Goal: Task Accomplishment & Management: Manage account settings

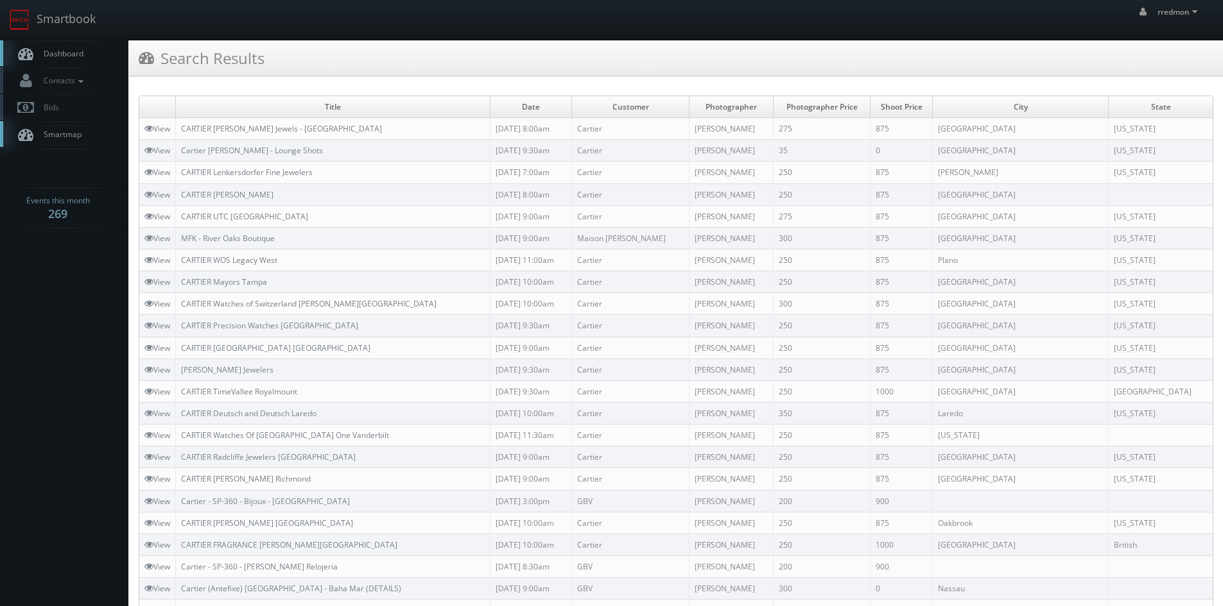
click at [71, 52] on span "Dashboard" at bounding box center [60, 53] width 46 height 11
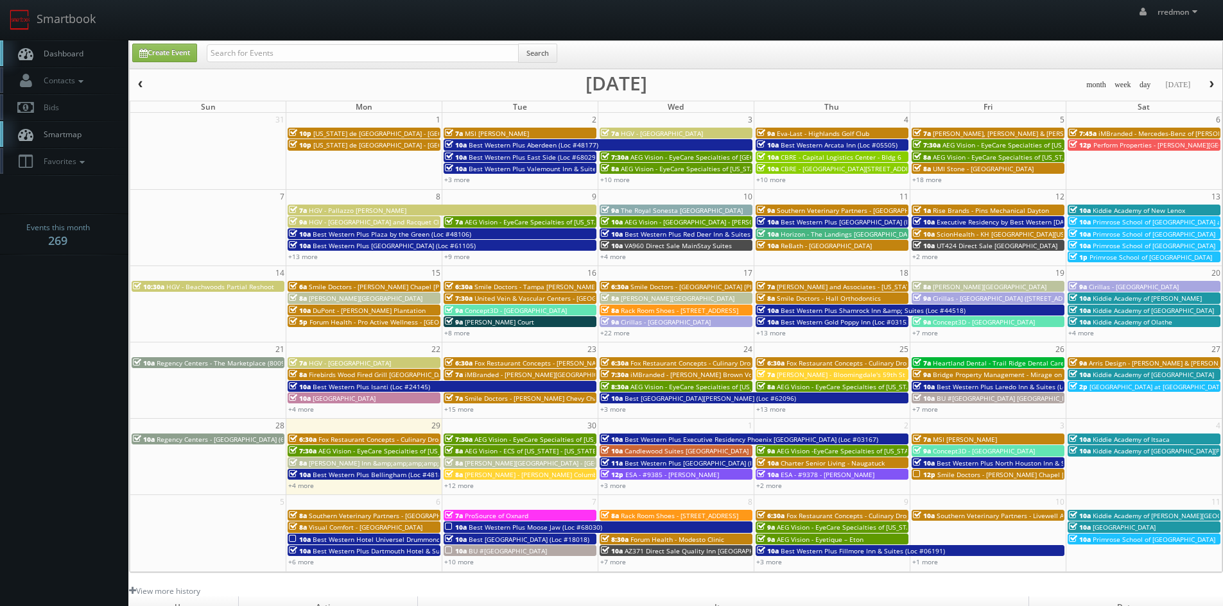
scroll to position [64, 0]
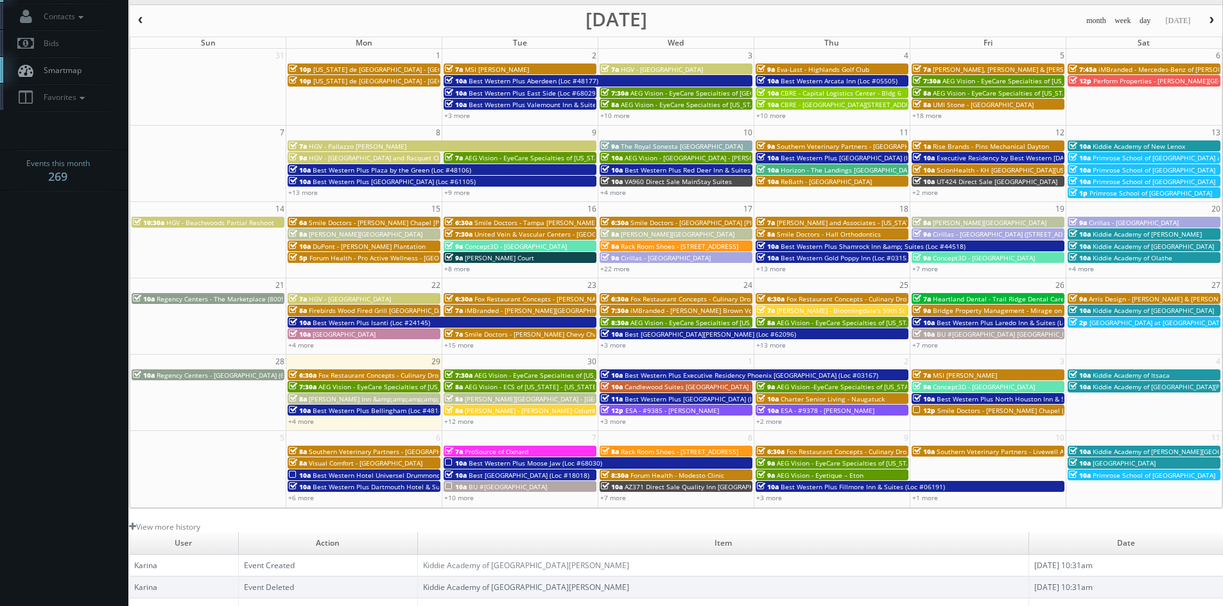
click at [334, 452] on span "Southern Veterinary Partners - [GEOGRAPHIC_DATA]" at bounding box center [388, 451] width 159 height 9
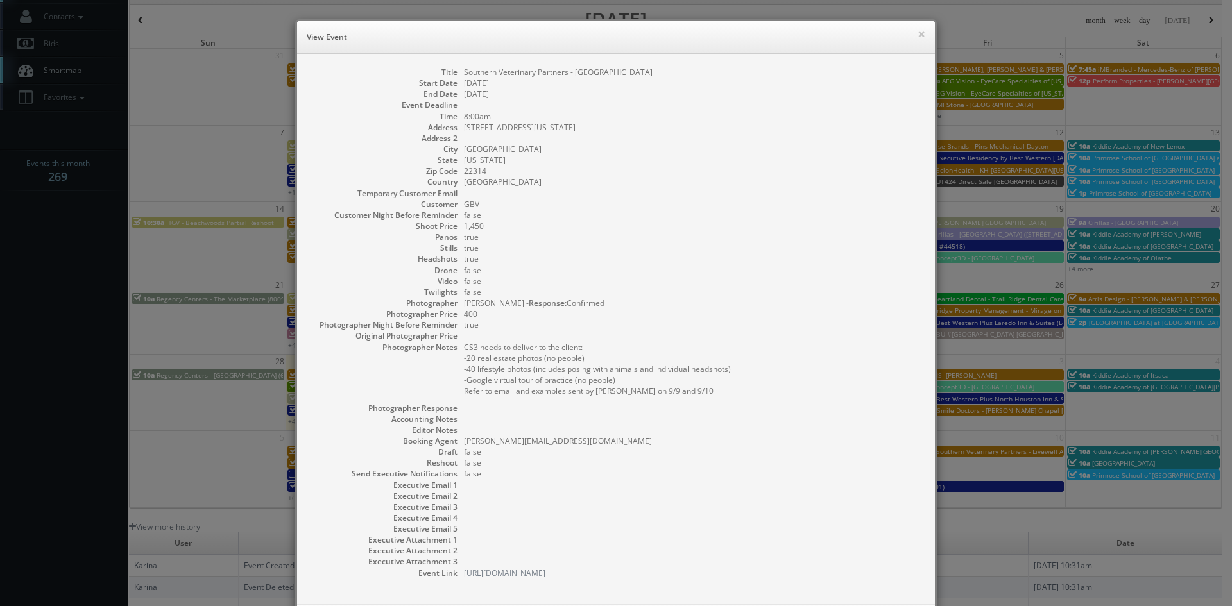
drag, startPoint x: 709, startPoint y: 73, endPoint x: 459, endPoint y: 72, distance: 250.3
click at [464, 72] on dd "Southern Veterinary Partners - [GEOGRAPHIC_DATA]" at bounding box center [693, 72] width 458 height 11
copy dd "Southern Veterinary Partners - Livewell Animal Hospital of Alexandria"
click at [918, 31] on button "×" at bounding box center [922, 34] width 8 height 9
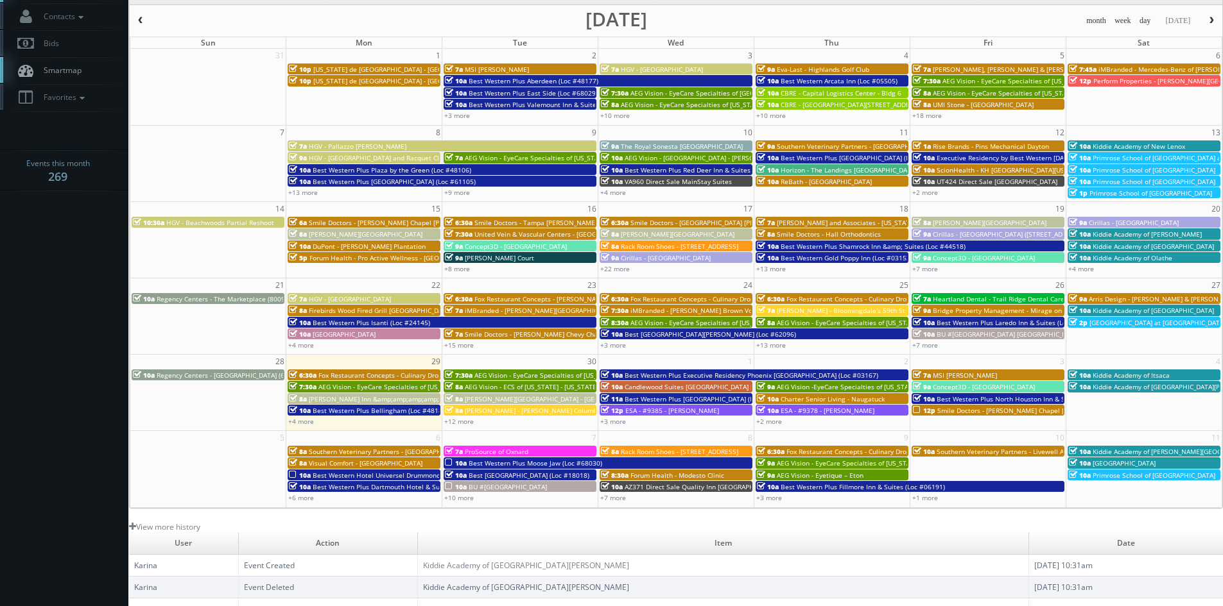
click at [404, 460] on span "Visual Comfort - West Palm Beach" at bounding box center [366, 463] width 114 height 9
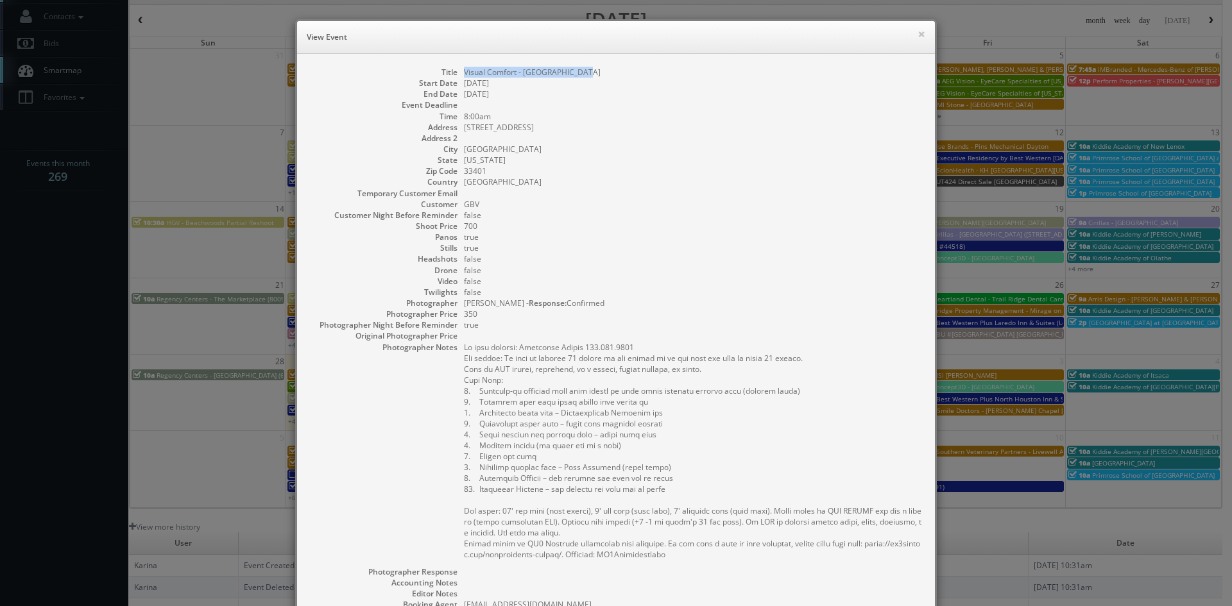
drag, startPoint x: 603, startPoint y: 73, endPoint x: 461, endPoint y: 71, distance: 141.2
click at [464, 71] on dd "Visual Comfort - West Palm Beach" at bounding box center [693, 72] width 458 height 11
copy dd "Visual Comfort - West Palm Beach"
click at [918, 35] on button "×" at bounding box center [922, 34] width 8 height 9
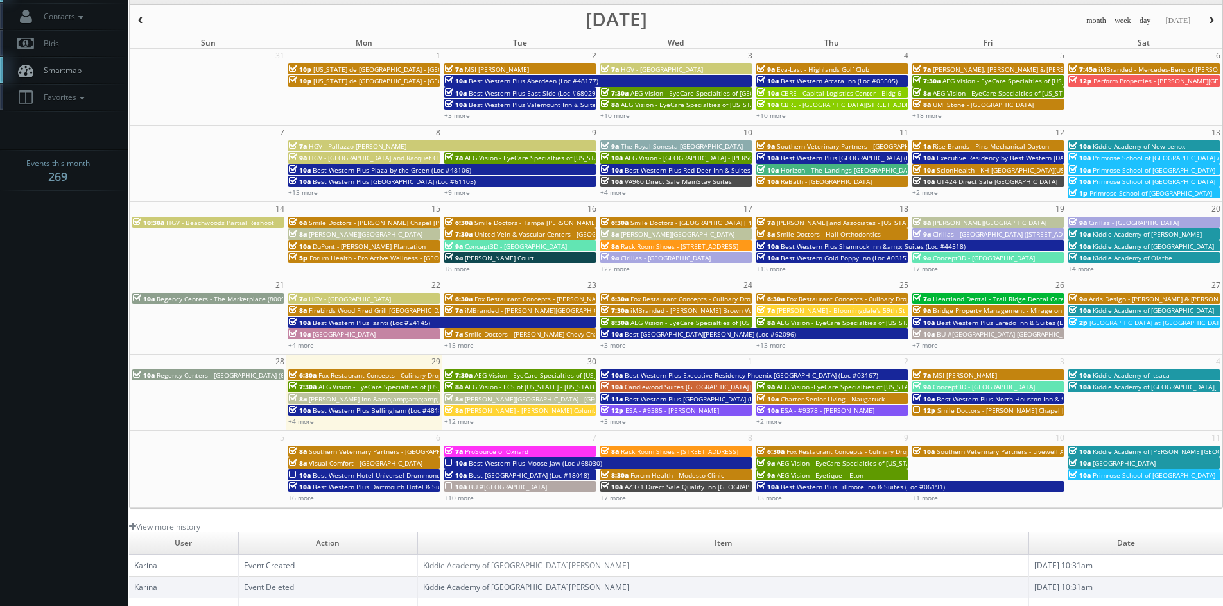
click at [354, 472] on span "Best Western Hotel Universel Drummondville (Loc #67019)" at bounding box center [404, 475] width 182 height 9
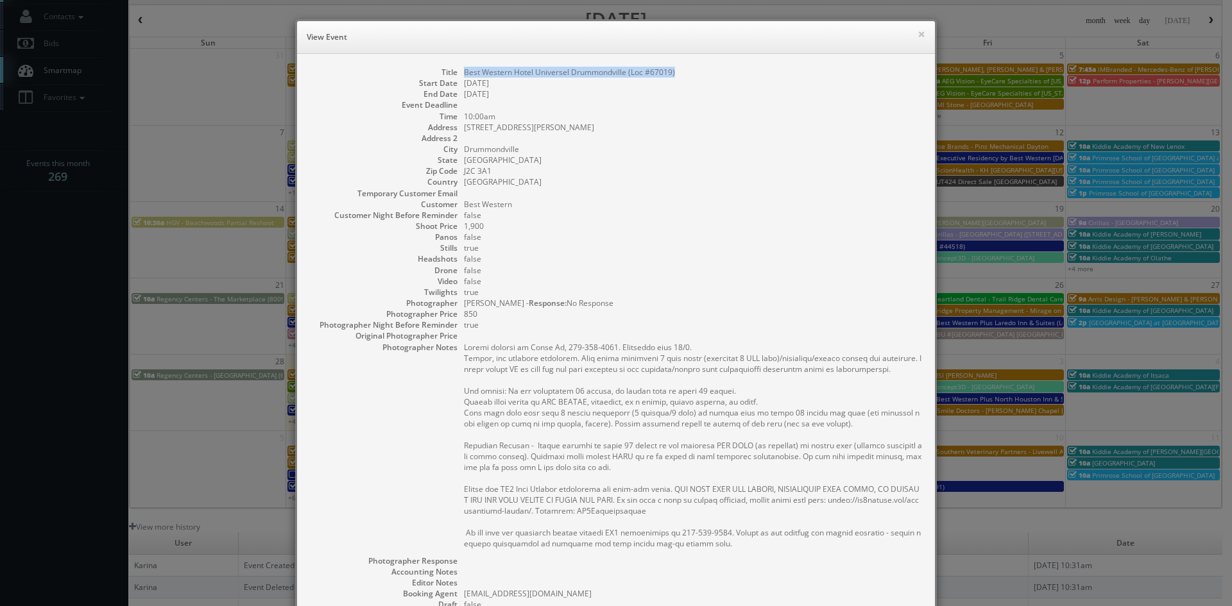
drag, startPoint x: 673, startPoint y: 74, endPoint x: 460, endPoint y: 71, distance: 213.1
click at [464, 71] on dd "Best Western Hotel Universel Drummondville (Loc #67019)" at bounding box center [693, 72] width 458 height 11
copy dd "Best Western Hotel Universel Drummondville (Loc #67019)"
click at [918, 37] on button "×" at bounding box center [922, 34] width 8 height 9
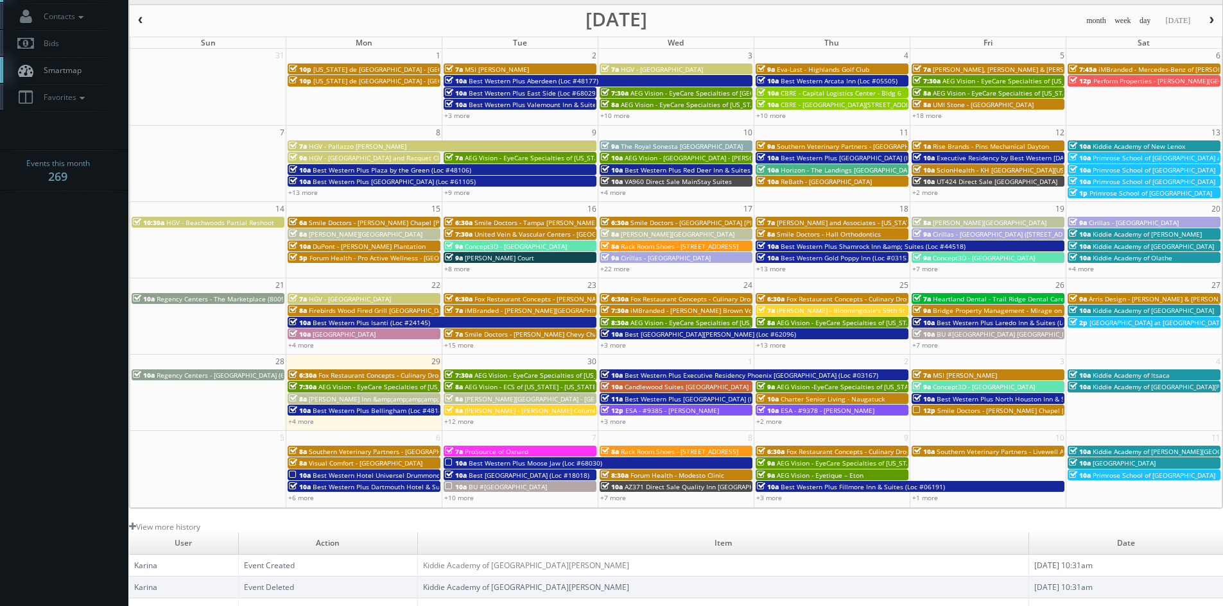
click at [406, 487] on span "Best Western Plus Dartmouth Hotel & Suites (Loc #65013)" at bounding box center [403, 487] width 180 height 9
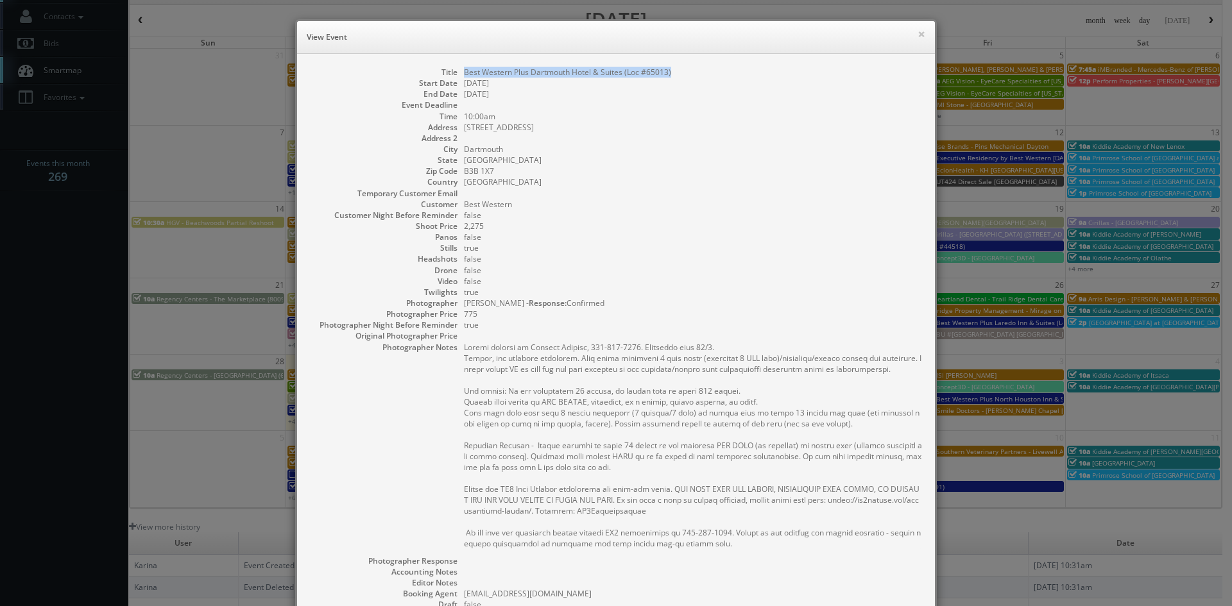
drag, startPoint x: 675, startPoint y: 75, endPoint x: 461, endPoint y: 71, distance: 214.4
click at [464, 71] on dd "Best Western Plus Dartmouth Hotel & Suites (Loc #65013)" at bounding box center [693, 72] width 458 height 11
copy dd "Best Western Plus Dartmouth Hotel & Suites (Loc #65013)"
click at [918, 34] on button "×" at bounding box center [922, 34] width 8 height 9
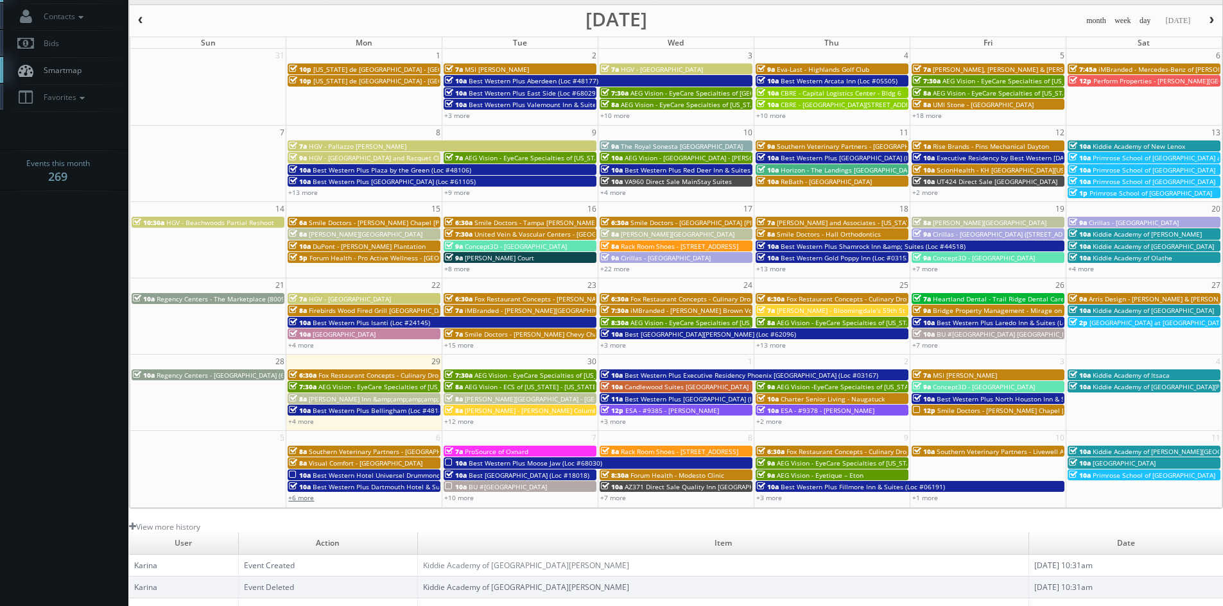
click at [310, 501] on link "+6 more" at bounding box center [301, 498] width 26 height 9
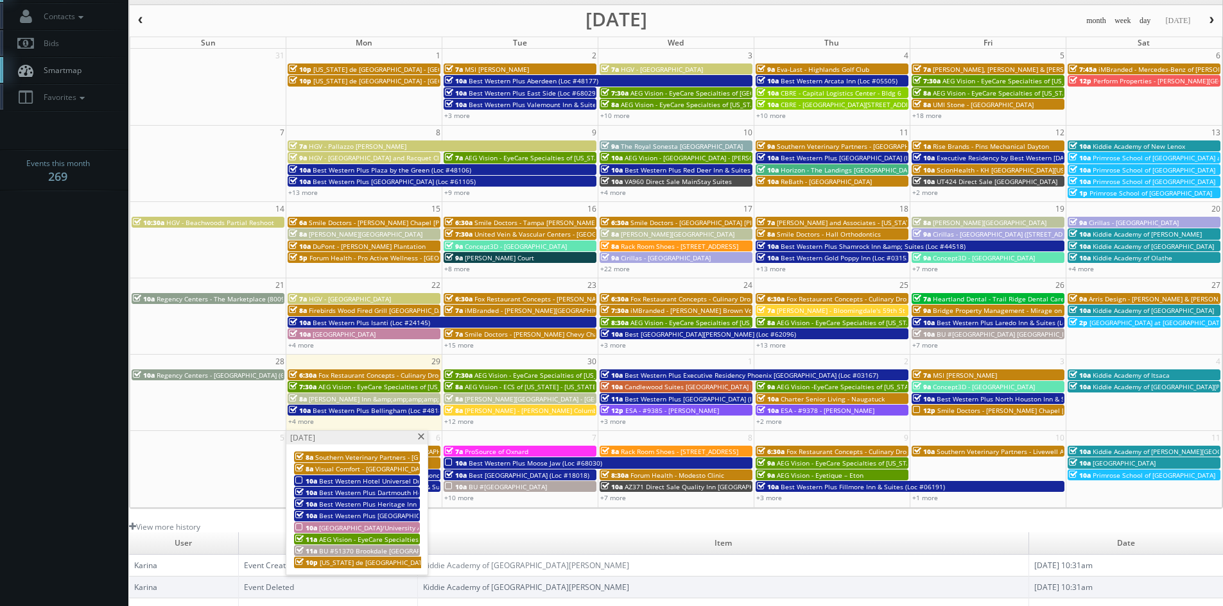
click at [365, 502] on span "Best Western Plus Heritage Inn (Loc #44463)" at bounding box center [388, 504] width 139 height 9
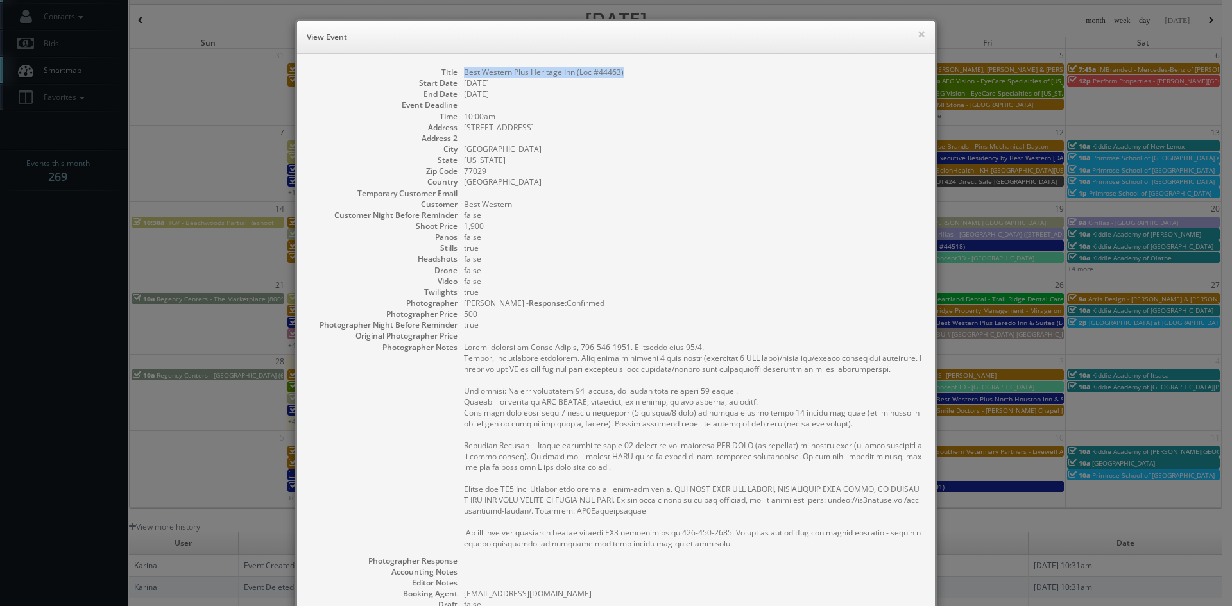
drag, startPoint x: 627, startPoint y: 71, endPoint x: 461, endPoint y: 74, distance: 165.6
click at [464, 74] on dd "Best Western Plus Heritage Inn (Loc #44463)" at bounding box center [693, 72] width 458 height 11
copy dd "Best Western Plus Heritage Inn (Loc #44463)"
click at [918, 32] on button "×" at bounding box center [922, 34] width 8 height 9
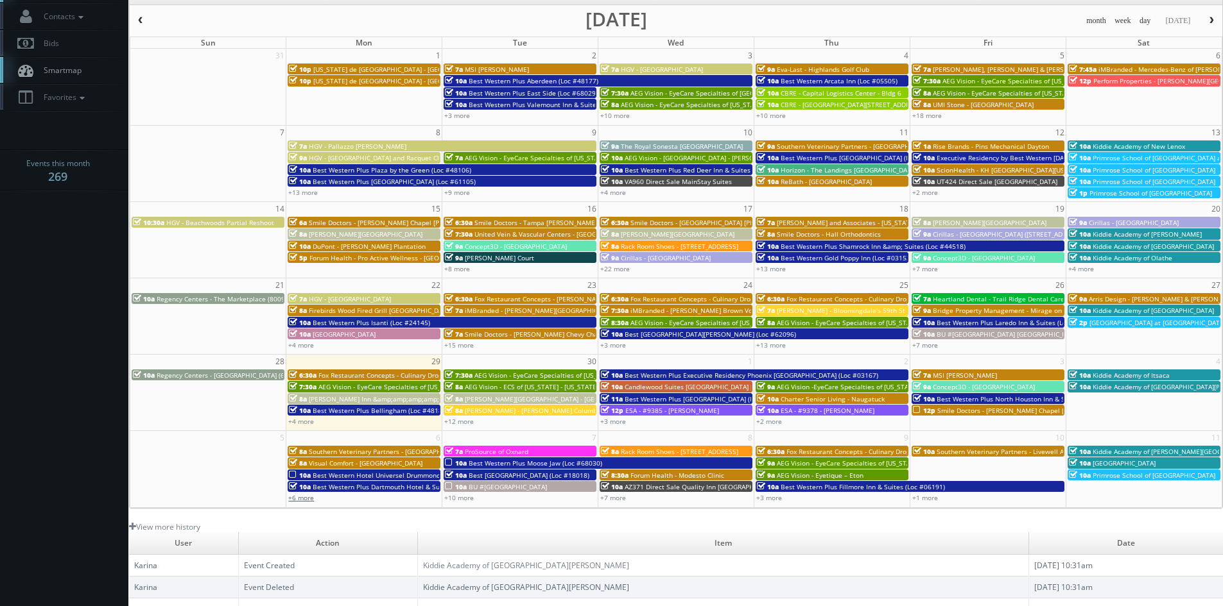
click at [307, 498] on link "+6 more" at bounding box center [301, 498] width 26 height 9
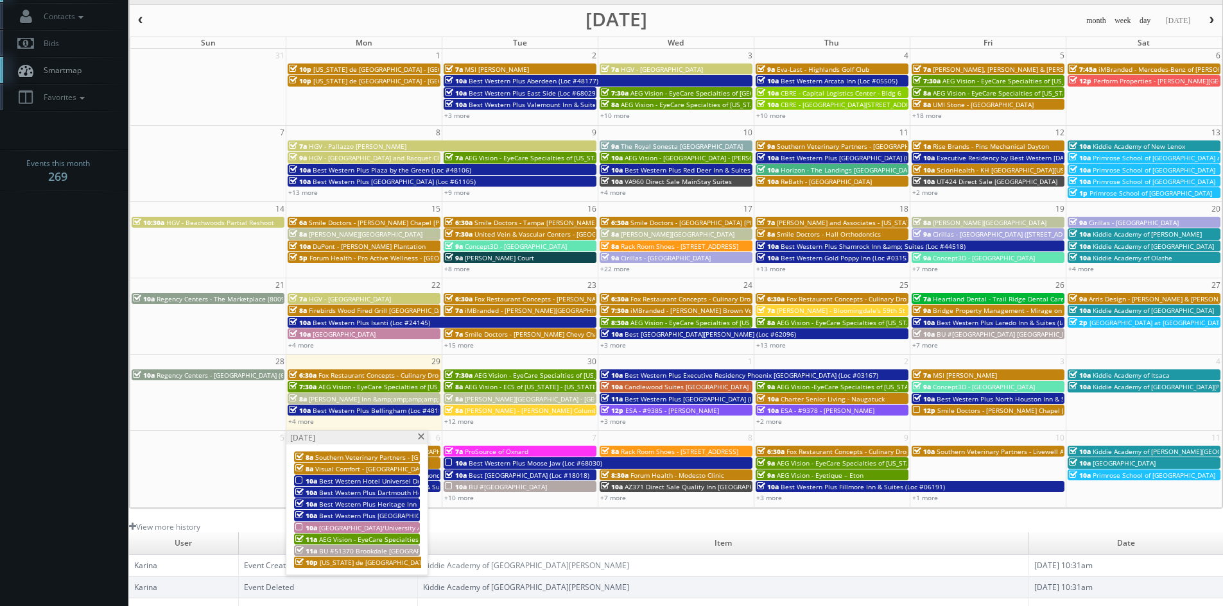
click at [348, 512] on span "Best Western Plus Indianapolis NW Hotel (shoot 1 of 2) (Loc #15116)" at bounding box center [421, 515] width 205 height 9
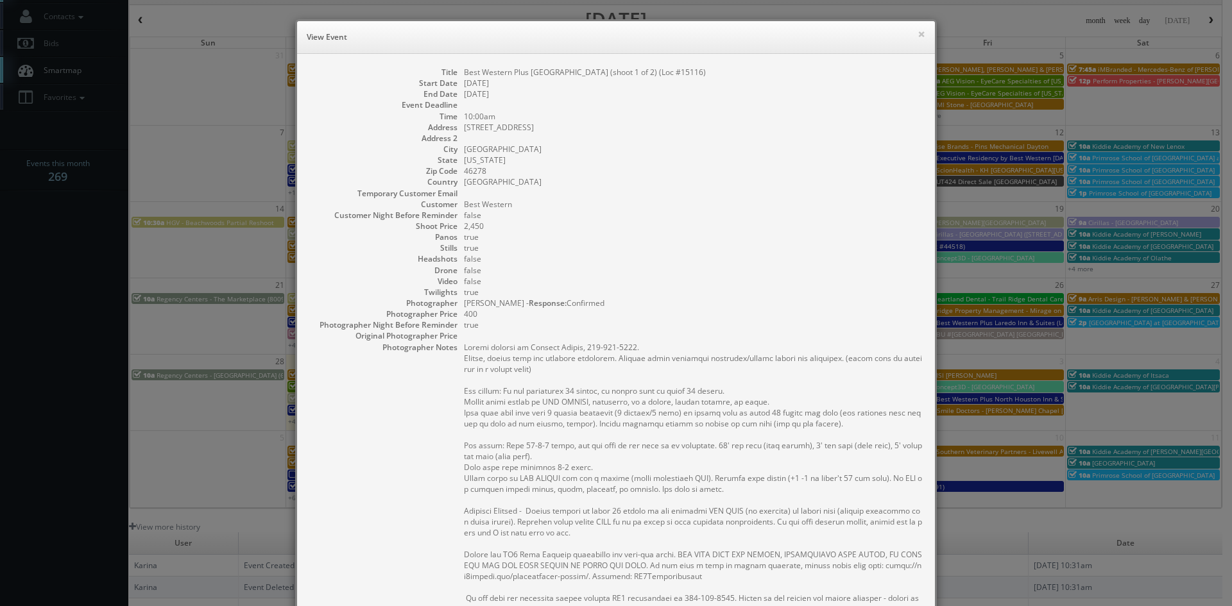
drag, startPoint x: 713, startPoint y: 71, endPoint x: 459, endPoint y: 76, distance: 254.2
click at [464, 76] on dd "Best Western Plus Indianapolis NW Hotel (shoot 1 of 2) (Loc #15116)" at bounding box center [693, 72] width 458 height 11
copy dd "Best Western Plus Indianapolis NW Hotel (shoot 1 of 2) (Loc #15116)"
click at [918, 33] on button "×" at bounding box center [922, 34] width 8 height 9
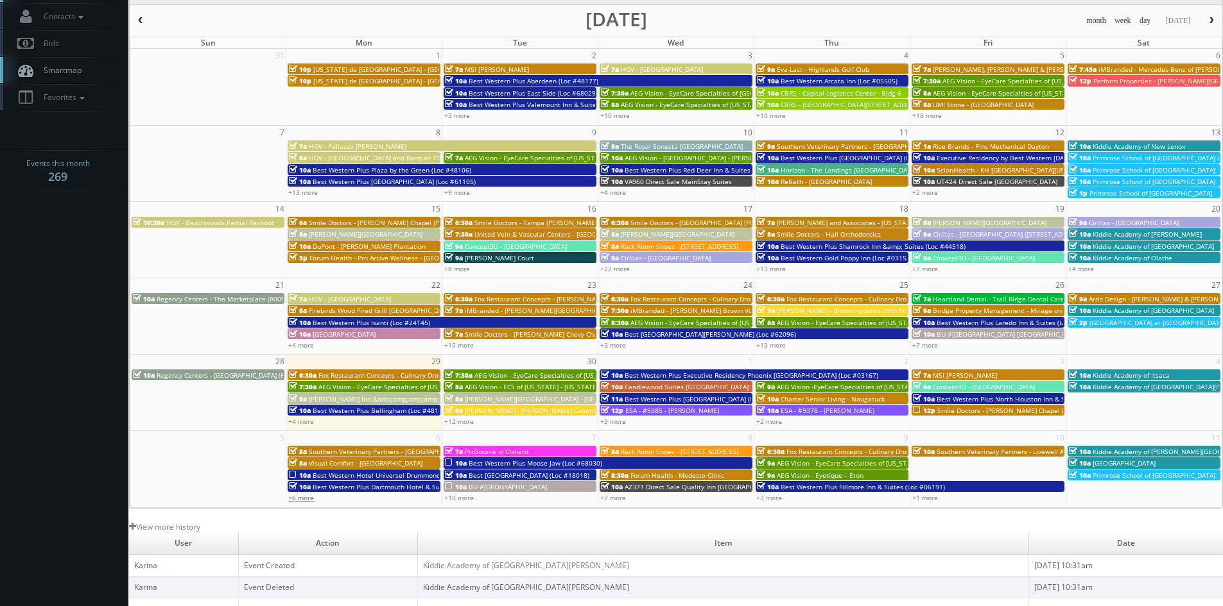
click at [296, 500] on link "+6 more" at bounding box center [301, 498] width 26 height 9
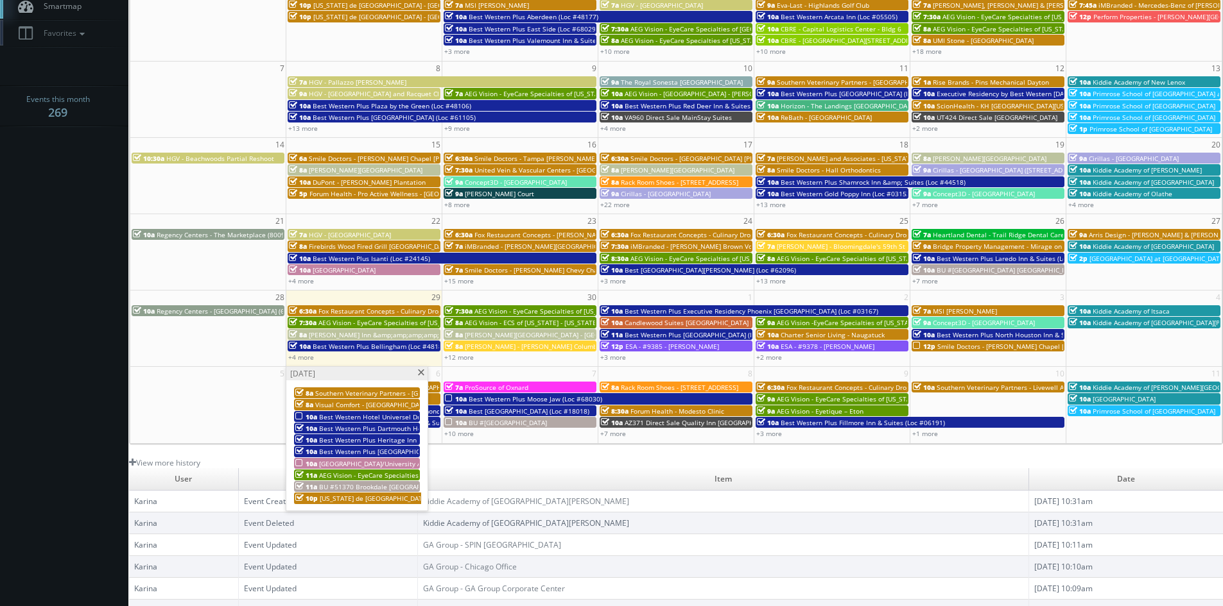
scroll to position [193, 0]
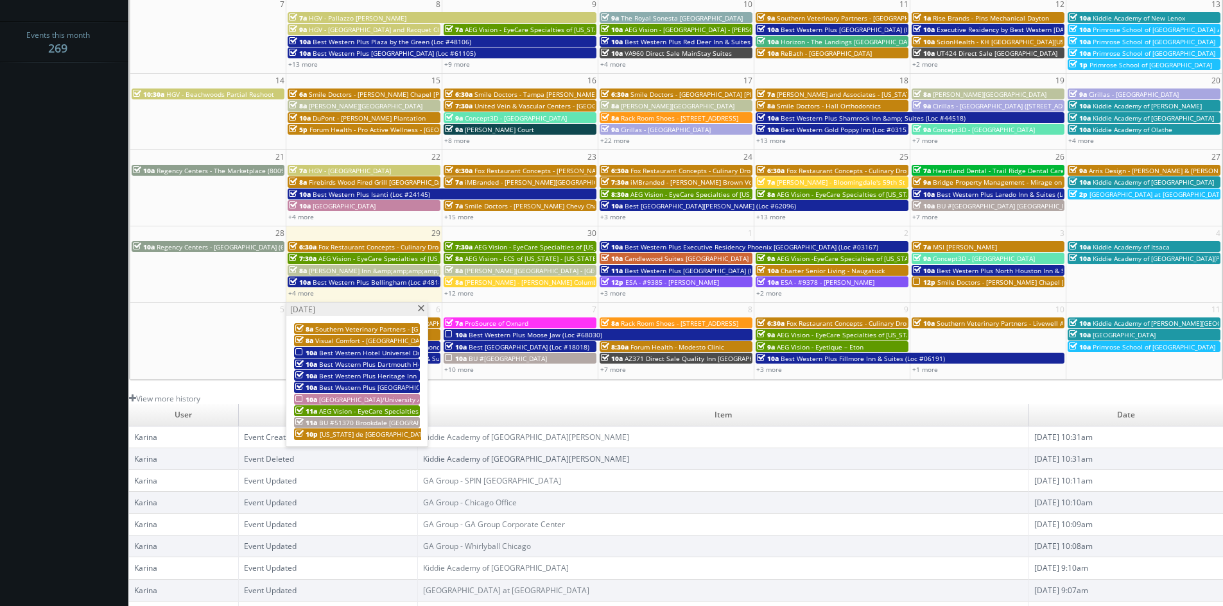
click at [362, 399] on span "Hampton Inn Western Ave/University Area" at bounding box center [375, 399] width 112 height 9
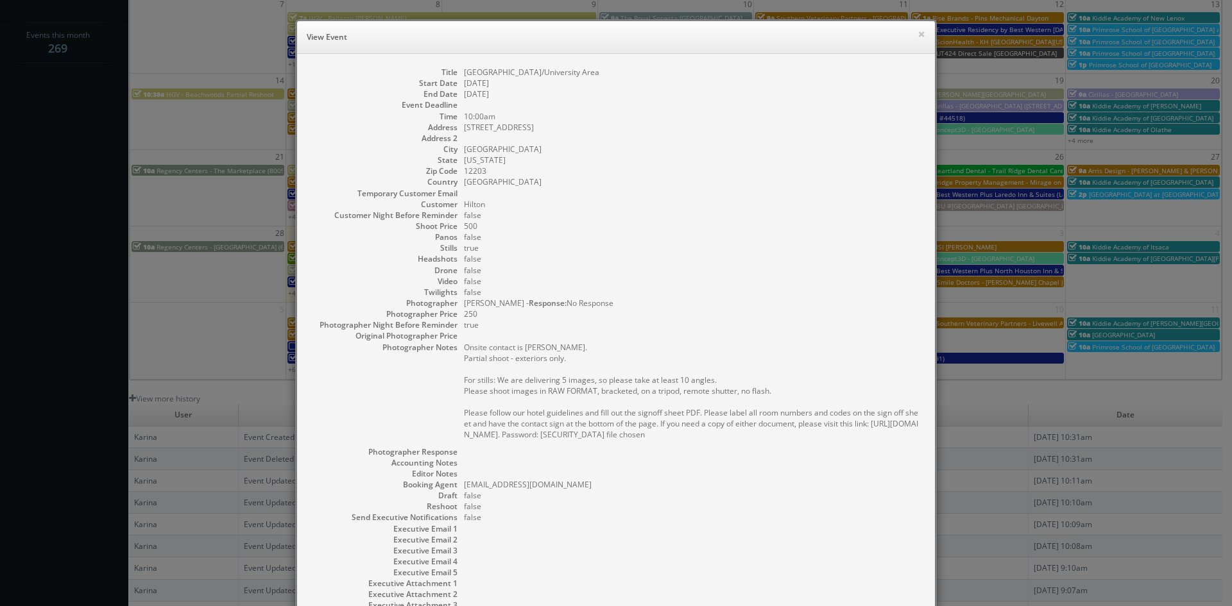
drag, startPoint x: 619, startPoint y: 74, endPoint x: 461, endPoint y: 76, distance: 158.5
click at [464, 76] on dd "Hampton Inn Western Ave/University Area" at bounding box center [693, 72] width 458 height 11
copy dd "Hampton Inn Western Ave/University Area"
click at [918, 36] on button "×" at bounding box center [922, 34] width 8 height 9
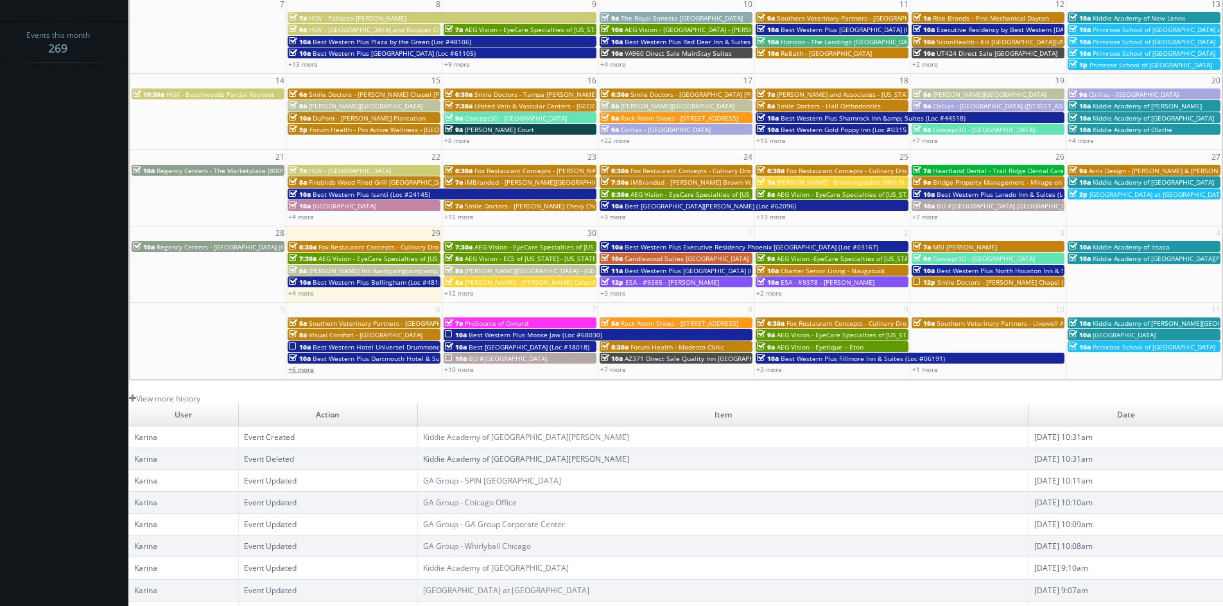
click at [305, 372] on link "+6 more" at bounding box center [301, 369] width 26 height 9
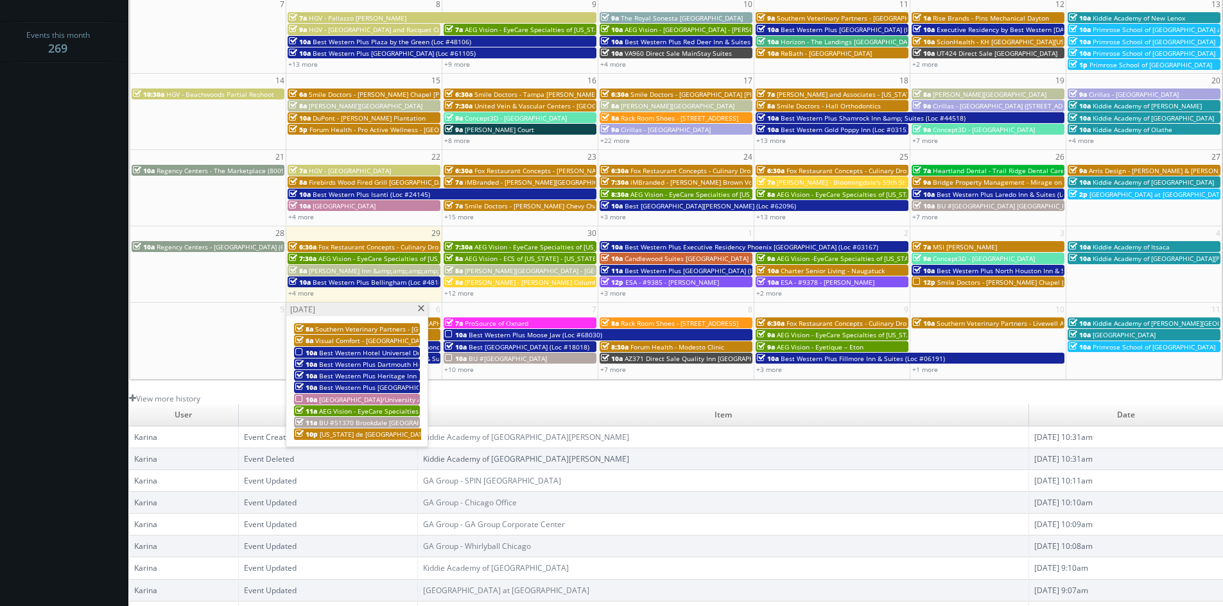
click at [338, 410] on span "AEG Vision - EyeCare Specialties of New Jersey – Marshall EyeCare" at bounding box center [433, 411] width 228 height 9
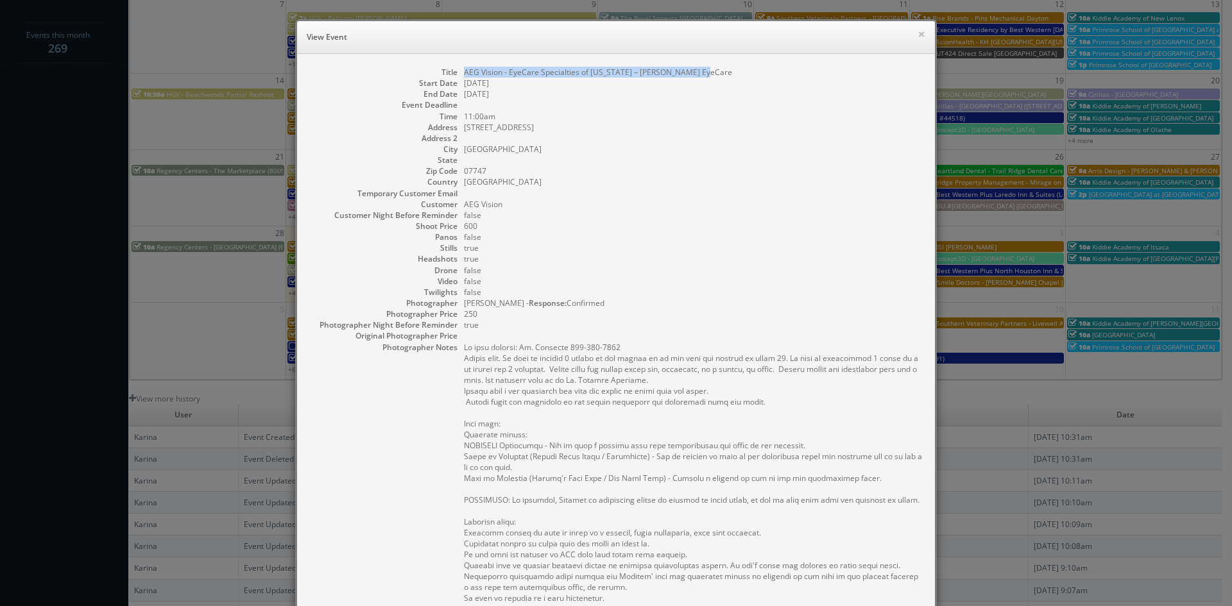
drag, startPoint x: 705, startPoint y: 71, endPoint x: 459, endPoint y: 72, distance: 245.8
click at [464, 72] on dd "AEG Vision - EyeCare Specialties of New Jersey – Marshall EyeCare" at bounding box center [693, 72] width 458 height 11
copy dd "AEG Vision - EyeCare Specialties of New Jersey – Marshall EyeCare"
click at [918, 35] on button "×" at bounding box center [922, 34] width 8 height 9
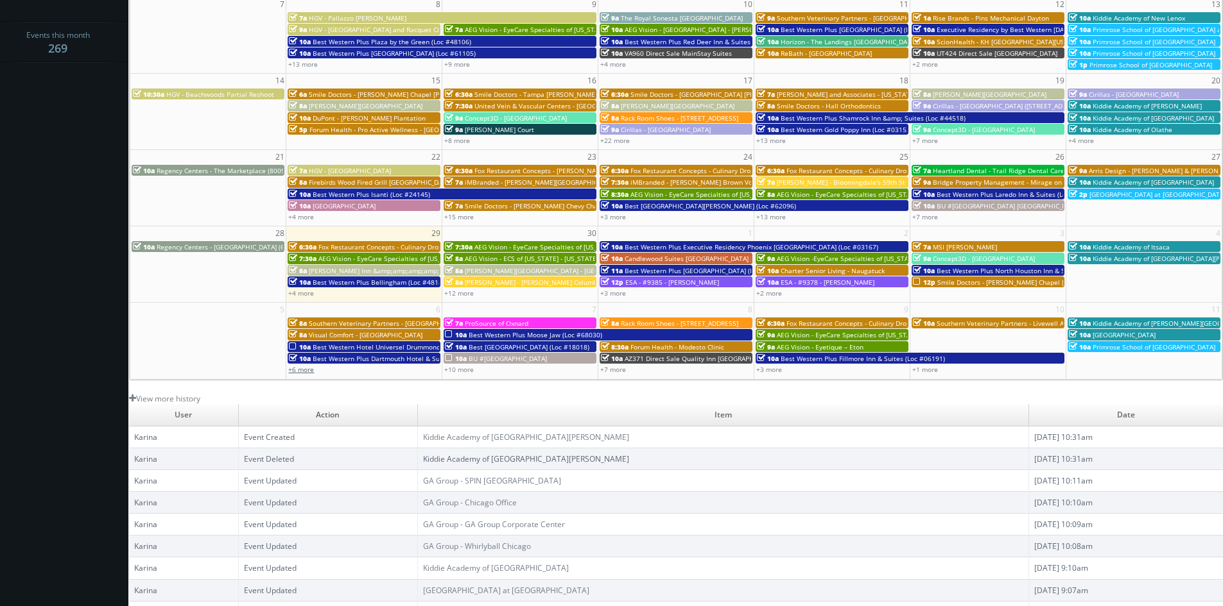
click at [313, 370] on link "+6 more" at bounding box center [301, 369] width 26 height 9
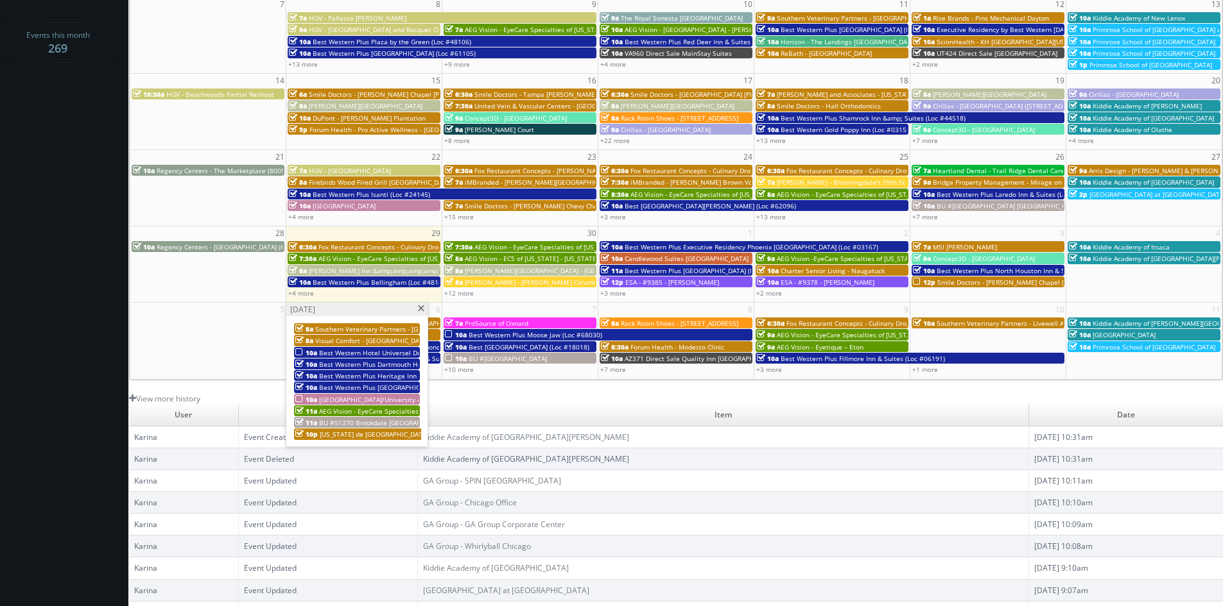
click at [360, 418] on div "11a BU #51370 Brookdale Rosehill" at bounding box center [356, 423] width 123 height 10
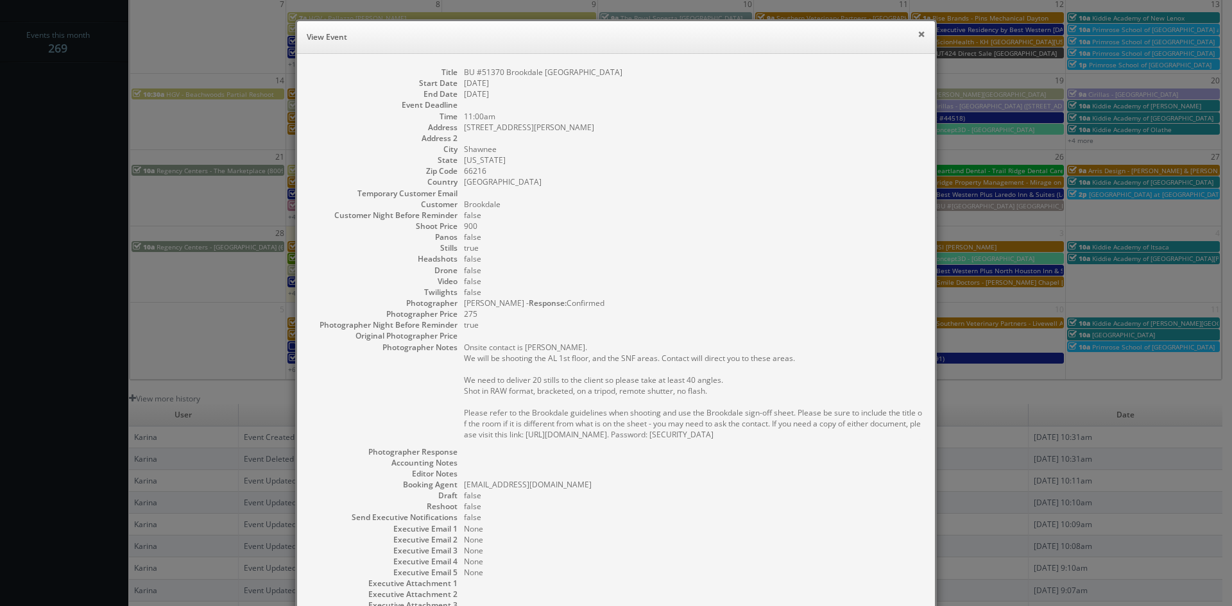
click at [919, 35] on button "×" at bounding box center [922, 34] width 8 height 9
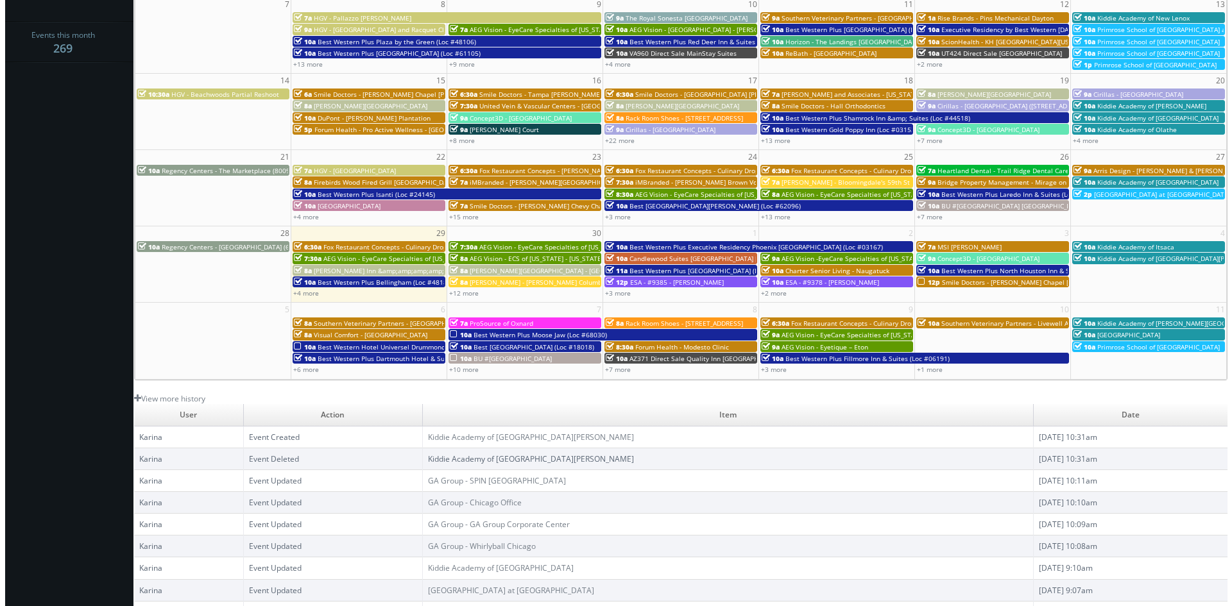
scroll to position [128, 0]
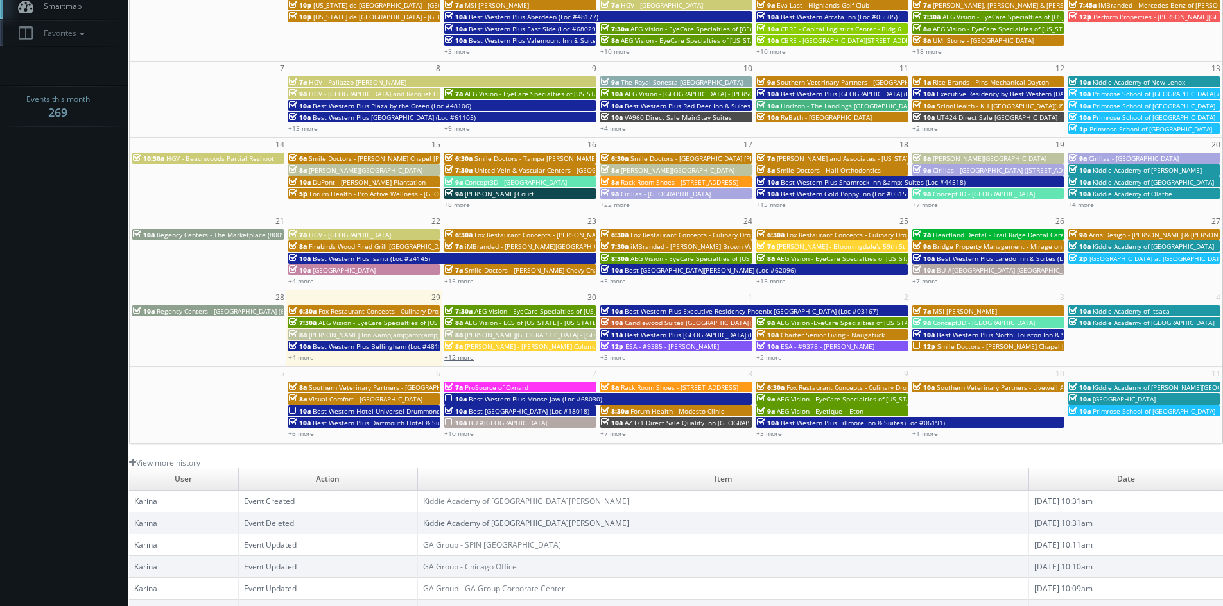
click at [458, 356] on link "+12 more" at bounding box center [459, 357] width 30 height 9
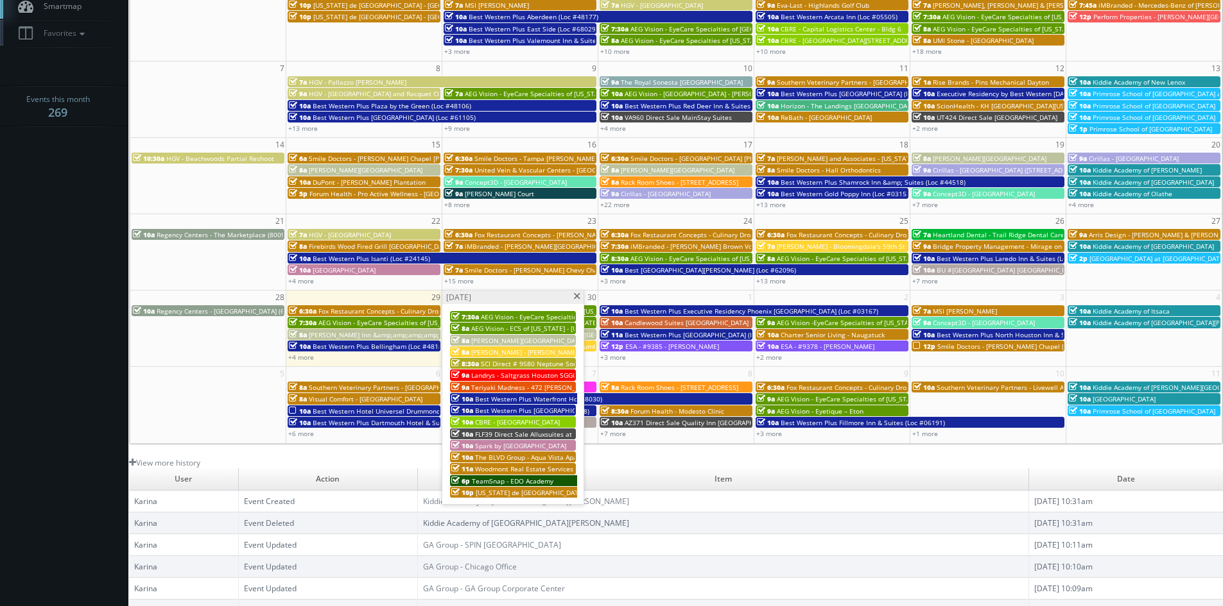
click at [575, 298] on span at bounding box center [576, 296] width 8 height 7
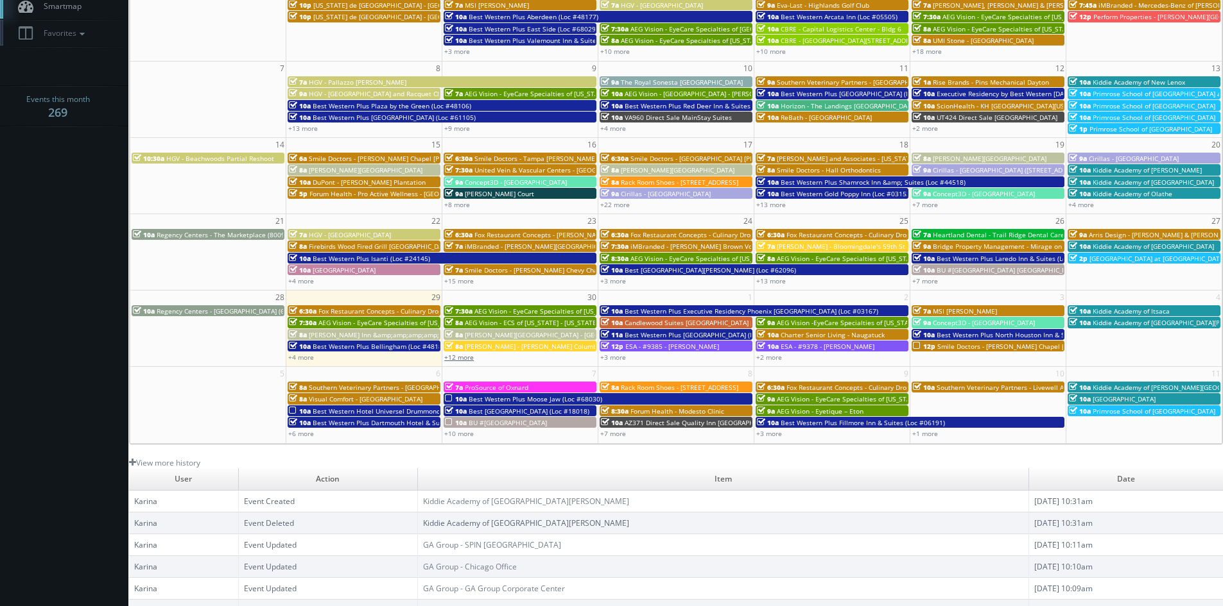
click at [456, 360] on link "+12 more" at bounding box center [459, 357] width 30 height 9
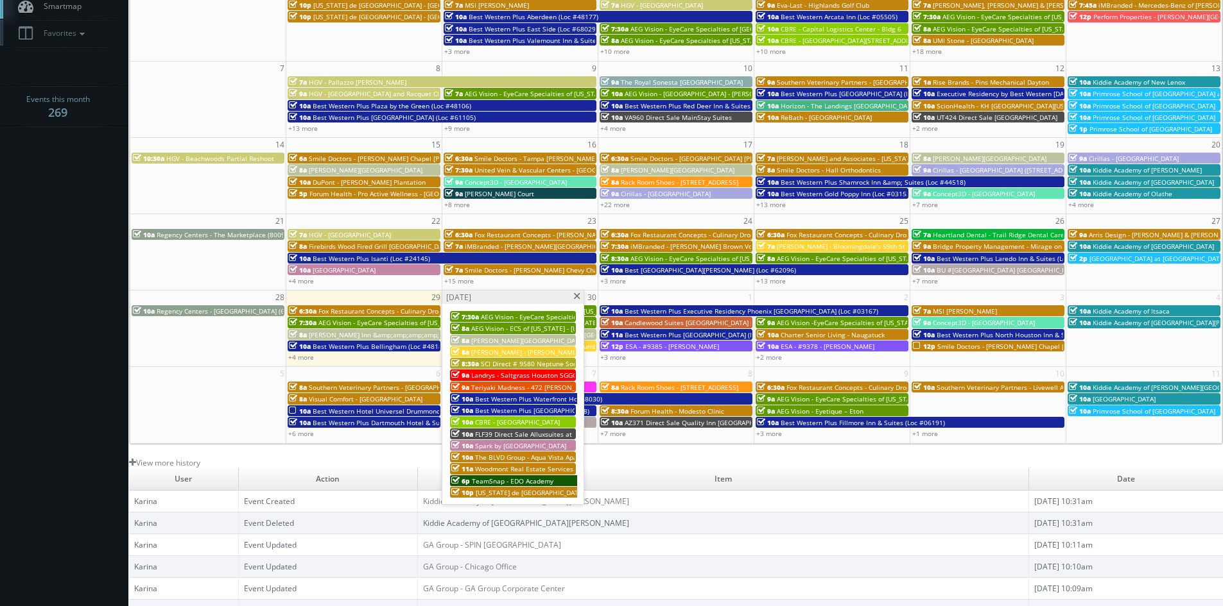
click at [576, 296] on span at bounding box center [576, 296] width 8 height 7
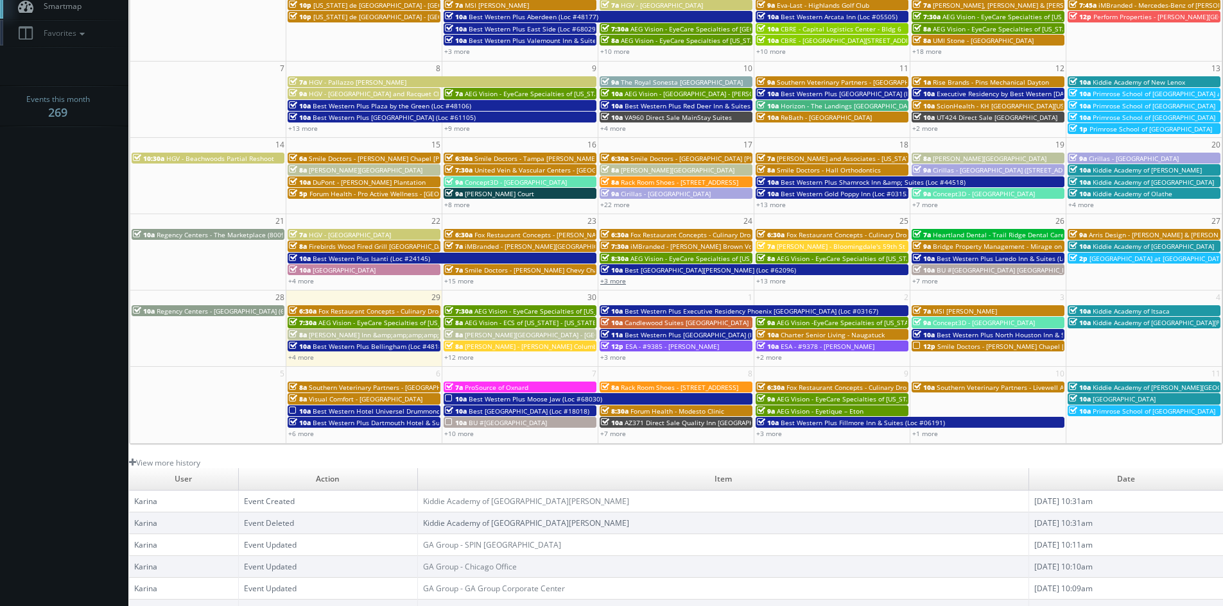
click at [615, 282] on link "+3 more" at bounding box center [613, 281] width 26 height 9
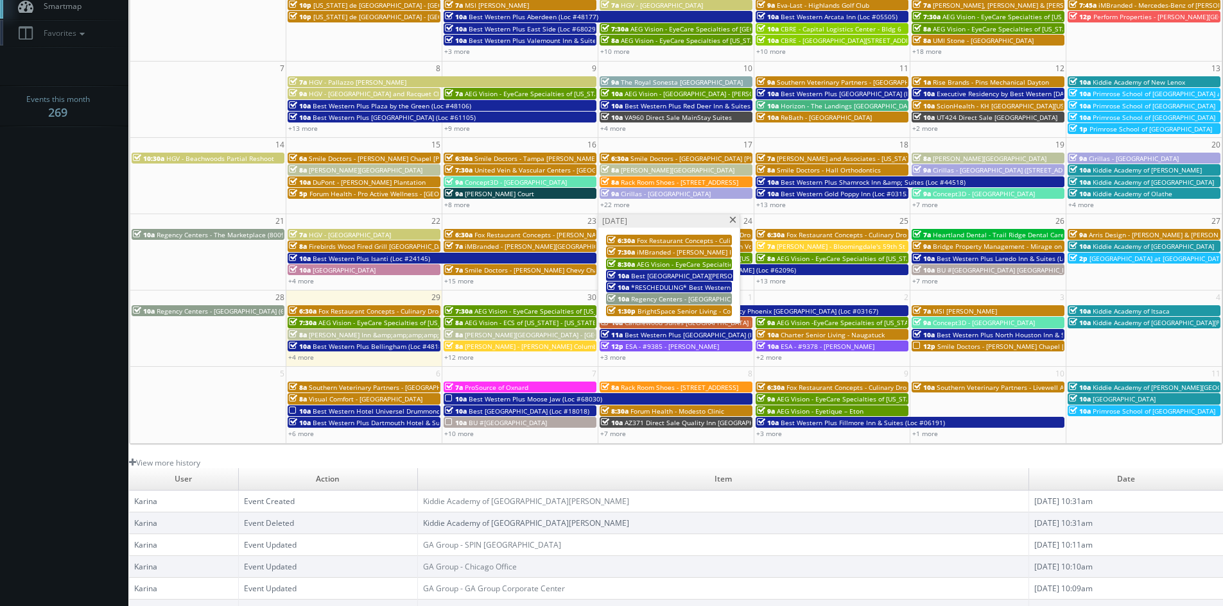
click at [730, 220] on span at bounding box center [732, 220] width 8 height 7
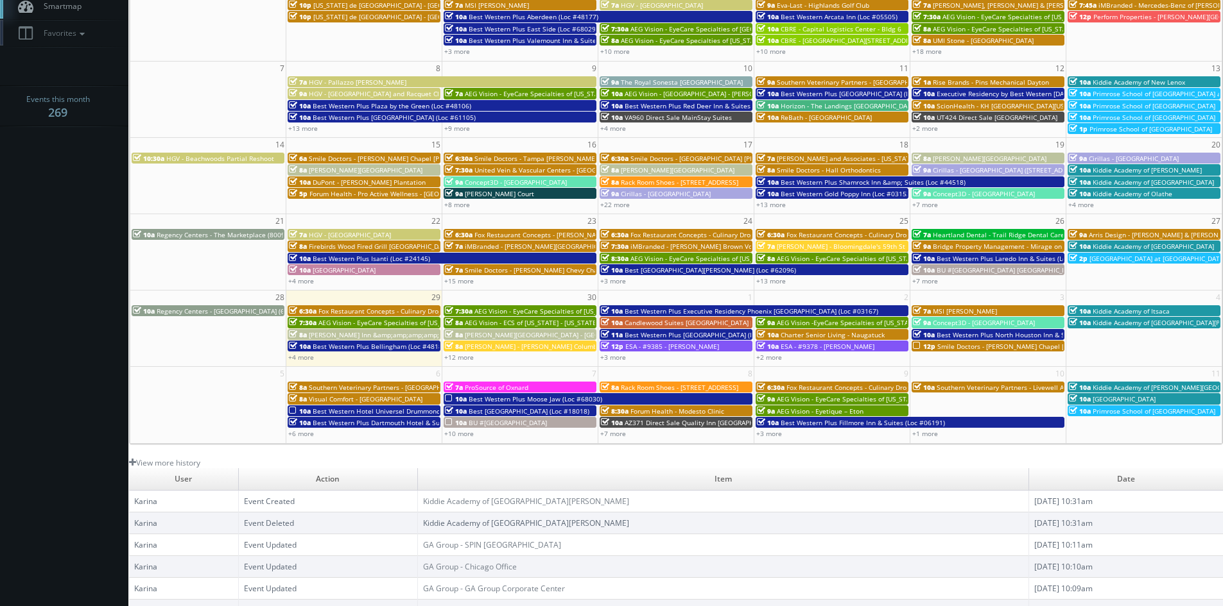
click at [646, 322] on span "Candlewood Suites Lawrenceville Princeton" at bounding box center [718, 322] width 189 height 9
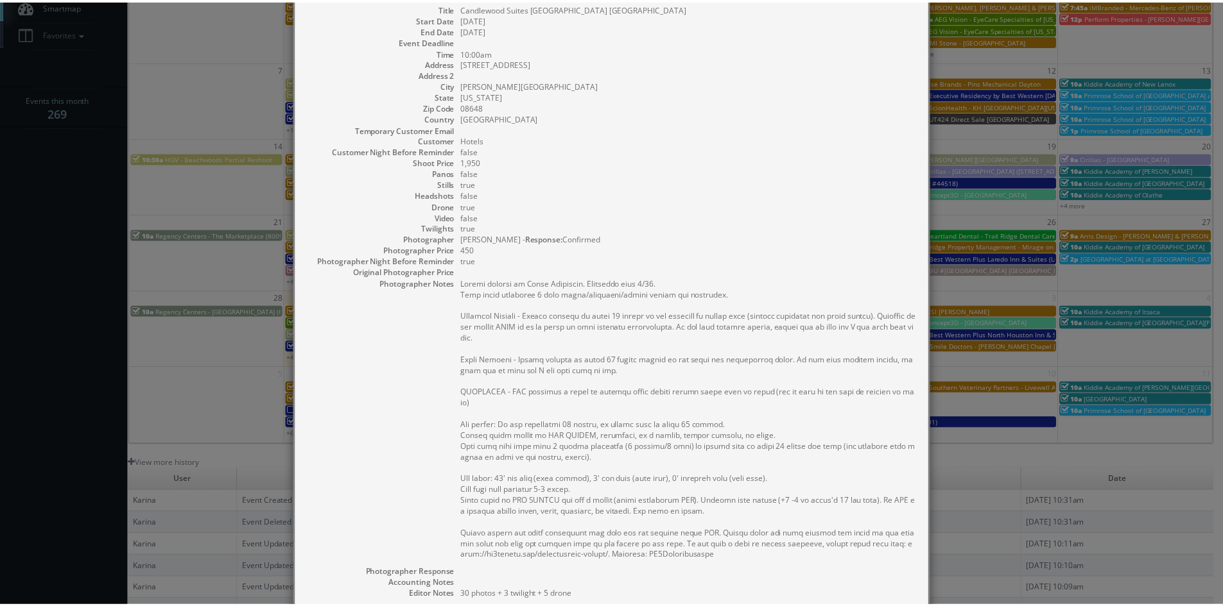
scroll to position [0, 0]
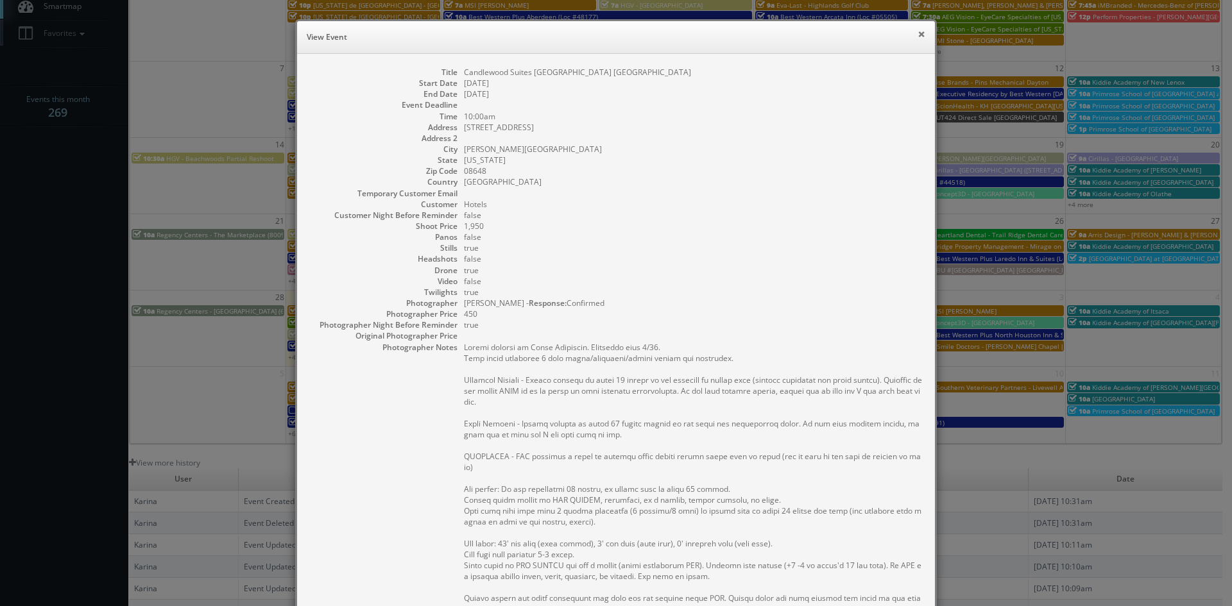
click at [918, 34] on button "×" at bounding box center [922, 34] width 8 height 9
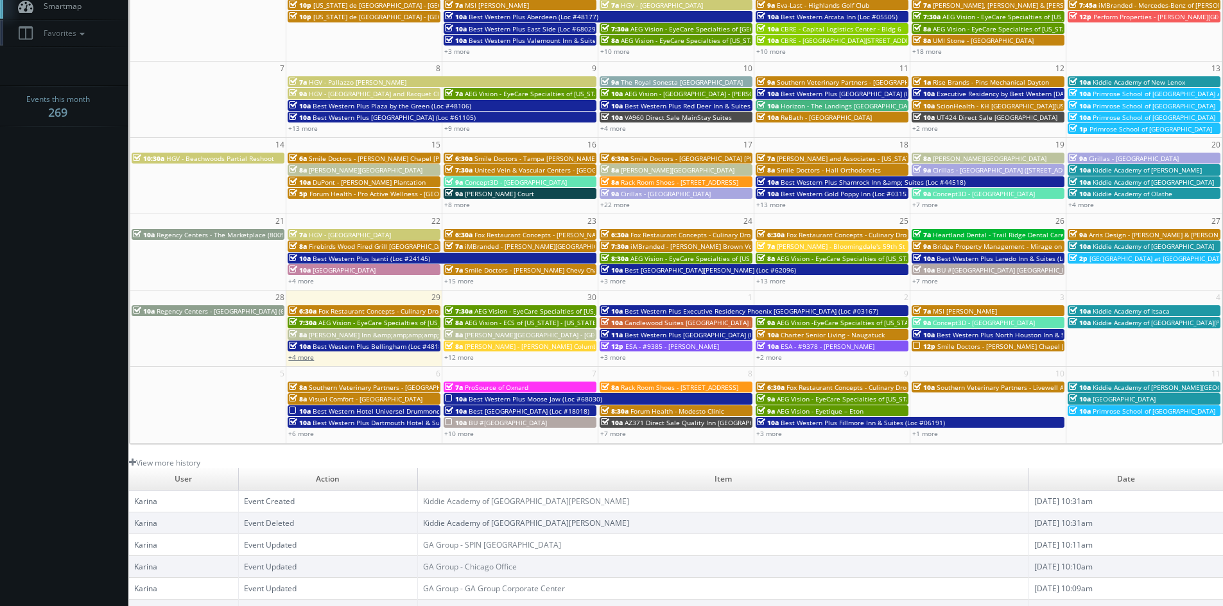
click at [312, 359] on link "+4 more" at bounding box center [301, 357] width 26 height 9
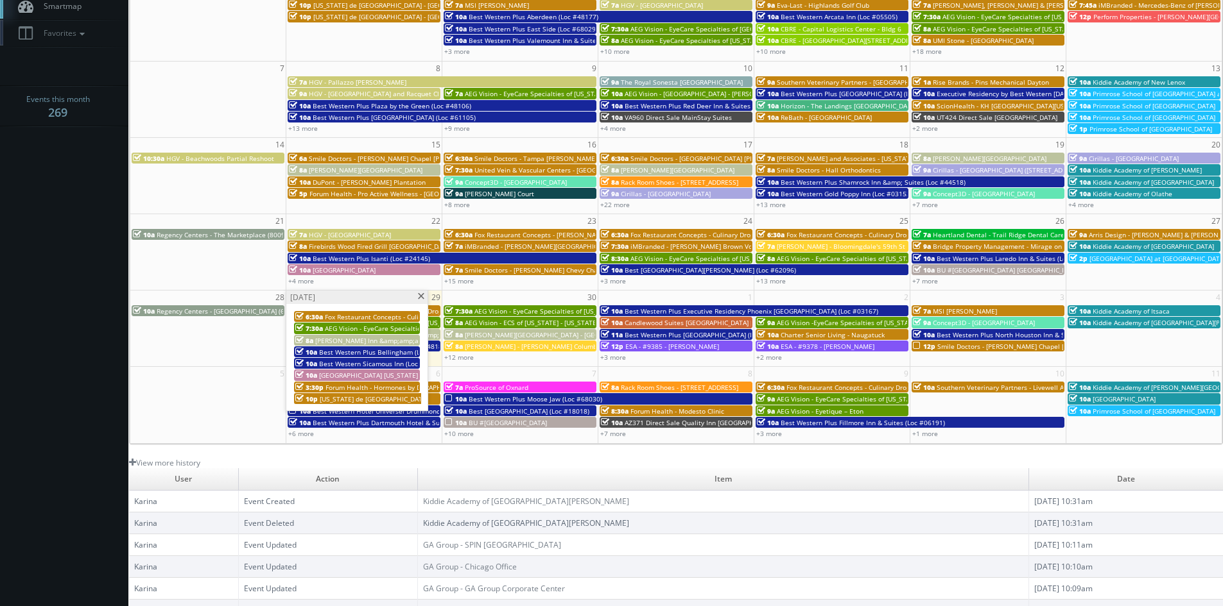
click at [364, 352] on span "Best Western Plus Bellingham (Loc #48188)" at bounding box center [386, 352] width 135 height 9
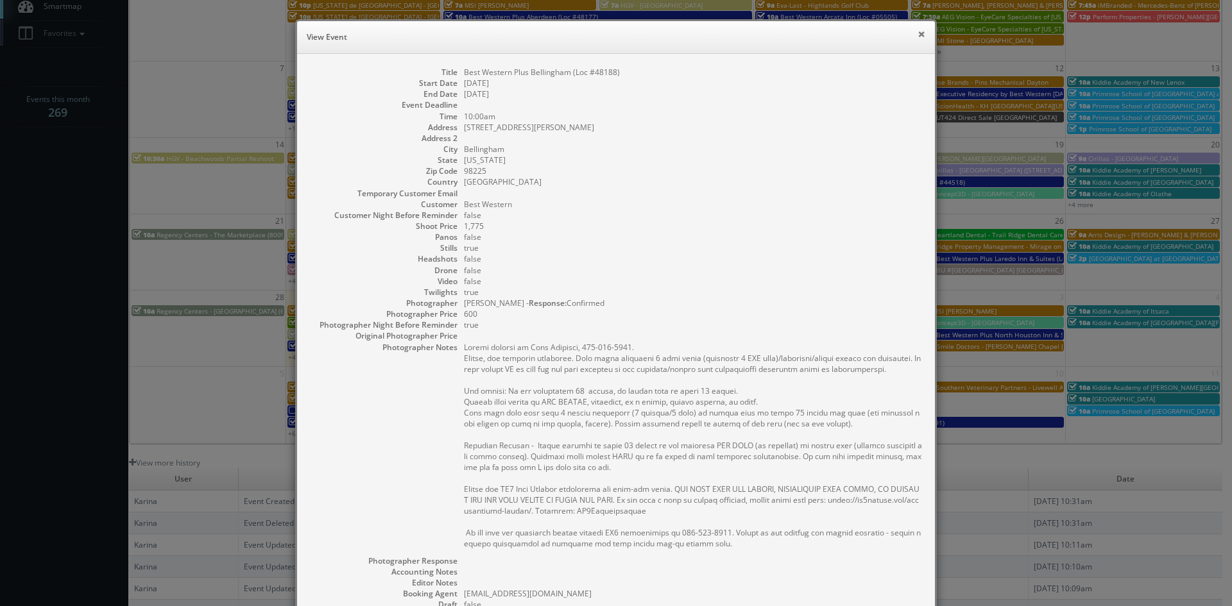
click at [918, 34] on button "×" at bounding box center [922, 34] width 8 height 9
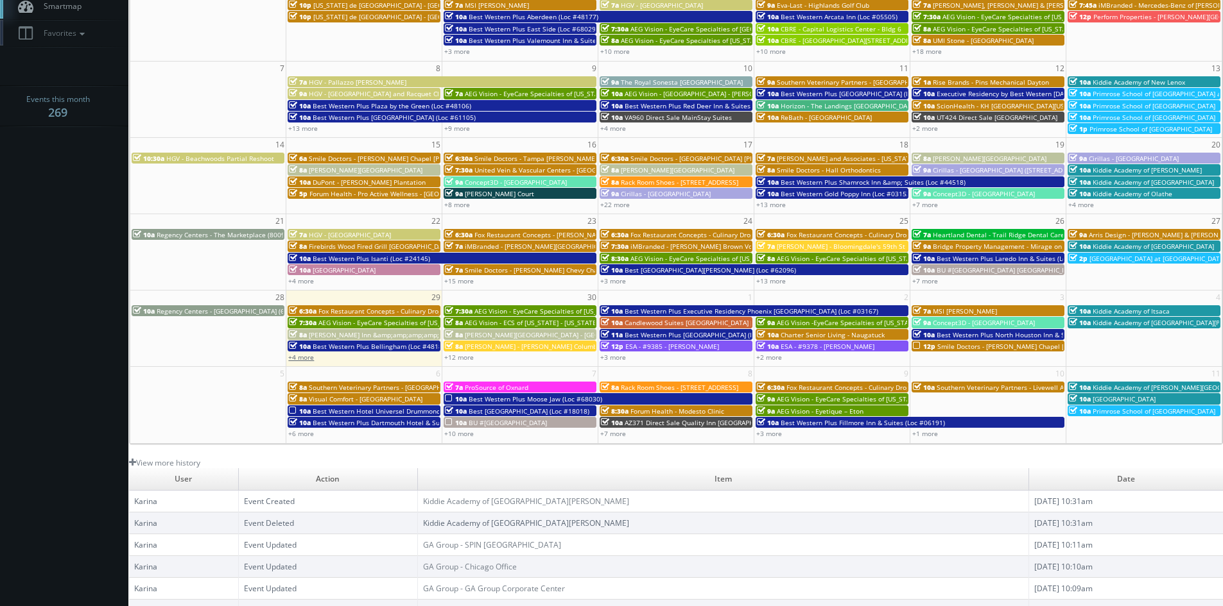
click at [309, 359] on link "+4 more" at bounding box center [301, 357] width 26 height 9
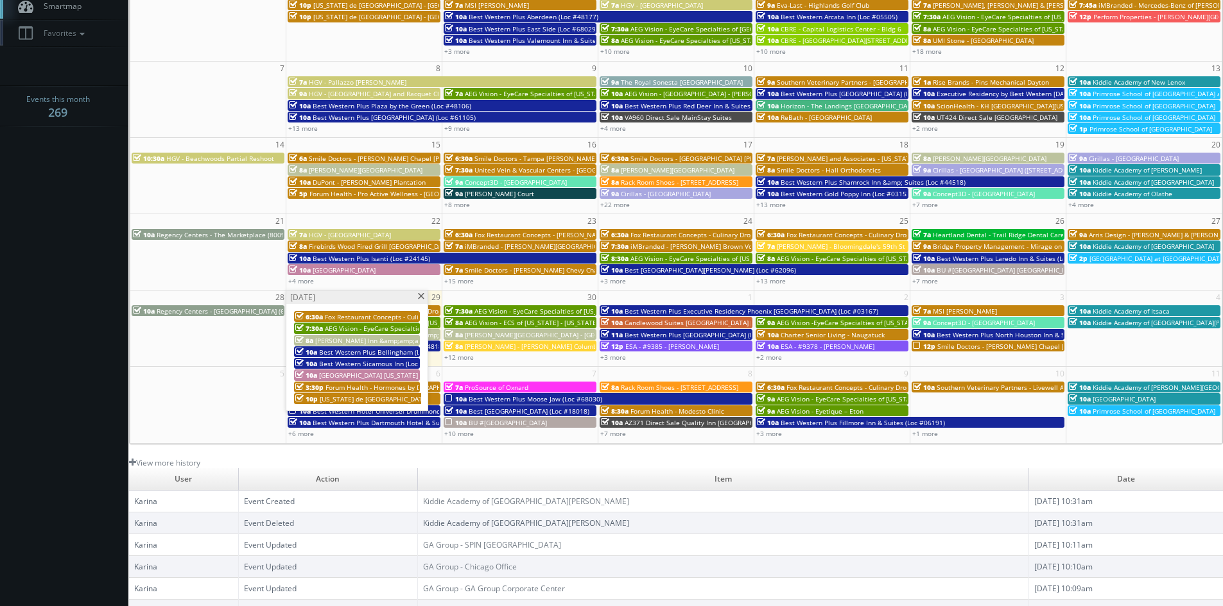
click at [376, 364] on span "Best Western Sicamous Inn (Loc #62108)" at bounding box center [382, 363] width 126 height 9
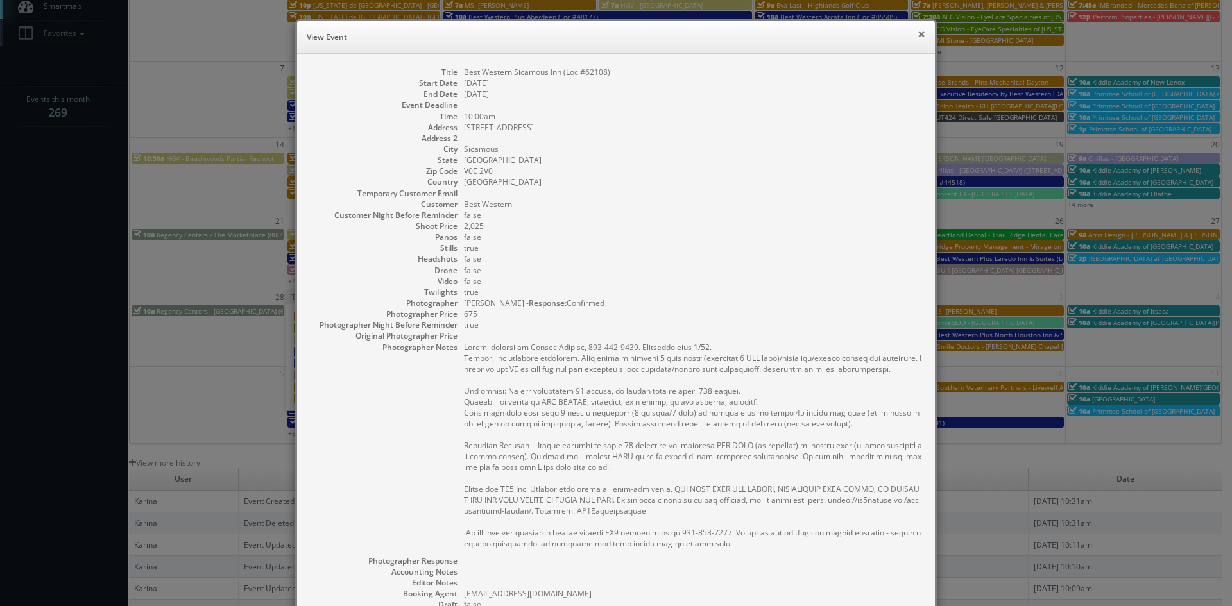
click at [918, 32] on button "×" at bounding box center [922, 34] width 8 height 9
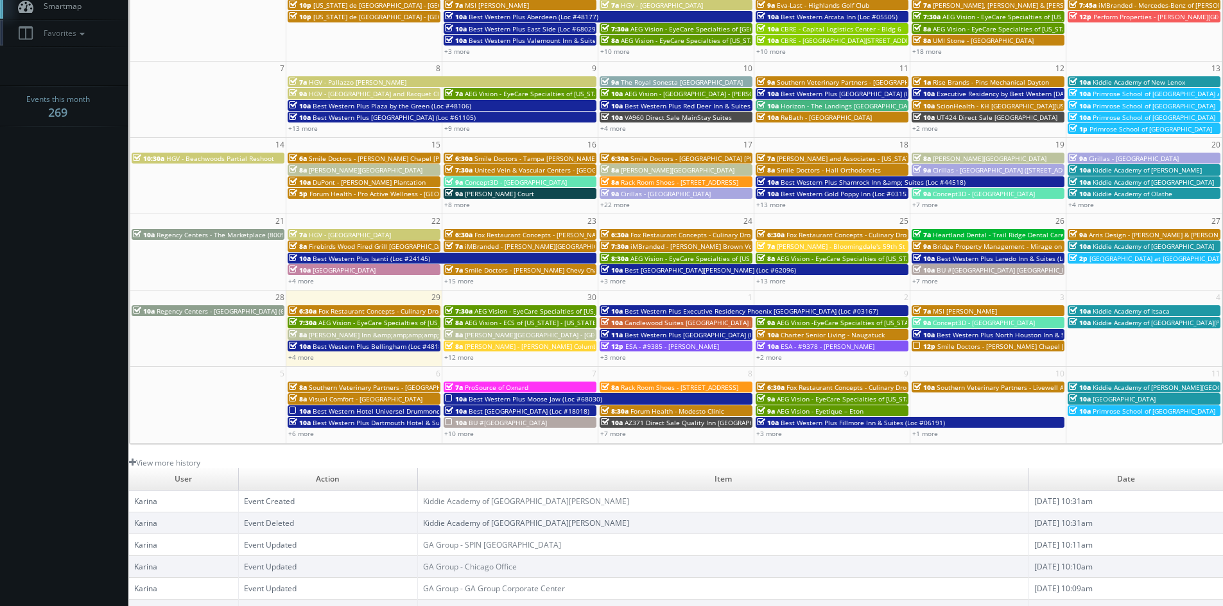
click at [343, 332] on span "Drury Inn &amp;amp;amp;amp; Suites Jackson" at bounding box center [411, 335] width 204 height 9
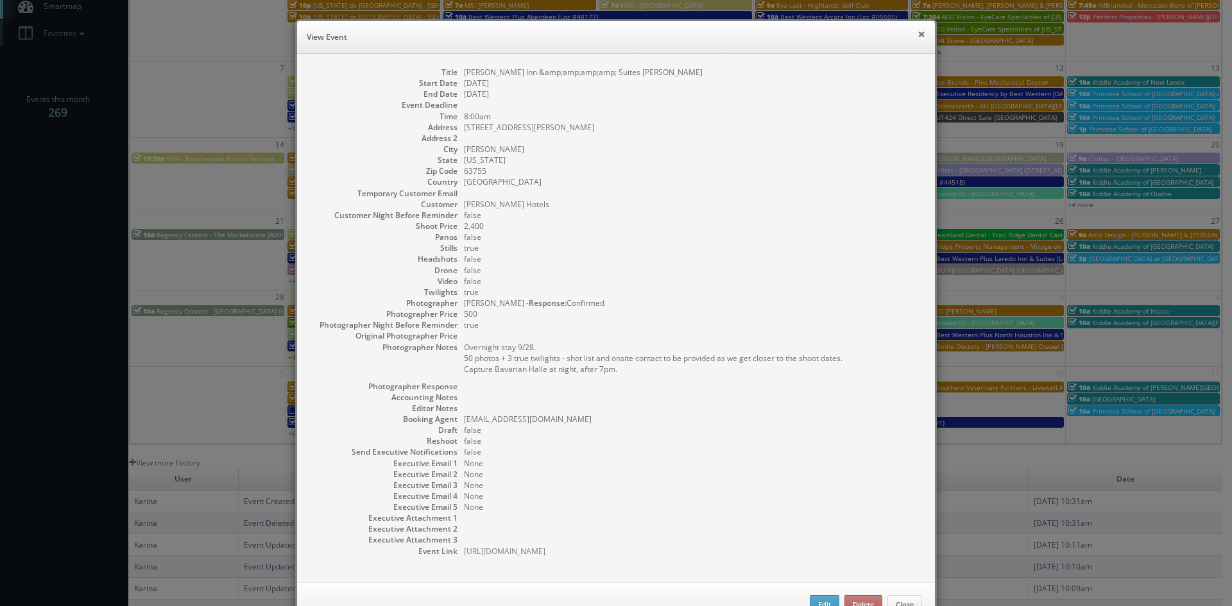
click at [918, 37] on button "×" at bounding box center [922, 34] width 8 height 9
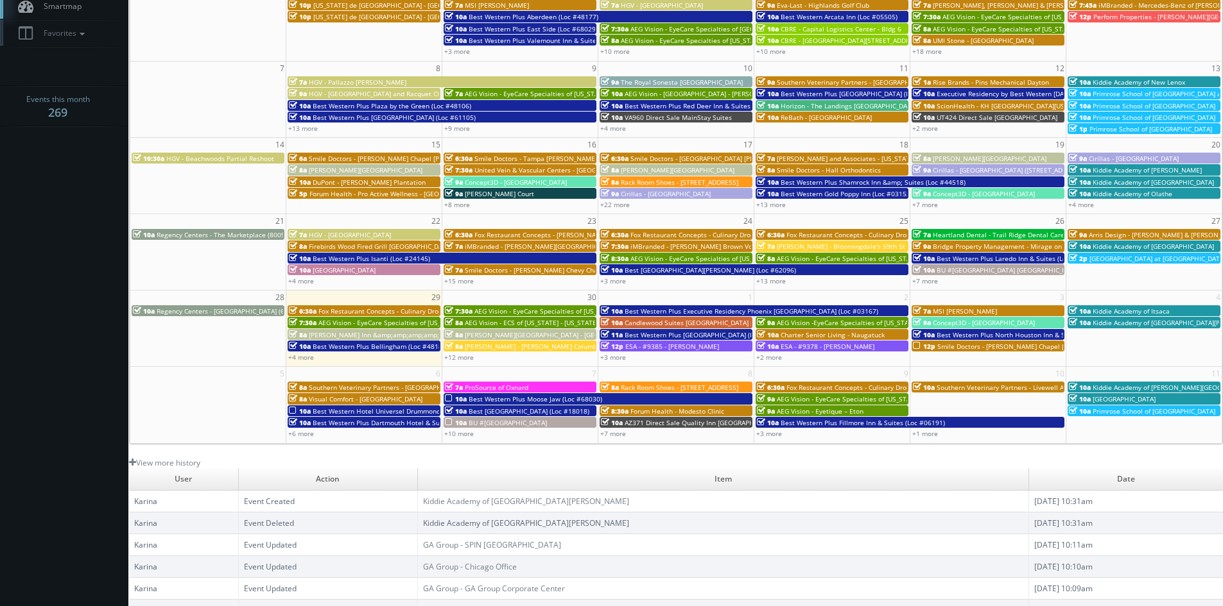
click at [314, 361] on div "+4 more" at bounding box center [363, 357] width 155 height 11
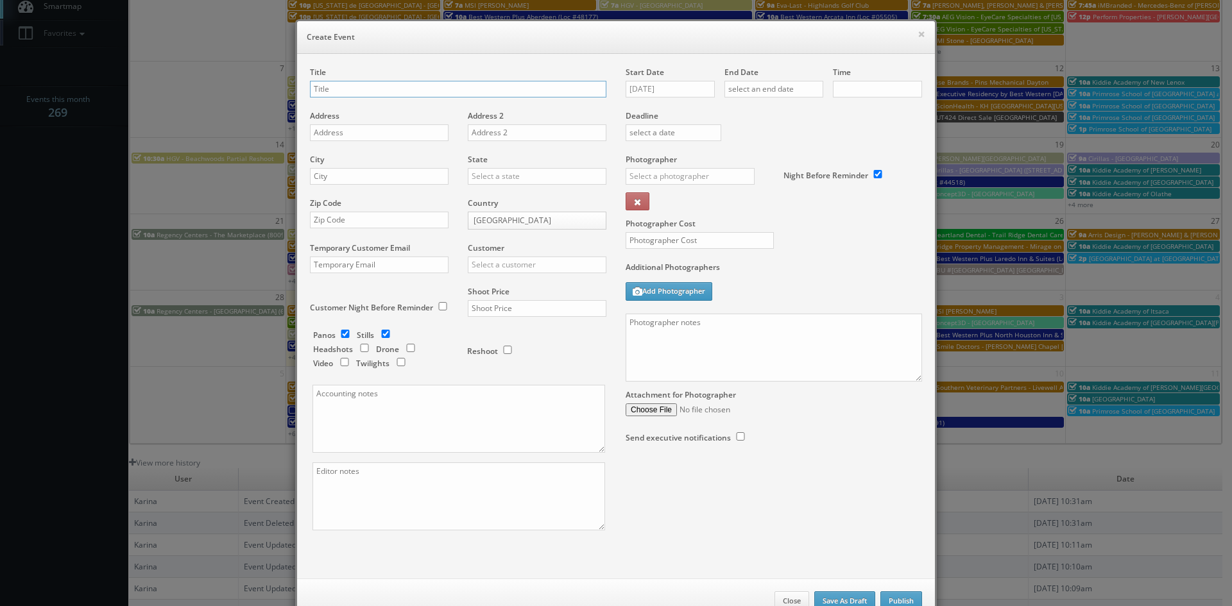
checkbox input "true"
type input "10:00am"
checkbox input "true"
click at [918, 33] on button "×" at bounding box center [922, 34] width 8 height 9
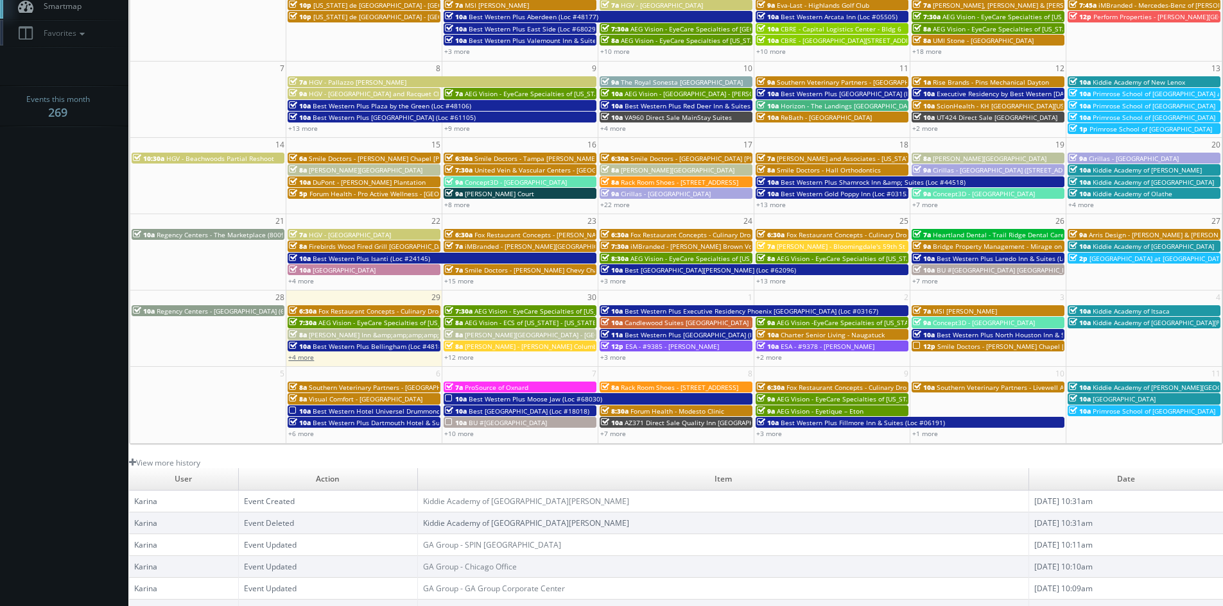
click at [308, 361] on link "+4 more" at bounding box center [301, 357] width 26 height 9
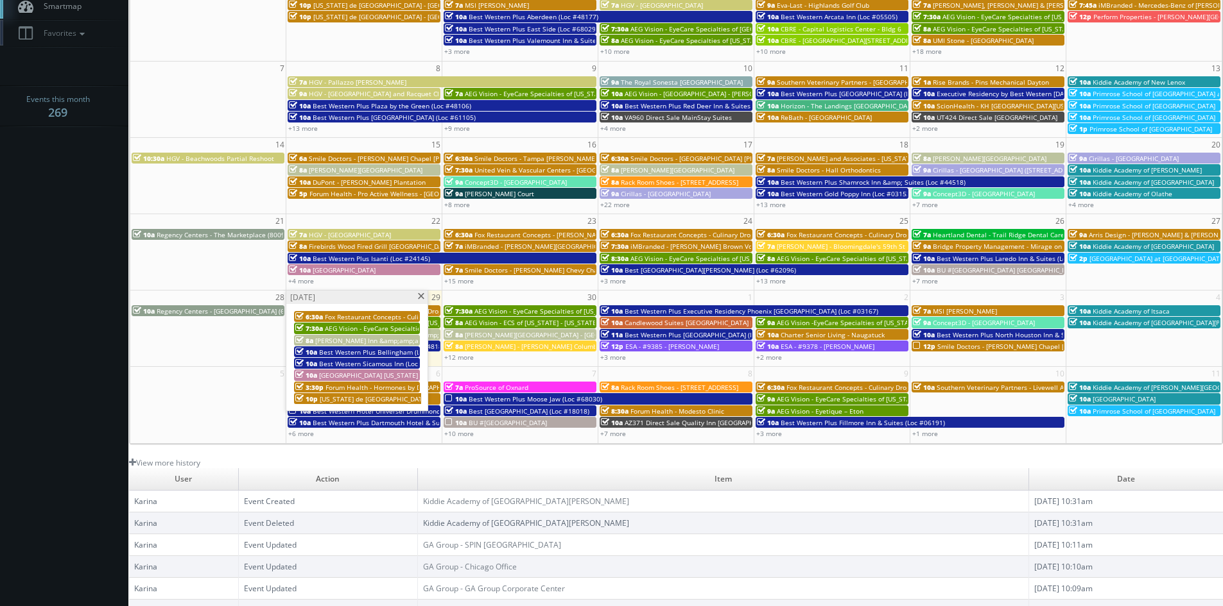
click at [372, 374] on span "Hilton Garden Inn Wisconsin Dells" at bounding box center [377, 375] width 116 height 9
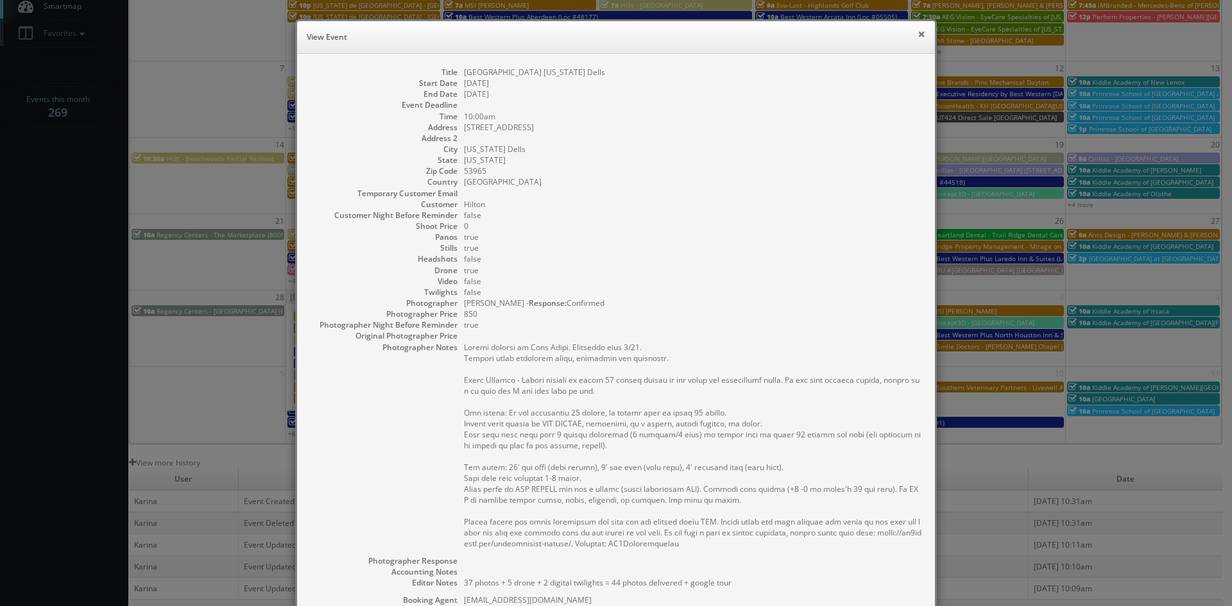
click at [918, 34] on button "×" at bounding box center [922, 34] width 8 height 9
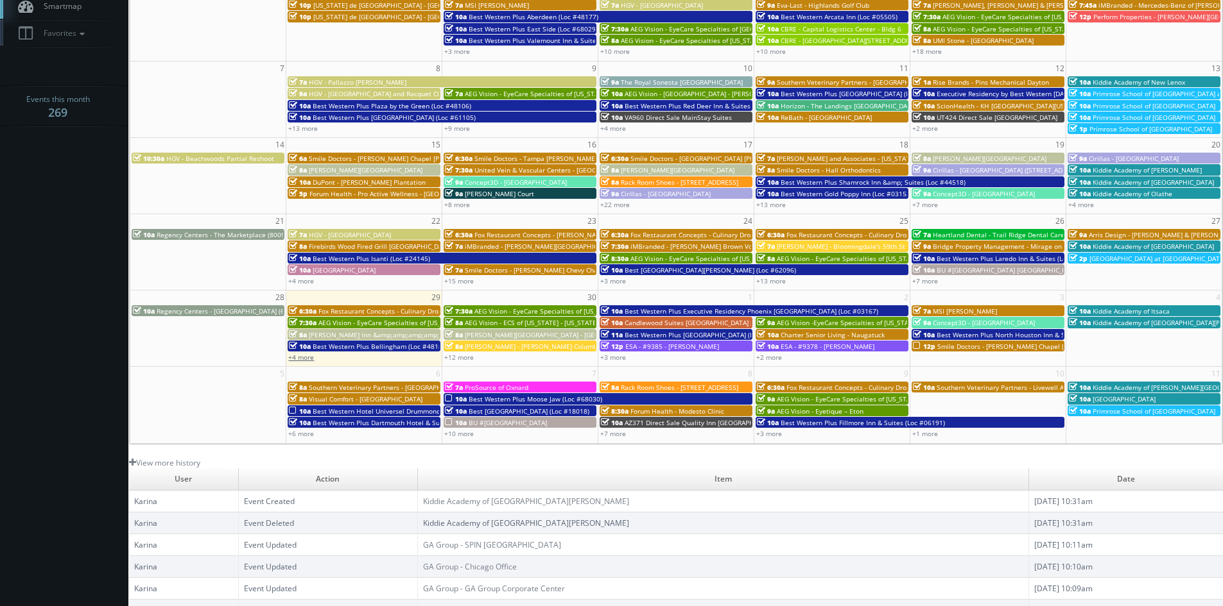
click at [309, 359] on link "+4 more" at bounding box center [301, 357] width 26 height 9
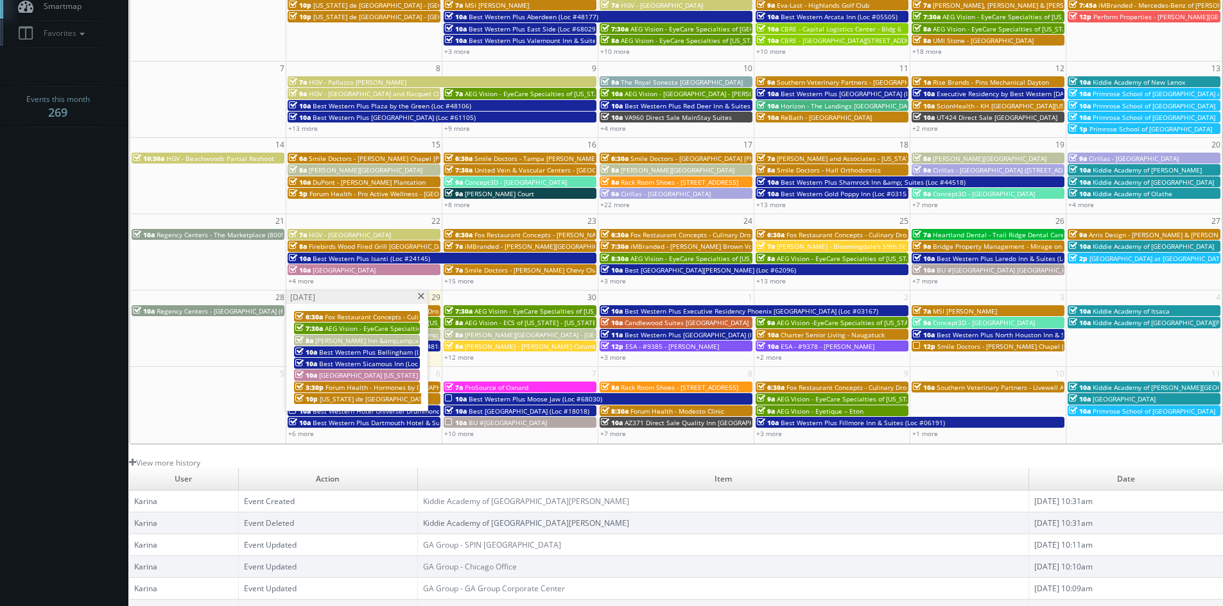
click at [419, 297] on span at bounding box center [420, 296] width 8 height 7
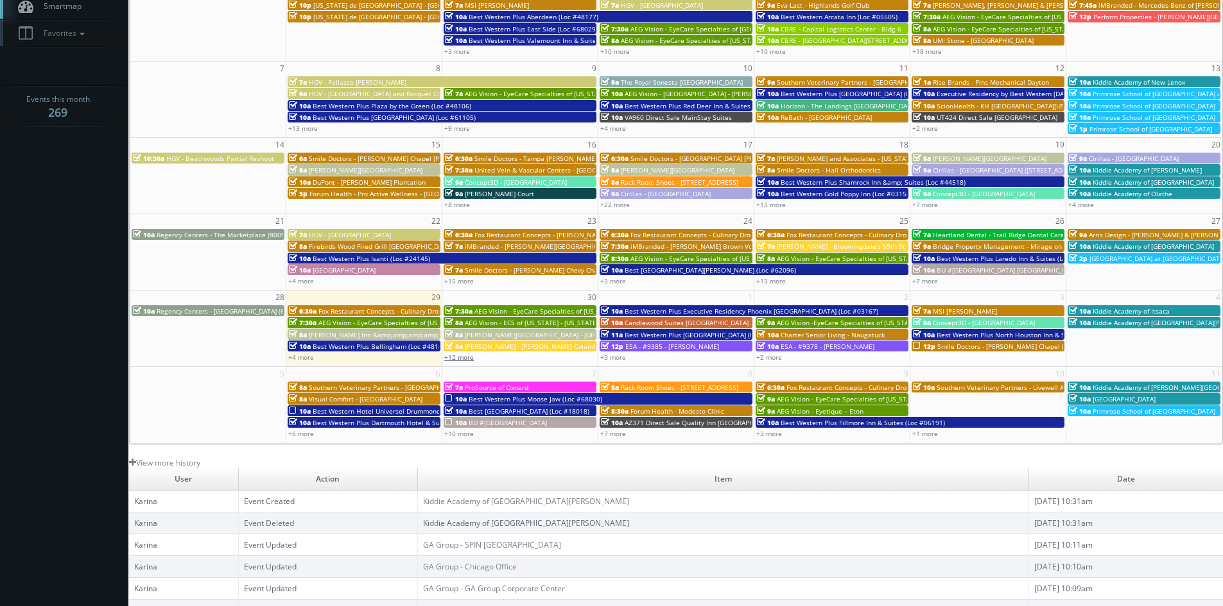
click at [466, 359] on link "+12 more" at bounding box center [459, 357] width 30 height 9
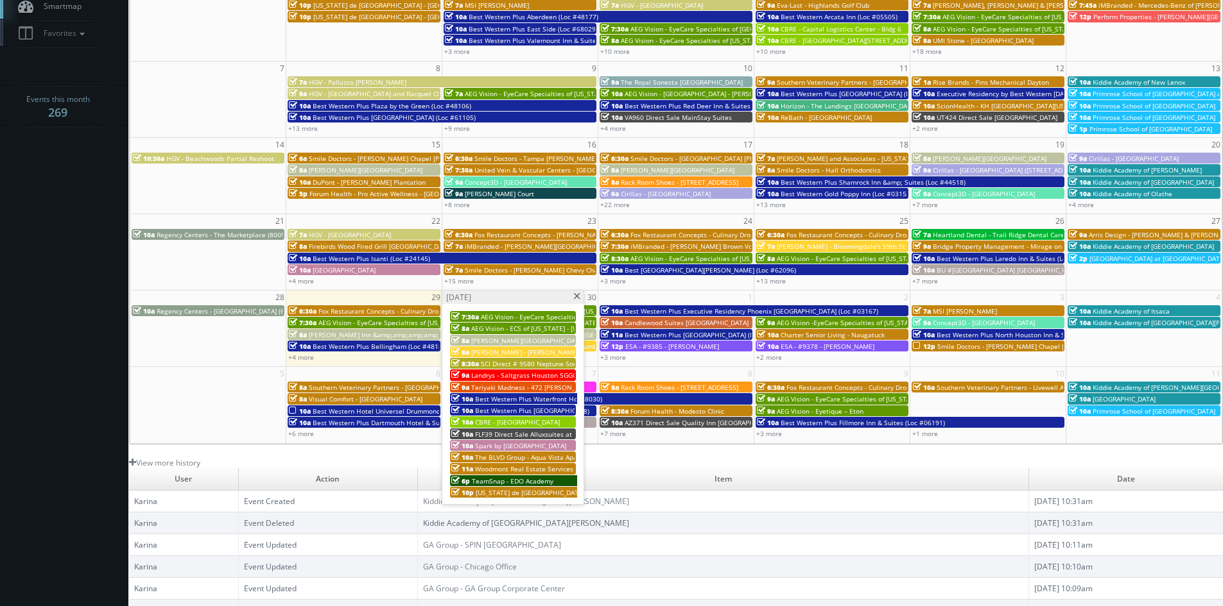
drag, startPoint x: 580, startPoint y: 294, endPoint x: 592, endPoint y: 307, distance: 17.3
click at [580, 294] on span at bounding box center [576, 296] width 8 height 7
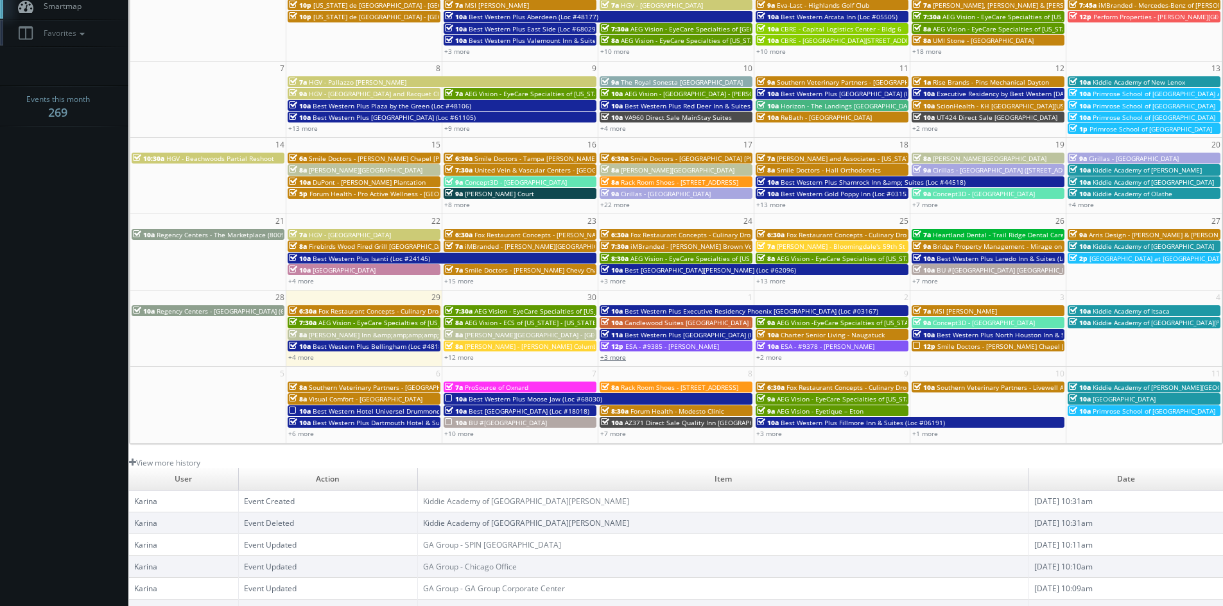
click at [621, 357] on link "+3 more" at bounding box center [613, 357] width 26 height 9
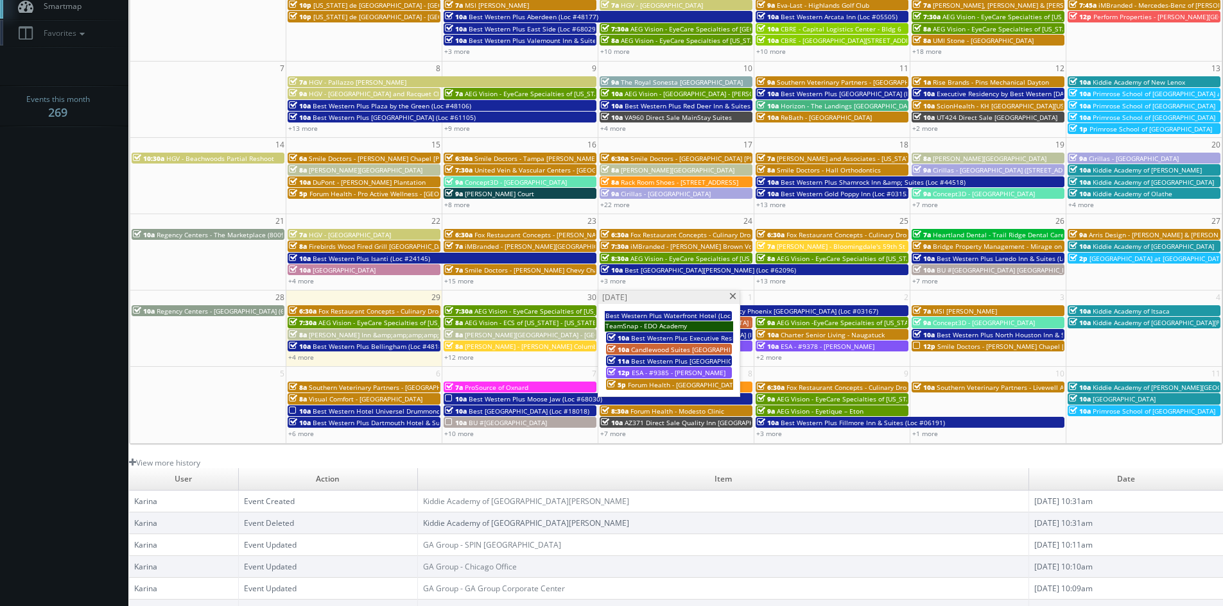
click at [732, 297] on span at bounding box center [732, 296] width 8 height 7
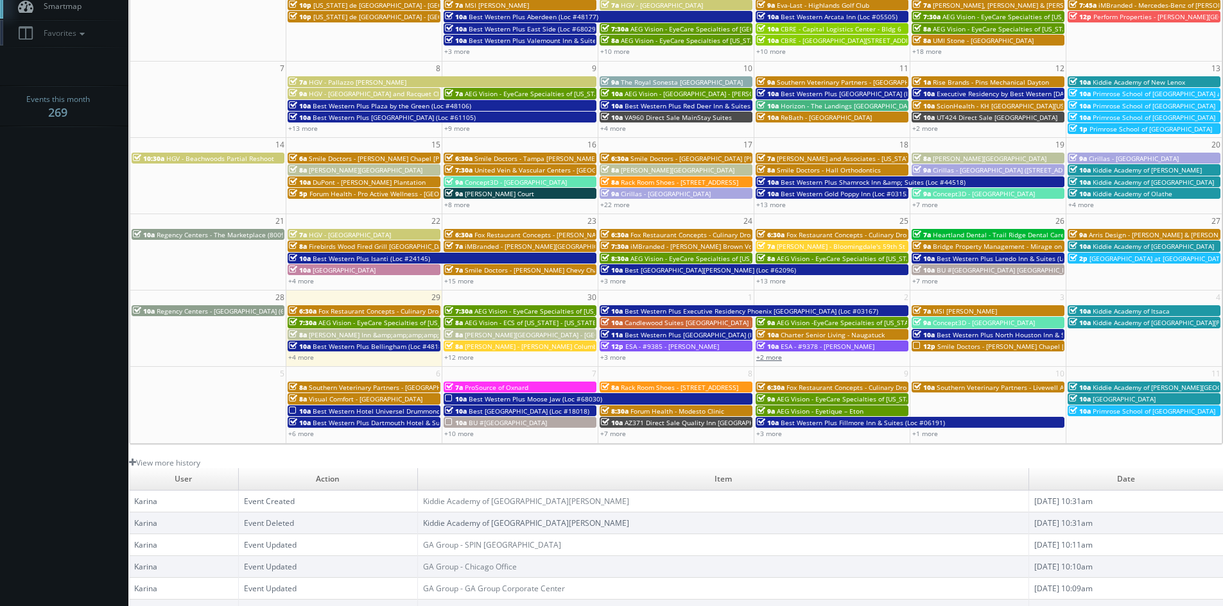
click at [775, 357] on link "+2 more" at bounding box center [769, 357] width 26 height 9
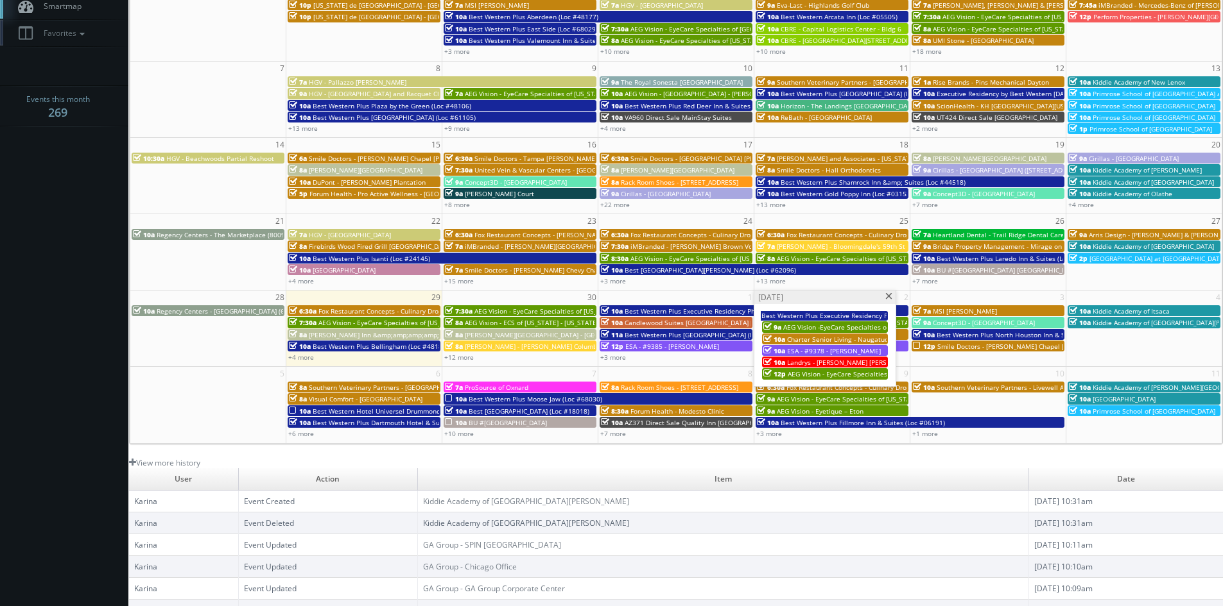
click at [888, 298] on span at bounding box center [888, 296] width 8 height 7
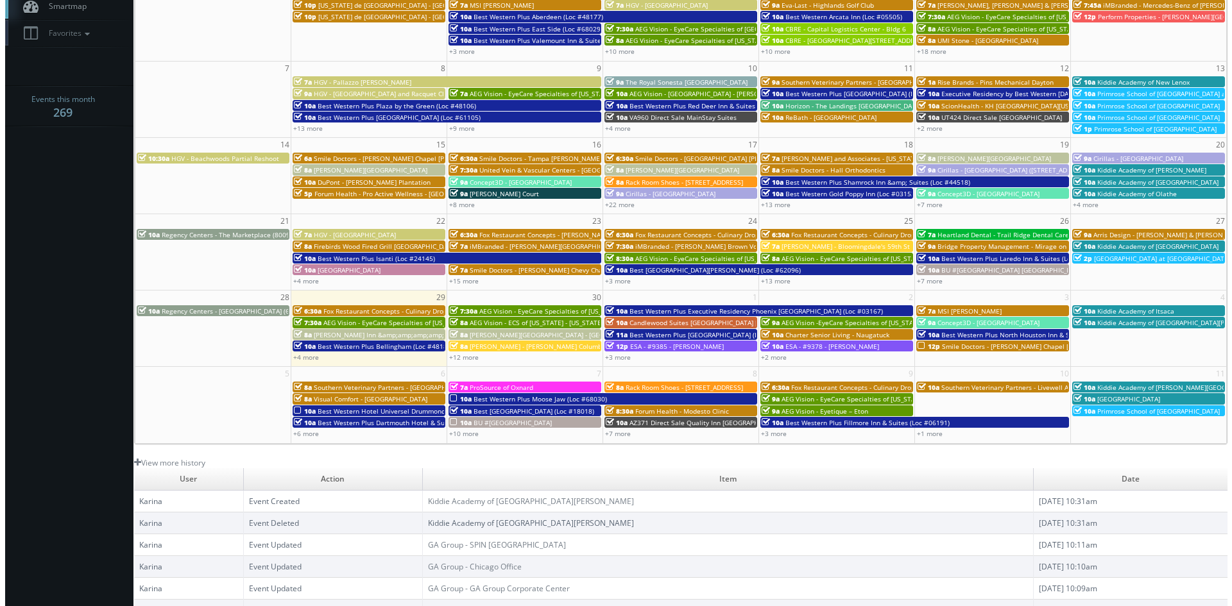
scroll to position [231, 0]
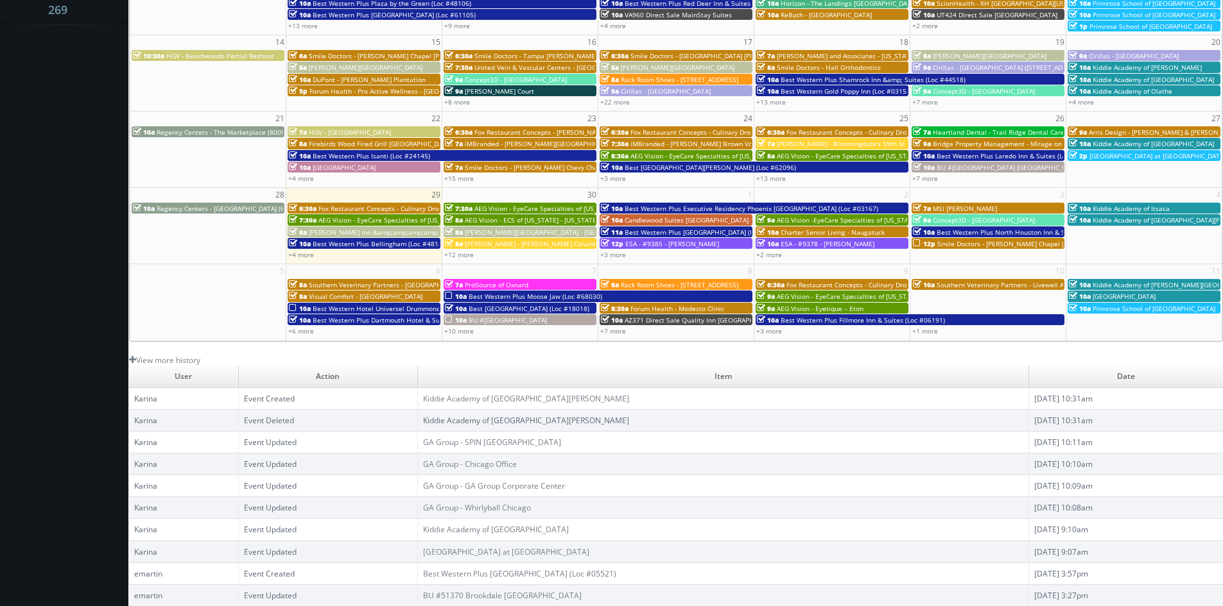
click at [940, 246] on span "Smile Doctors - Wesley Chapel Farina Orthodontics" at bounding box center [1046, 243] width 218 height 9
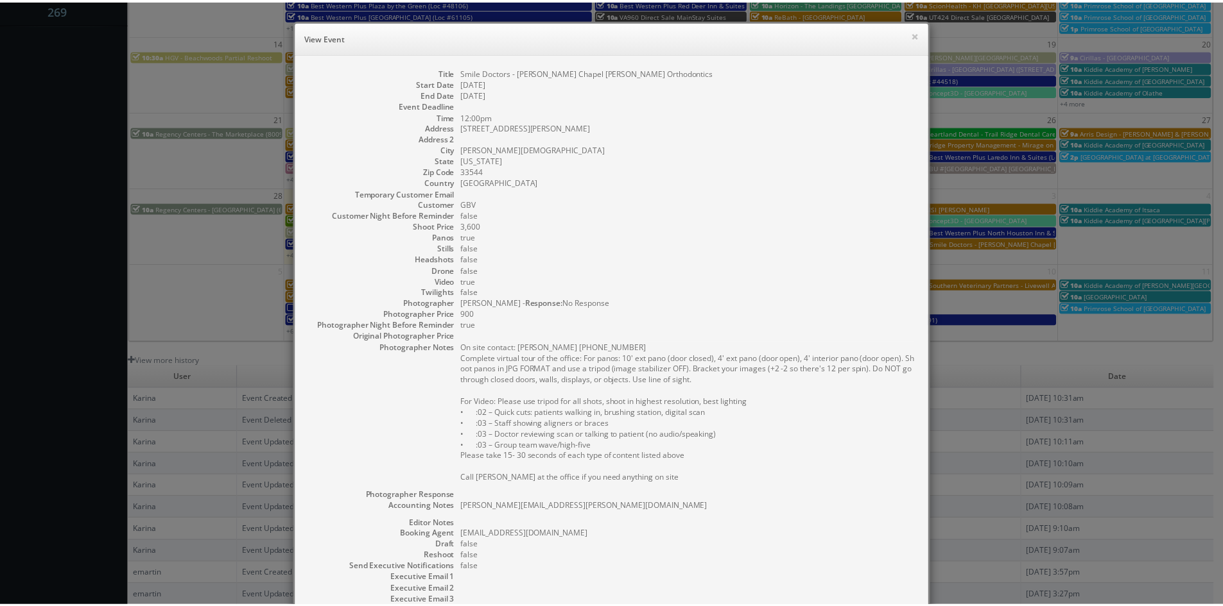
scroll to position [157, 0]
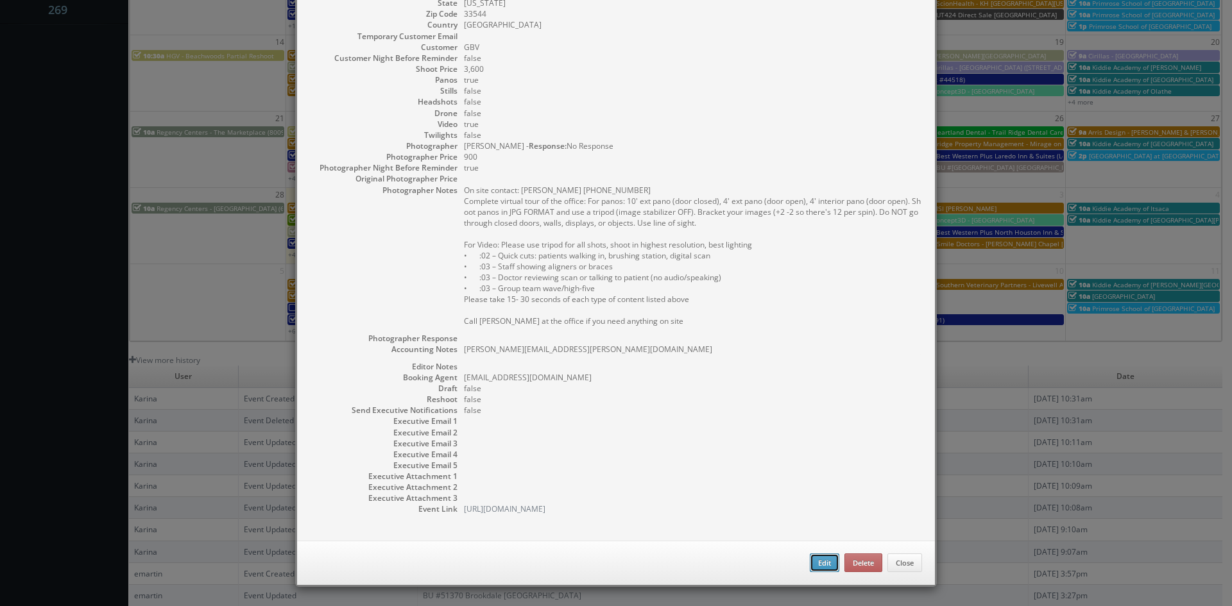
click at [825, 564] on button "Edit" at bounding box center [825, 563] width 30 height 19
type input "Smile Doctors - Wesley Chapel Farina Orthodontics"
type input "2370 Bruce B Downs Blvd Ste 100"
type input "Wesley Chapel"
type input "33544"
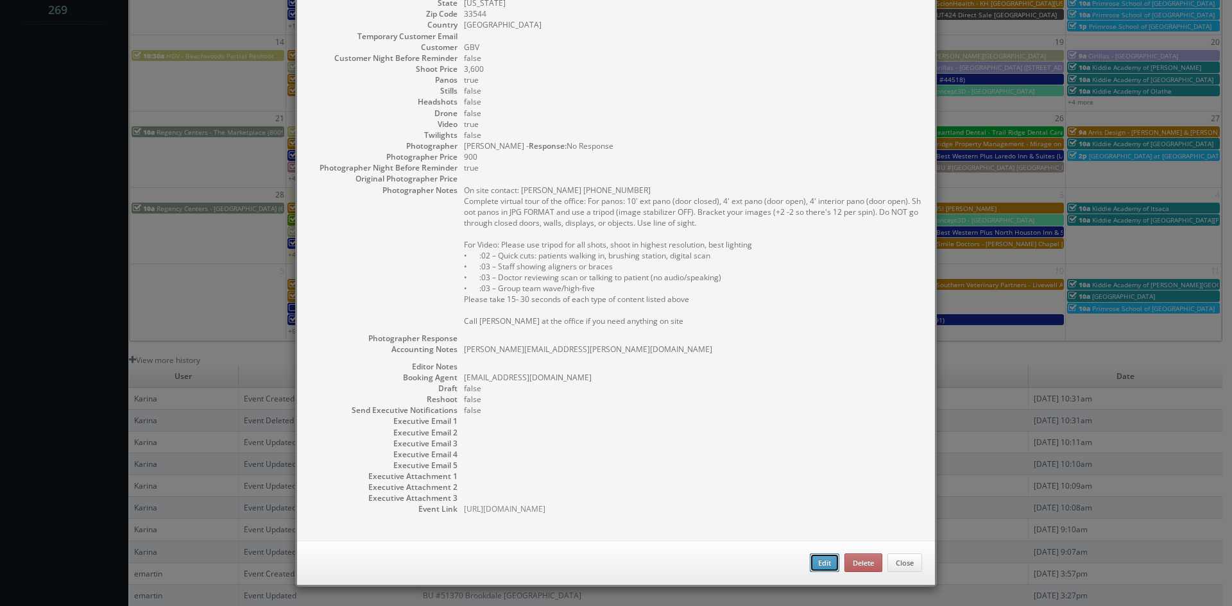
type input "3,600"
checkbox input "true"
type textarea "Ashwin.Harish@smiledoctors.com"
type input "10/03/2025"
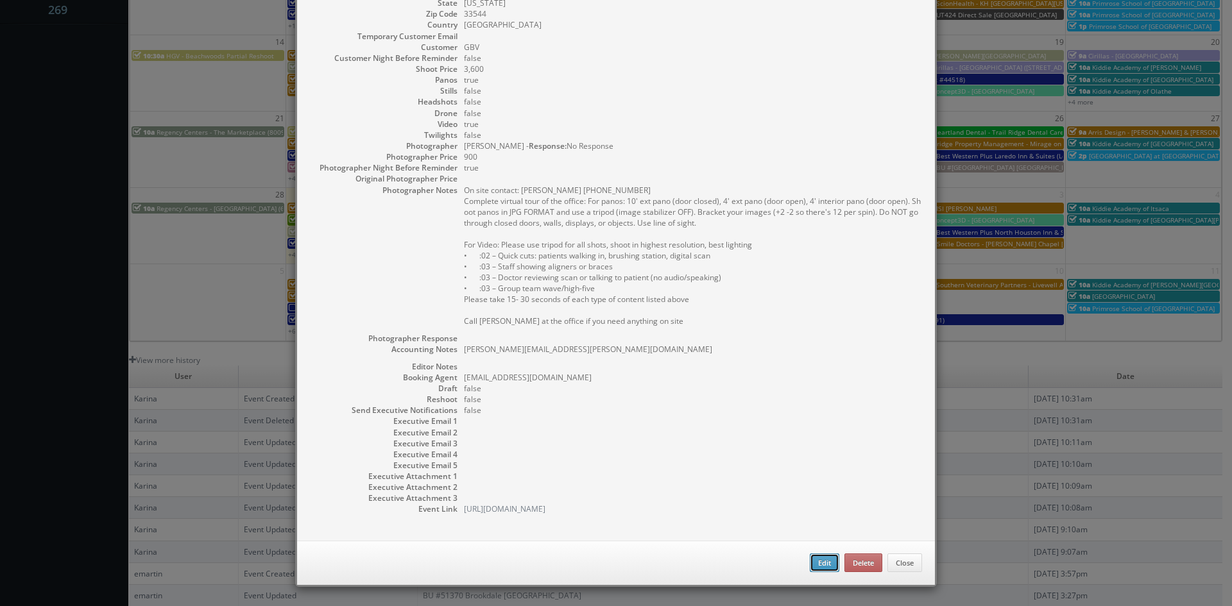
type input "10/03/2025"
type input "12:00pm"
checkbox input "true"
type textarea "On site contact: Andrea 813-285-0048 Complete virtual tour of the office: For p…"
select select "[US_STATE]"
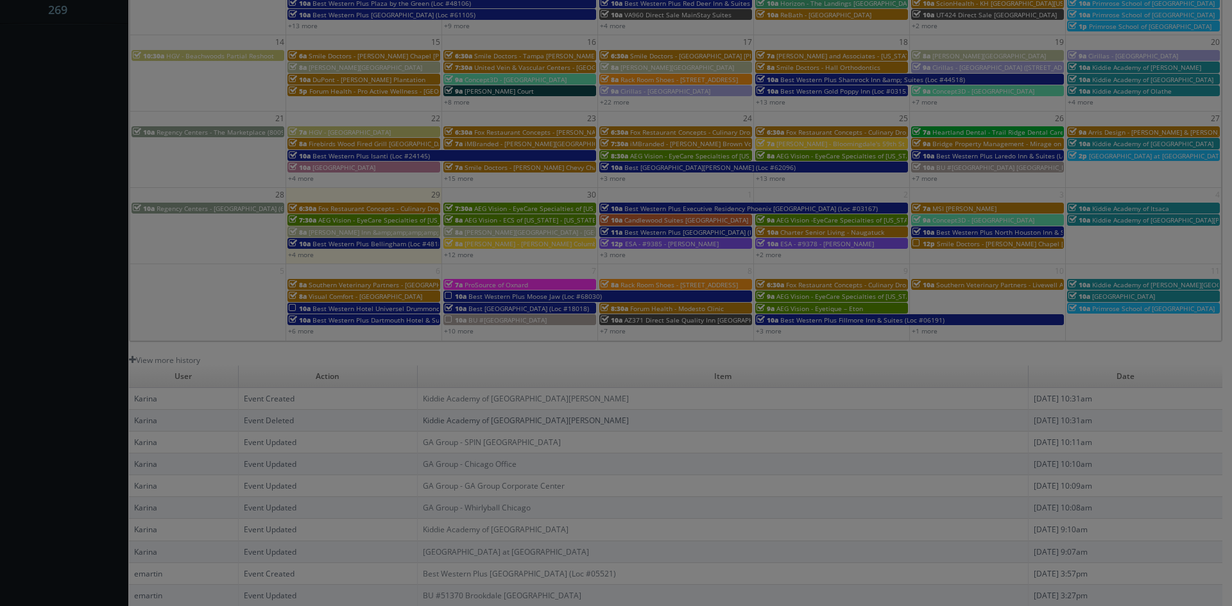
type input "3,600"
type input "900"
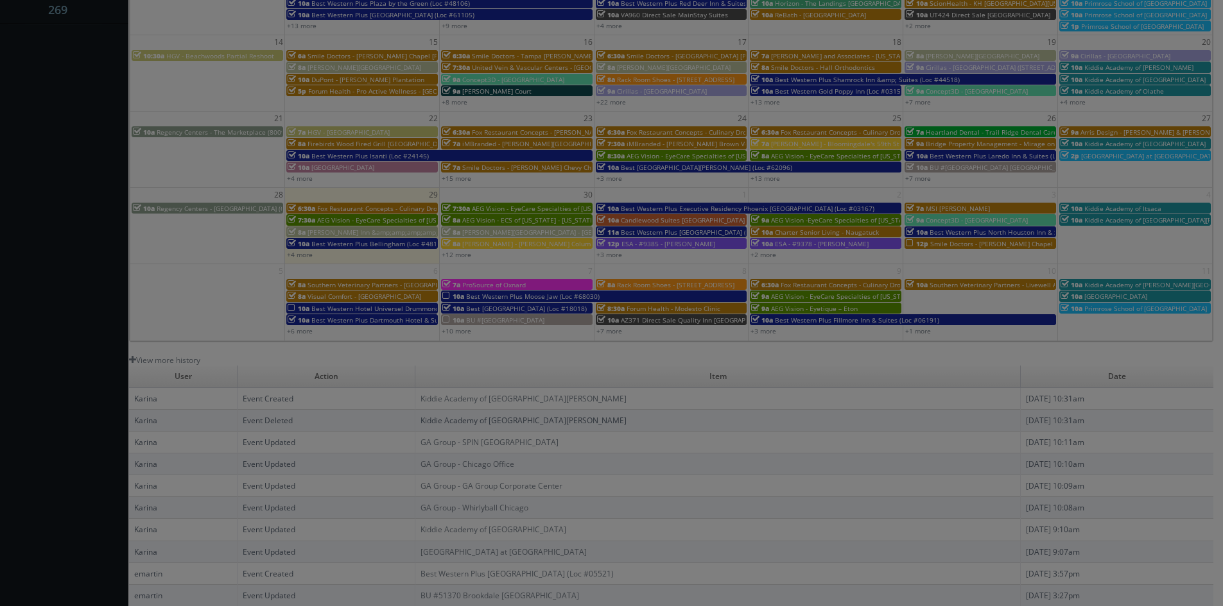
select select "fake72@mg.cs3calendar.com"
select select "tonybrucecat@gmail.com"
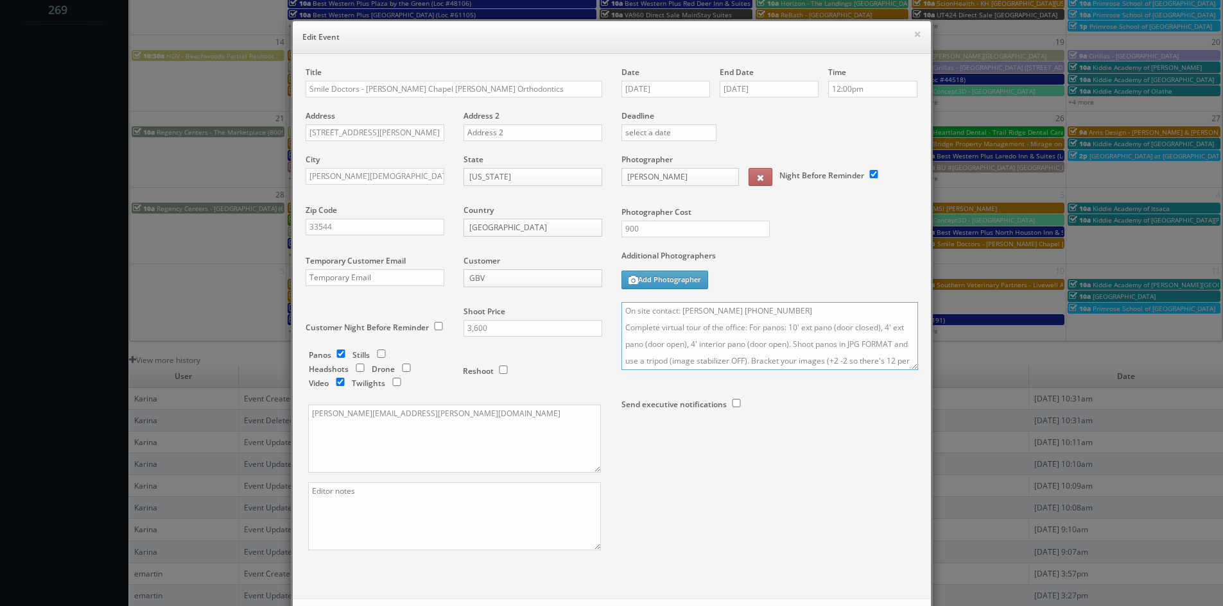
click at [621, 310] on textarea "On site contact: Andrea 813-285-0048 Complete virtual tour of the office: For p…" at bounding box center [769, 336] width 296 height 68
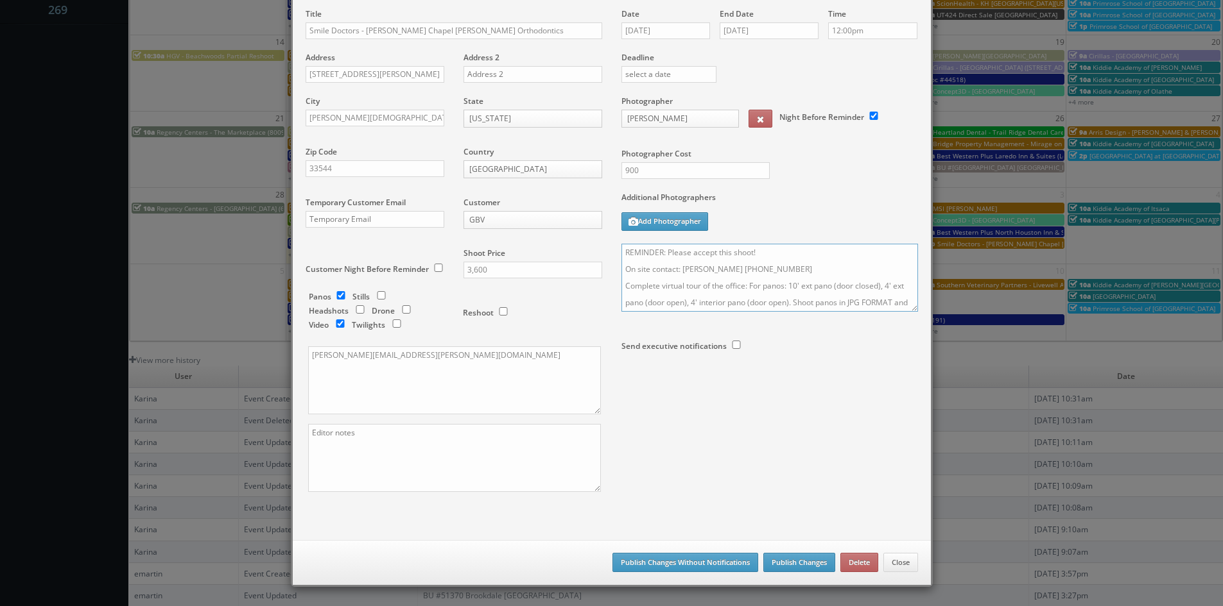
type textarea "REMINDER: Please accept this shoot! On site contact: Andrea 813-285-0048 Comple…"
click at [796, 563] on button "Publish Changes" at bounding box center [799, 562] width 72 height 19
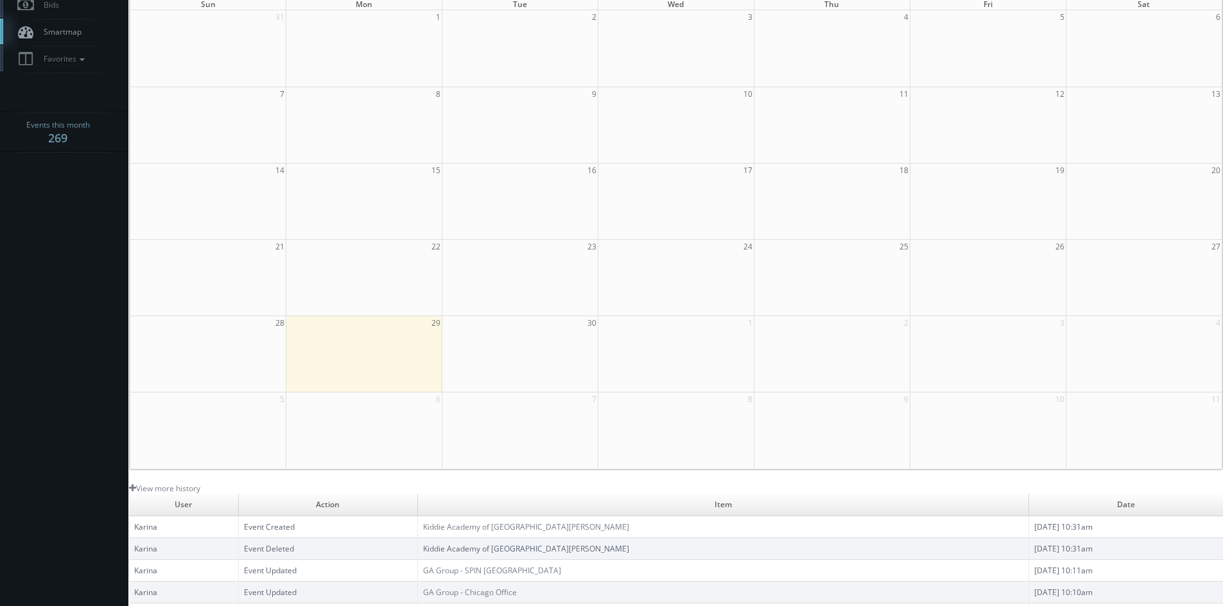
scroll to position [0, 0]
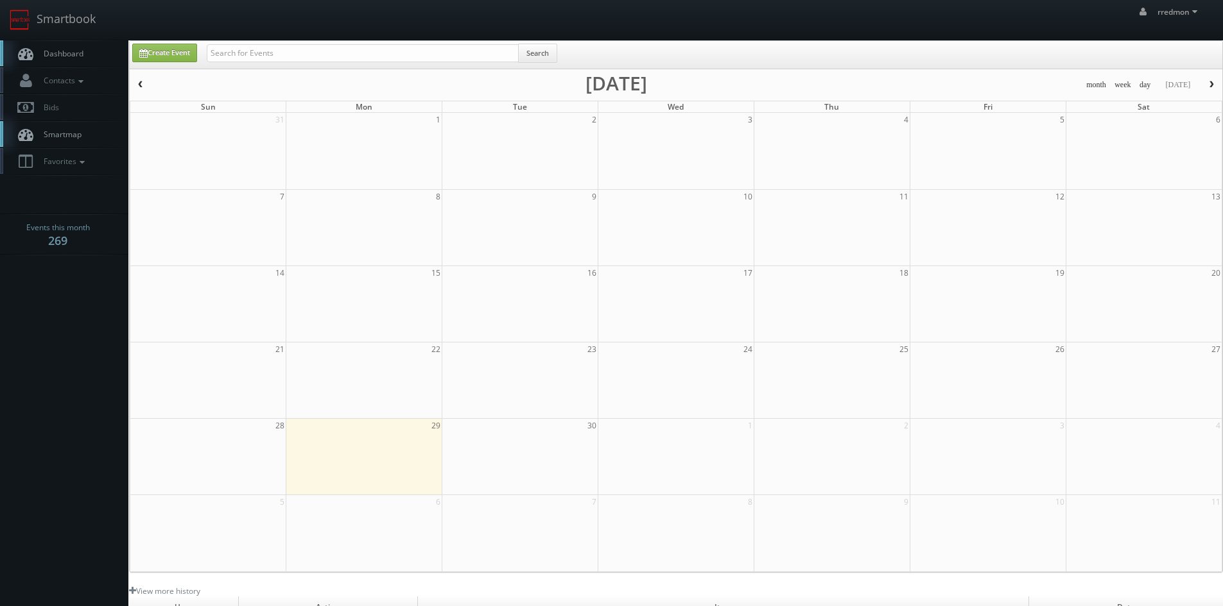
click at [73, 53] on span "Dashboard" at bounding box center [60, 53] width 46 height 11
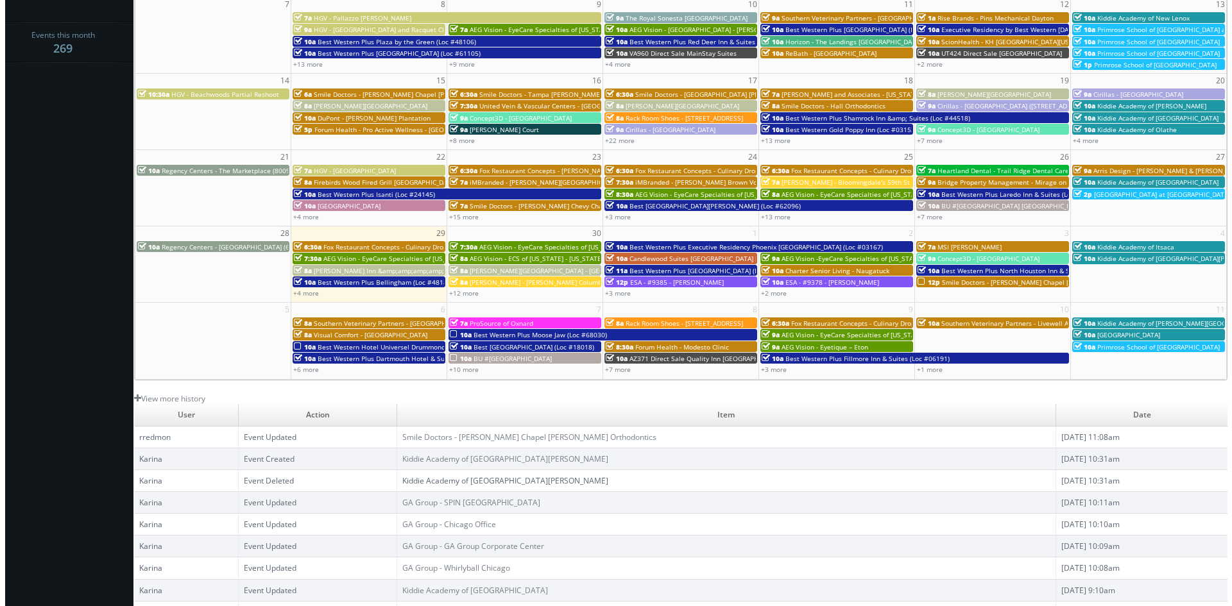
scroll to position [231, 0]
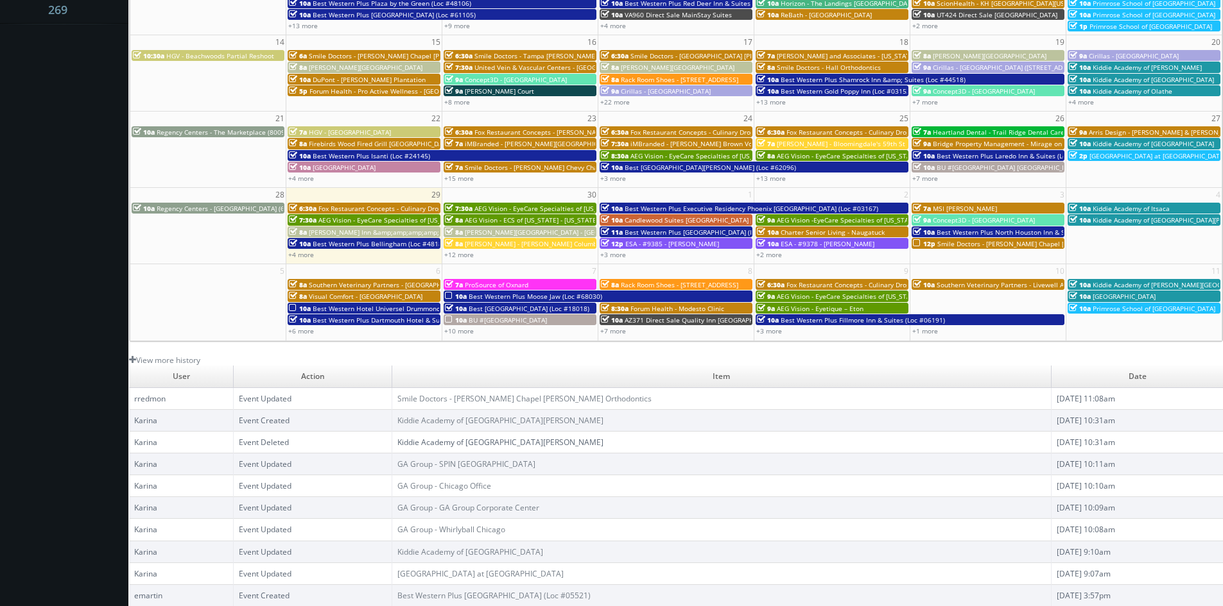
click at [370, 306] on span "Best Western Hotel Universel Drummondville (Loc #67019)" at bounding box center [404, 308] width 182 height 9
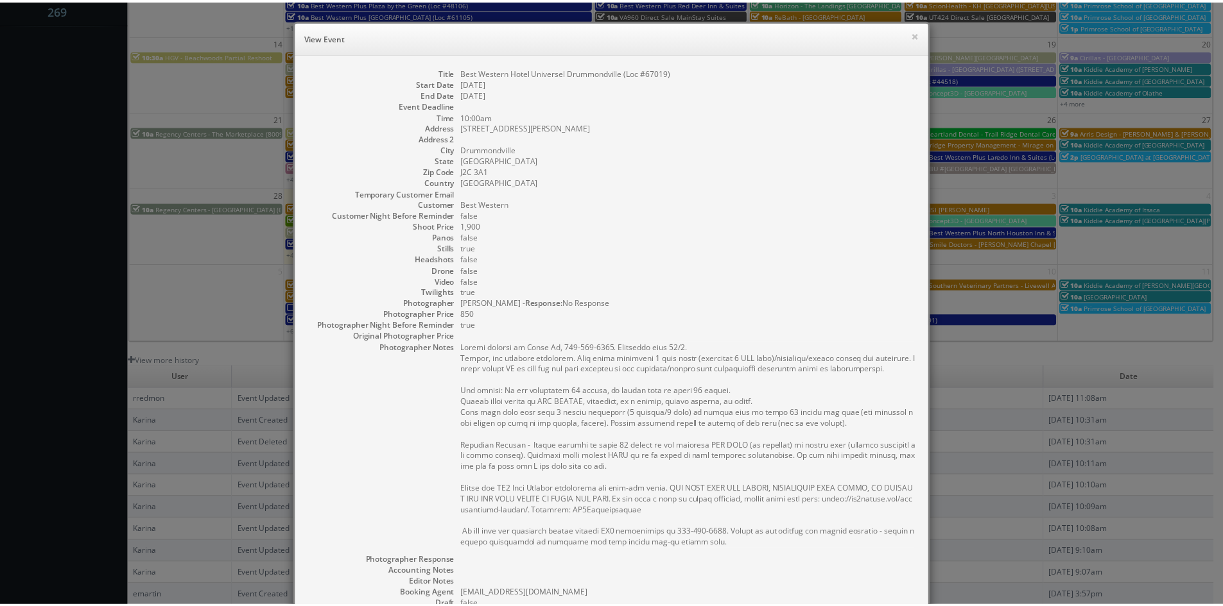
scroll to position [216, 0]
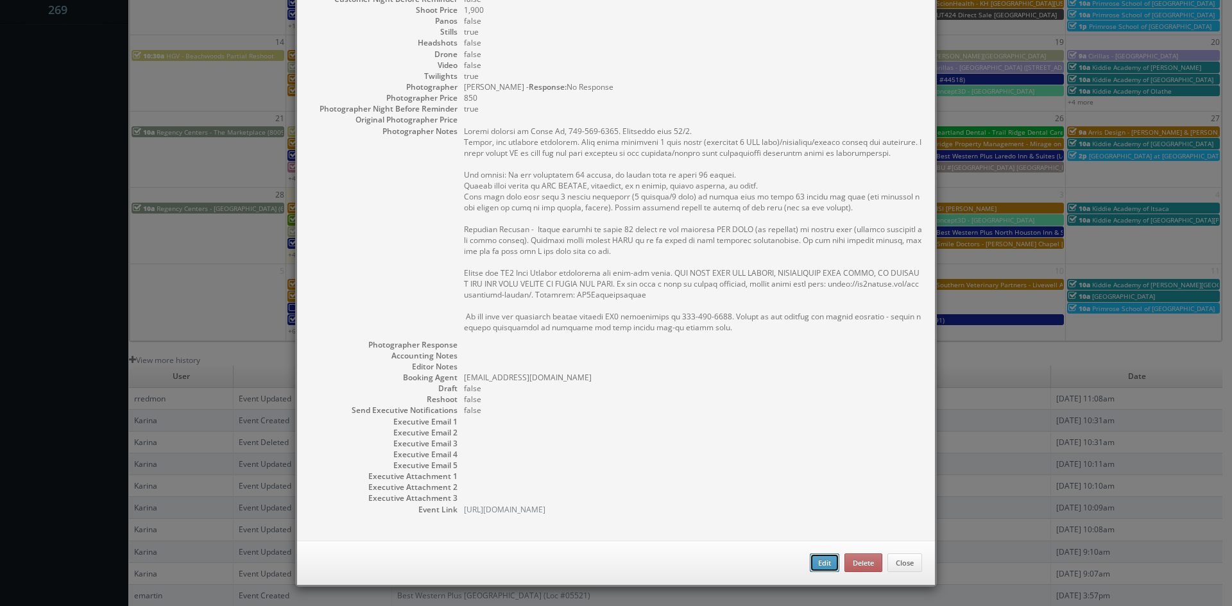
click at [823, 567] on button "Edit" at bounding box center [825, 563] width 30 height 19
type input "Best Western Hotel Universel Drummondville (Loc #67019)"
type input "915 Rue Hains"
type input "Drummondville"
type input "J2C 3A1"
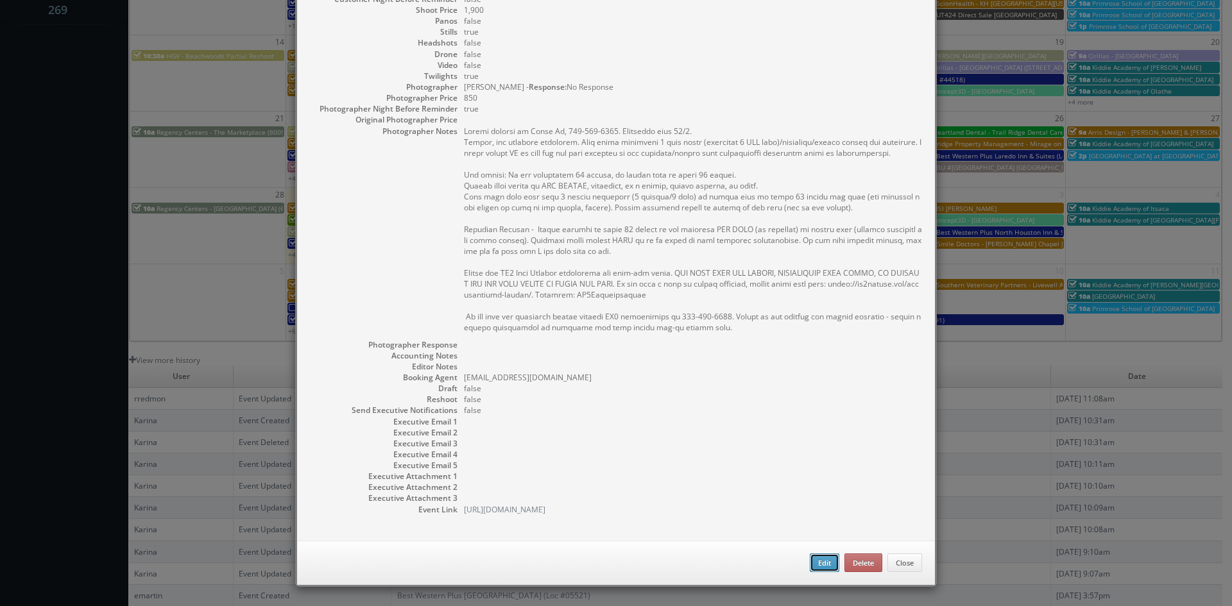
select select "Canada"
type input "1,900"
checkbox input "true"
type input "10/06/2025"
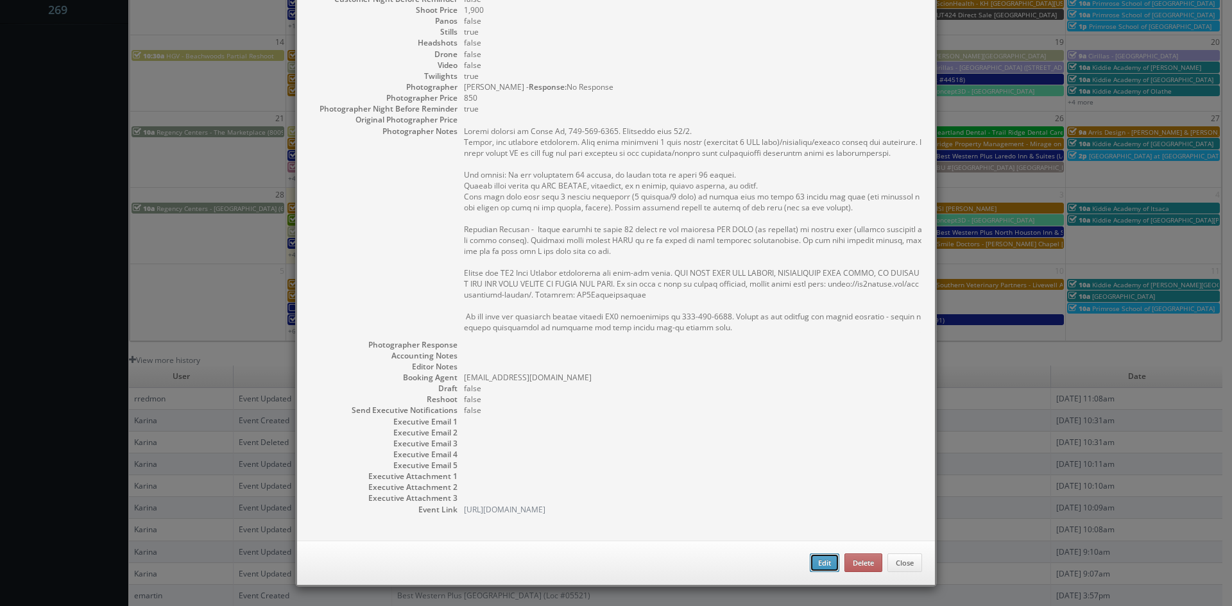
type input "10/06/2025"
type input "10:00am"
checkbox input "true"
type textarea "Onsite contact is Susan Hu, 819-434-1503. Overnight stay 10/5. Stills, and exte…"
select select "[GEOGRAPHIC_DATA]"
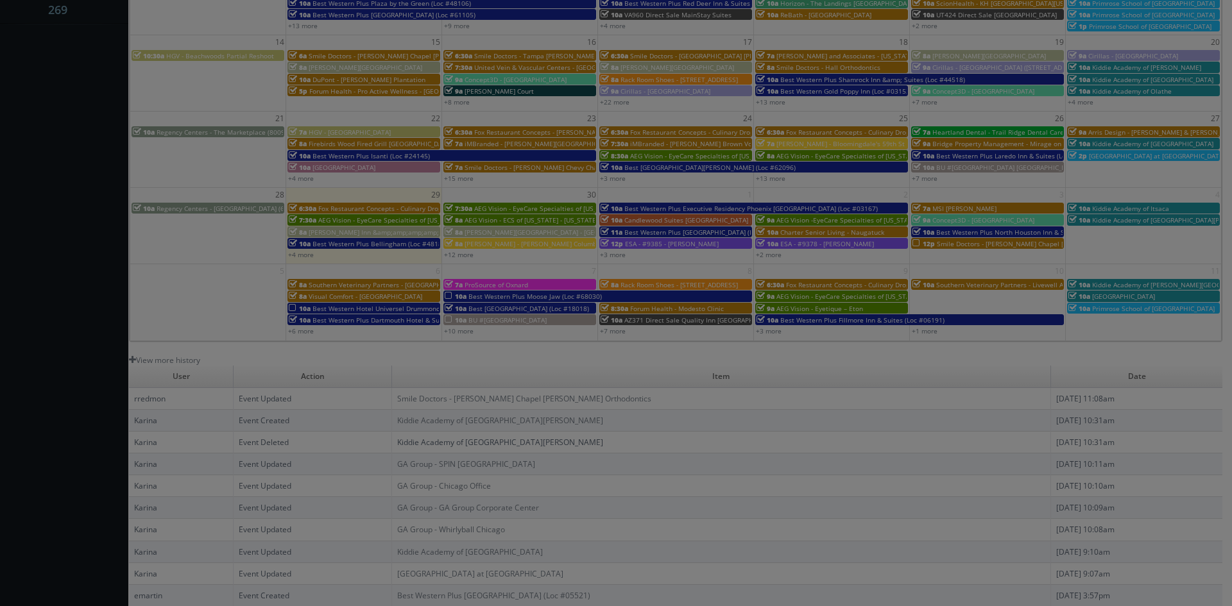
type input "1,900"
type input "850"
select select "fake55@mg.cs3calendar.com"
select select "brian@bhphotography.ca"
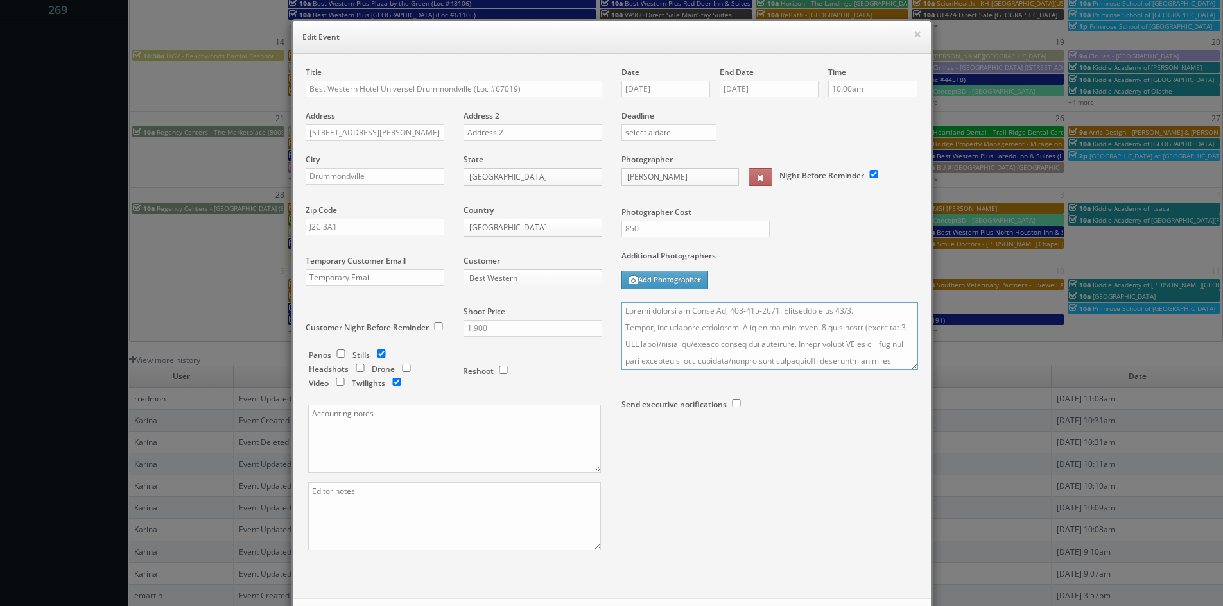
click at [621, 309] on textarea at bounding box center [769, 336] width 296 height 68
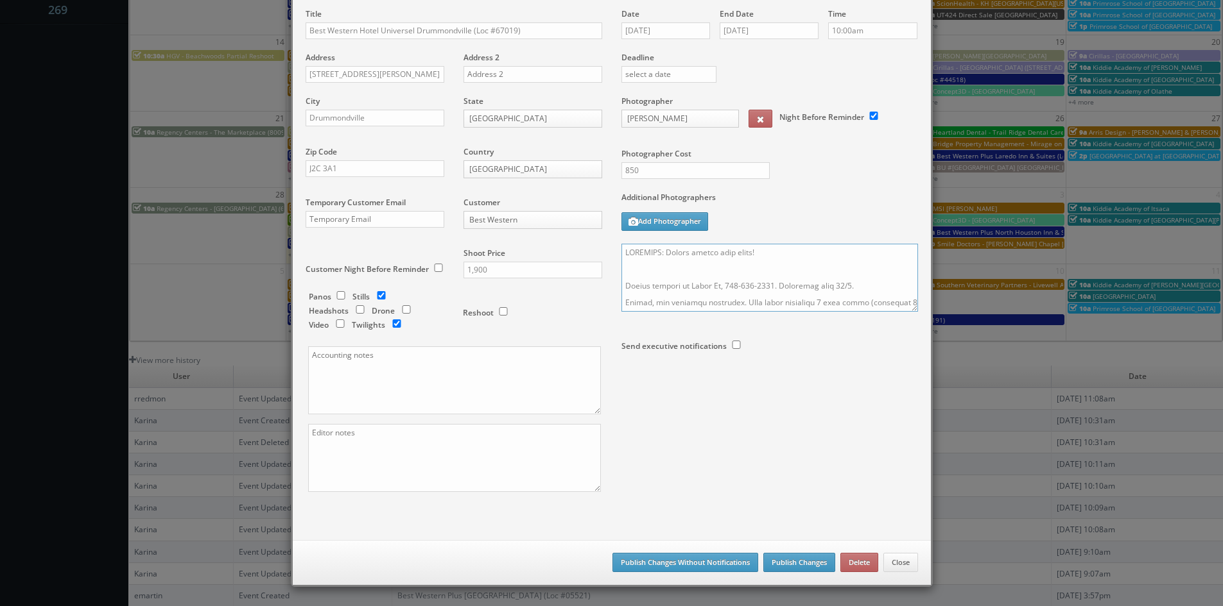
type textarea "REMINDER: Please accept this shoot! Onsite contact is Susan Hu, 819-434-1503. O…"
click at [792, 560] on button "Publish Changes" at bounding box center [799, 562] width 72 height 19
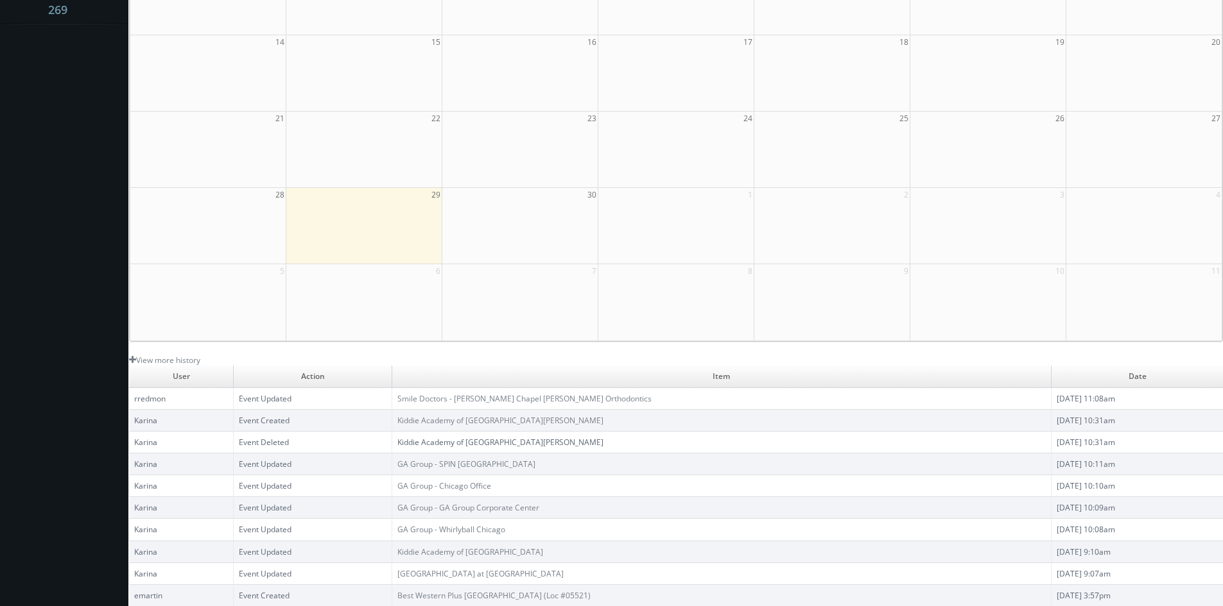
scroll to position [0, 0]
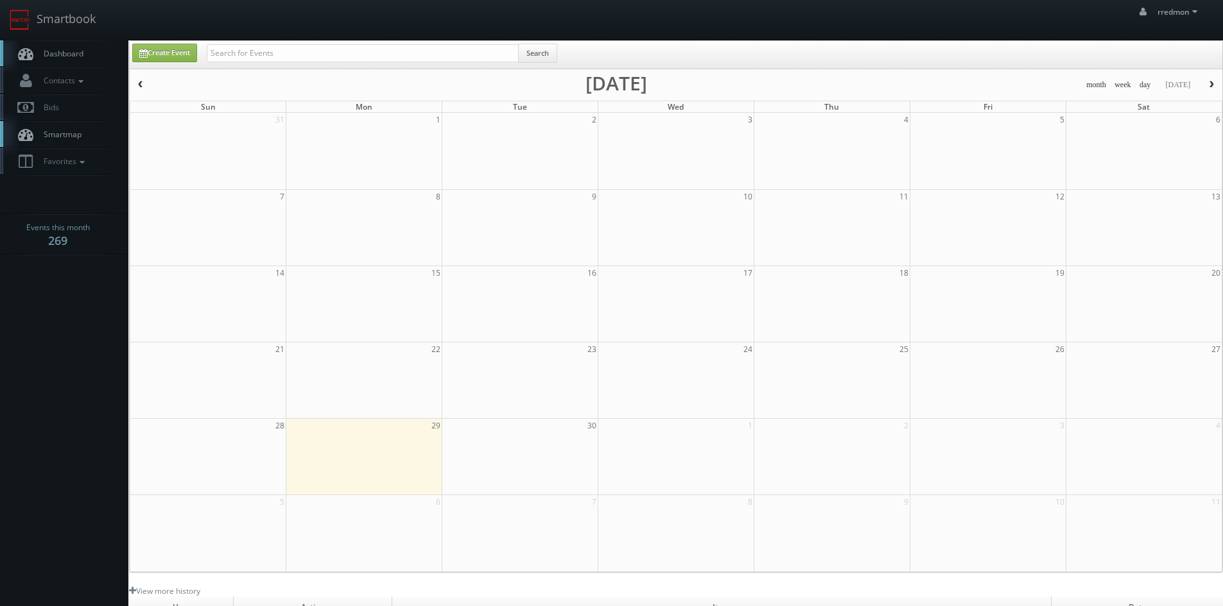
click at [89, 55] on link "Dashboard" at bounding box center [64, 53] width 128 height 26
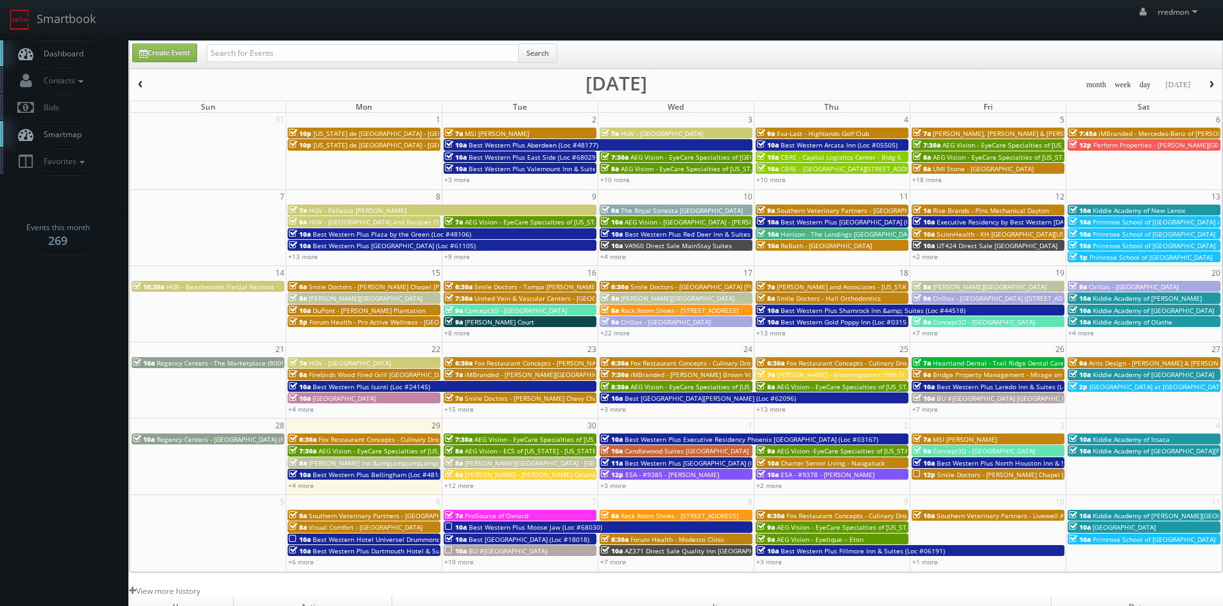
click at [328, 540] on span "Best Western Hotel Universel Drummondville (Loc #67019)" at bounding box center [404, 539] width 182 height 9
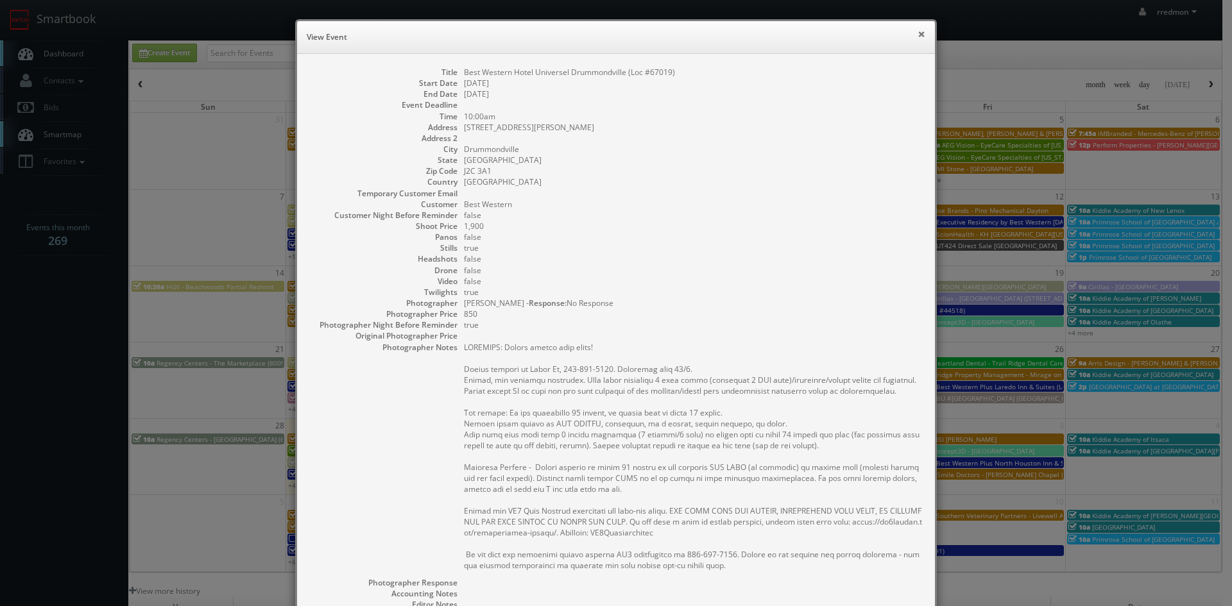
click at [918, 35] on button "×" at bounding box center [922, 34] width 8 height 9
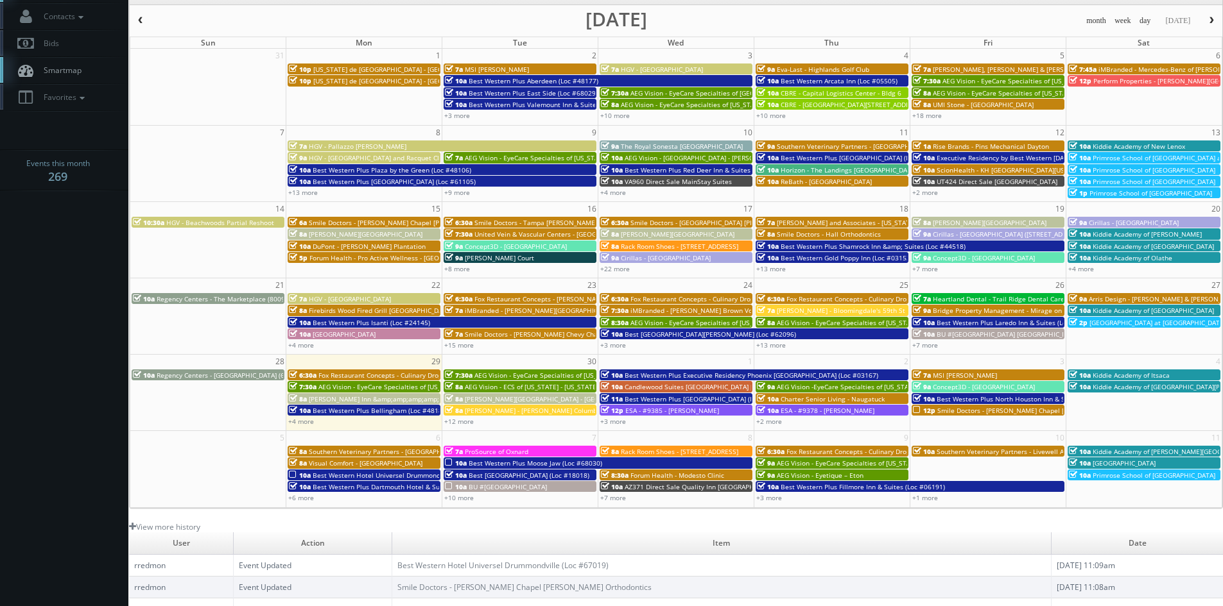
scroll to position [128, 0]
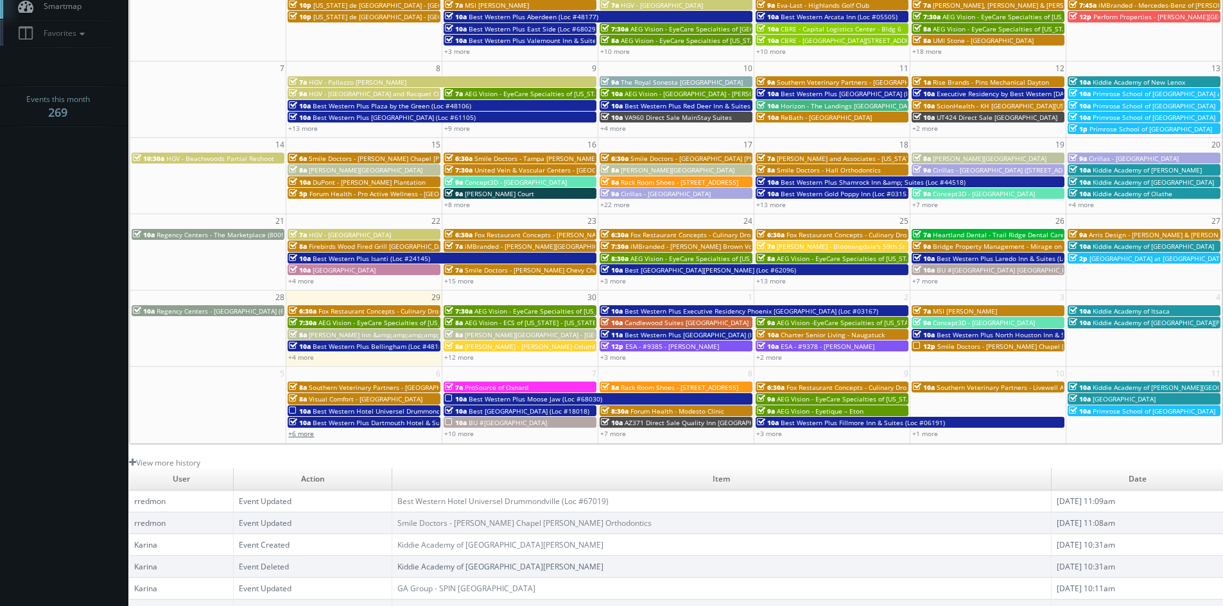
click at [310, 432] on link "+6 more" at bounding box center [301, 433] width 26 height 9
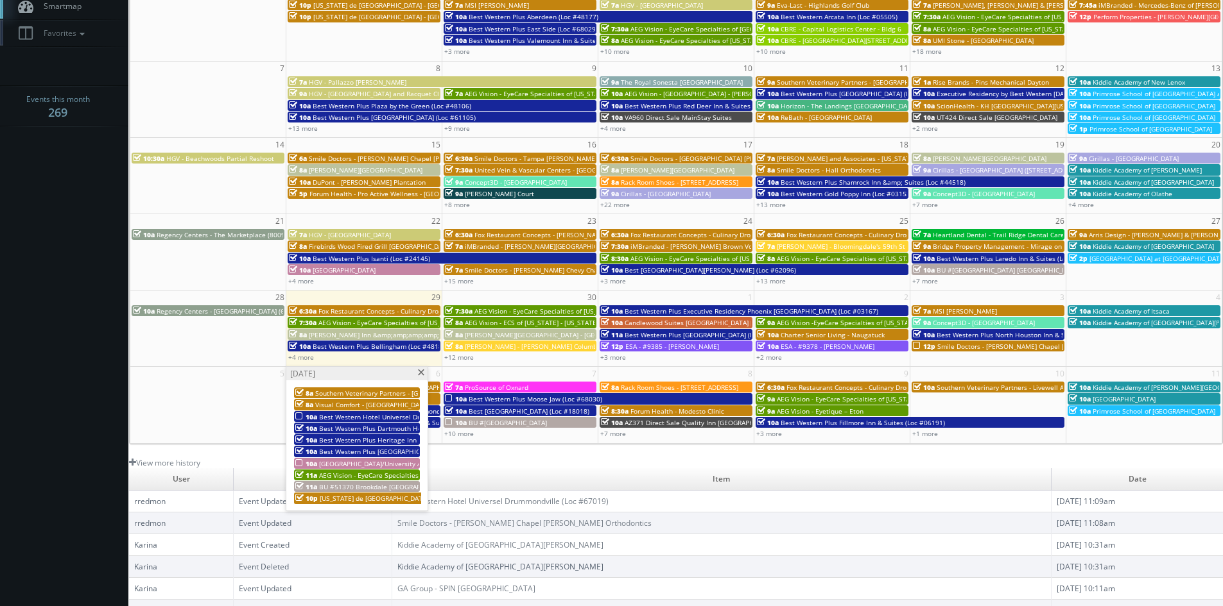
click at [341, 459] on div "10a Hampton Inn Western Ave/University Area" at bounding box center [356, 464] width 123 height 10
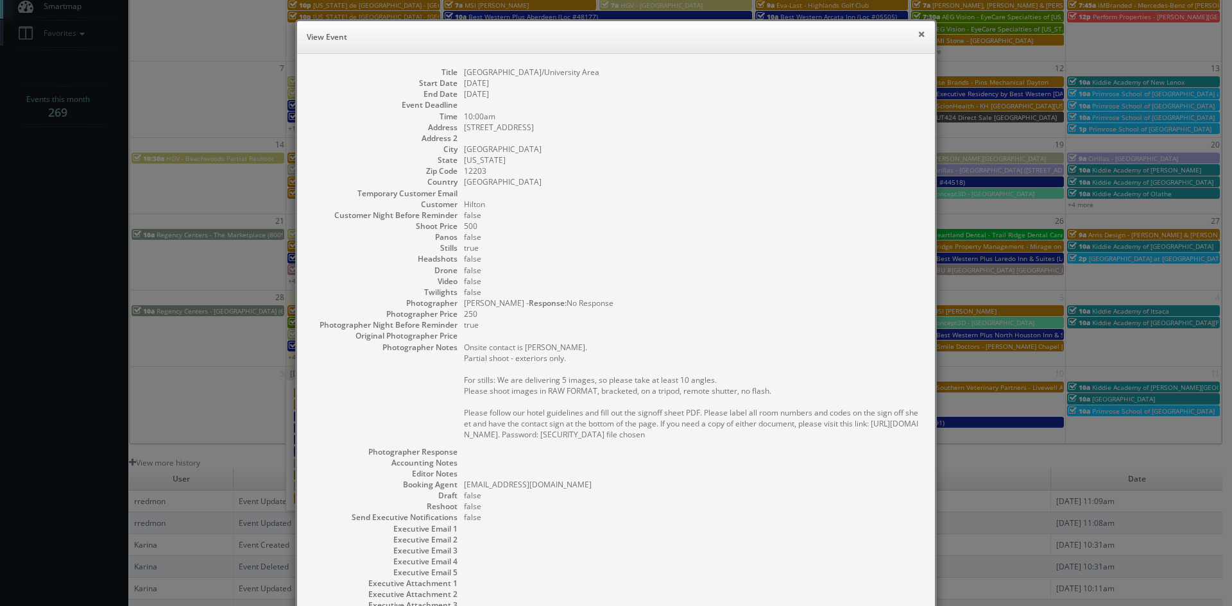
click at [918, 33] on button "×" at bounding box center [922, 34] width 8 height 9
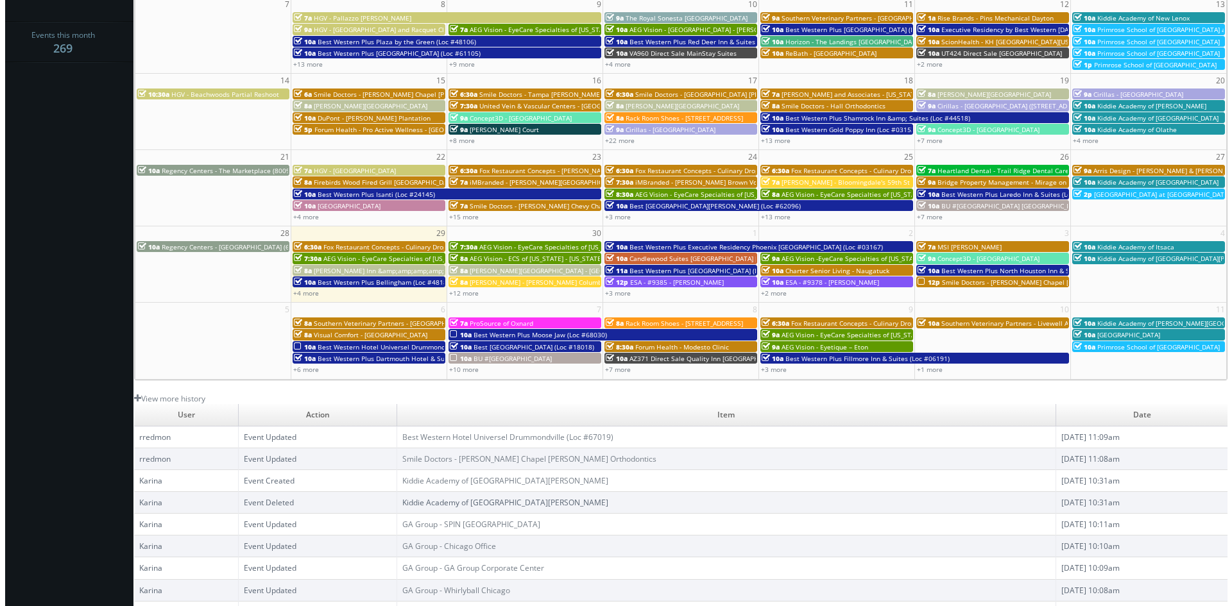
scroll to position [231, 0]
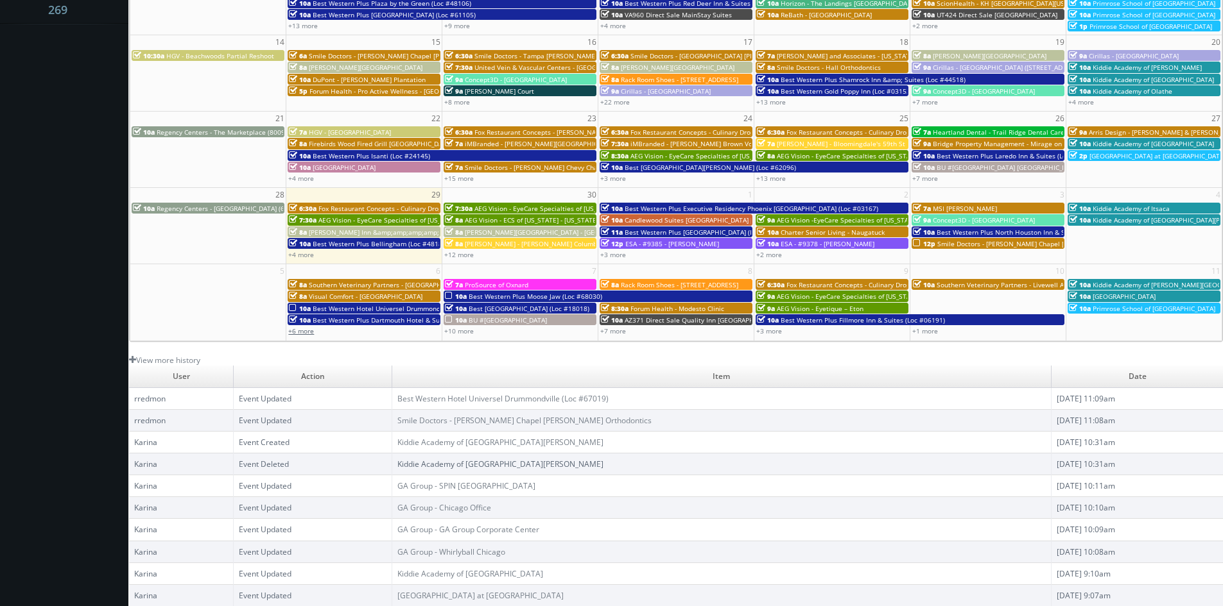
click at [306, 334] on link "+6 more" at bounding box center [301, 331] width 26 height 9
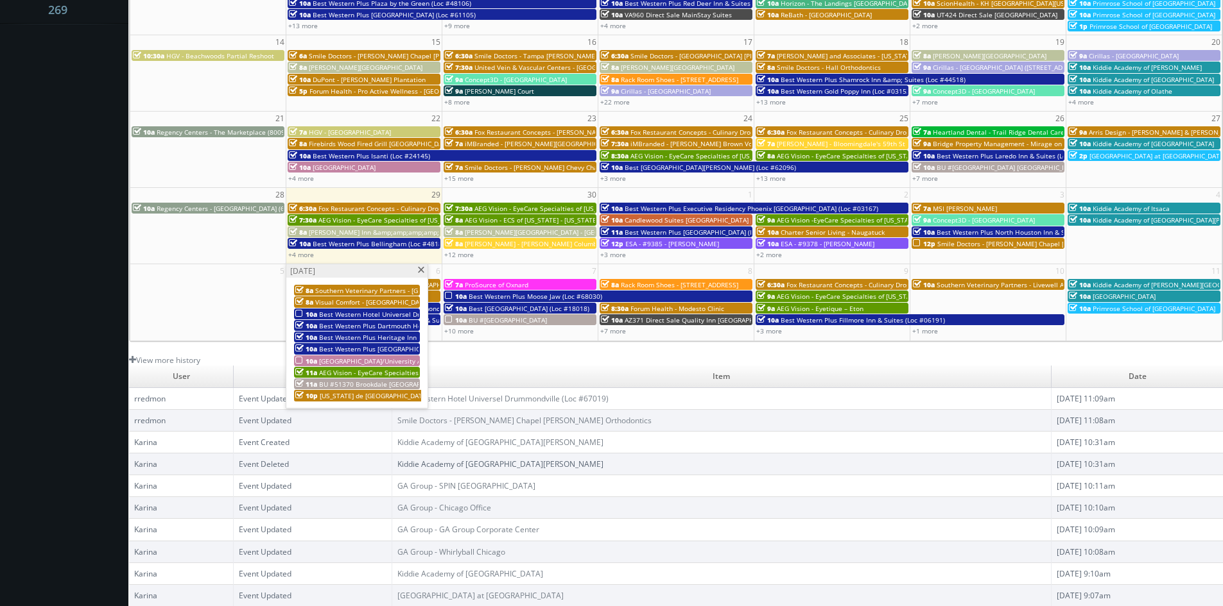
click at [354, 357] on span "Hampton Inn Western Ave/University Area" at bounding box center [375, 361] width 112 height 9
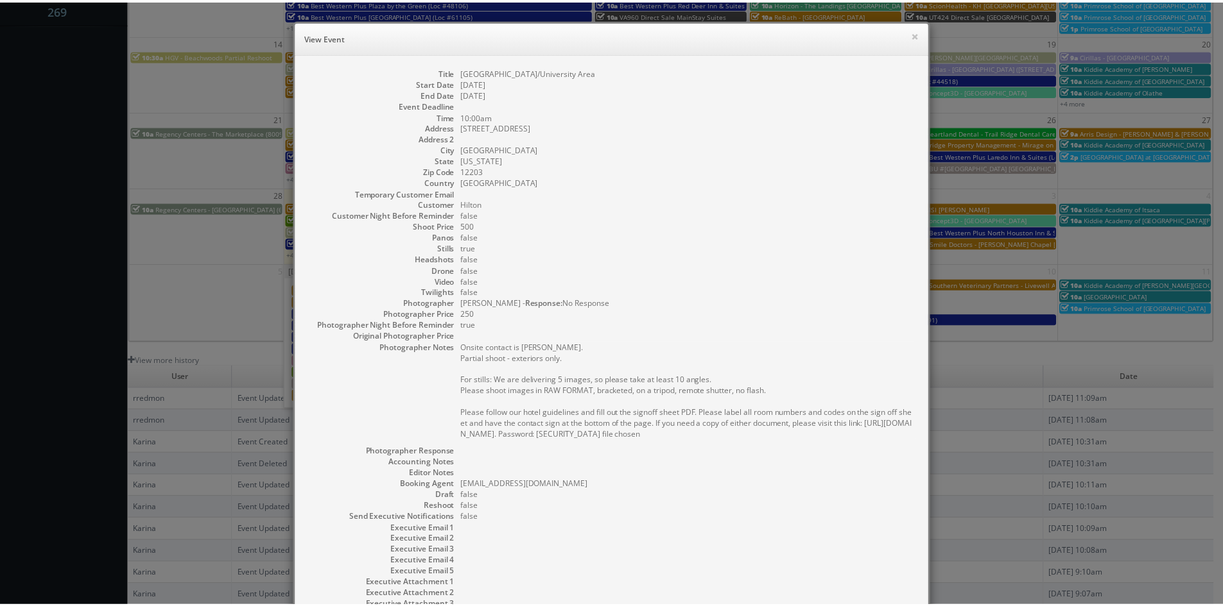
scroll to position [107, 0]
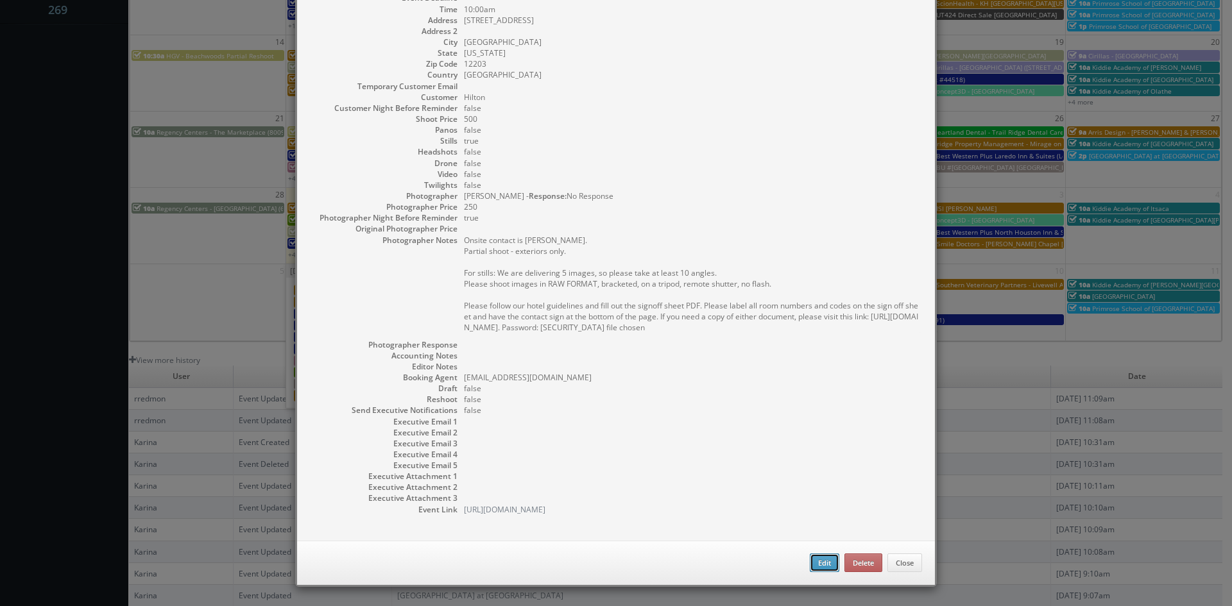
click at [811, 562] on button "Edit" at bounding box center [825, 563] width 30 height 19
type input "Hampton Inn Western Ave/University Area"
type input "1442 Western Ave"
type input "Albany"
type input "12203"
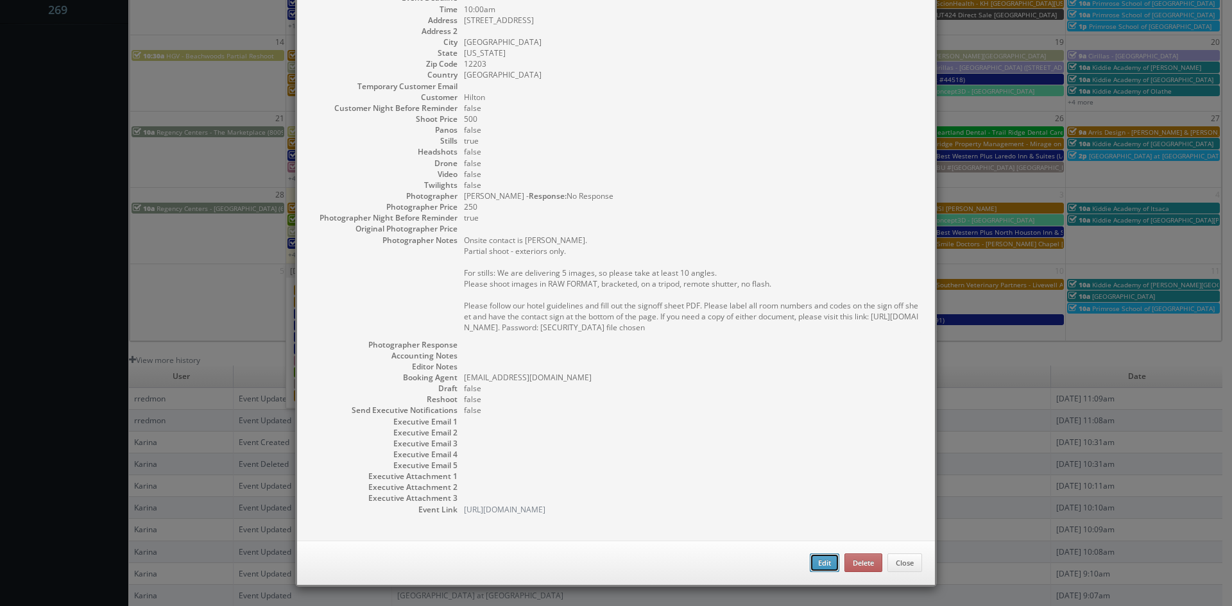
type input "500"
checkbox input "true"
type input "10/06/2025"
type input "10:00am"
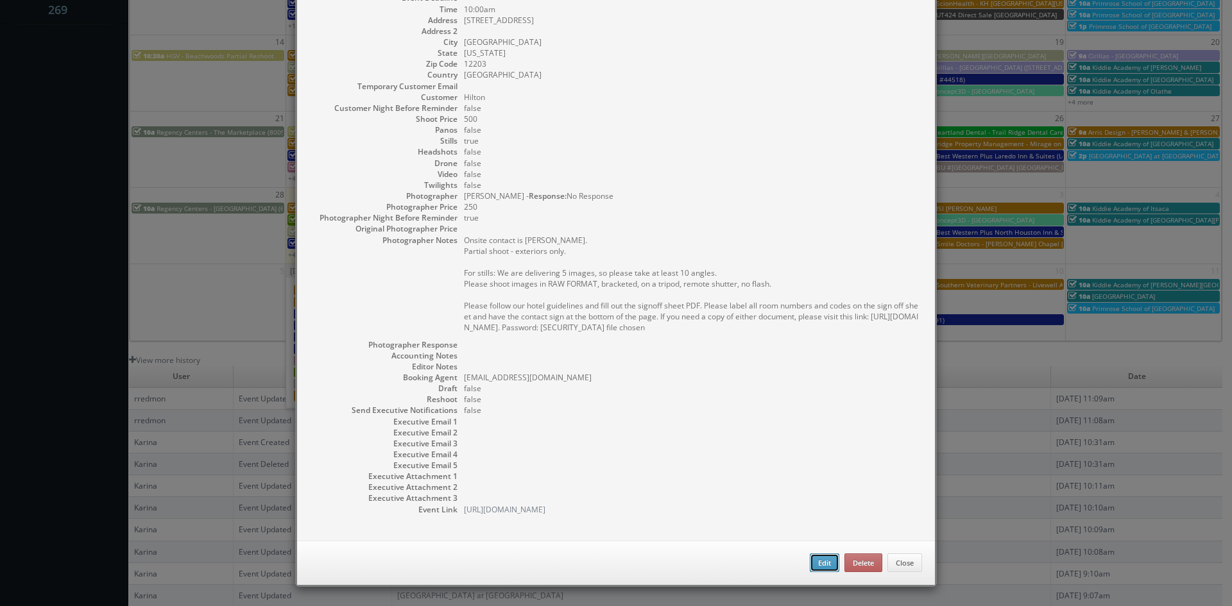
checkbox input "true"
type textarea "Onsite contact is Mitesh Patel. Partial shoot - exteriors only. For stills: We …"
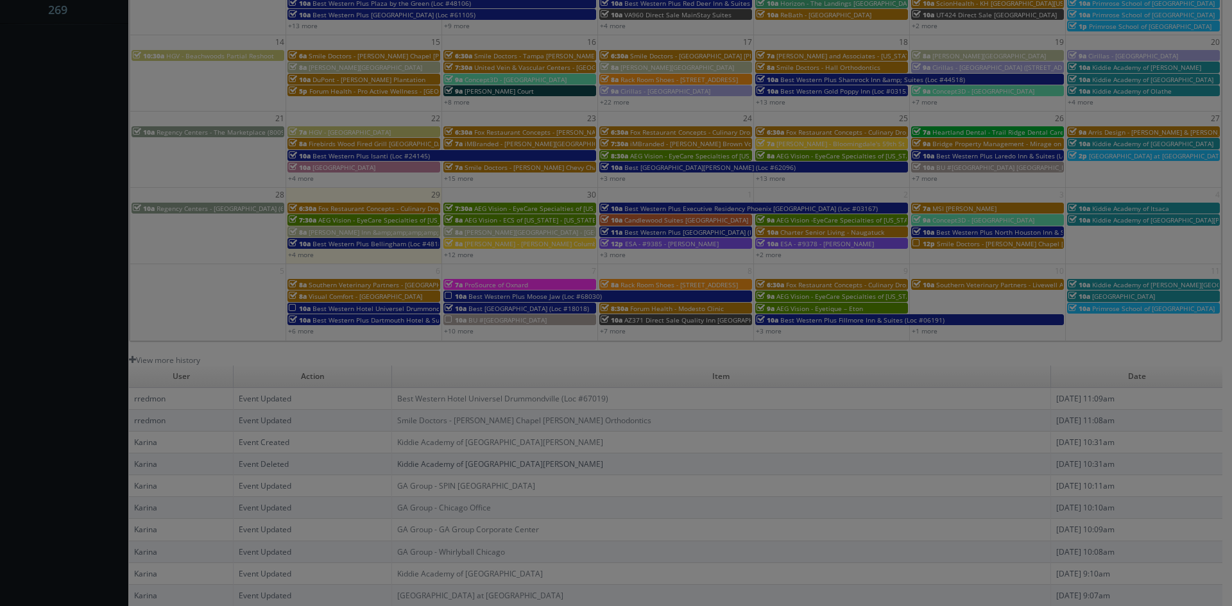
type input "500"
type input "250"
select select "cs3design360+school3specialty@gmail.com"
select select "info@nostrandproductions.com"
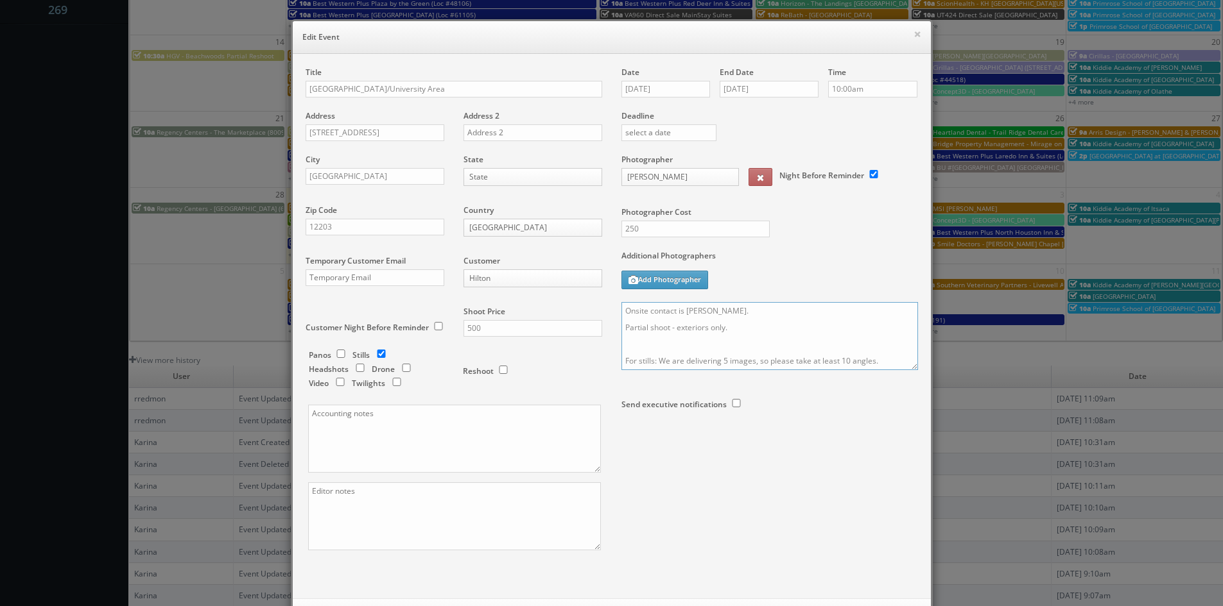
click at [621, 310] on textarea "Onsite contact is Mitesh Patel. Partial shoot - exteriors only. For stills: We …" at bounding box center [769, 336] width 296 height 68
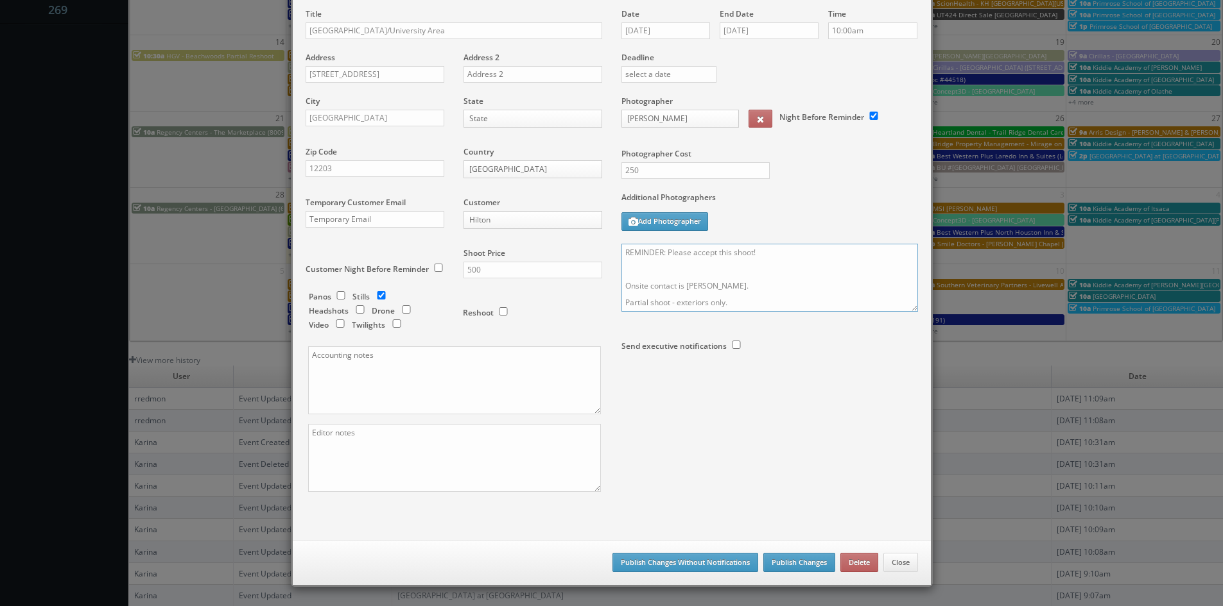
type textarea "REMINDER: Please accept this shoot! Onsite contact is Mitesh Patel. Partial sho…"
click at [793, 560] on button "Publish Changes" at bounding box center [799, 562] width 72 height 19
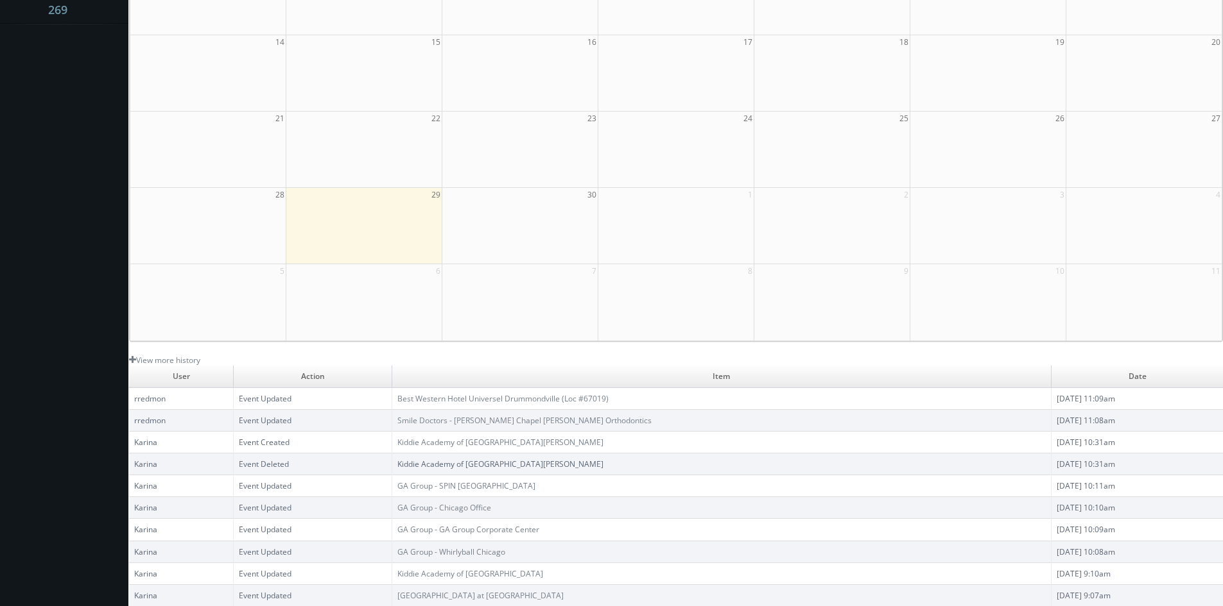
scroll to position [0, 0]
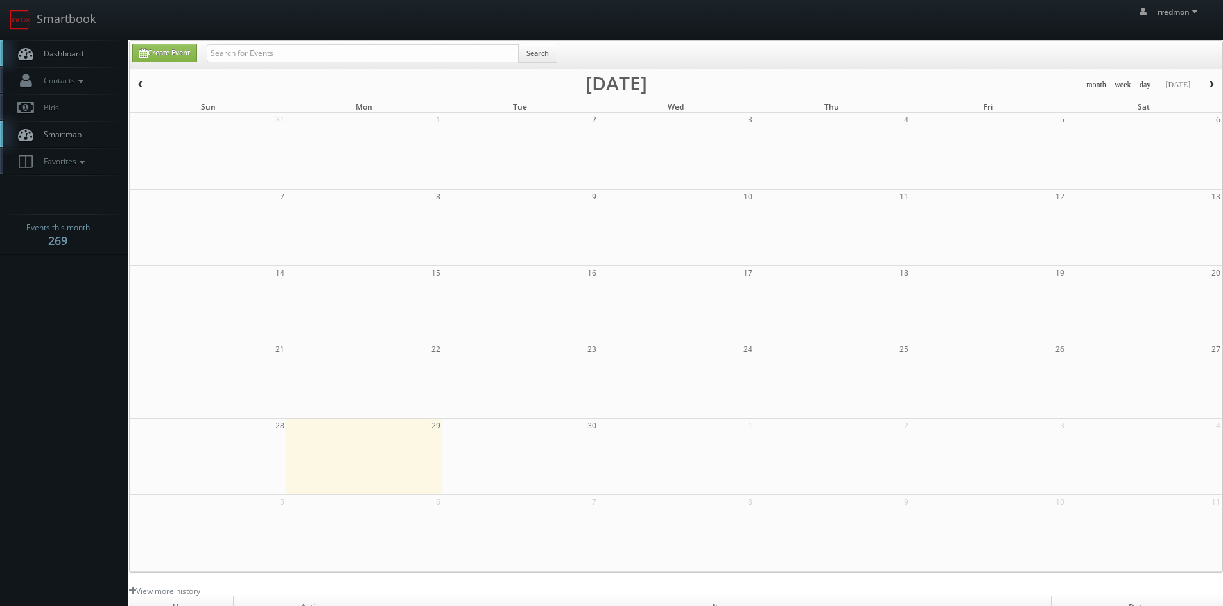
click at [85, 54] on link "Dashboard" at bounding box center [64, 53] width 128 height 26
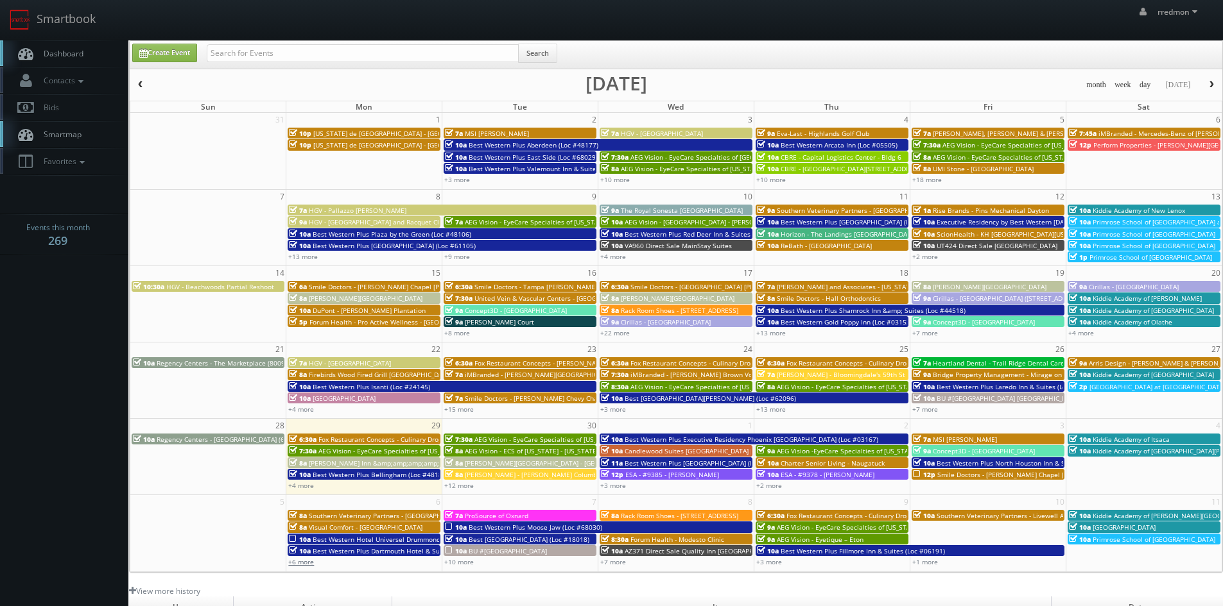
click at [313, 562] on link "+6 more" at bounding box center [301, 562] width 26 height 9
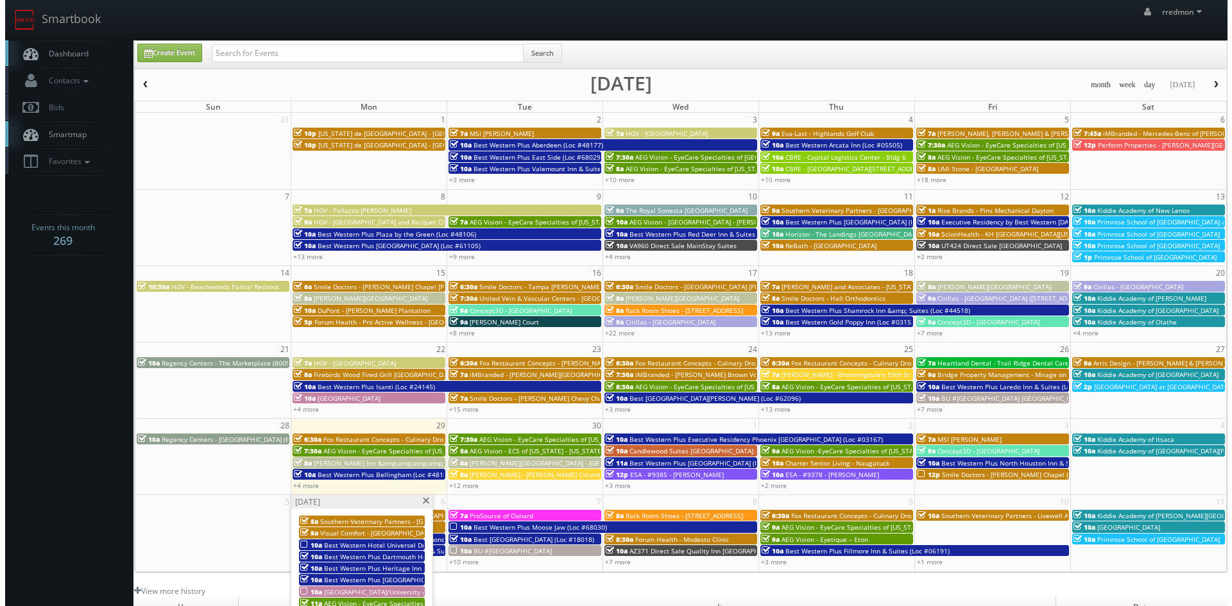
scroll to position [128, 0]
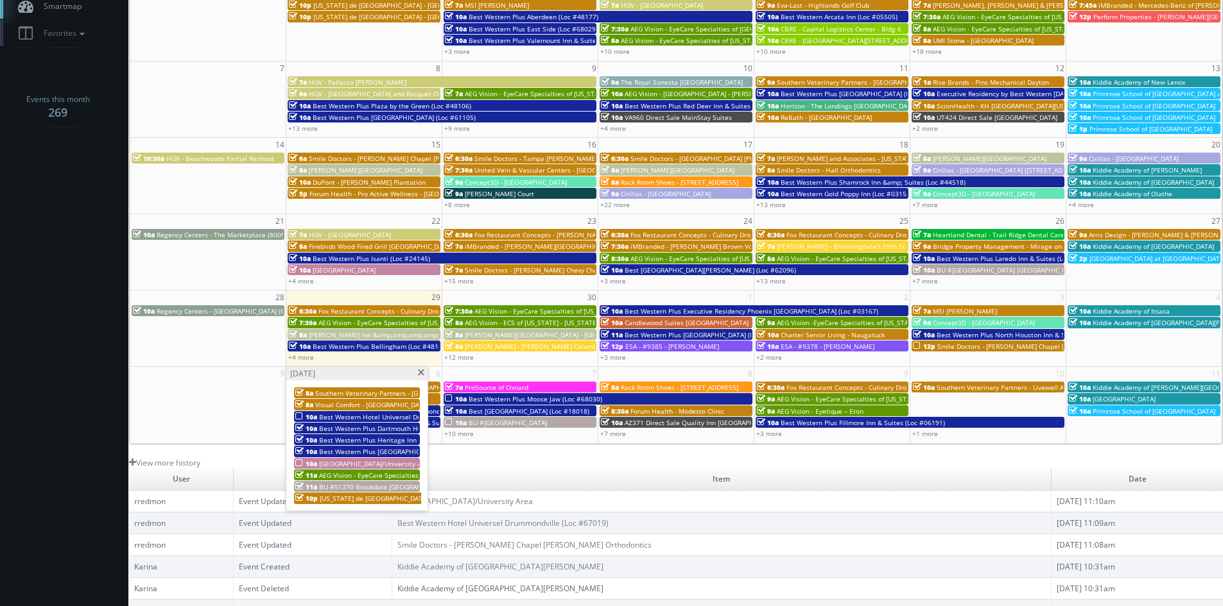
click at [365, 483] on span "BU #51370 Brookdale [GEOGRAPHIC_DATA]" at bounding box center [385, 487] width 133 height 9
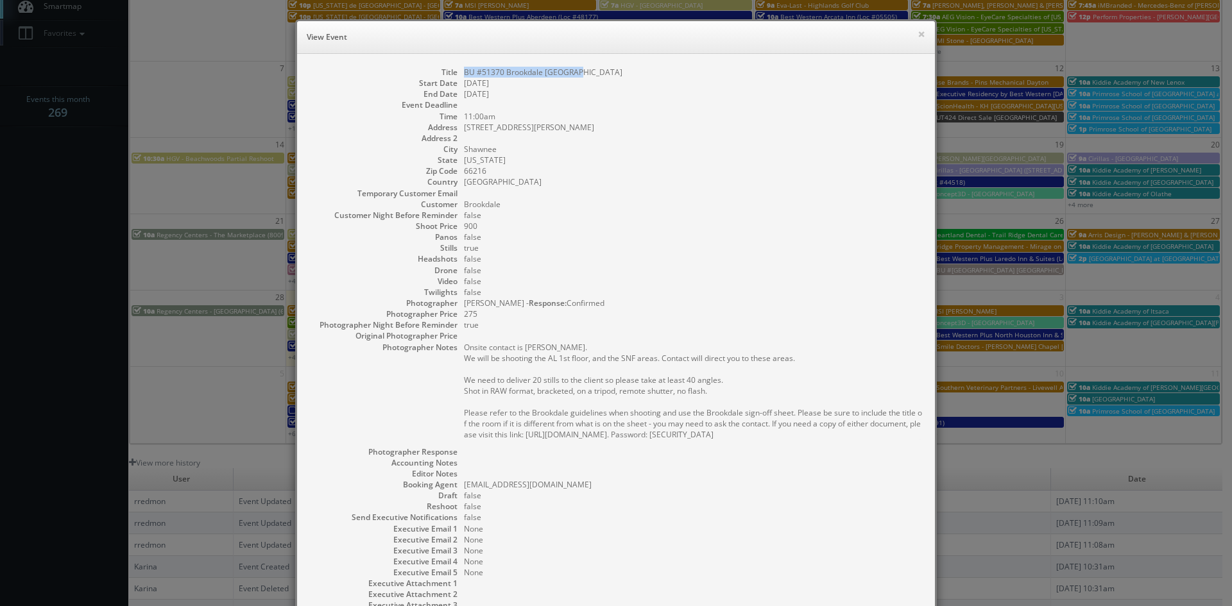
drag, startPoint x: 578, startPoint y: 71, endPoint x: 461, endPoint y: 71, distance: 117.4
click at [464, 71] on dd "BU #51370 Brookdale [GEOGRAPHIC_DATA]" at bounding box center [693, 72] width 458 height 11
copy dd "BU #51370 Brookdale [GEOGRAPHIC_DATA]"
click at [920, 33] on button "×" at bounding box center [922, 34] width 8 height 9
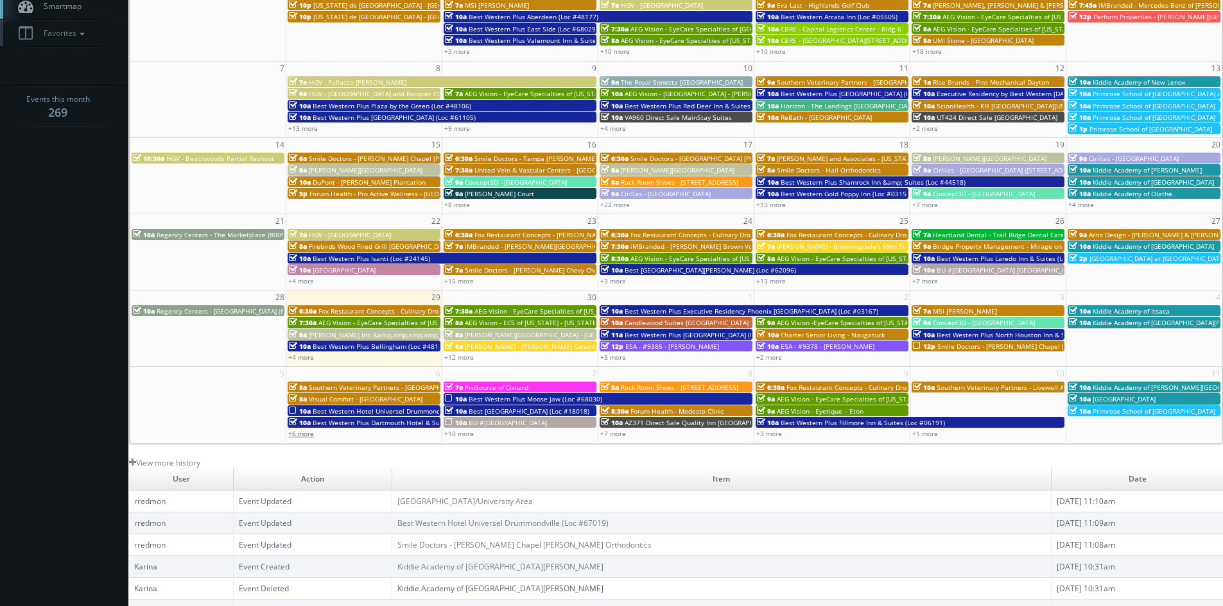
click at [305, 434] on link "+6 more" at bounding box center [301, 433] width 26 height 9
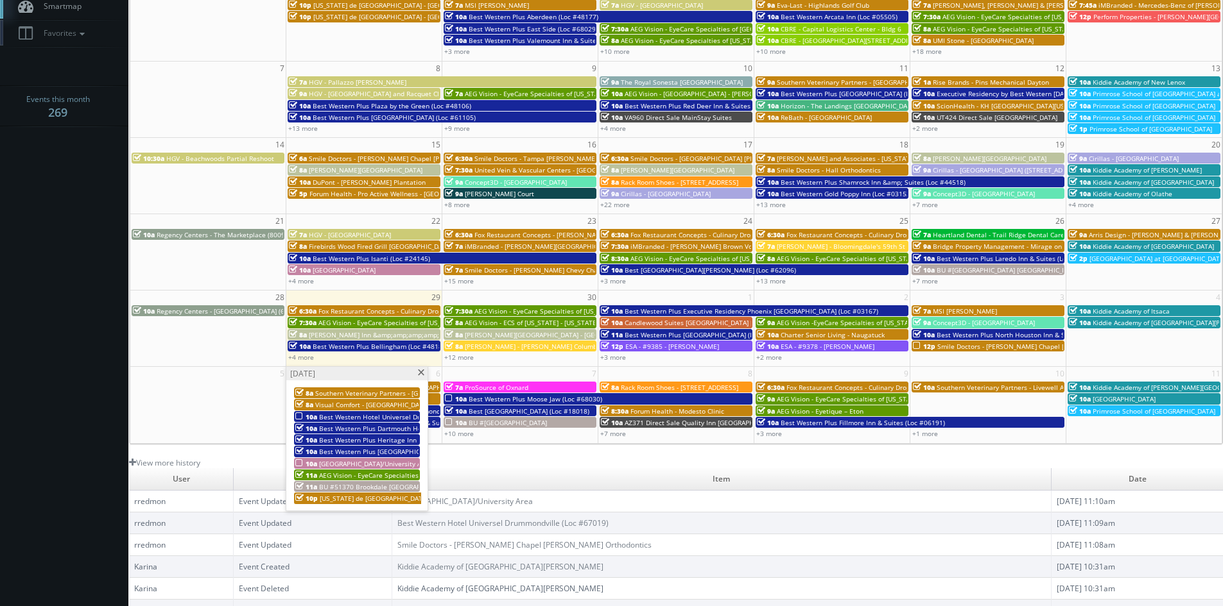
click at [368, 495] on span "Texas de Brazil - Denver" at bounding box center [408, 498] width 177 height 9
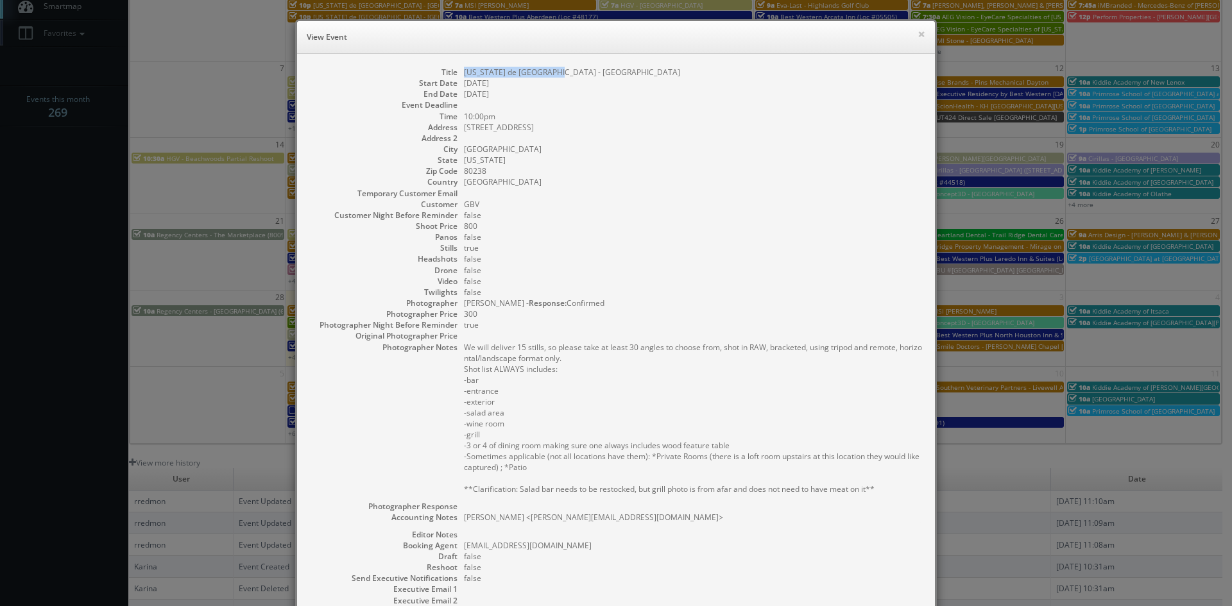
drag, startPoint x: 555, startPoint y: 73, endPoint x: 458, endPoint y: 75, distance: 96.9
click at [458, 75] on dl "Title Texas de Brazil - Denver Start Date 10/06/2025 End Date 10/07/2025 Event …" at bounding box center [616, 375] width 612 height 617
copy dd "Texas de Brazil - Denver"
click at [918, 37] on button "×" at bounding box center [922, 34] width 8 height 9
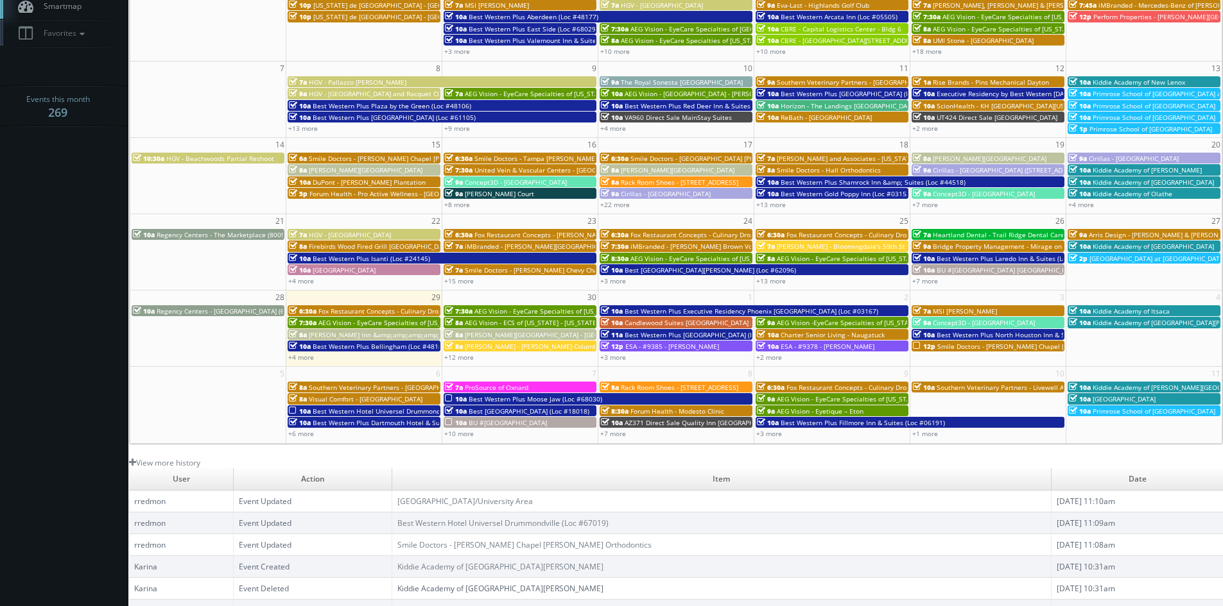
click at [515, 387] on span "ProSource of Oxnard" at bounding box center [497, 387] width 64 height 9
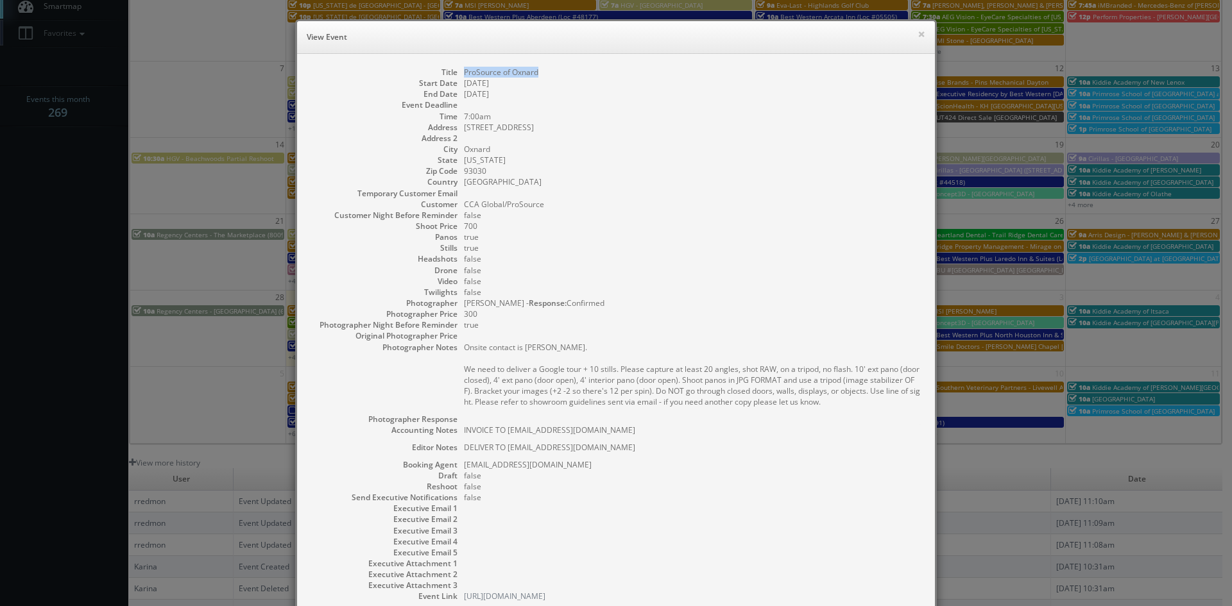
drag, startPoint x: 551, startPoint y: 74, endPoint x: 456, endPoint y: 72, distance: 95.0
click at [456, 72] on dl "Title ProSource of Oxnard Start Date 10/07/2025 End Date 10/07/2025 Event Deadl…" at bounding box center [616, 334] width 612 height 535
copy dd "ProSource of Oxnard"
click at [918, 36] on button "×" at bounding box center [922, 34] width 8 height 9
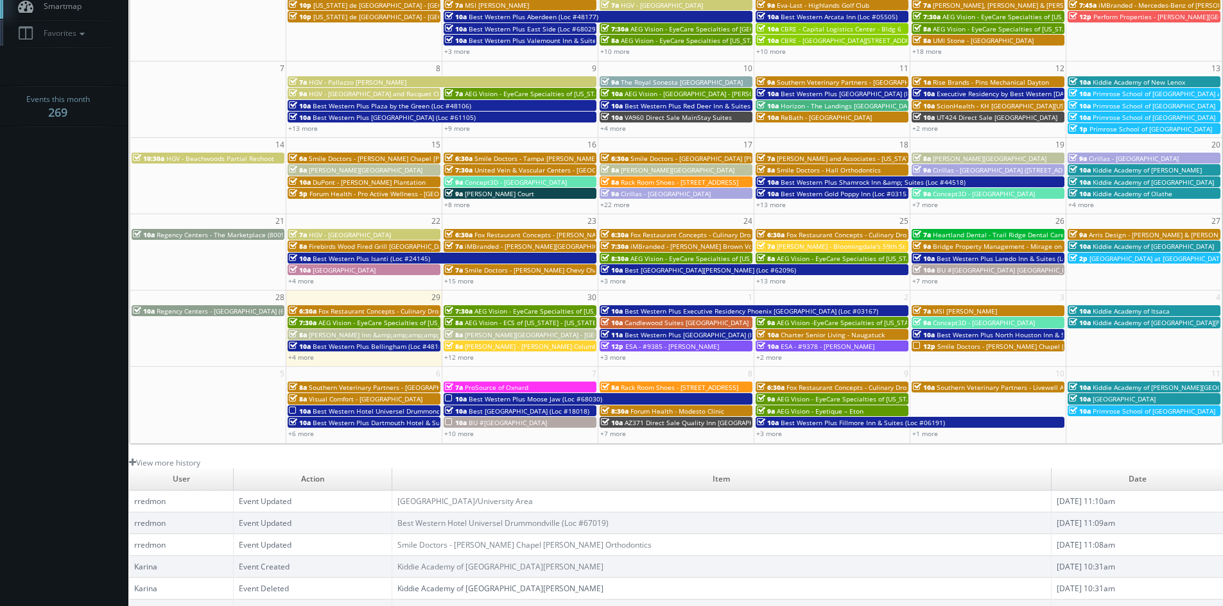
click at [509, 399] on span "Best Western Plus Moose Jaw (Loc #68030)" at bounding box center [534, 399] width 133 height 9
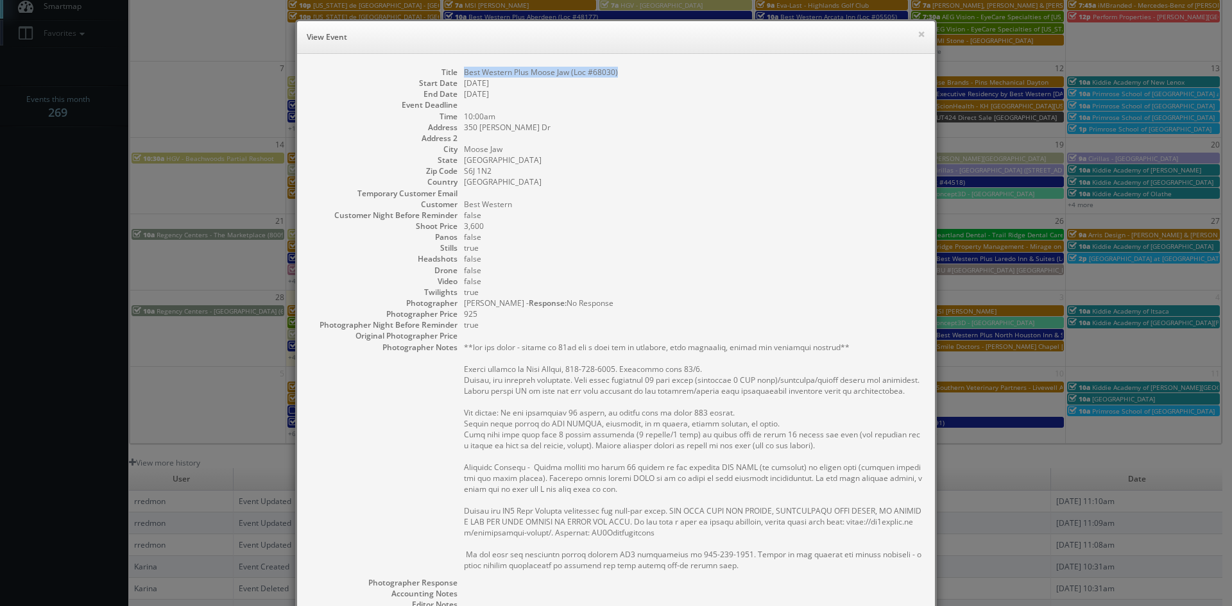
drag, startPoint x: 617, startPoint y: 74, endPoint x: 458, endPoint y: 74, distance: 159.2
click at [458, 74] on dl "Title Best Western Plus Moose Jaw (Loc #68030) Start Date 10/07/2025 End Date 1…" at bounding box center [616, 410] width 612 height 687
copy dd "Best Western Plus Moose Jaw (Loc #68030)"
click at [918, 33] on button "×" at bounding box center [922, 34] width 8 height 9
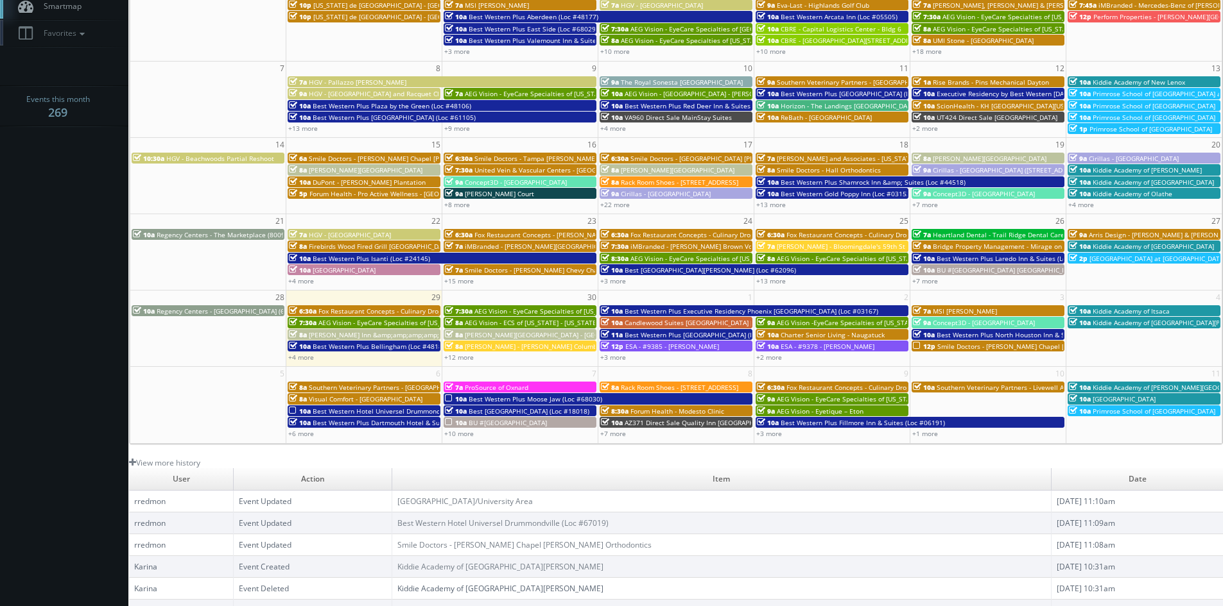
click at [537, 410] on span "Best Western Winchester Hotel (Loc #18018)" at bounding box center [528, 411] width 121 height 9
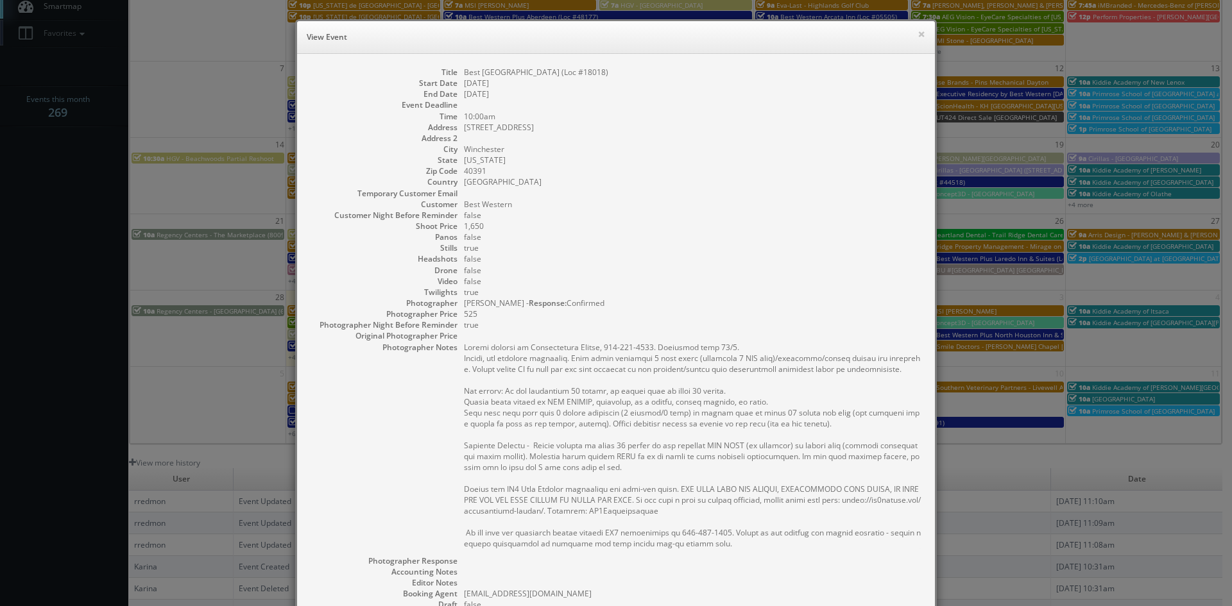
drag, startPoint x: 631, startPoint y: 74, endPoint x: 458, endPoint y: 74, distance: 172.6
click at [458, 74] on dl "Title Best Western Winchester Hotel (Loc #18018) Start Date 10/07/2025 End Date…" at bounding box center [616, 399] width 612 height 665
copy dd "Best Western Winchester Hotel (Loc #18018)"
click at [918, 33] on button "×" at bounding box center [922, 34] width 8 height 9
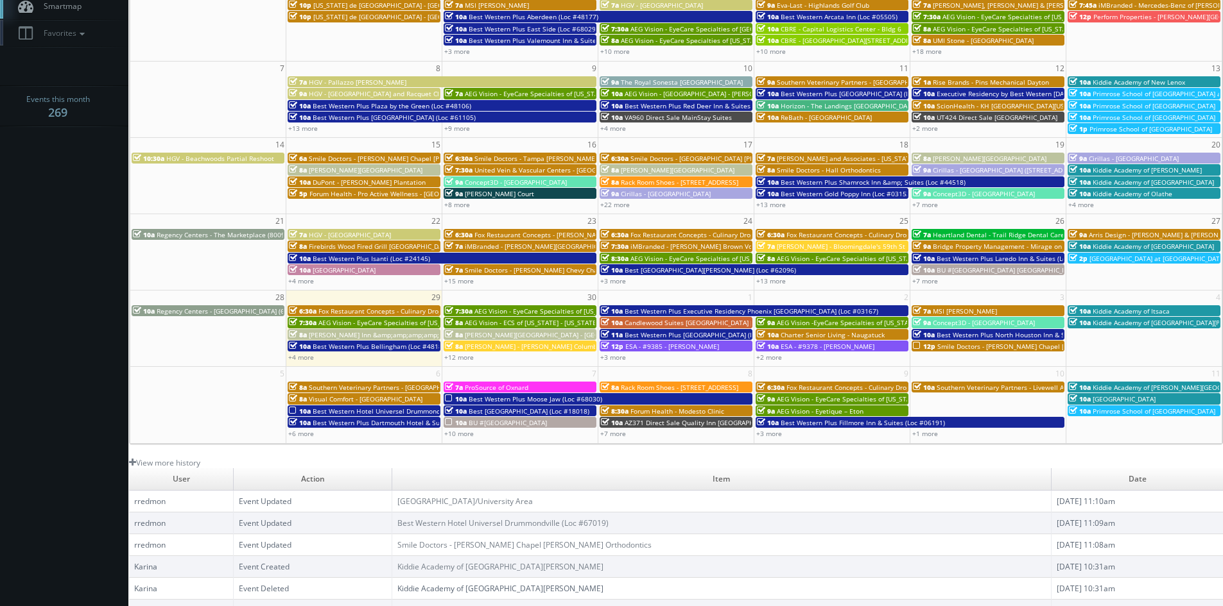
click at [497, 420] on span "BU #06100 Brookdale Summerfield" at bounding box center [507, 422] width 78 height 9
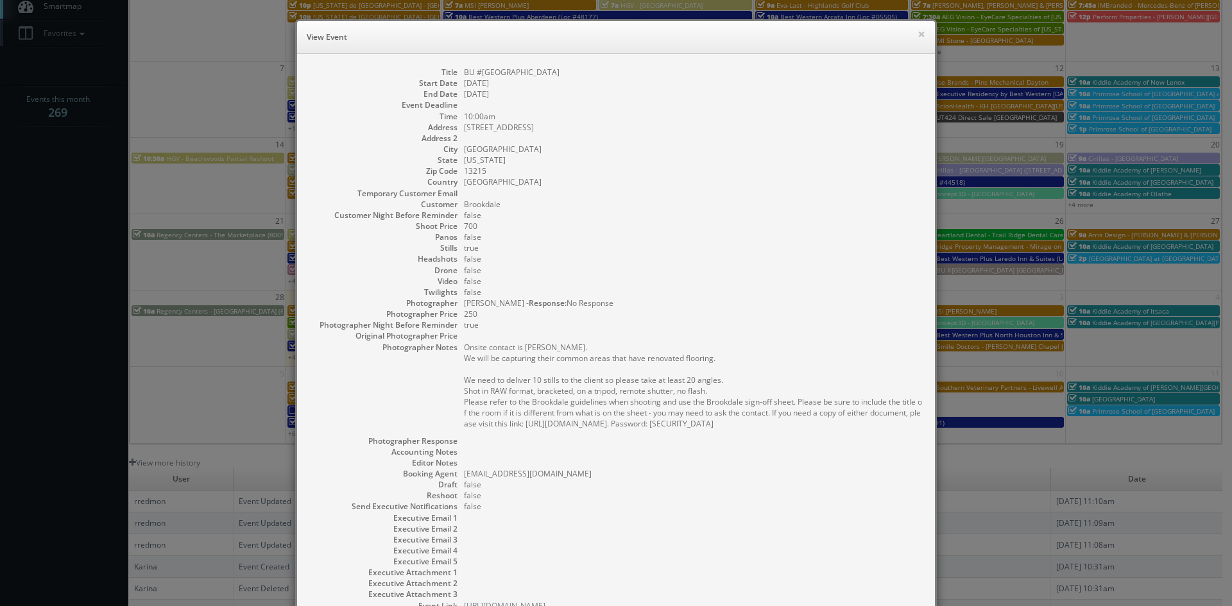
drag, startPoint x: 599, startPoint y: 72, endPoint x: 461, endPoint y: 73, distance: 138.6
click at [464, 73] on dd "BU #06100 Brookdale Summerfield" at bounding box center [693, 72] width 458 height 11
copy dd "BU #06100 Brookdale Summerfield"
click at [918, 35] on button "×" at bounding box center [922, 34] width 8 height 9
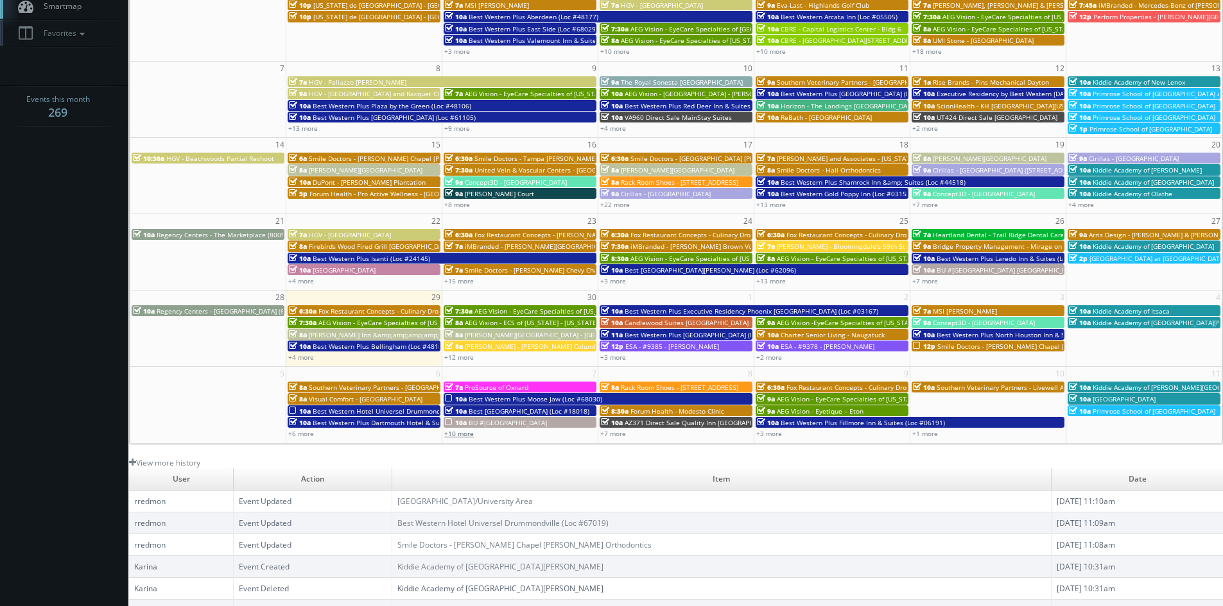
click at [461, 437] on link "+10 more" at bounding box center [459, 433] width 30 height 9
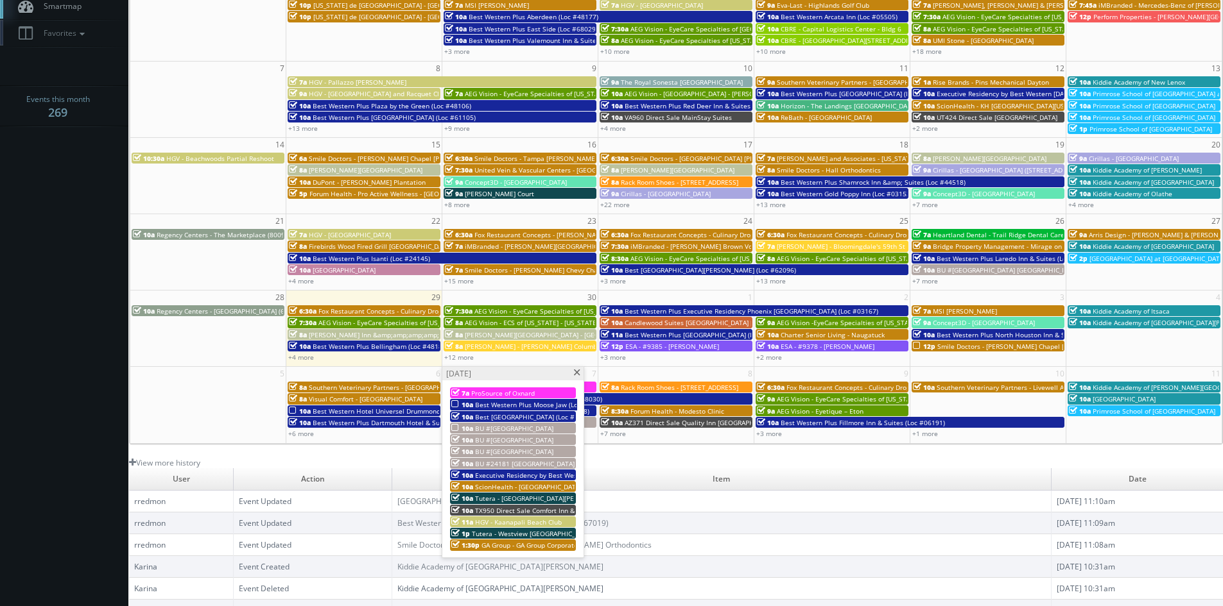
click at [504, 438] on span "BU #18212 Brookdale Palm Beach Gardens" at bounding box center [514, 440] width 78 height 9
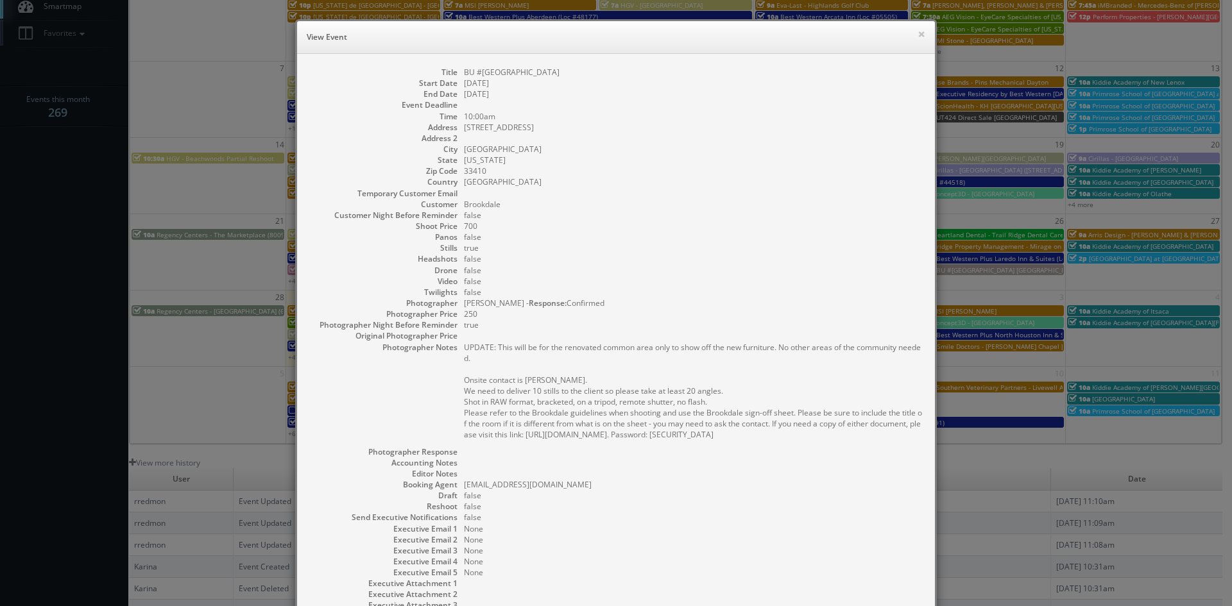
drag, startPoint x: 621, startPoint y: 74, endPoint x: 459, endPoint y: 75, distance: 161.1
click at [464, 75] on dd "BU #18212 Brookdale Palm Beach Gardens" at bounding box center [693, 72] width 458 height 11
copy dd "BU #18212 Brookdale Palm Beach Gardens"
click at [918, 34] on button "×" at bounding box center [922, 34] width 8 height 9
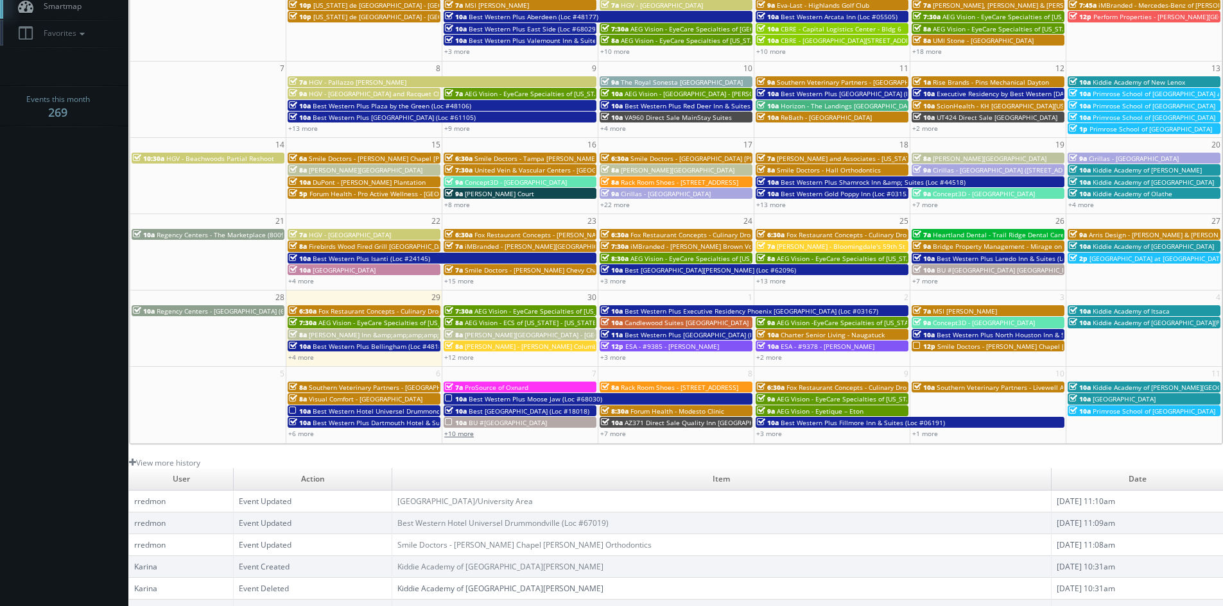
click at [470, 435] on link "+10 more" at bounding box center [459, 433] width 30 height 9
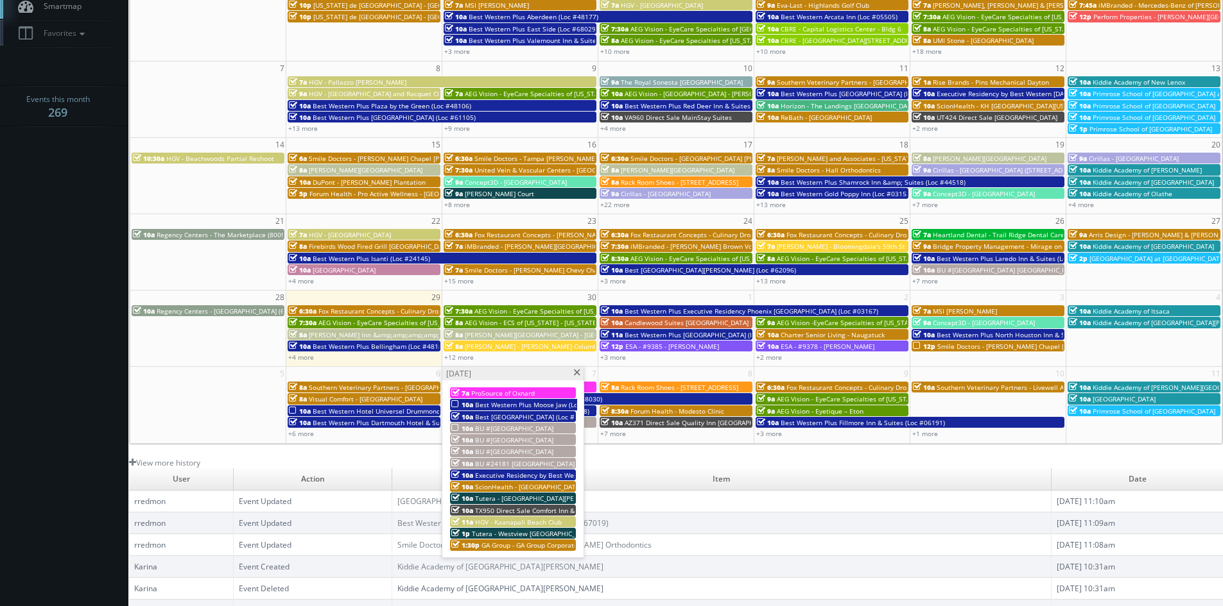
click at [547, 453] on span "BU #24035 Brookdale Sherwood" at bounding box center [514, 451] width 78 height 9
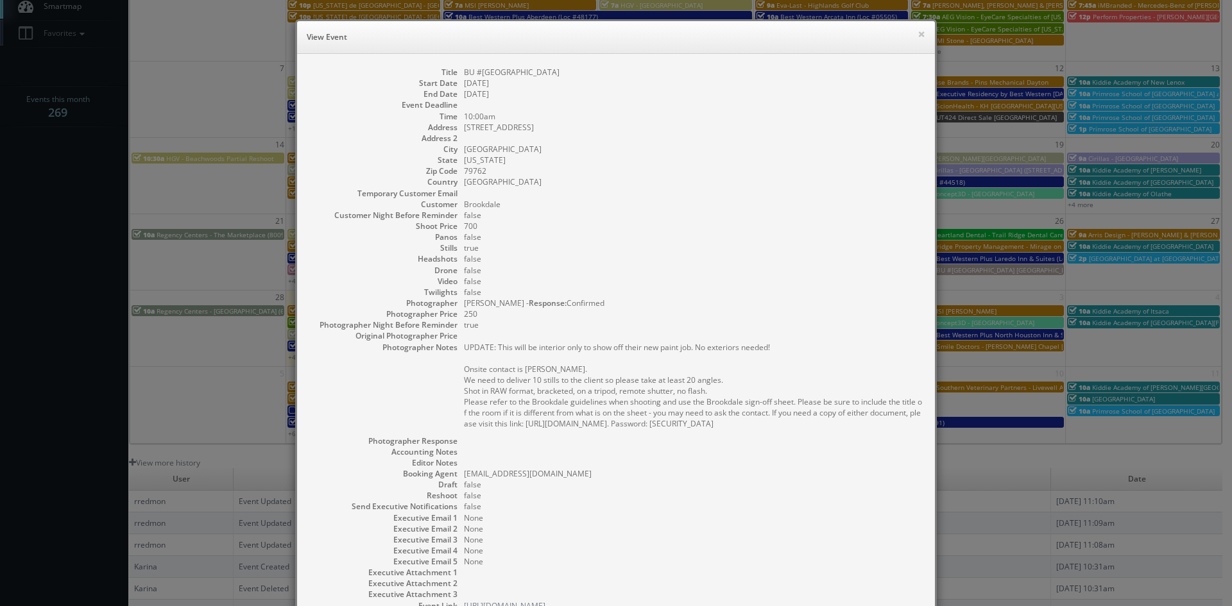
drag, startPoint x: 582, startPoint y: 71, endPoint x: 460, endPoint y: 73, distance: 121.9
click at [464, 73] on dd "BU #24035 Brookdale Sherwood" at bounding box center [693, 72] width 458 height 11
copy dd "BU #24035 Brookdale Sherwood"
click at [918, 33] on button "×" at bounding box center [922, 34] width 8 height 9
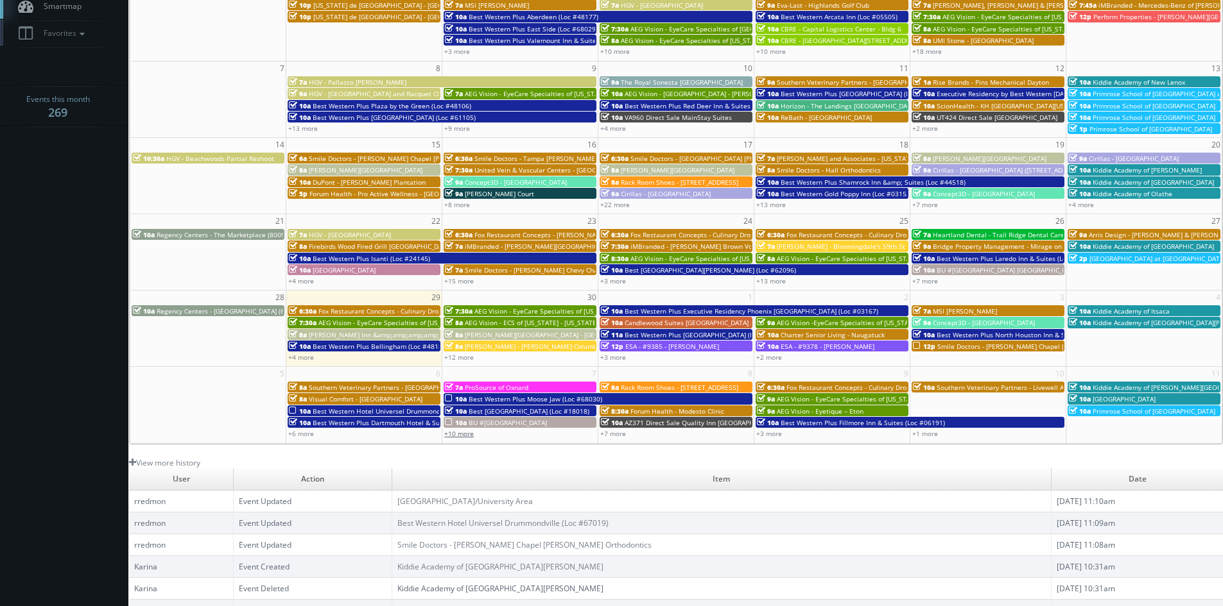
click at [458, 433] on link "+10 more" at bounding box center [459, 433] width 30 height 9
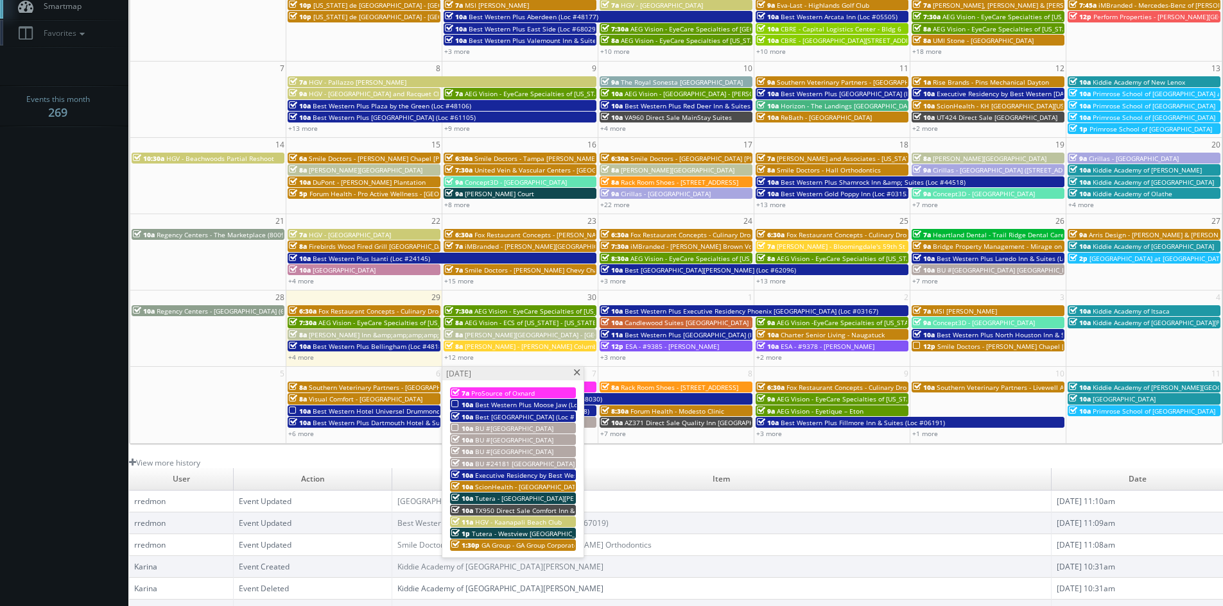
click at [536, 463] on span "BU #24181 Brookdale Memorial Oaks" at bounding box center [524, 463] width 99 height 9
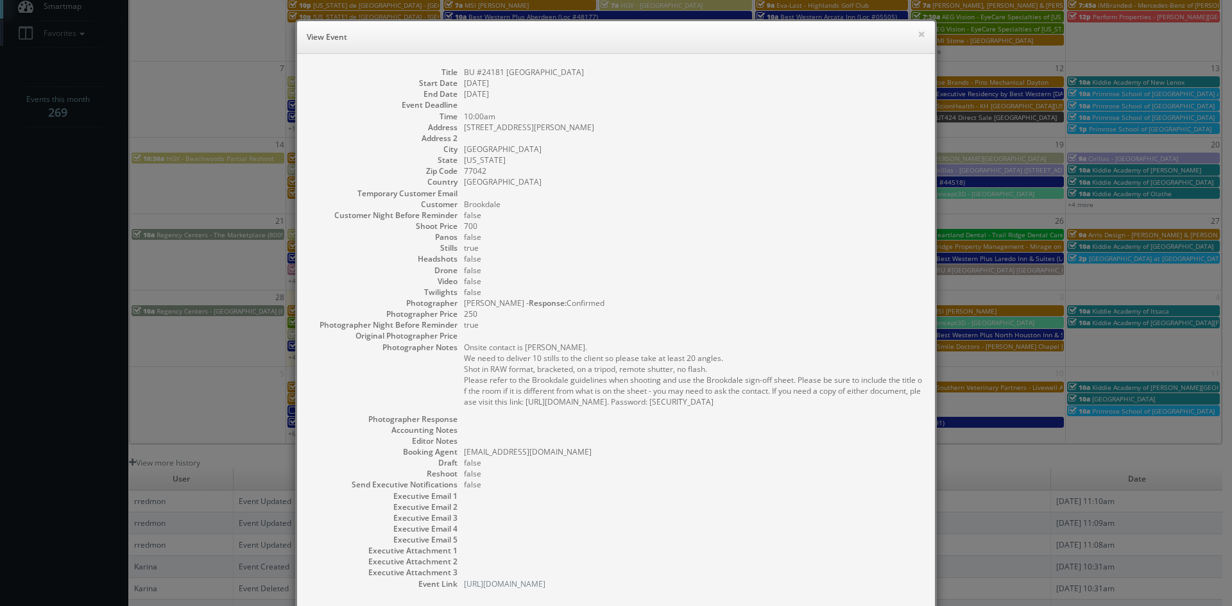
drag, startPoint x: 614, startPoint y: 70, endPoint x: 459, endPoint y: 74, distance: 155.4
click at [464, 74] on dd "BU #24181 Brookdale Memorial Oaks" at bounding box center [693, 72] width 458 height 11
copy dd "BU #24181 Brookdale Memorial Oaks"
click at [918, 33] on button "×" at bounding box center [922, 34] width 8 height 9
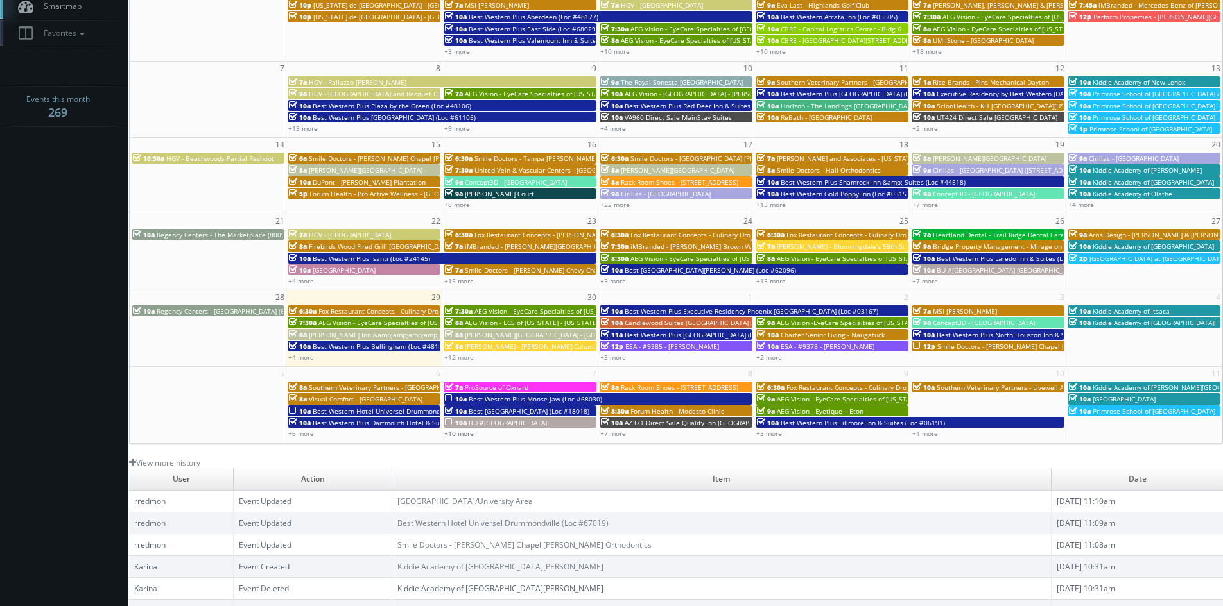
click at [454, 433] on link "+10 more" at bounding box center [459, 433] width 30 height 9
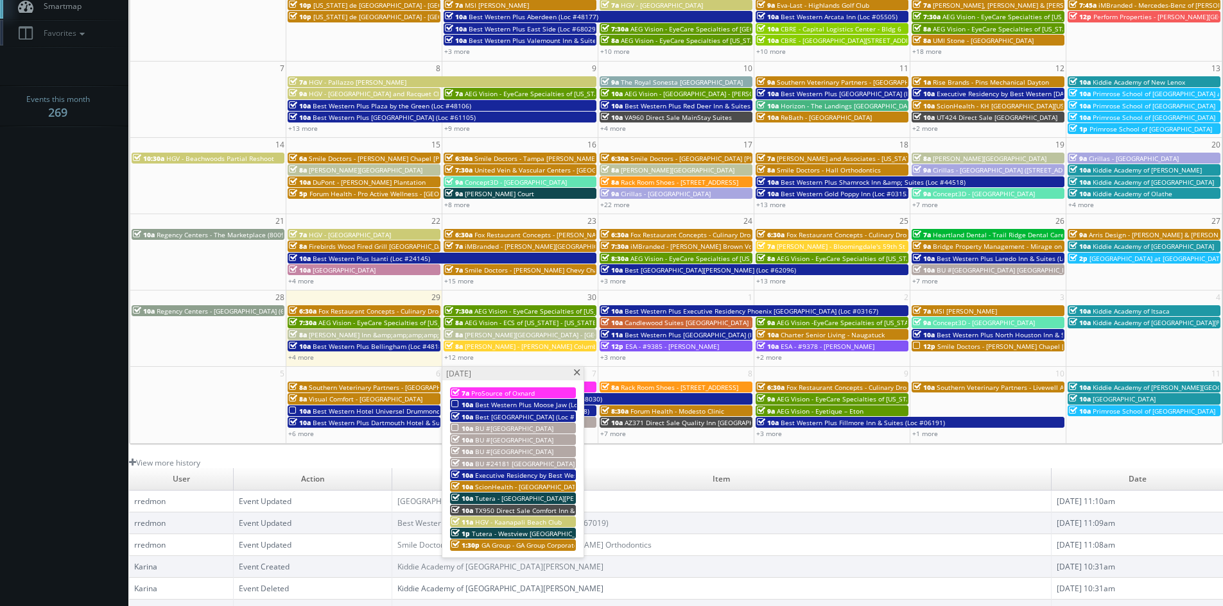
click at [525, 474] on span "Executive Residency by Best Western Calgary City View North (Loc #61103)" at bounding box center [585, 475] width 221 height 9
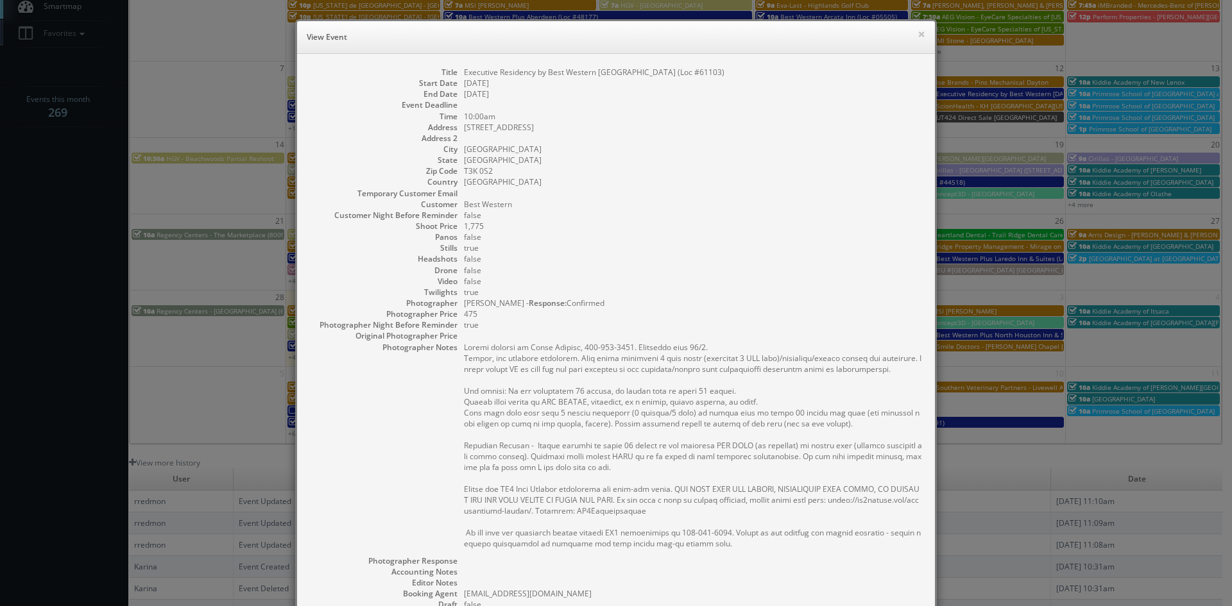
drag, startPoint x: 730, startPoint y: 71, endPoint x: 447, endPoint y: 73, distance: 283.0
click at [447, 73] on dl "Title Executive Residency by Best Western Calgary City View North (Loc #61103) …" at bounding box center [616, 399] width 612 height 665
click at [447, 73] on dt "Title" at bounding box center [384, 72] width 148 height 11
drag, startPoint x: 743, startPoint y: 71, endPoint x: 460, endPoint y: 77, distance: 283.1
click at [464, 77] on dd "Executive Residency by Best Western Calgary City View North (Loc #61103)" at bounding box center [693, 72] width 458 height 11
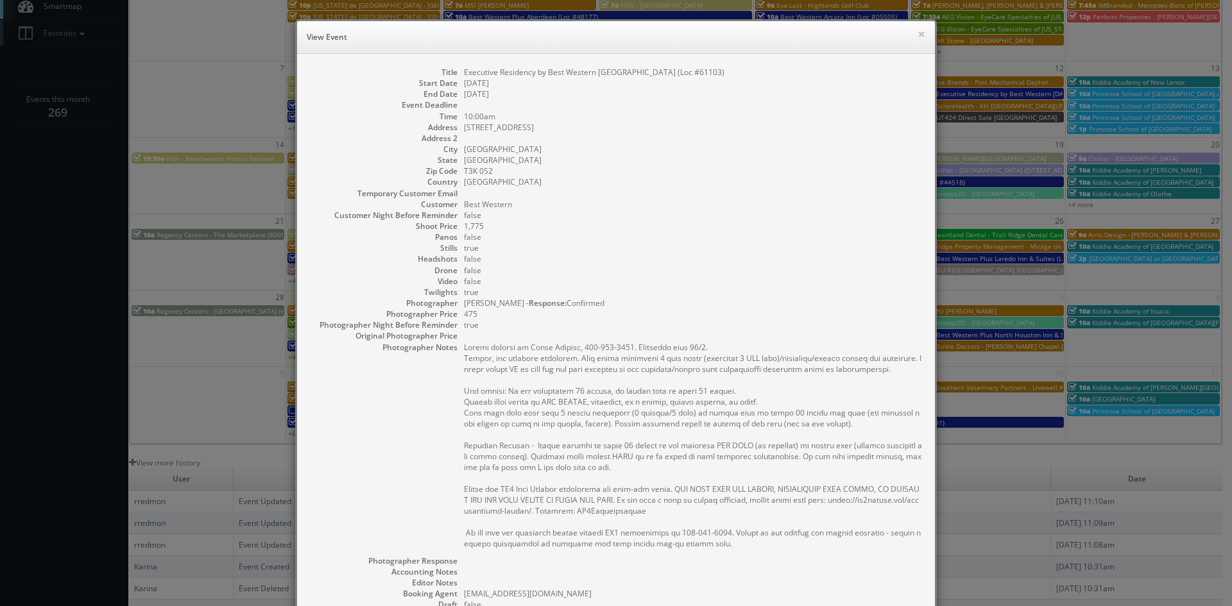
copy dd "Executive Residency by Best Western Calgary City View North (Loc #61103)"
click at [918, 37] on button "×" at bounding box center [922, 34] width 8 height 9
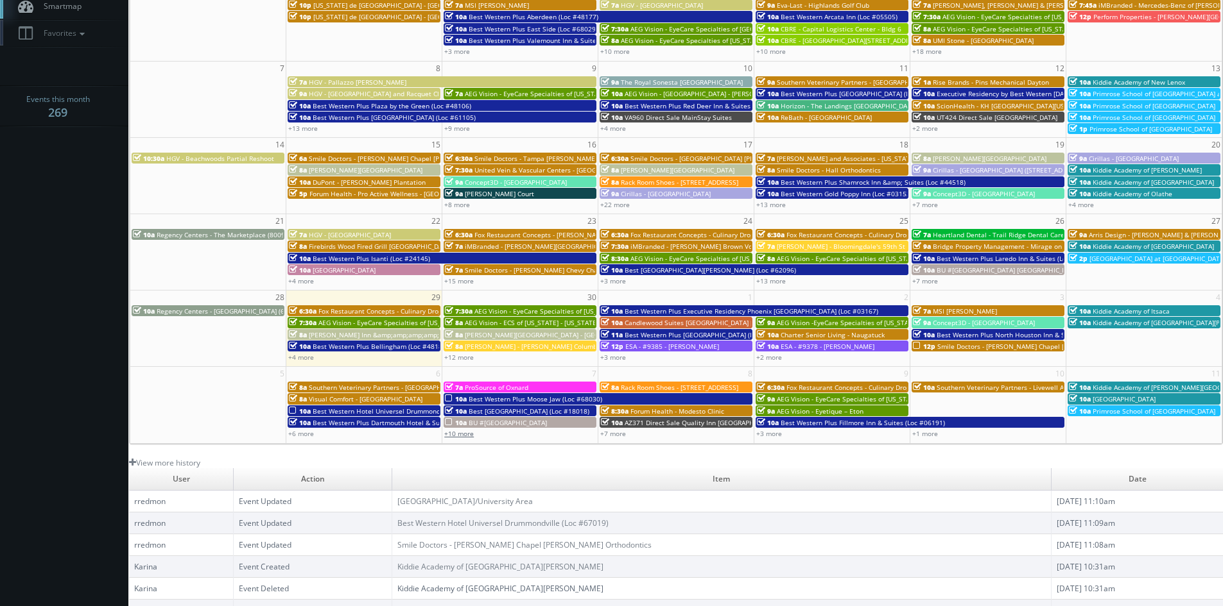
click at [458, 432] on link "+10 more" at bounding box center [459, 433] width 30 height 9
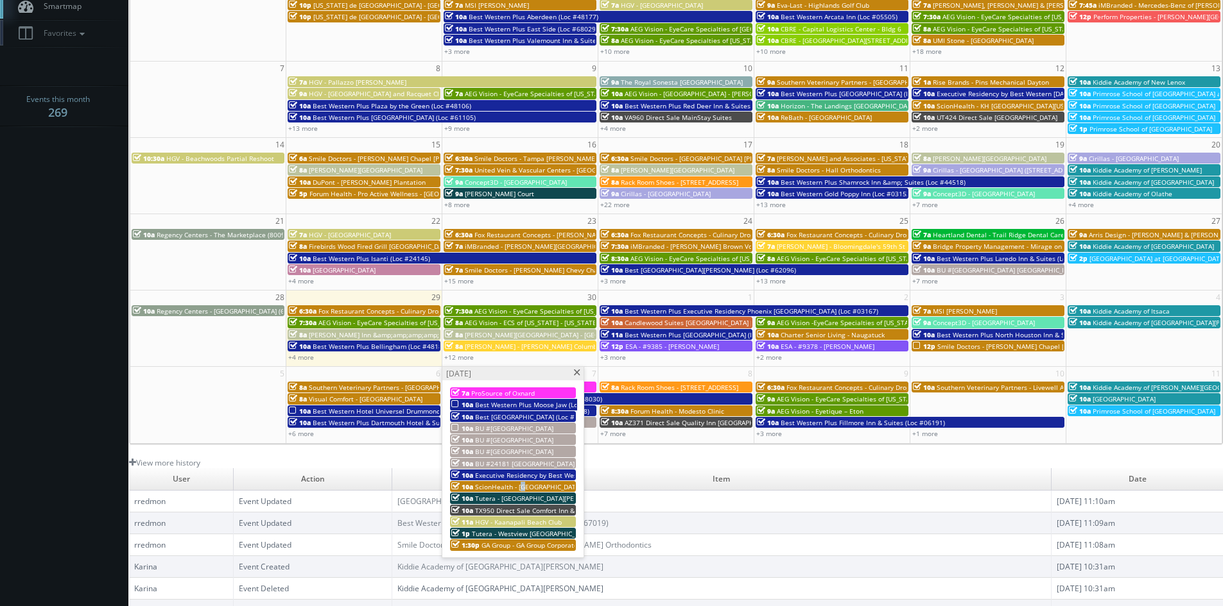
click at [523, 483] on span "ScionHealth - KH Northland" at bounding box center [528, 487] width 107 height 9
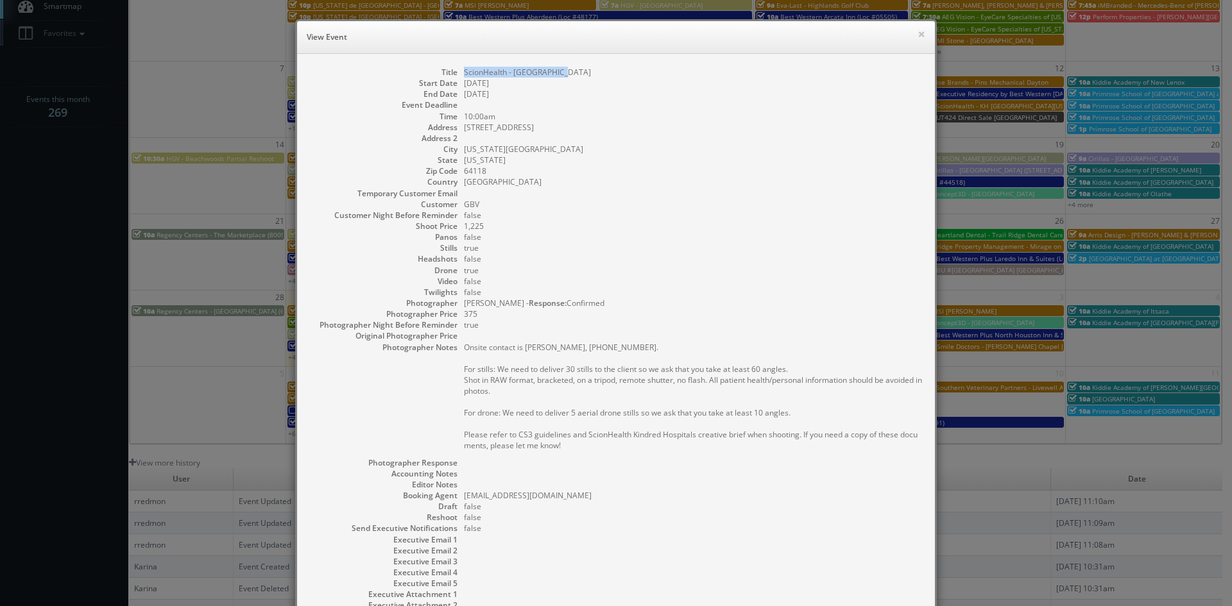
drag, startPoint x: 565, startPoint y: 71, endPoint x: 457, endPoint y: 72, distance: 108.5
click at [457, 72] on dl "Title ScionHealth - KH Northland Start Date 10/07/2025 End Date 10/07/2025 Even…" at bounding box center [616, 350] width 612 height 567
click at [918, 37] on button "×" at bounding box center [922, 34] width 8 height 9
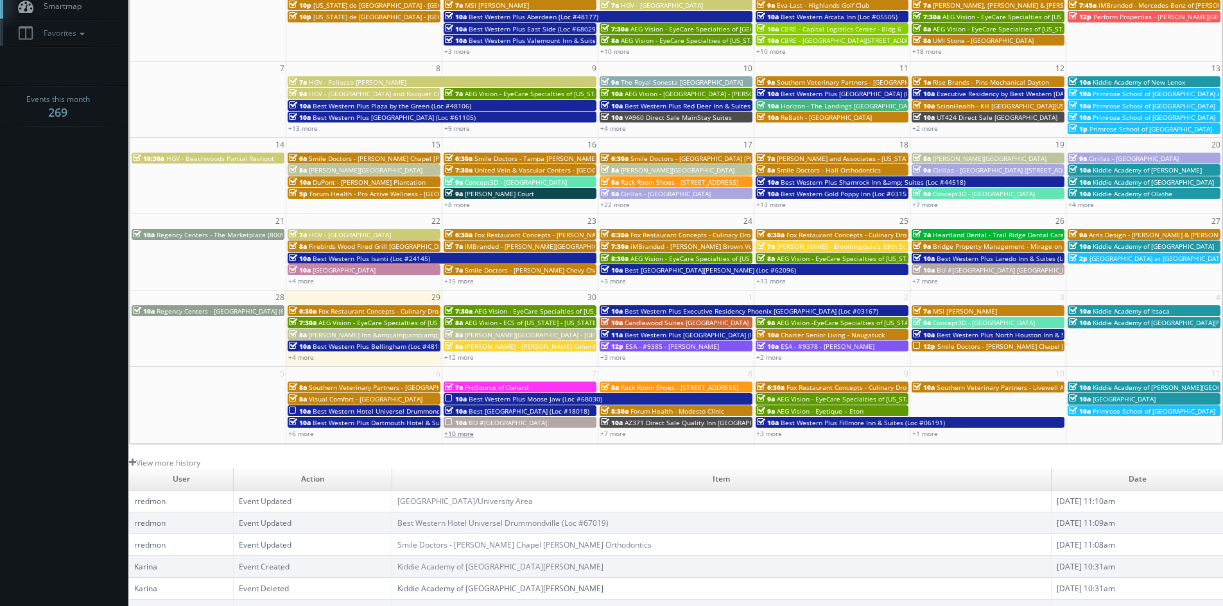
click at [470, 436] on link "+10 more" at bounding box center [459, 433] width 30 height 9
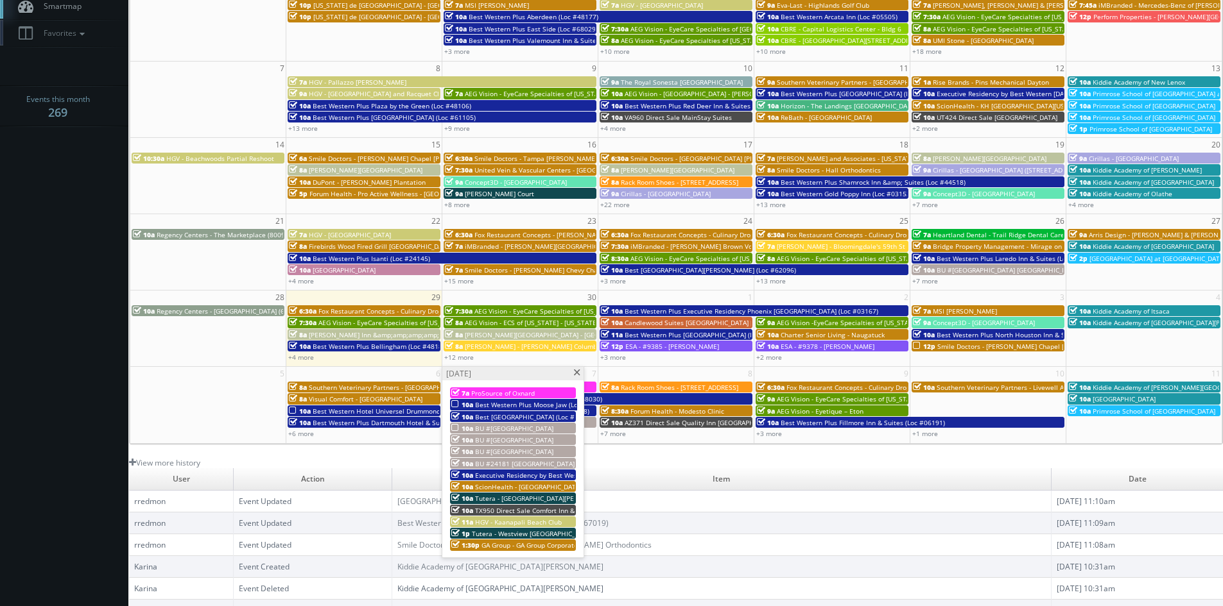
click at [507, 496] on span "Tutera - Grand Meadows" at bounding box center [545, 498] width 140 height 9
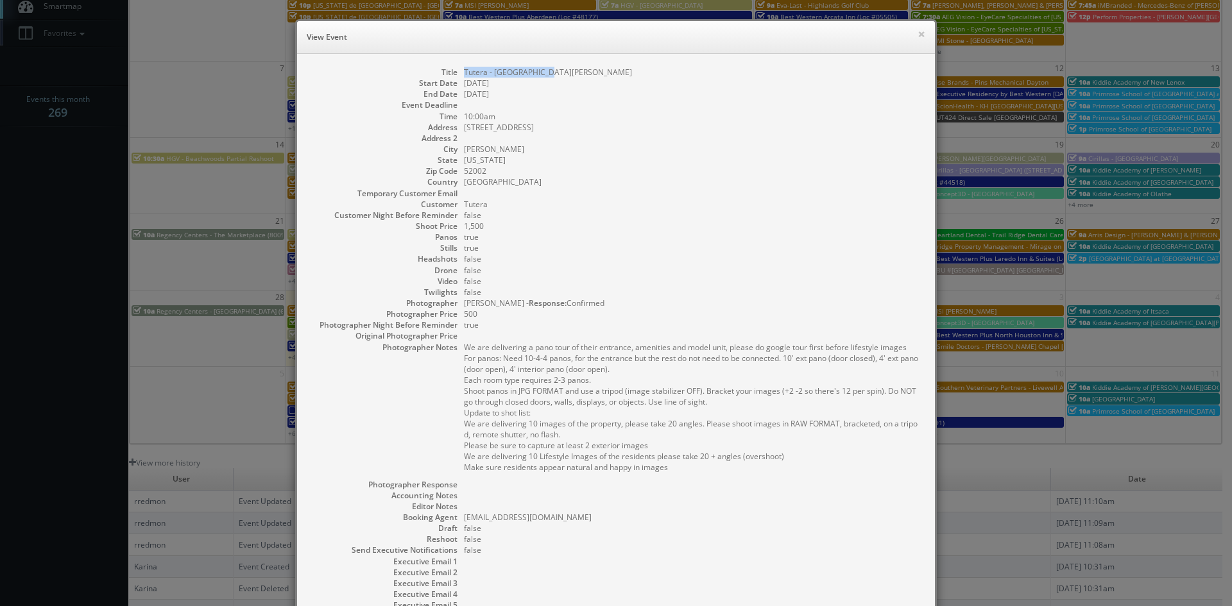
drag, startPoint x: 554, startPoint y: 73, endPoint x: 458, endPoint y: 76, distance: 96.3
click at [458, 76] on dl "Title Tutera - Grand Meadows Start Date 10/07/2025 End Date 10/07/2025 Event De…" at bounding box center [616, 361] width 612 height 588
click at [918, 36] on button "×" at bounding box center [922, 34] width 8 height 9
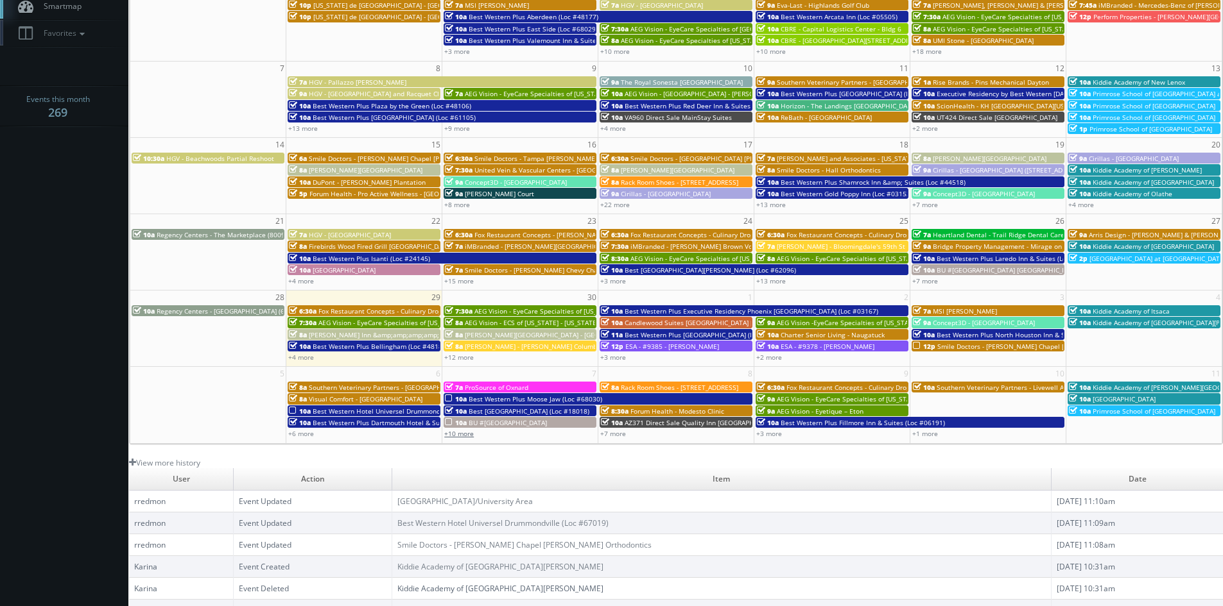
click at [468, 432] on link "+10 more" at bounding box center [459, 433] width 30 height 9
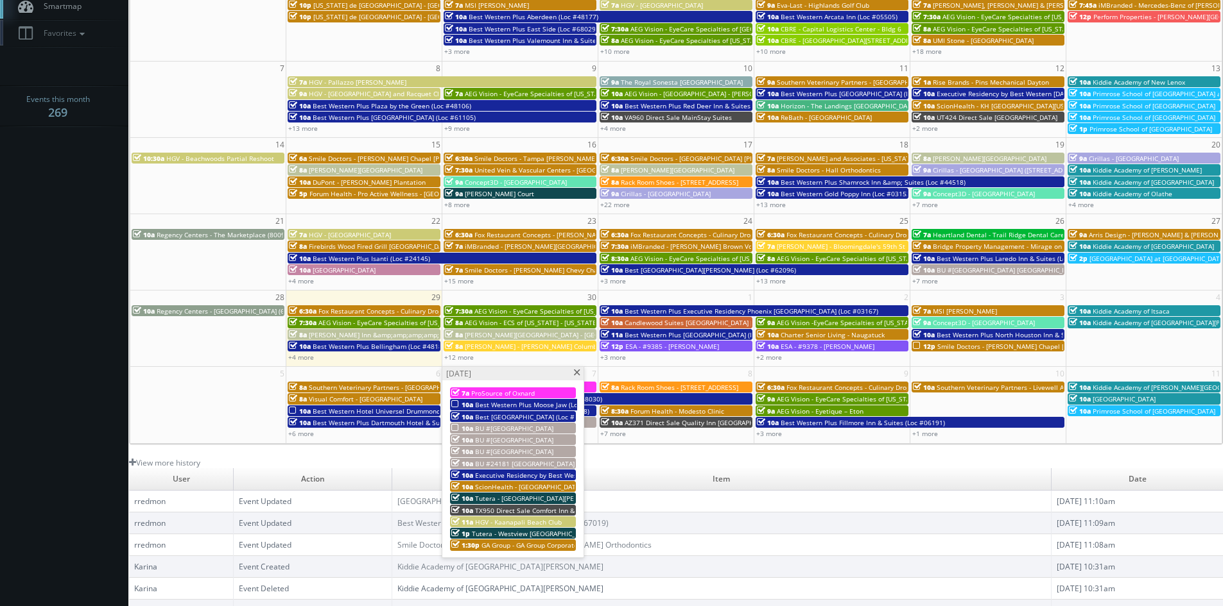
click at [535, 510] on span "TX950 Direct Sale Comfort Inn & Suites" at bounding box center [535, 510] width 121 height 9
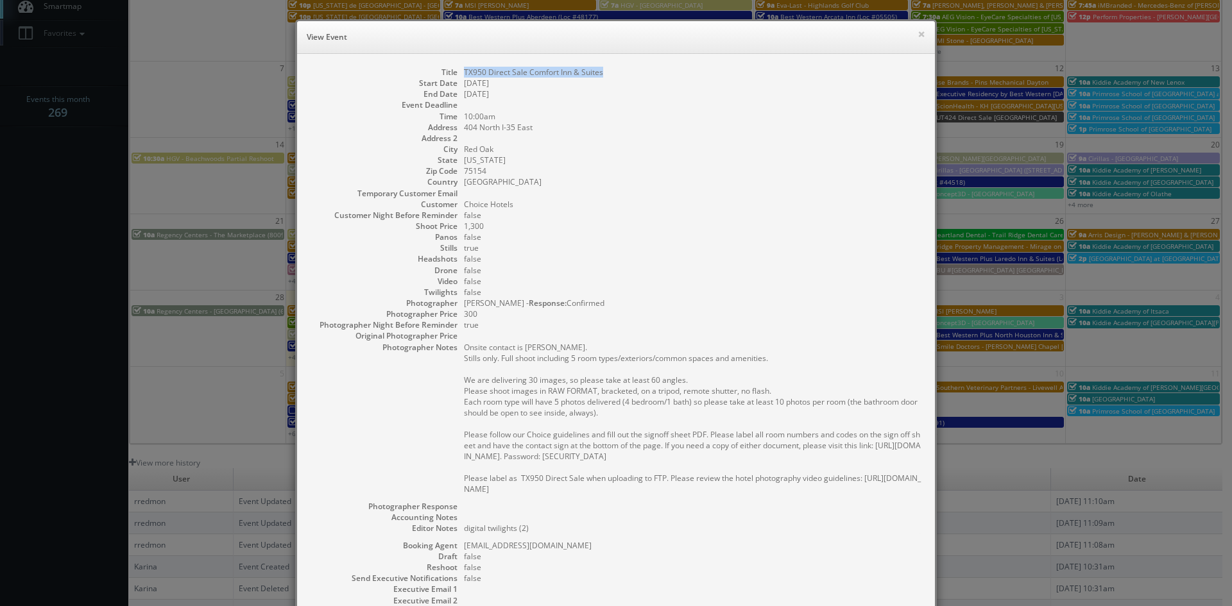
drag, startPoint x: 618, startPoint y: 71, endPoint x: 458, endPoint y: 74, distance: 160.5
click at [458, 74] on dl "Title TX950 Direct Sale Comfort Inn & Suites Start Date 10/07/2025 End Date 10/…" at bounding box center [616, 375] width 612 height 617
click at [918, 34] on button "×" at bounding box center [922, 34] width 8 height 9
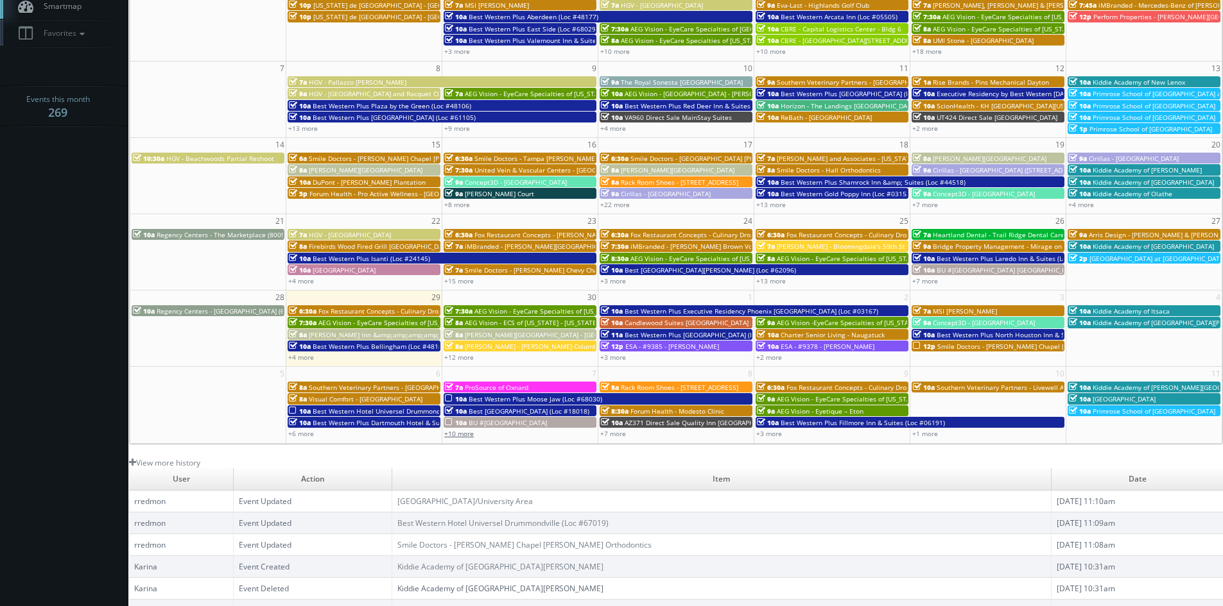
click at [467, 436] on link "+10 more" at bounding box center [459, 433] width 30 height 9
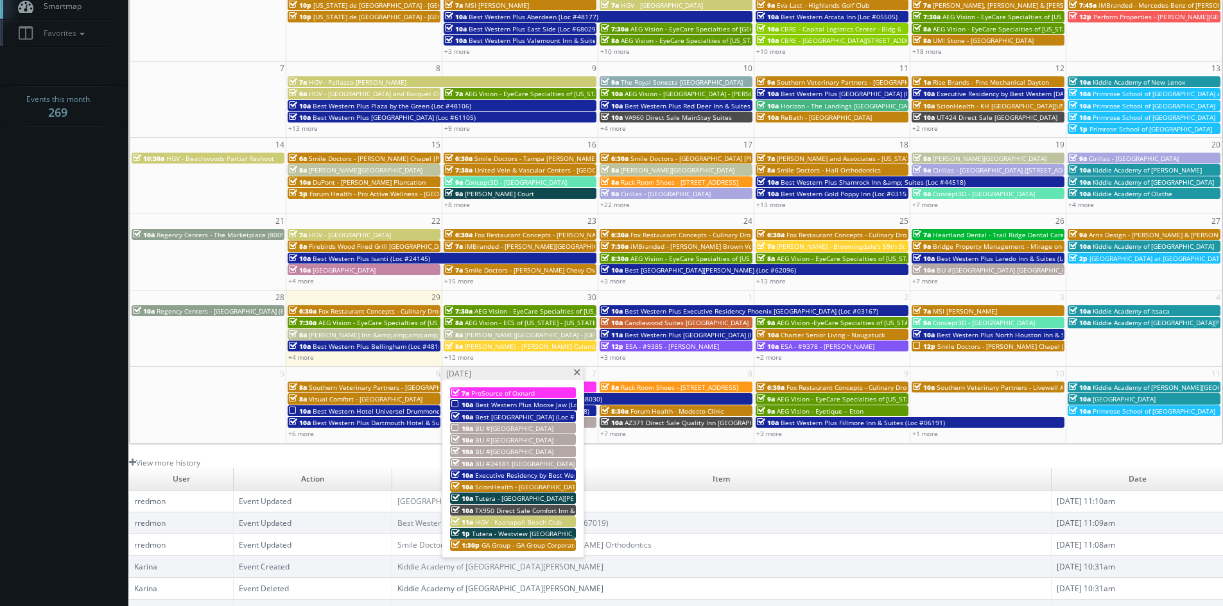
click at [534, 521] on span "HGV - Kaanapali Beach Club" at bounding box center [518, 522] width 87 height 9
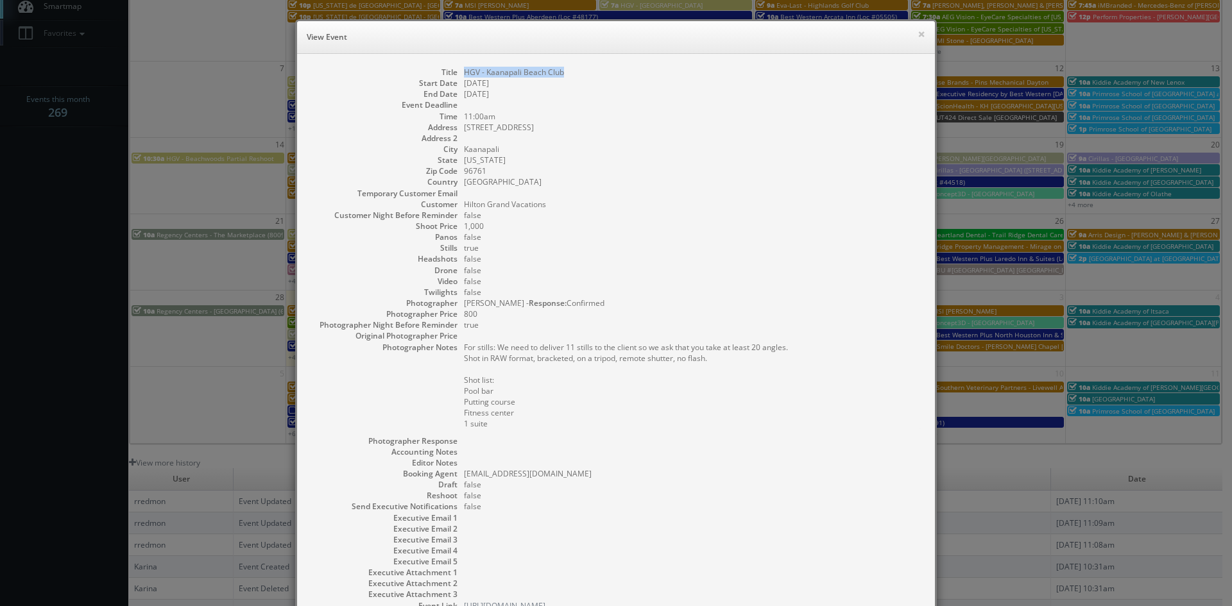
drag, startPoint x: 571, startPoint y: 74, endPoint x: 459, endPoint y: 77, distance: 111.1
click at [464, 77] on dd "HGV - Kaanapali Beach Club" at bounding box center [693, 72] width 458 height 11
click at [918, 33] on button "×" at bounding box center [922, 34] width 8 height 9
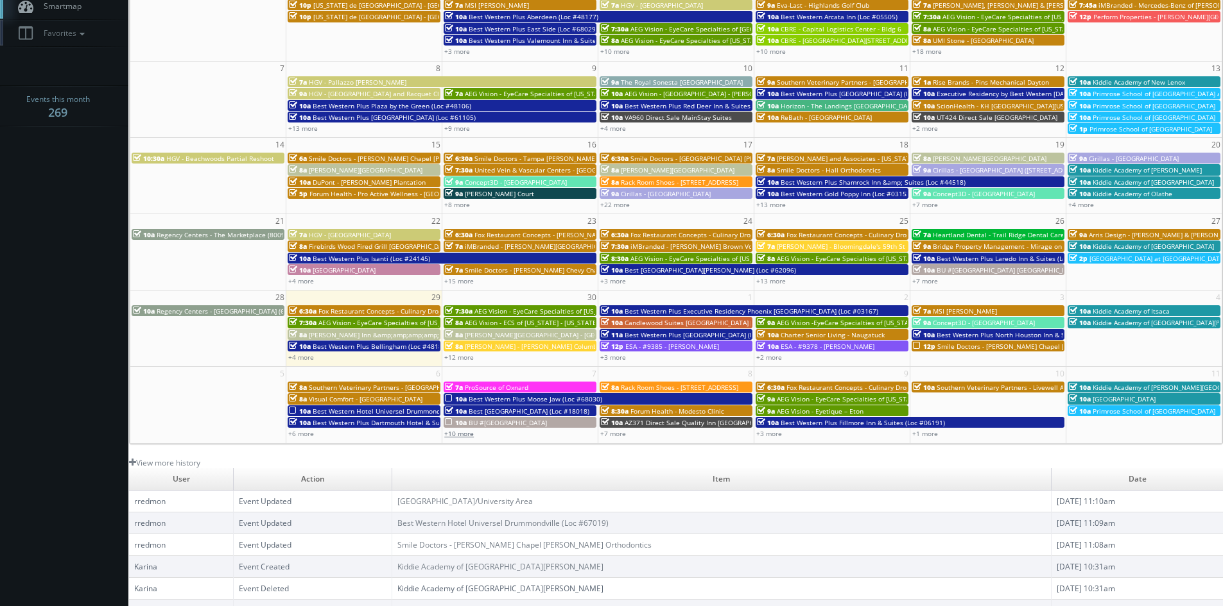
click at [470, 434] on link "+10 more" at bounding box center [459, 433] width 30 height 9
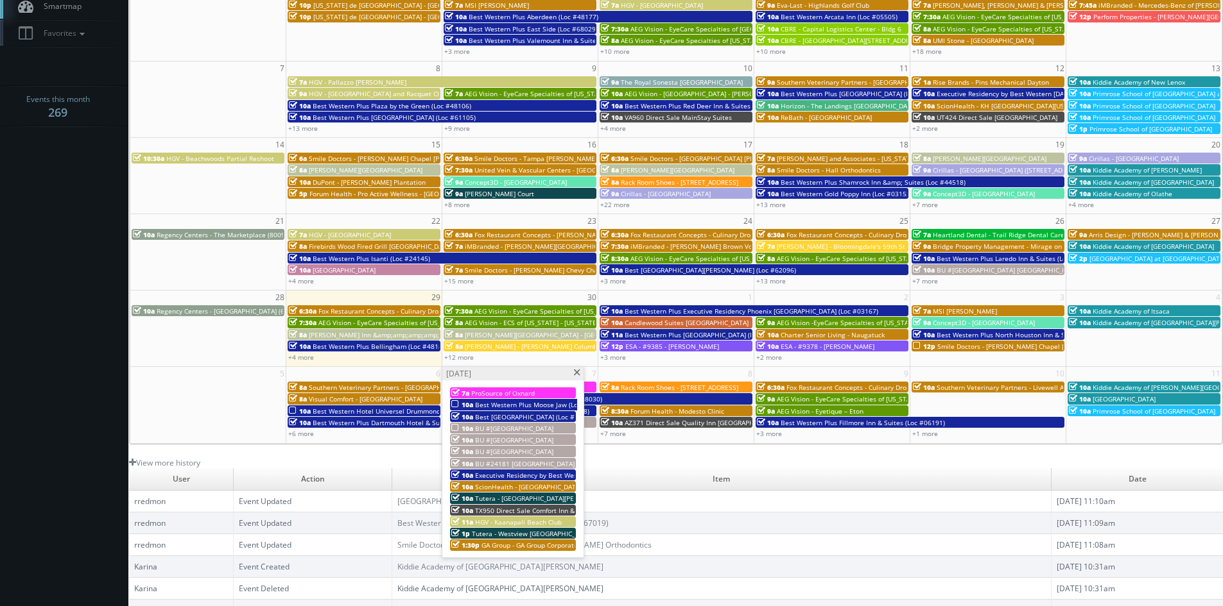
click at [531, 533] on span "Tutera - Westview Derby" at bounding box center [532, 533] width 121 height 9
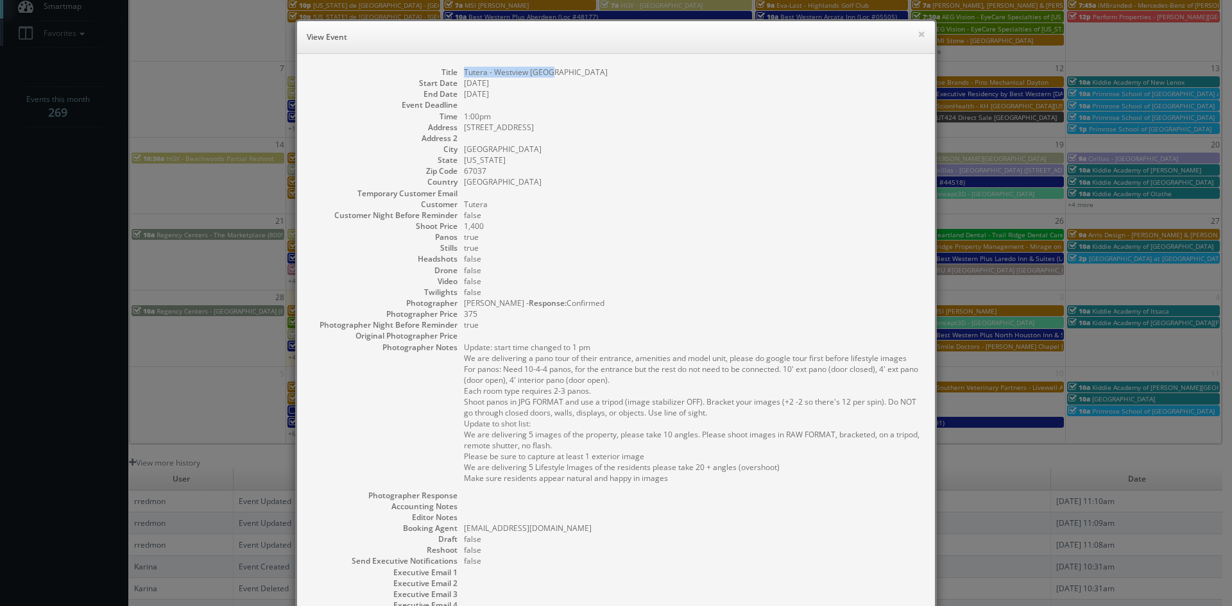
drag, startPoint x: 551, startPoint y: 74, endPoint x: 456, endPoint y: 72, distance: 95.0
click at [456, 72] on dl "Title Tutera - Westview Derby Start Date 10/07/2025 End Date 10/07/2025 Event D…" at bounding box center [616, 366] width 612 height 599
click at [918, 35] on button "×" at bounding box center [922, 34] width 8 height 9
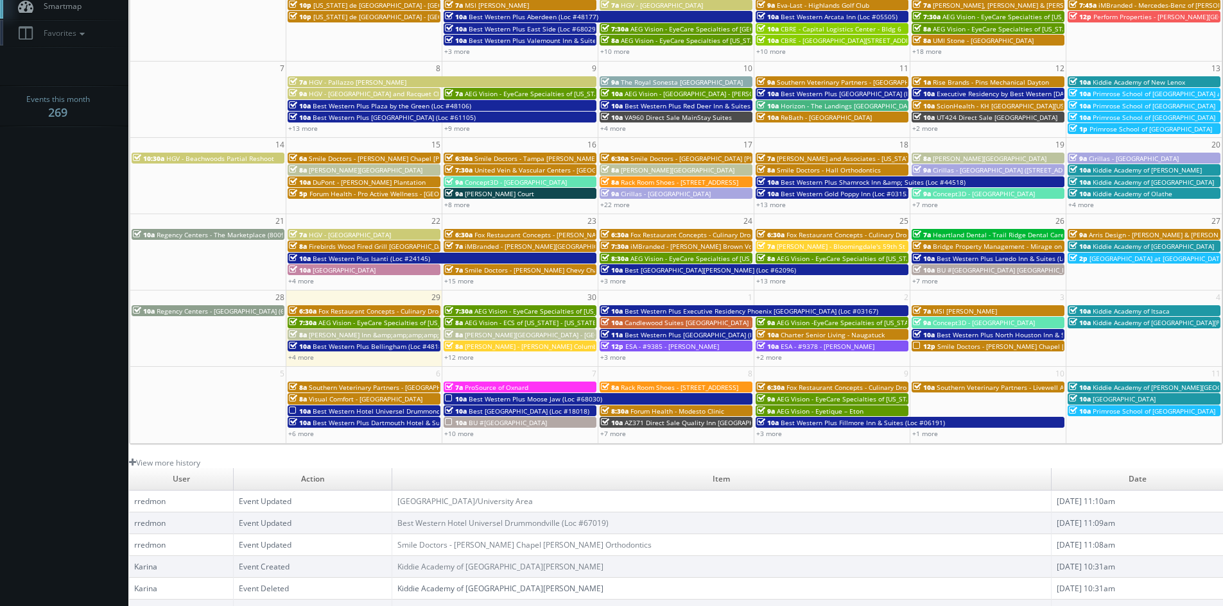
click at [464, 438] on div "+10 more" at bounding box center [519, 433] width 155 height 11
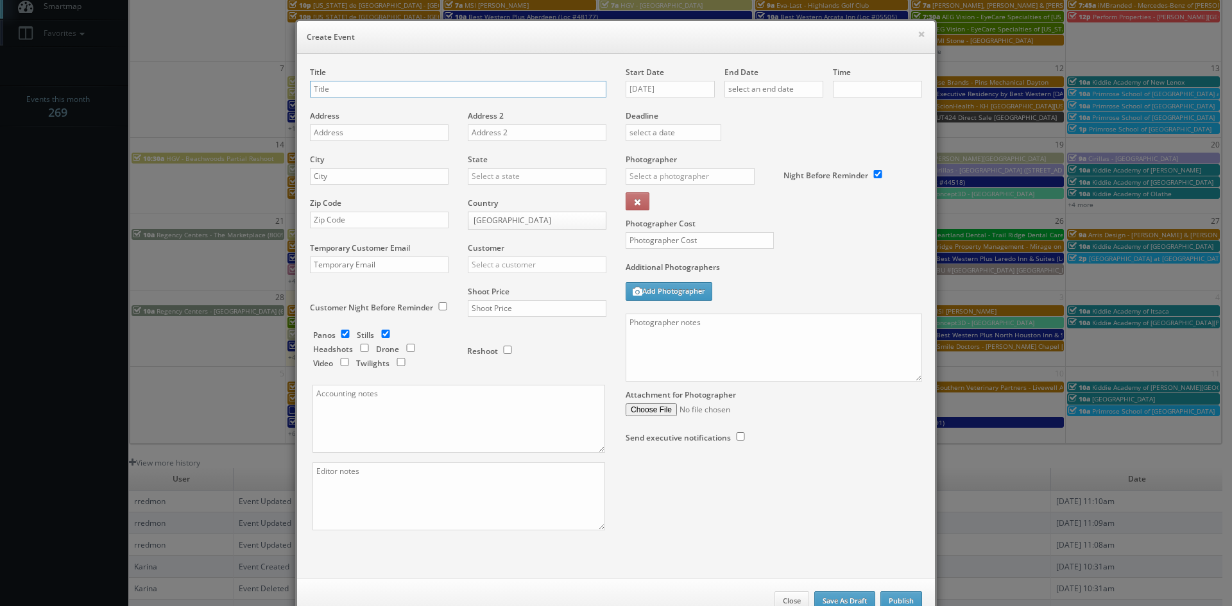
checkbox input "true"
type input "10:00am"
checkbox input "true"
click at [918, 34] on button "×" at bounding box center [922, 34] width 8 height 9
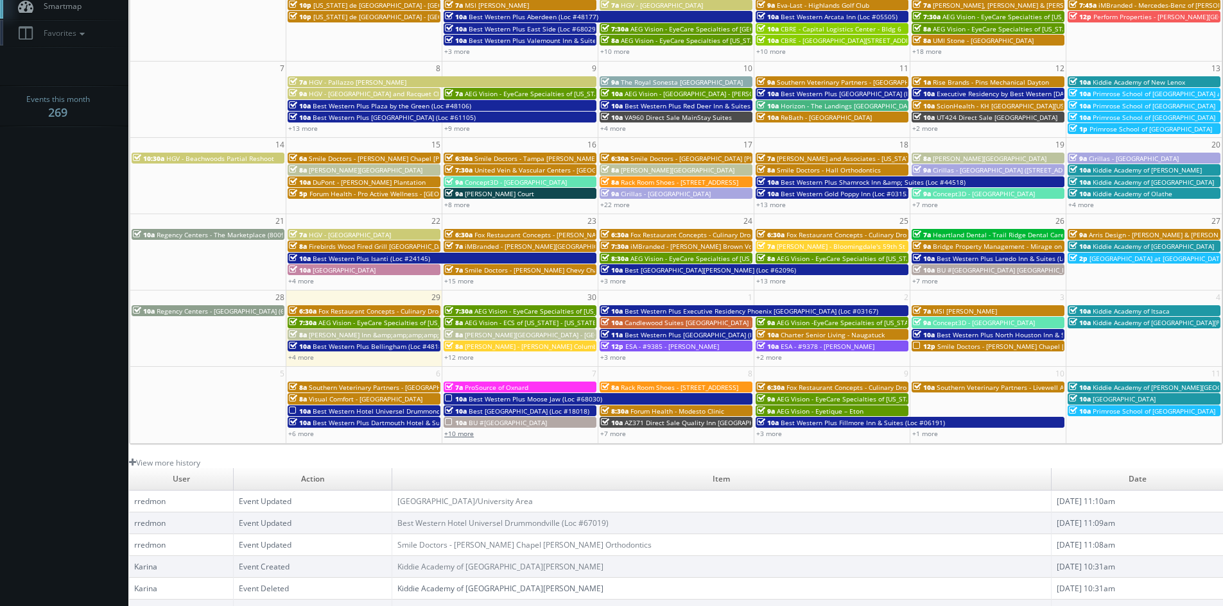
click at [468, 433] on link "+10 more" at bounding box center [459, 433] width 30 height 9
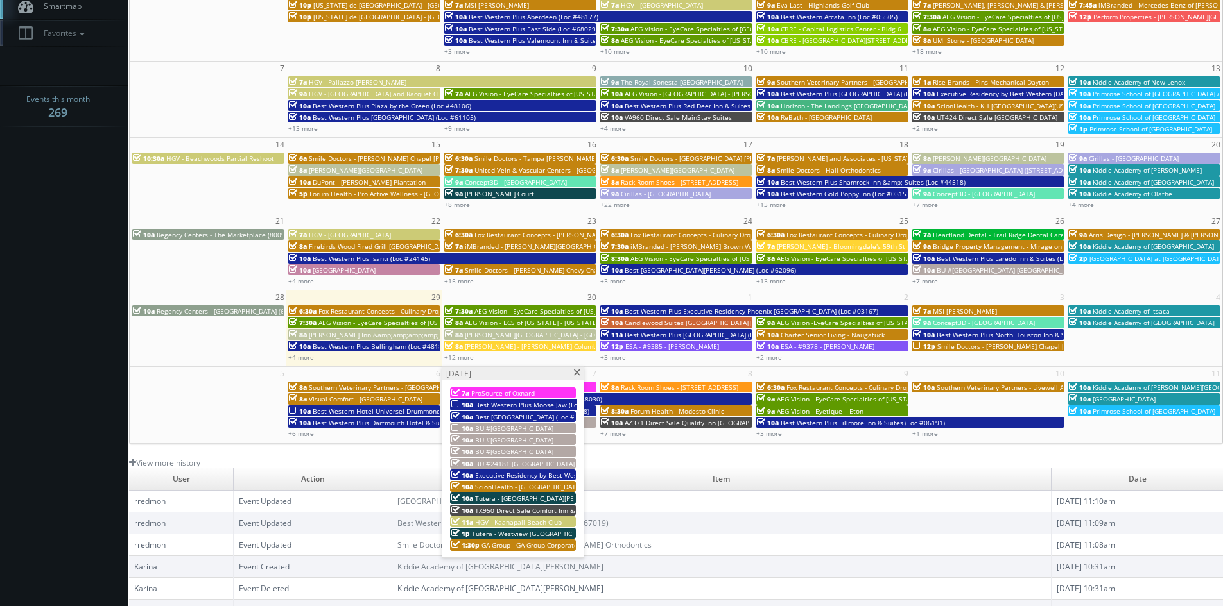
click at [524, 547] on span "GA Group - GA Group Corporate Center" at bounding box center [540, 545] width 119 height 9
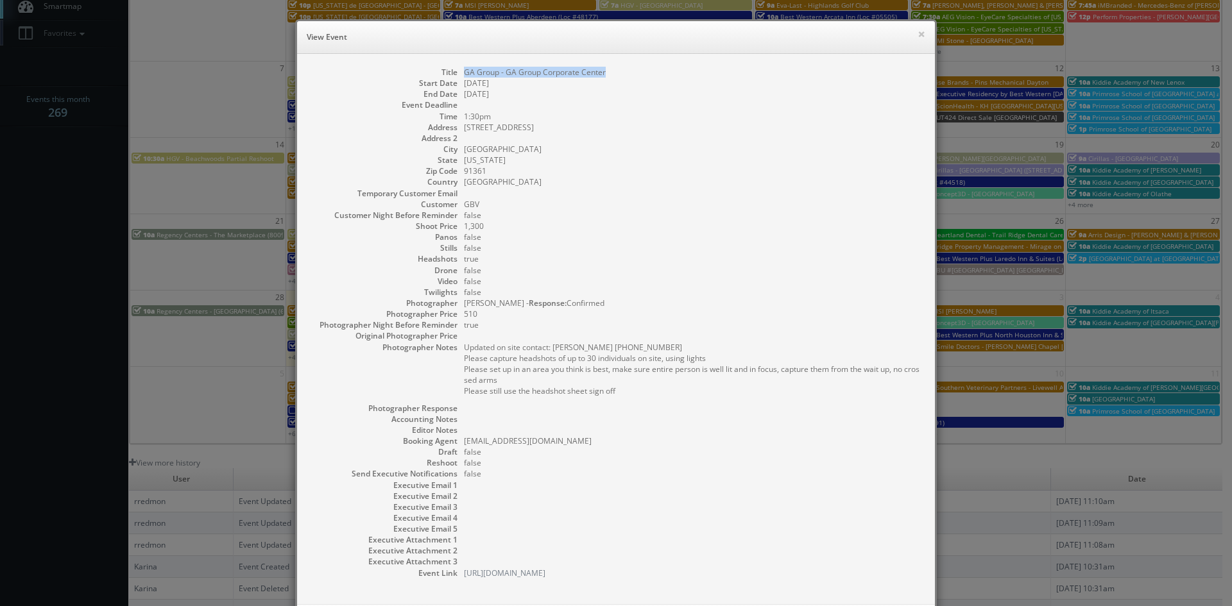
drag, startPoint x: 603, startPoint y: 73, endPoint x: 455, endPoint y: 67, distance: 148.4
click at [455, 67] on dl "Title GA Group - GA Group Corporate Center Start Date 10/07/2025 End Date 10/07…" at bounding box center [616, 323] width 612 height 512
click at [918, 34] on button "×" at bounding box center [922, 34] width 8 height 9
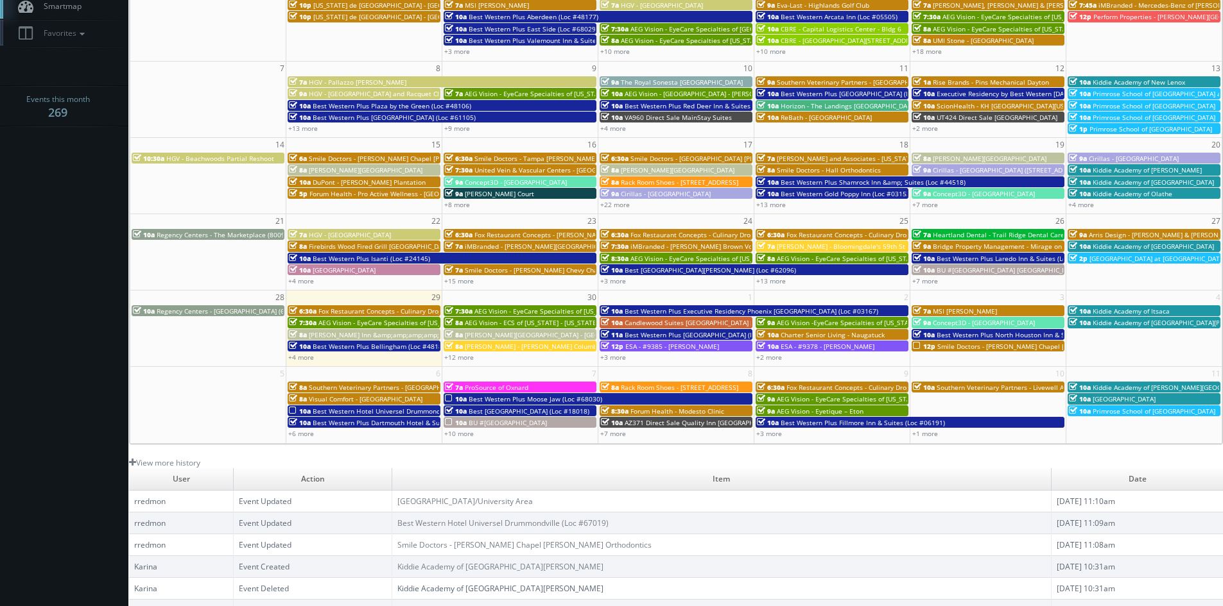
click at [640, 386] on span "Rack Room Shoes - 1062 Bellair Plaza" at bounding box center [679, 387] width 117 height 9
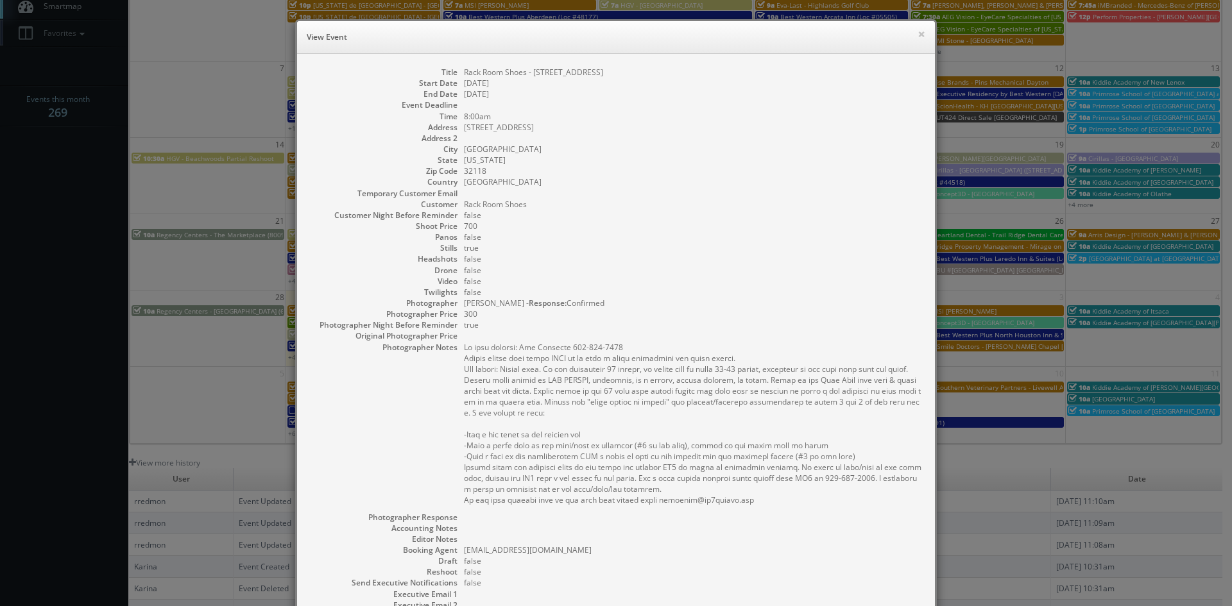
drag, startPoint x: 606, startPoint y: 70, endPoint x: 459, endPoint y: 71, distance: 147.0
click at [464, 71] on dd "Rack Room Shoes - 1062 Bellair Plaza" at bounding box center [693, 72] width 458 height 11
click at [918, 36] on button "×" at bounding box center [922, 34] width 8 height 9
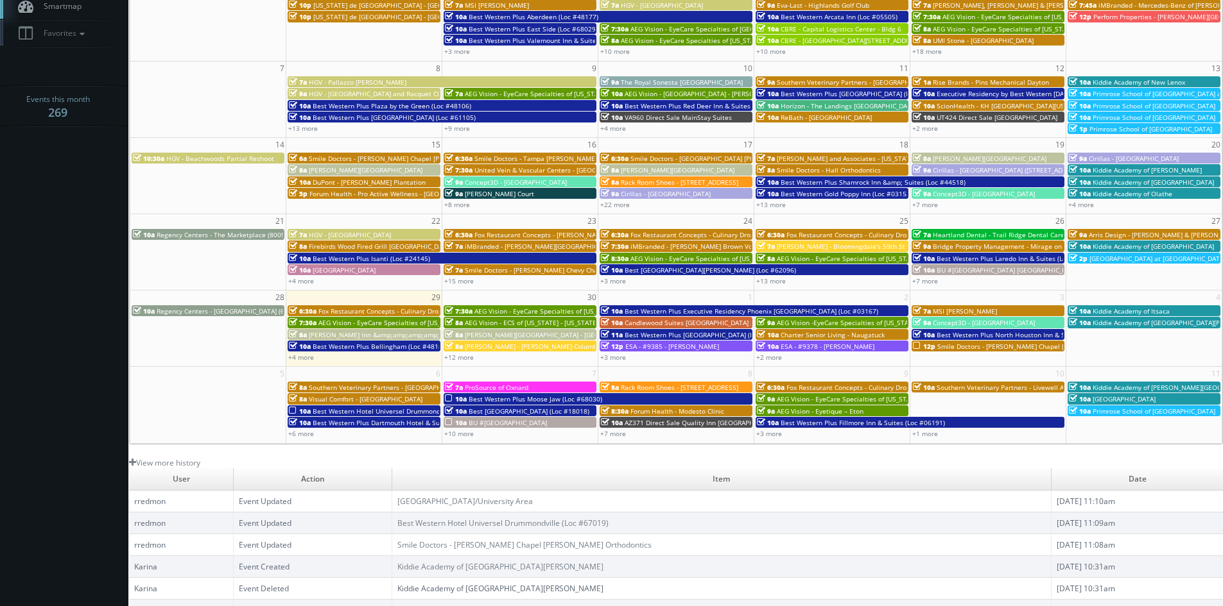
click at [636, 409] on span "Forum Health - Modesto Clinic" at bounding box center [677, 411] width 94 height 9
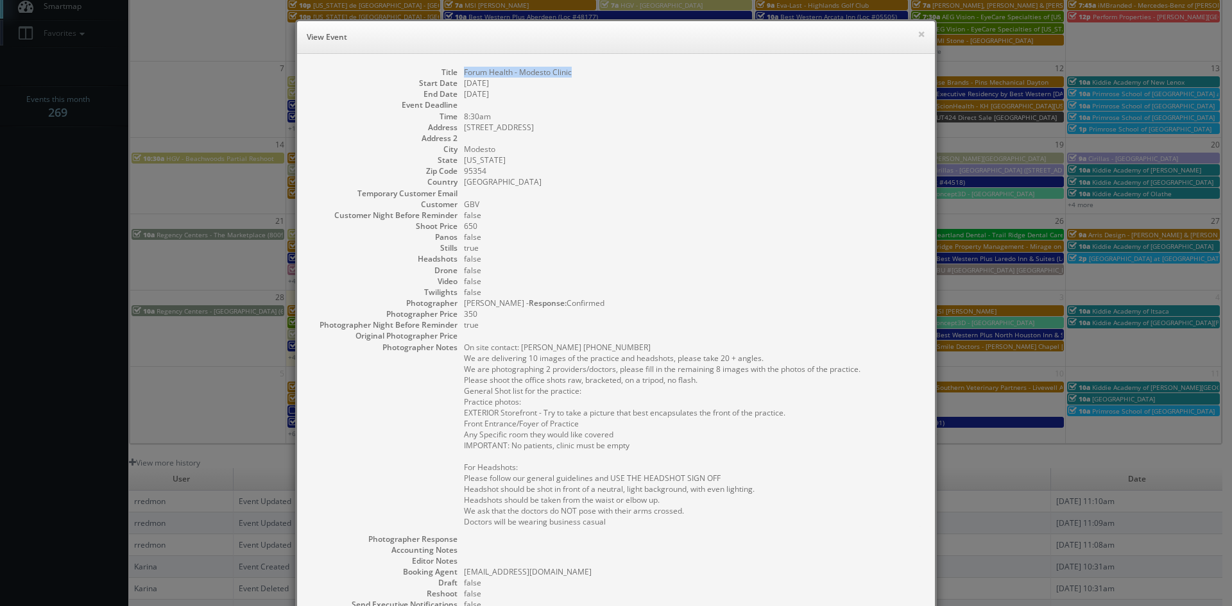
drag, startPoint x: 560, startPoint y: 73, endPoint x: 459, endPoint y: 70, distance: 100.8
click at [464, 70] on dd "Forum Health - Modesto Clinic" at bounding box center [693, 72] width 458 height 11
click at [918, 35] on button "×" at bounding box center [922, 34] width 8 height 9
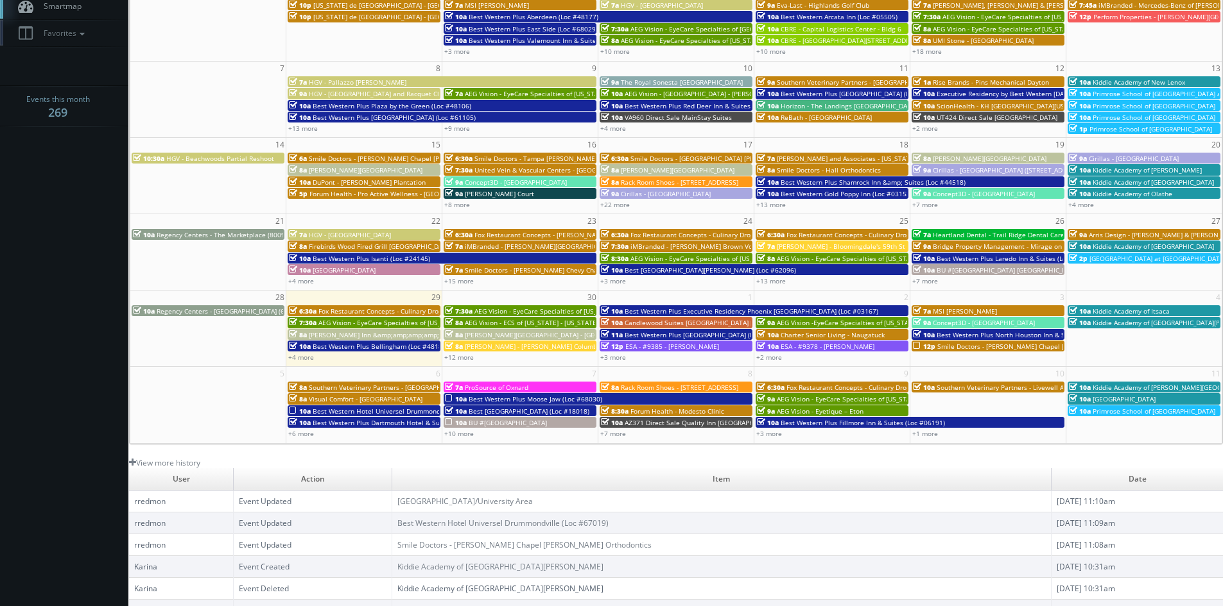
click at [658, 422] on span "AZ371 Direct Sale Quality Inn Prescott" at bounding box center [702, 422] width 156 height 9
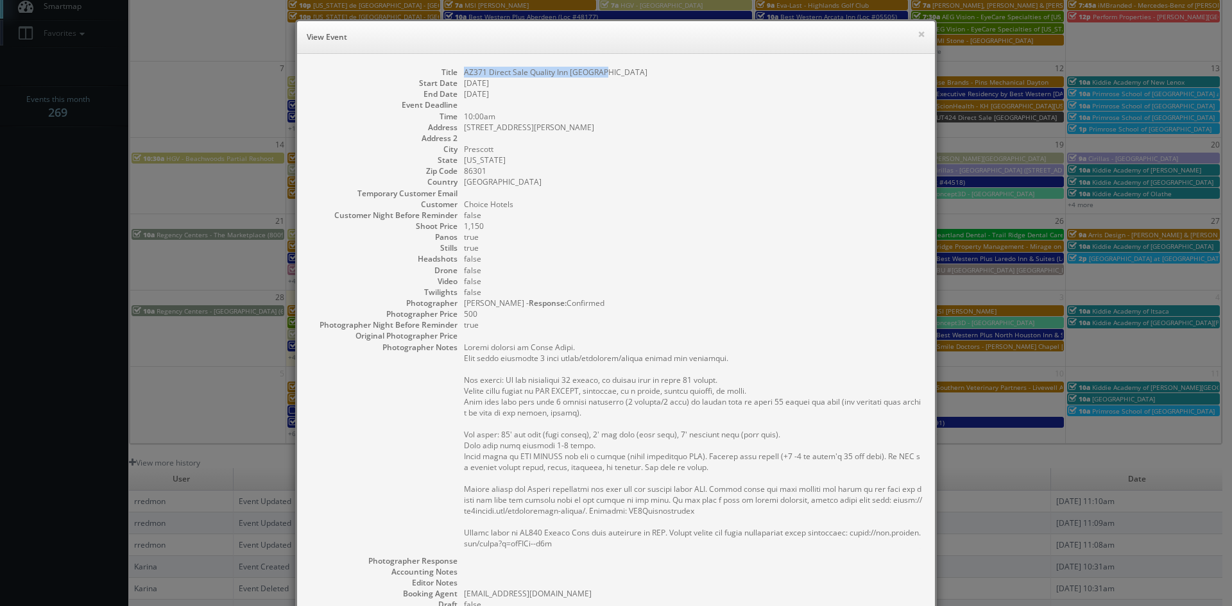
drag, startPoint x: 605, startPoint y: 73, endPoint x: 456, endPoint y: 73, distance: 148.2
click at [456, 73] on dl "Title AZ371 Direct Sale Quality Inn Prescott Start Date 10/08/2025 End Date 10/…" at bounding box center [616, 399] width 612 height 665
click at [918, 35] on button "×" at bounding box center [922, 34] width 8 height 9
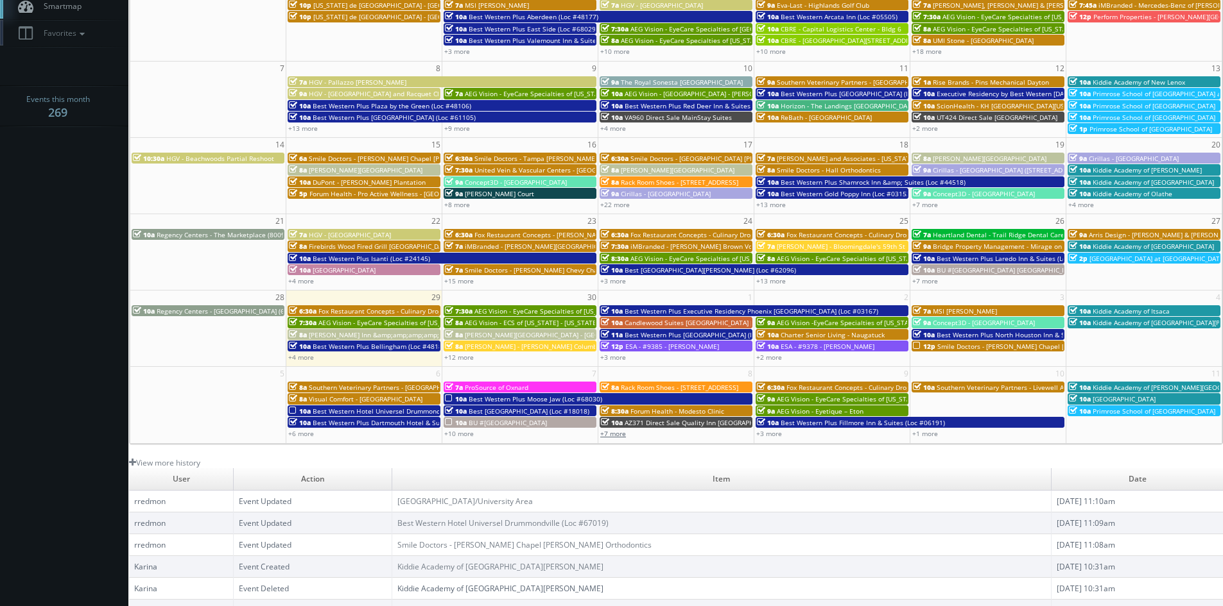
click at [622, 433] on link "+7 more" at bounding box center [613, 433] width 26 height 9
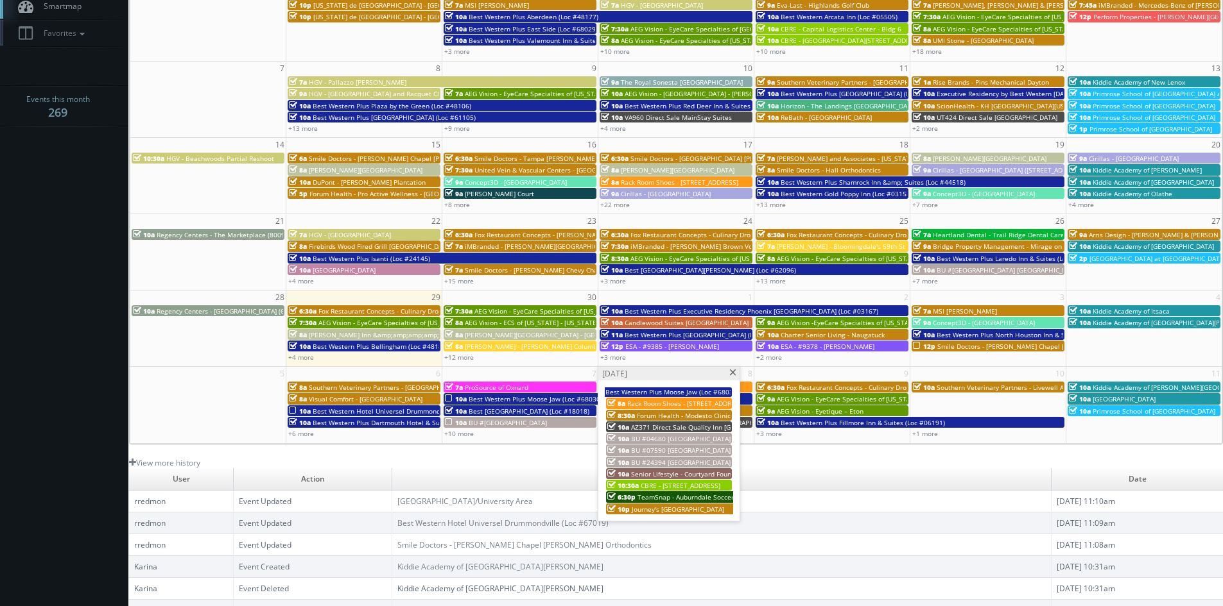
click at [650, 436] on span "BU #04680 Brookdale Vero Beach South AL" at bounding box center [713, 438] width 164 height 9
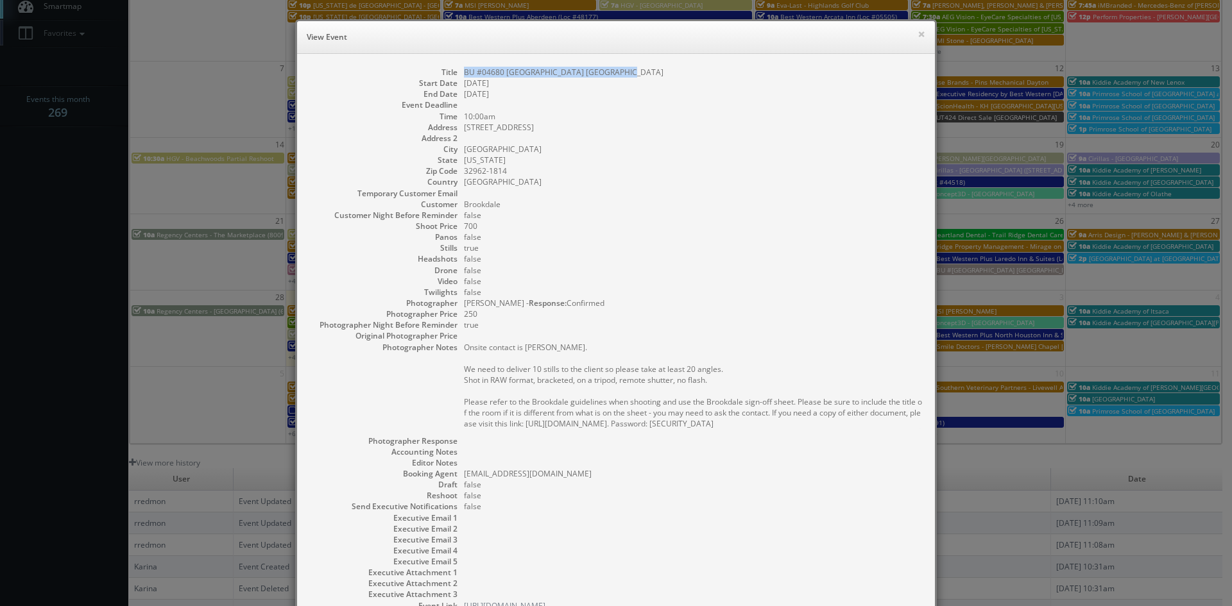
drag, startPoint x: 622, startPoint y: 71, endPoint x: 455, endPoint y: 69, distance: 167.5
click at [455, 69] on dl "Title BU #04680 Brookdale Vero Beach South AL Start Date 10/08/2025 End Date 10…" at bounding box center [616, 339] width 612 height 545
click at [921, 35] on div "× View Event" at bounding box center [616, 37] width 638 height 33
click at [918, 34] on button "×" at bounding box center [922, 34] width 8 height 9
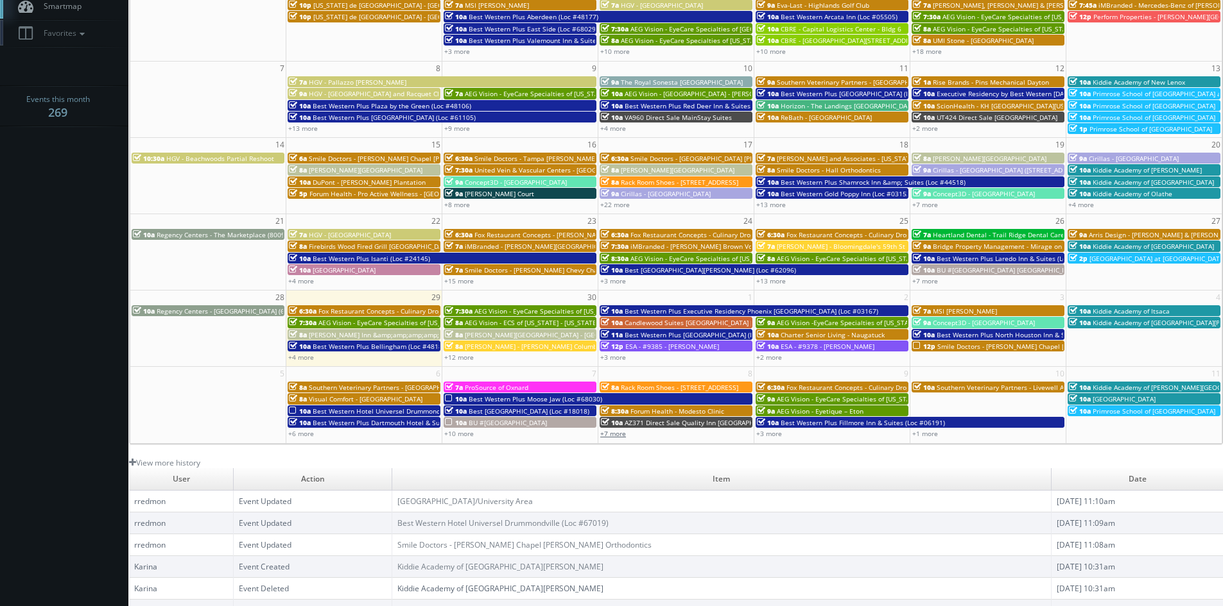
click at [614, 436] on link "+7 more" at bounding box center [613, 433] width 26 height 9
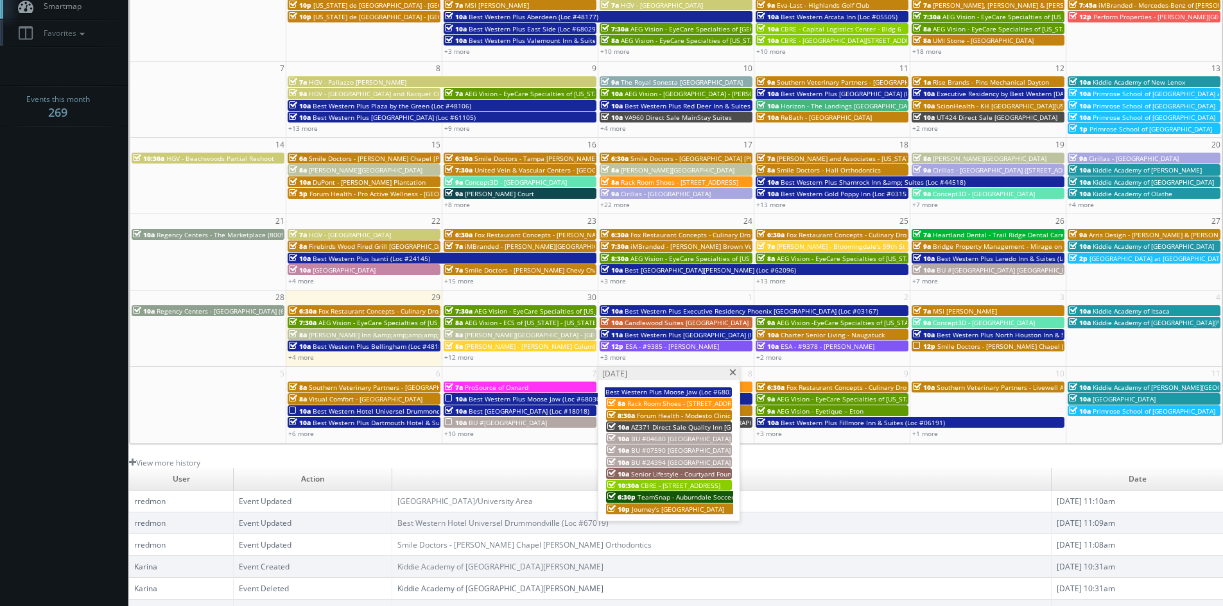
click at [675, 449] on span "BU #07590 Brookdale Nine Mile" at bounding box center [680, 450] width 99 height 9
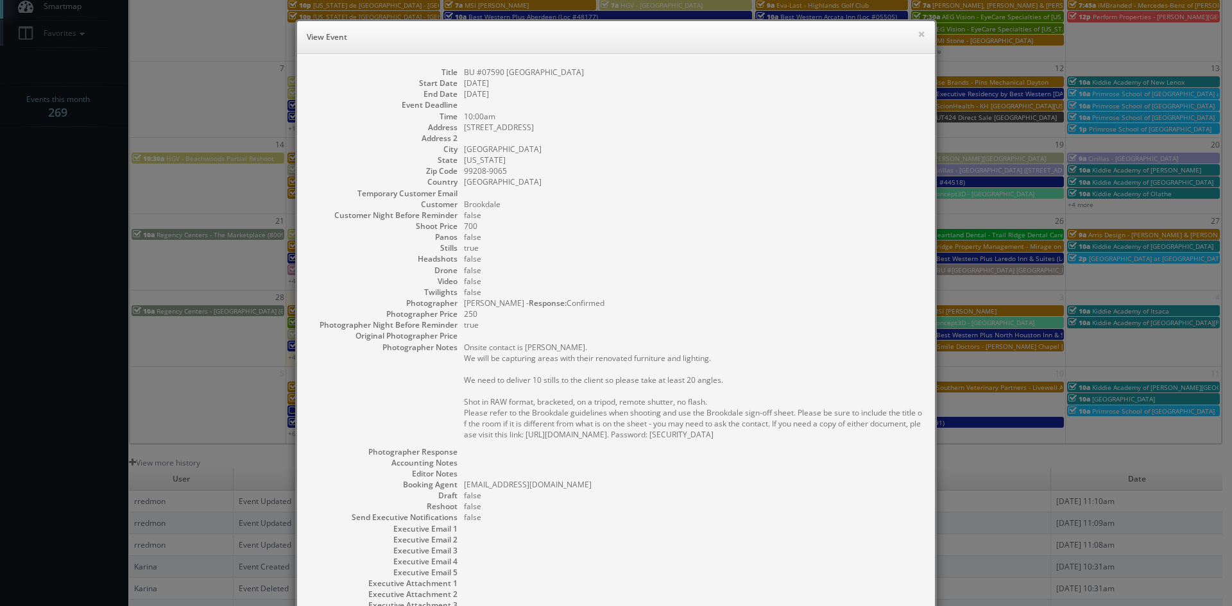
drag, startPoint x: 580, startPoint y: 70, endPoint x: 459, endPoint y: 71, distance: 120.7
click at [464, 71] on dd "BU #07590 Brookdale Nine Mile" at bounding box center [693, 72] width 458 height 11
click at [918, 35] on button "×" at bounding box center [922, 34] width 8 height 9
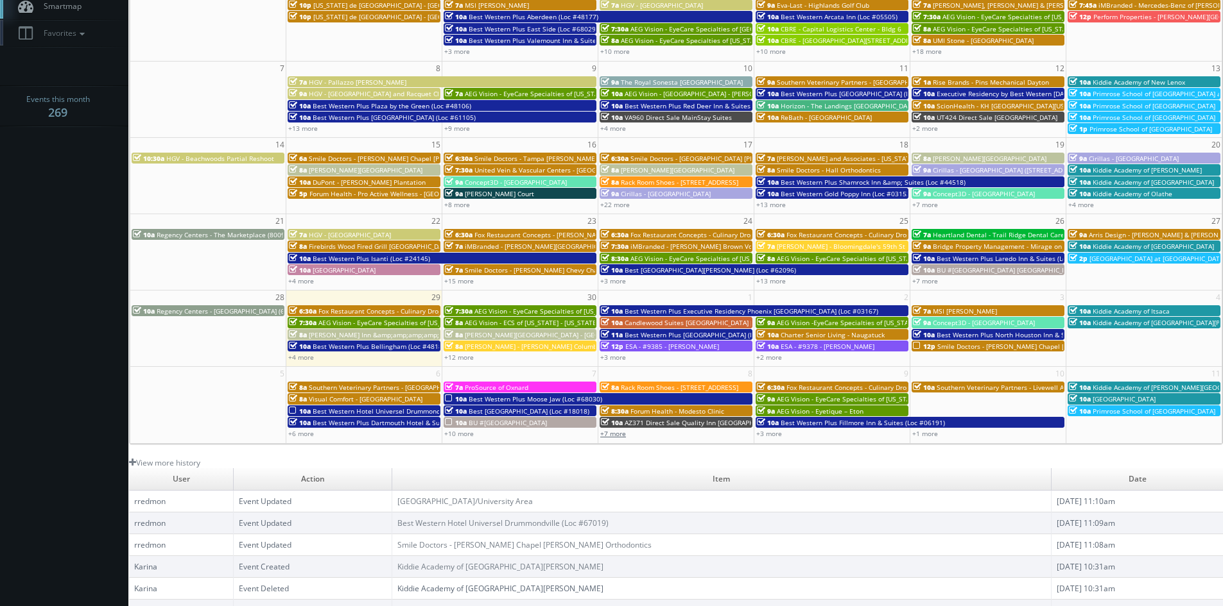
click at [617, 433] on link "+7 more" at bounding box center [613, 433] width 26 height 9
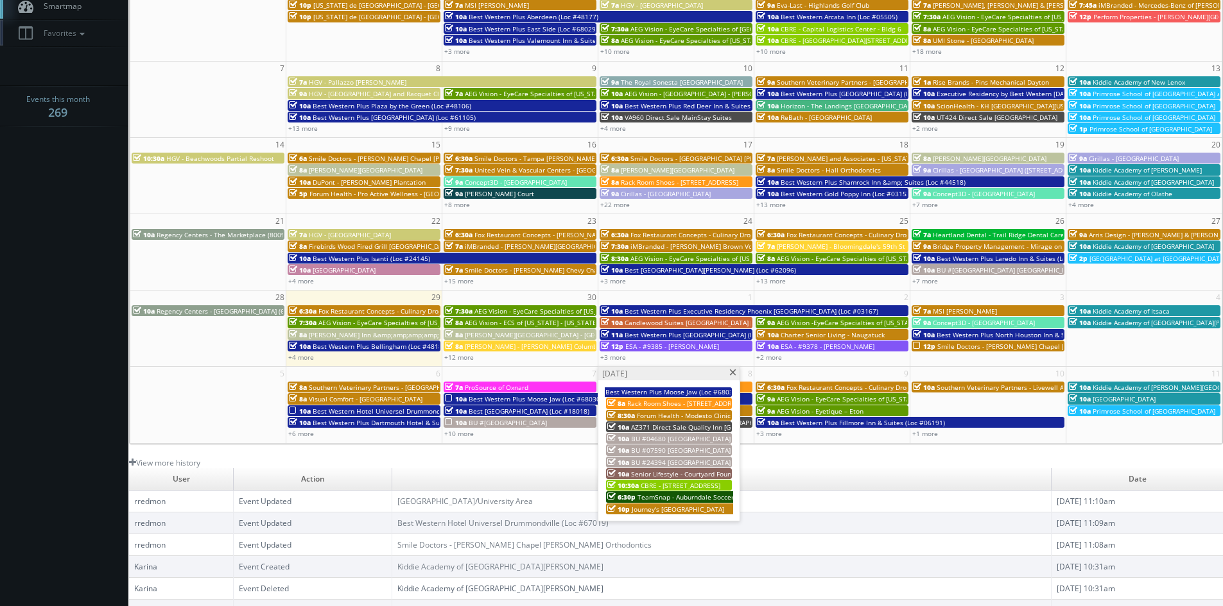
click at [696, 459] on span "BU #24394 Brookdale Potomac" at bounding box center [680, 462] width 99 height 9
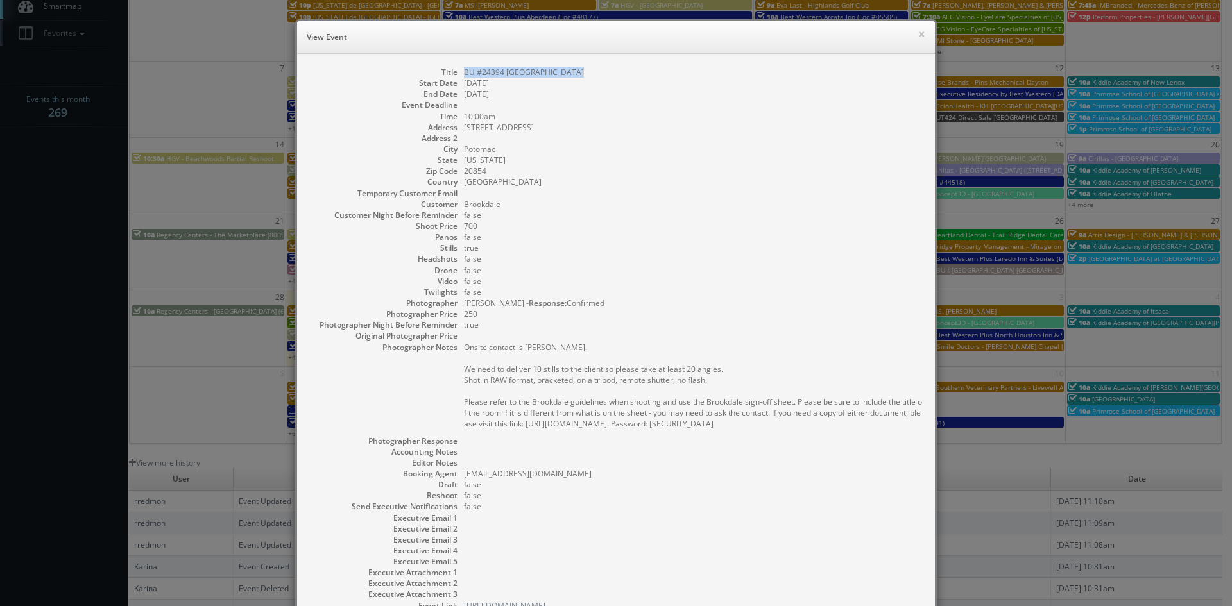
drag, startPoint x: 582, startPoint y: 71, endPoint x: 459, endPoint y: 73, distance: 122.6
click at [458, 73] on dl "Title BU #24394 Brookdale Potomac Start Date 10/08/2025 End Date 10/08/2025 Eve…" at bounding box center [616, 339] width 612 height 545
click at [918, 37] on button "×" at bounding box center [922, 34] width 8 height 9
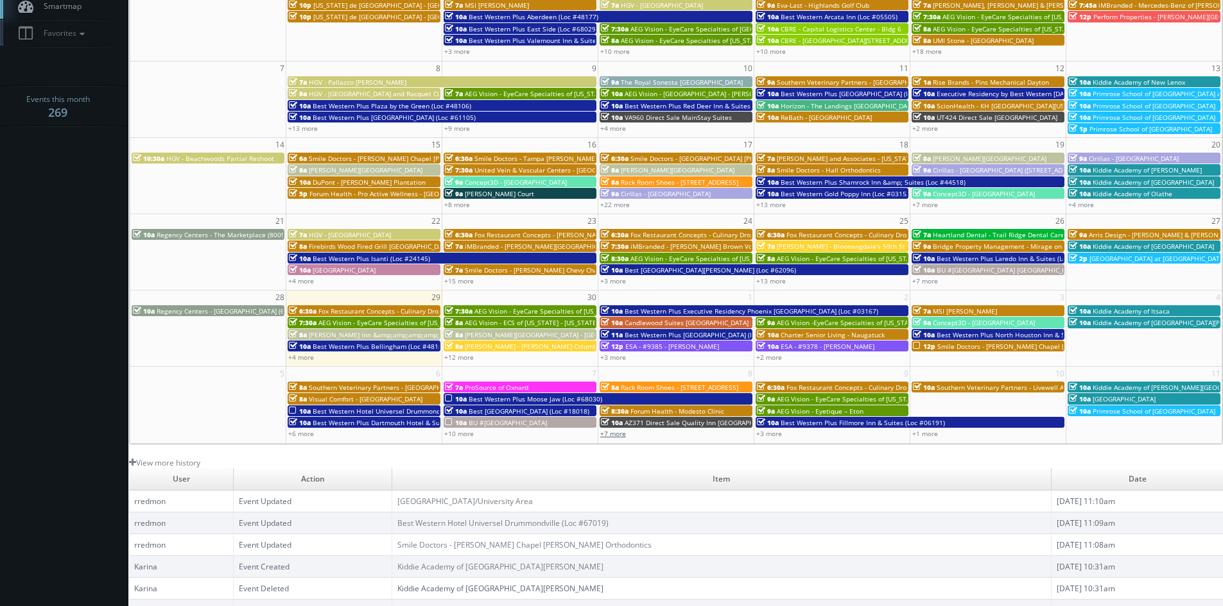
click at [617, 436] on link "+7 more" at bounding box center [613, 433] width 26 height 9
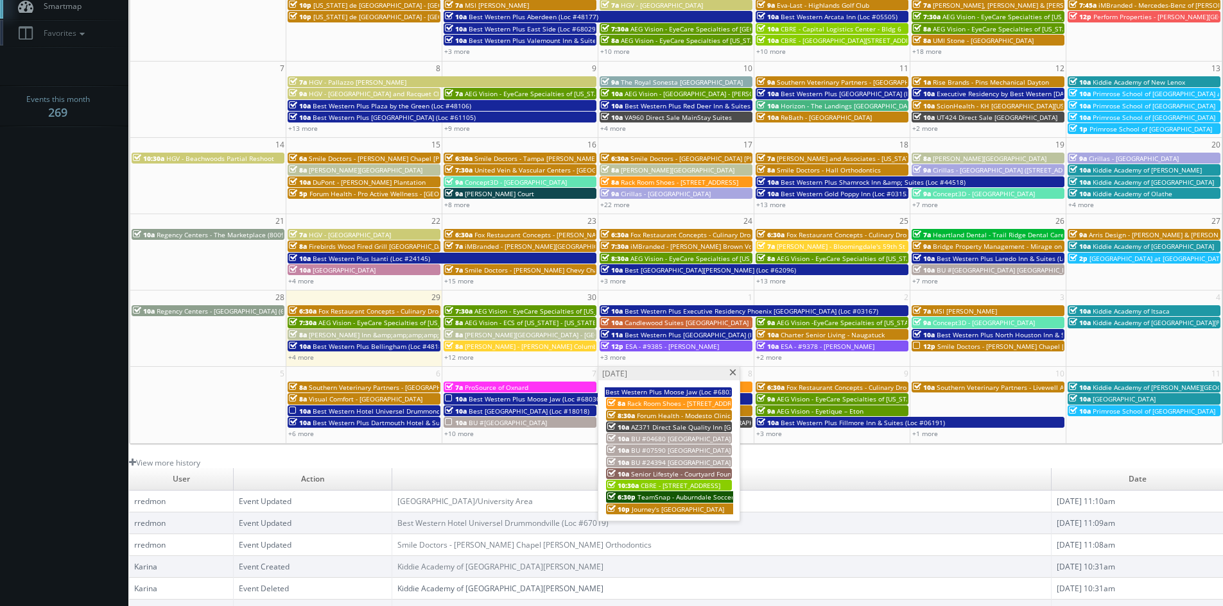
click at [655, 472] on span "Senior Lifestyle - Courtyard Fountains" at bounding box center [689, 474] width 116 height 9
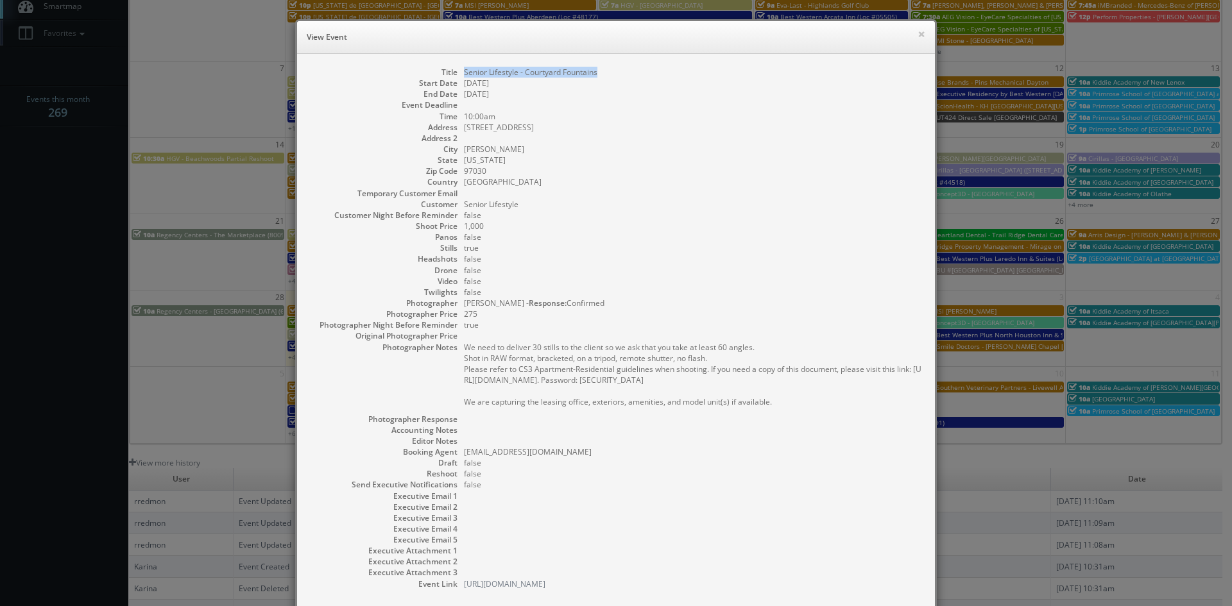
drag, startPoint x: 598, startPoint y: 73, endPoint x: 459, endPoint y: 76, distance: 138.7
click at [464, 76] on dd "Senior Lifestyle - Courtyard Fountains" at bounding box center [693, 72] width 458 height 11
click at [918, 35] on button "×" at bounding box center [922, 34] width 8 height 9
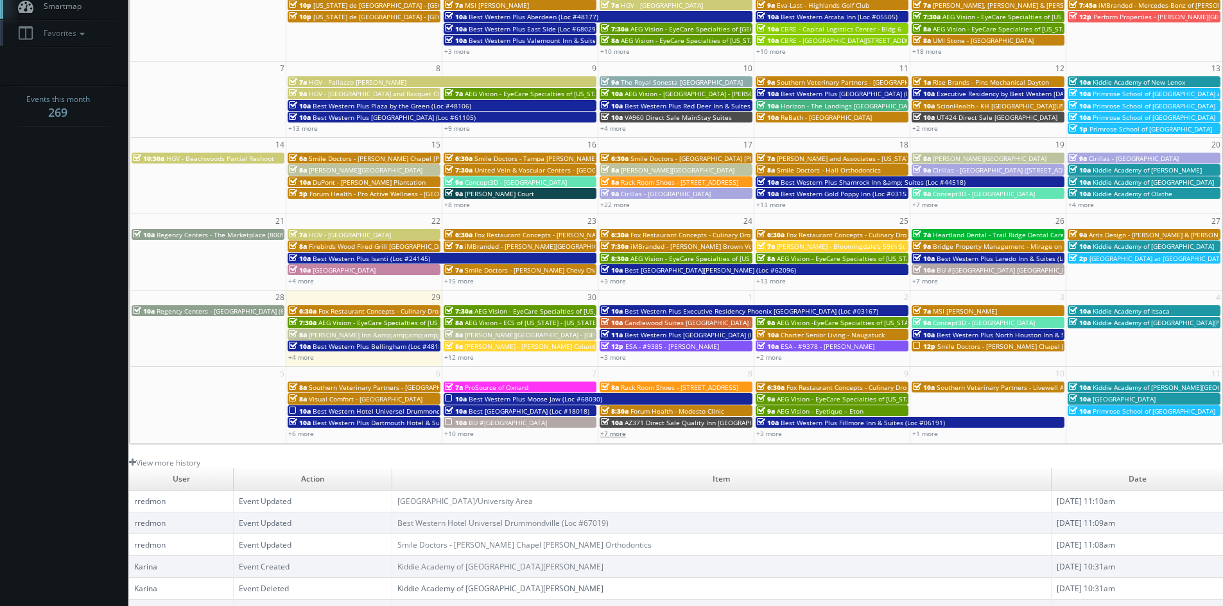
click at [617, 433] on link "+7 more" at bounding box center [613, 433] width 26 height 9
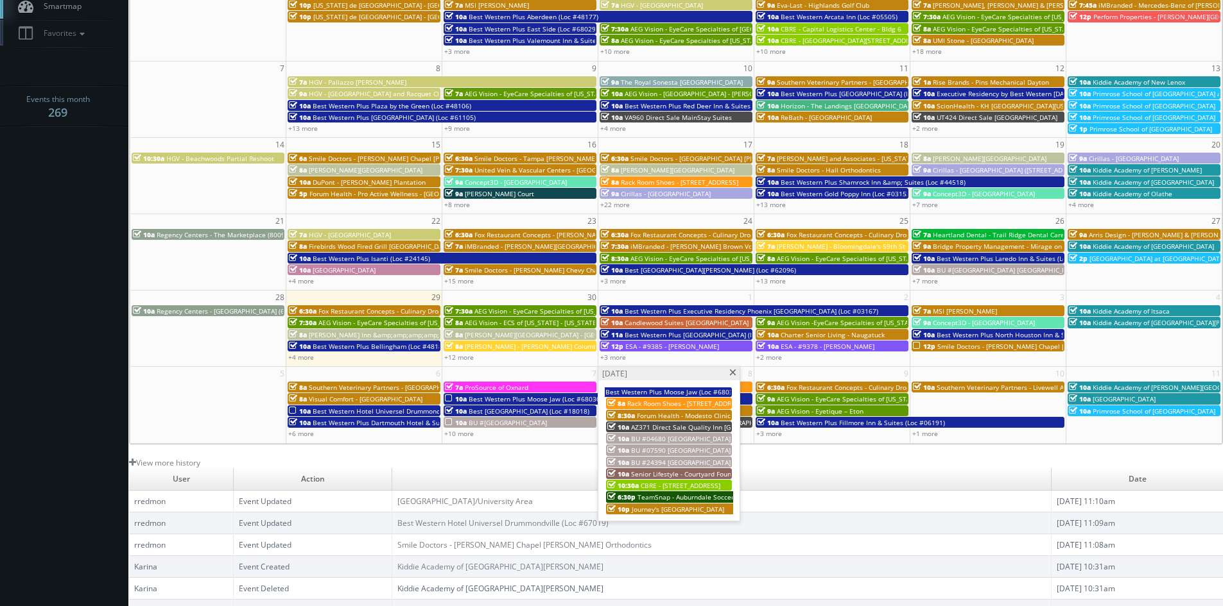
click at [687, 483] on span "CBRE - 4450 North 45th" at bounding box center [680, 485] width 80 height 9
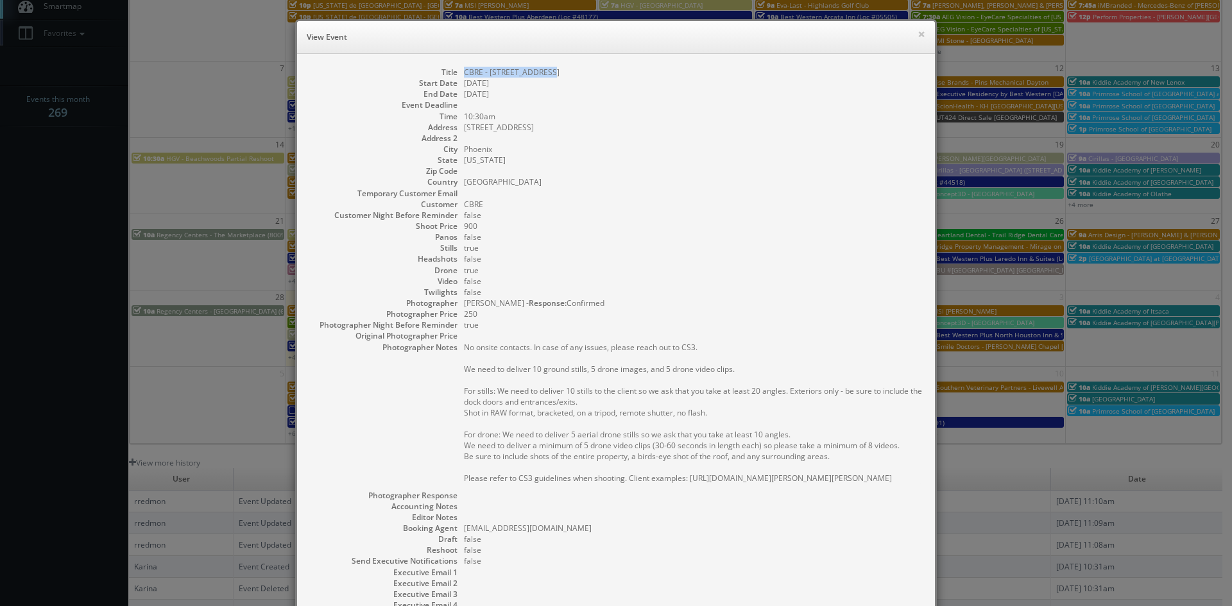
drag, startPoint x: 549, startPoint y: 69, endPoint x: 460, endPoint y: 74, distance: 89.4
click at [464, 74] on dd "CBRE - 4450 North 45th" at bounding box center [693, 72] width 458 height 11
click at [918, 37] on button "×" at bounding box center [922, 34] width 8 height 9
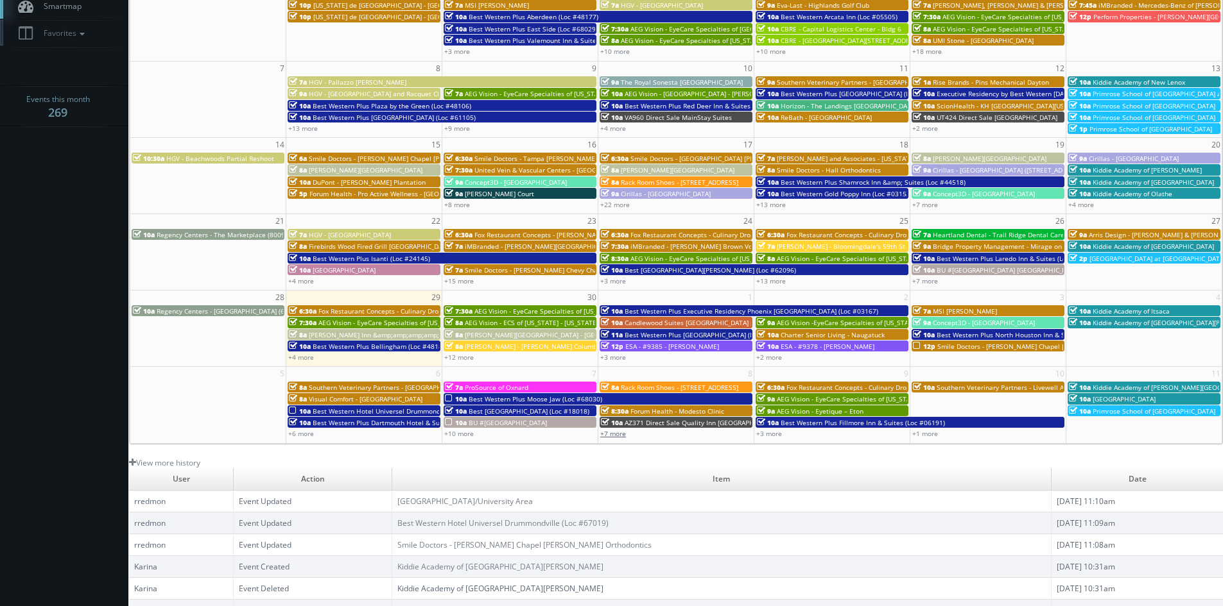
click at [612, 438] on link "+7 more" at bounding box center [613, 433] width 26 height 9
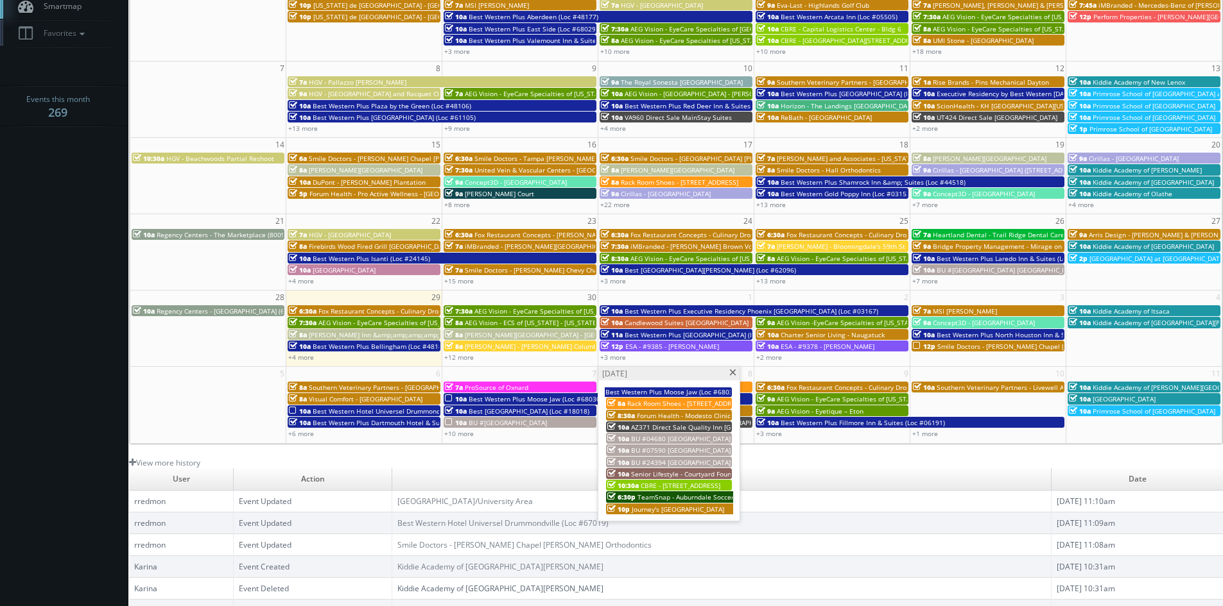
click at [667, 496] on span "TeamSnap - Auburndale Soccer Club" at bounding box center [693, 497] width 112 height 9
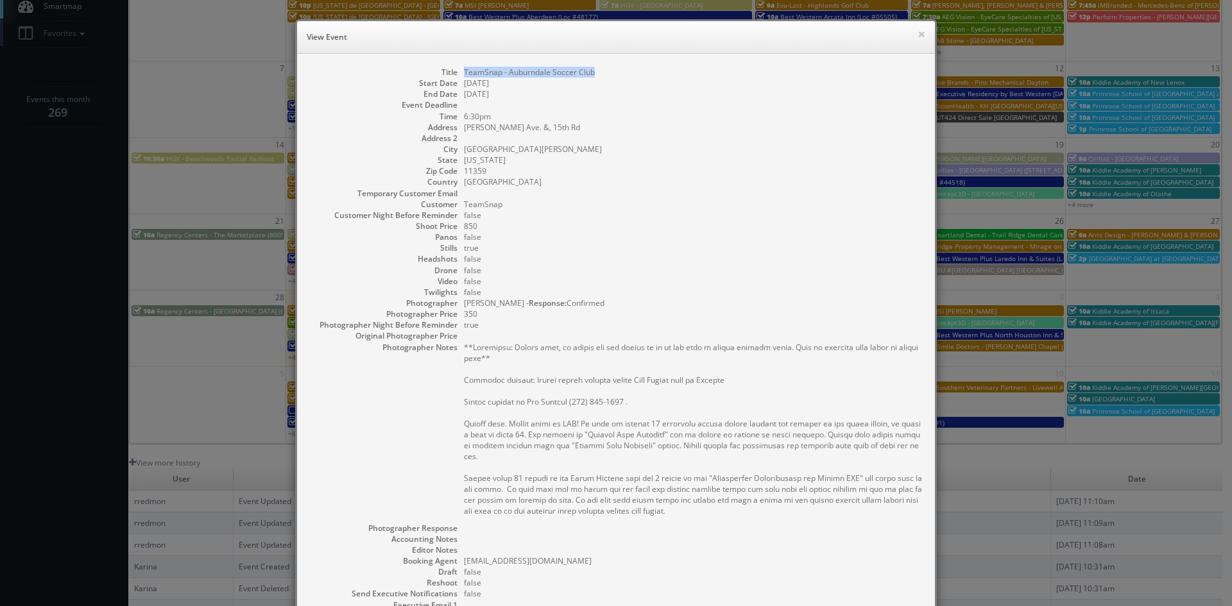
drag, startPoint x: 603, startPoint y: 75, endPoint x: 460, endPoint y: 74, distance: 142.5
click at [464, 74] on dd "TeamSnap - Auburndale Soccer Club" at bounding box center [693, 72] width 458 height 11
click at [920, 32] on button "×" at bounding box center [922, 34] width 8 height 9
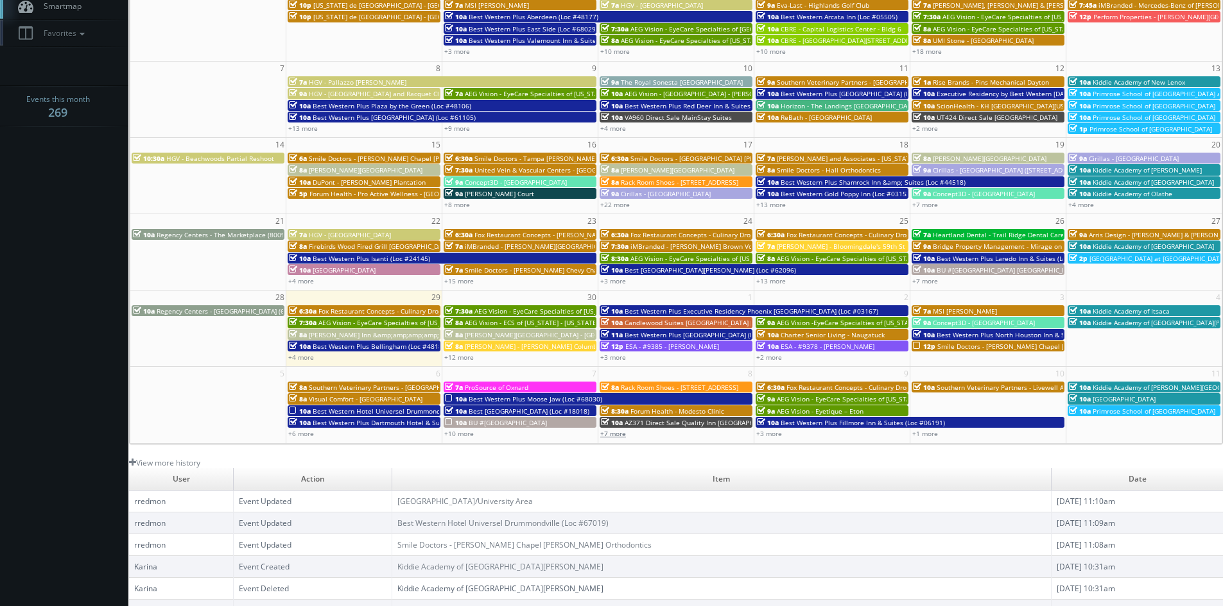
click at [610, 436] on link "+7 more" at bounding box center [613, 433] width 26 height 9
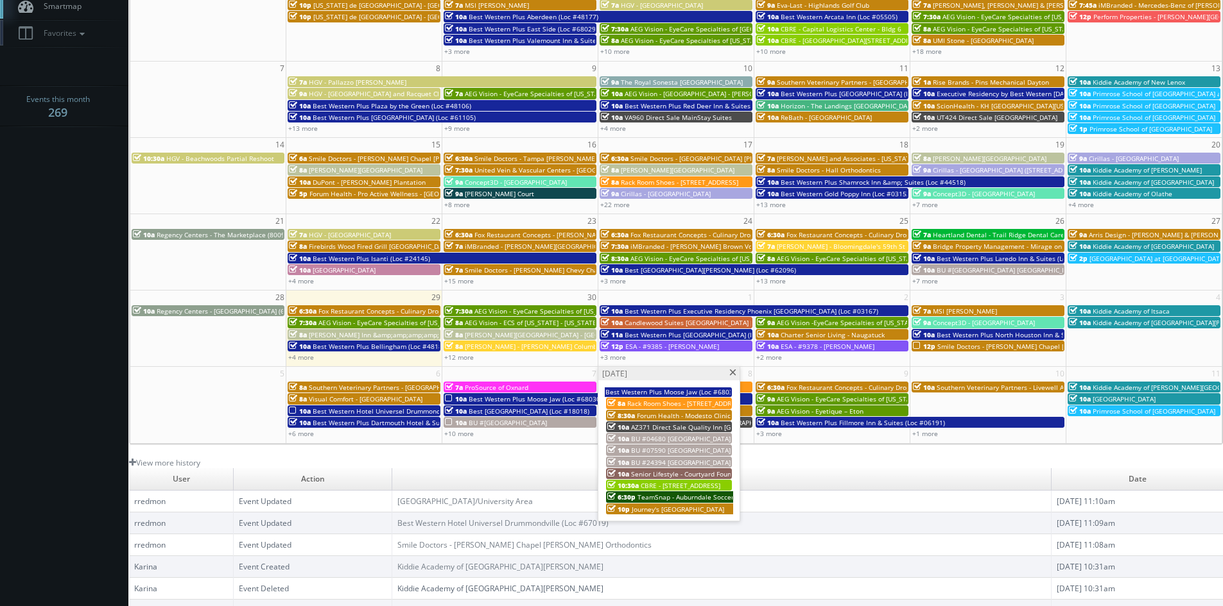
click at [669, 508] on span "Journey's Easton Town Center Mall" at bounding box center [677, 509] width 92 height 9
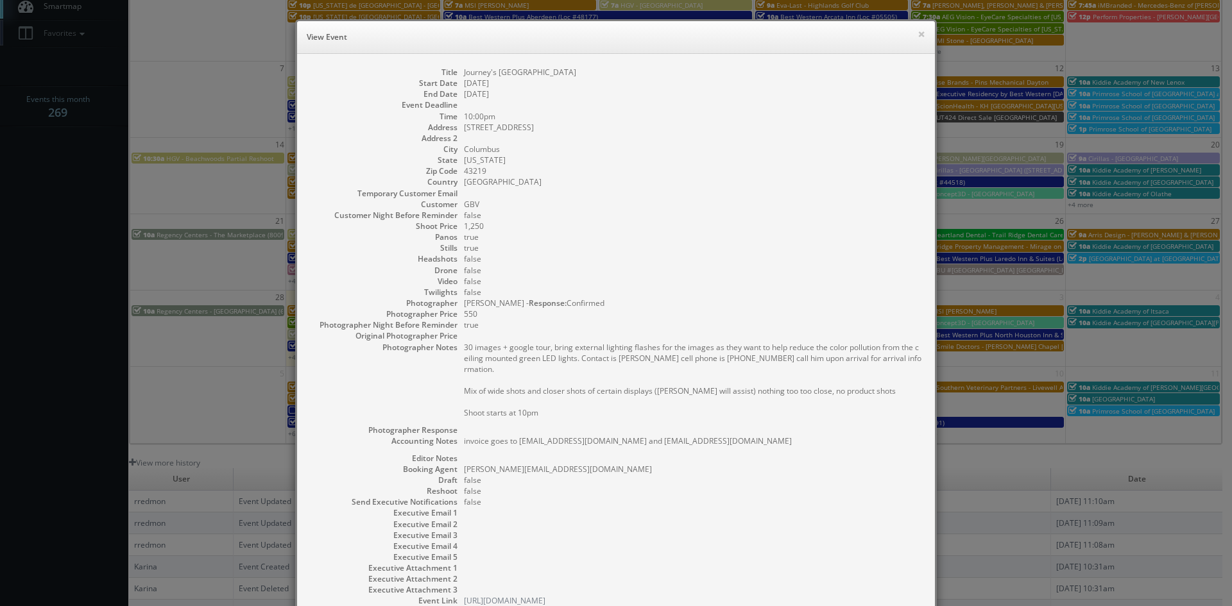
drag, startPoint x: 598, startPoint y: 74, endPoint x: 454, endPoint y: 76, distance: 144.4
click at [454, 76] on dl "Title Journey's Easton Town Center Mall Start Date 10/08/2025 End Date 10/09/20…" at bounding box center [616, 337] width 612 height 540
click at [918, 35] on button "×" at bounding box center [922, 34] width 8 height 9
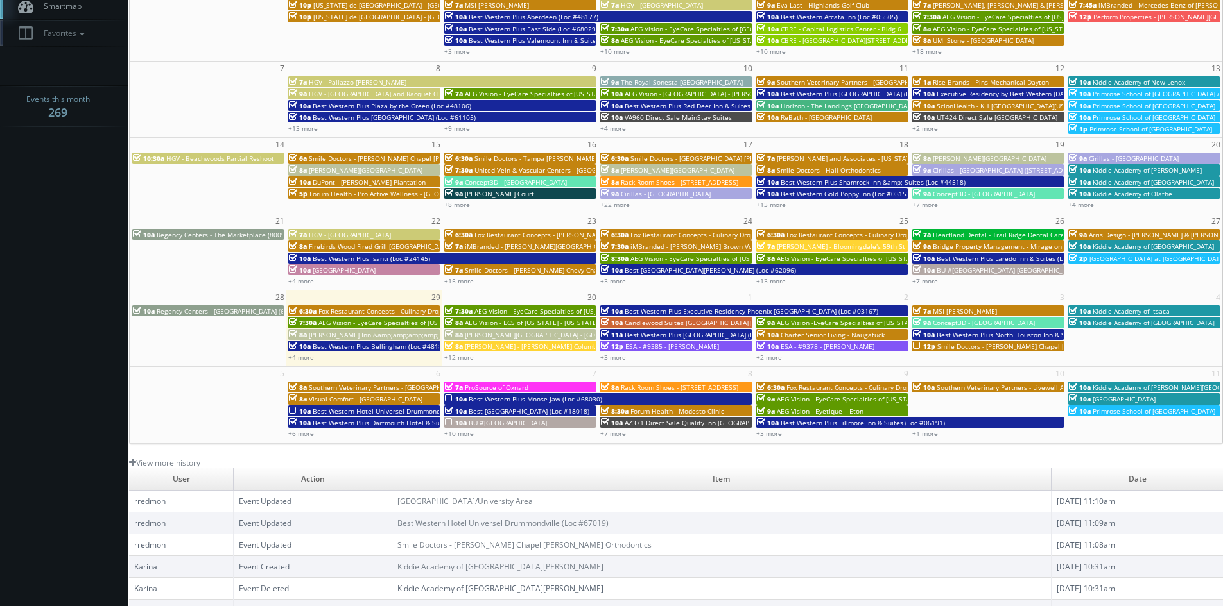
click at [859, 386] on span "Fox Restaurant Concepts - Culinary Dropout - Tempe" at bounding box center [866, 387] width 161 height 9
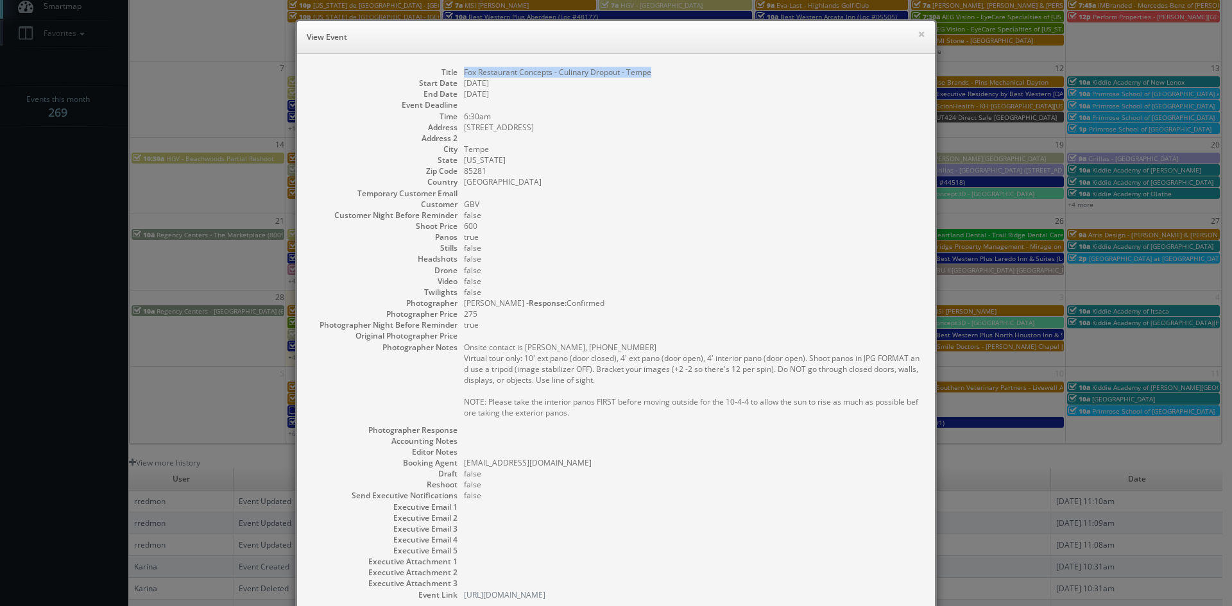
drag, startPoint x: 659, startPoint y: 75, endPoint x: 460, endPoint y: 73, distance: 199.0
click at [464, 73] on dd "Fox Restaurant Concepts - Culinary Dropout - Tempe" at bounding box center [693, 72] width 458 height 11
click at [918, 35] on button "×" at bounding box center [922, 34] width 8 height 9
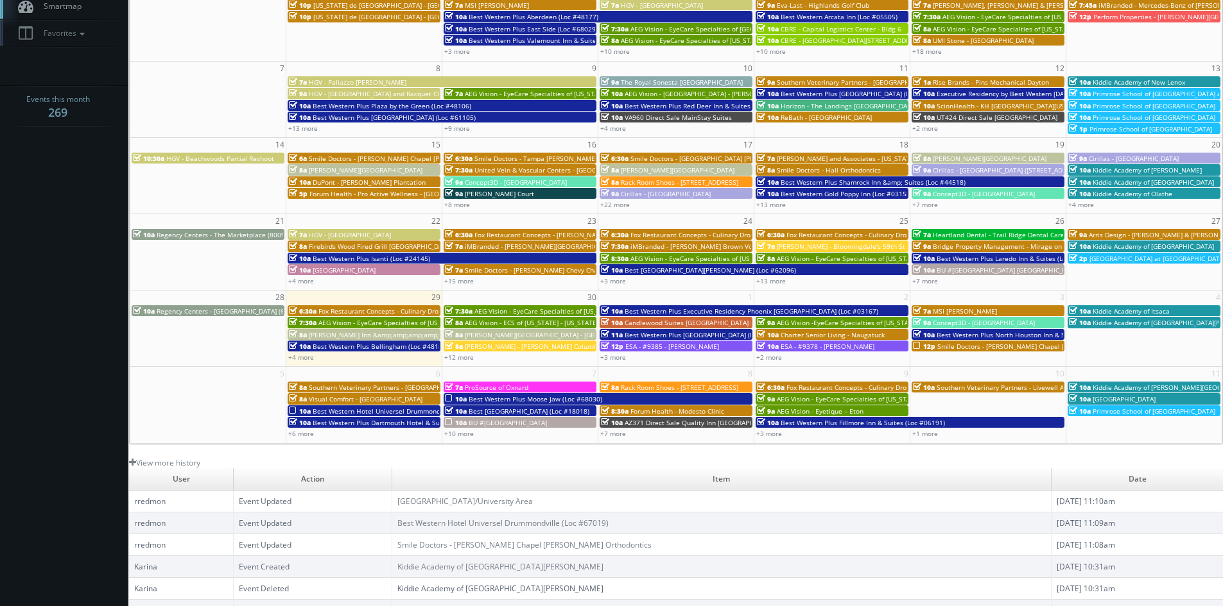
click at [838, 397] on span "AEG Vision - EyeCare Specialties of Florida – Lake Mary Eye Care" at bounding box center [892, 399] width 230 height 9
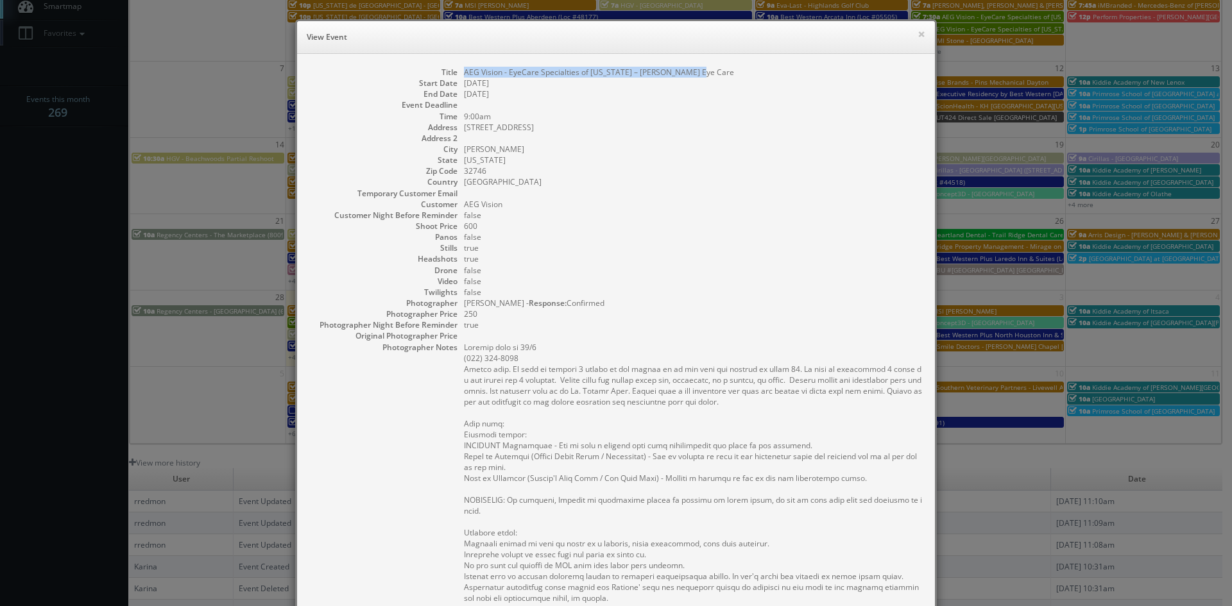
drag, startPoint x: 694, startPoint y: 71, endPoint x: 459, endPoint y: 74, distance: 234.9
click at [464, 74] on dd "AEG Vision - EyeCare Specialties of Florida – Lake Mary Eye Care" at bounding box center [693, 72] width 458 height 11
click at [918, 35] on button "×" at bounding box center [922, 34] width 8 height 9
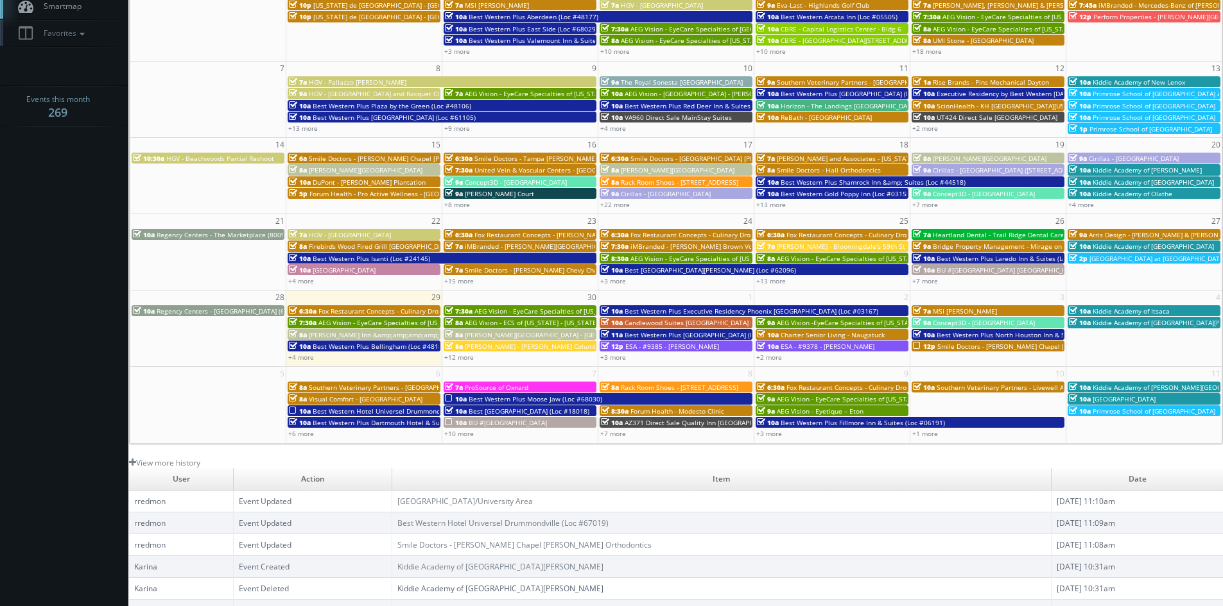
click at [849, 408] on span "AEG Vision - Eyetique – Eton" at bounding box center [820, 411] width 87 height 9
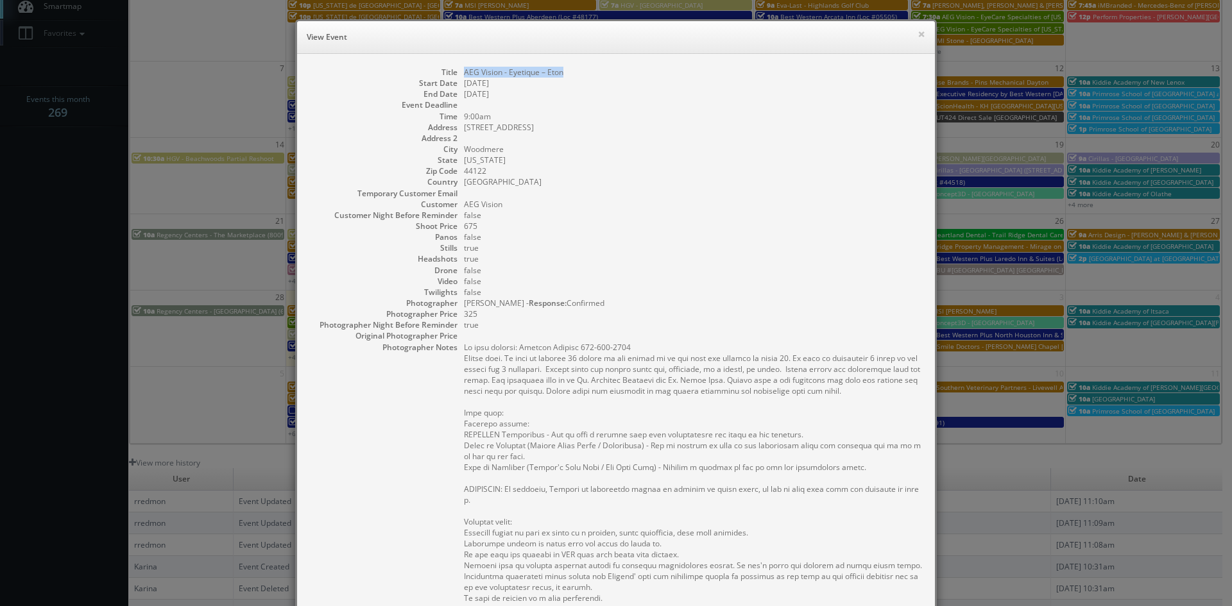
drag, startPoint x: 569, startPoint y: 74, endPoint x: 461, endPoint y: 73, distance: 107.8
click at [464, 73] on dd "AEG Vision - Eyetique – Eton" at bounding box center [693, 72] width 458 height 11
click at [919, 33] on button "×" at bounding box center [922, 34] width 8 height 9
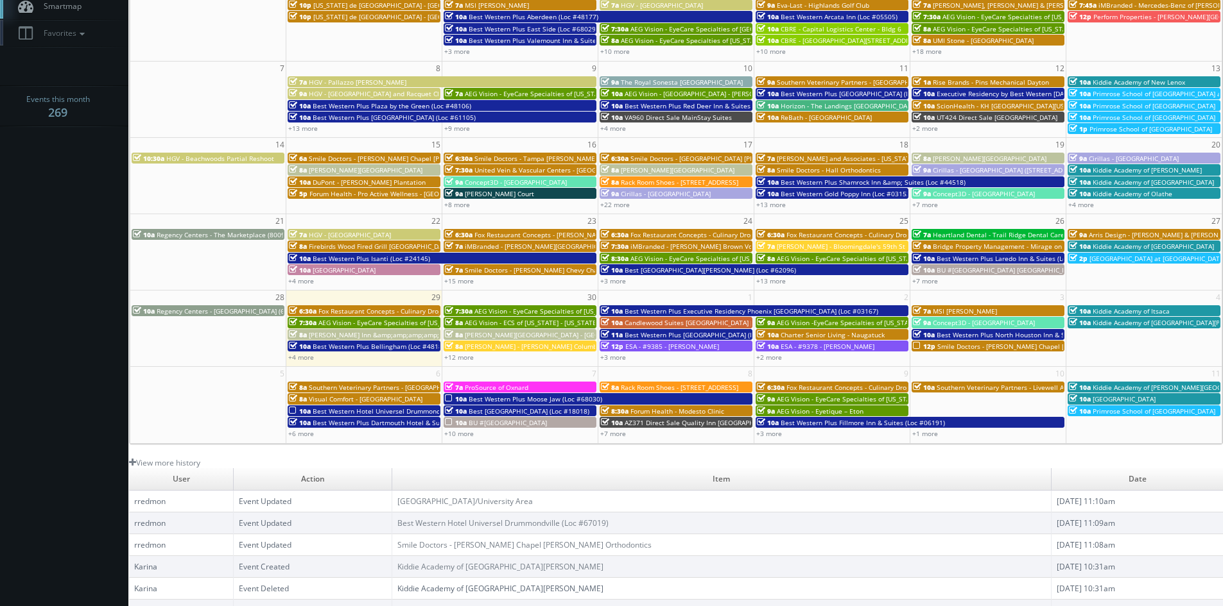
click at [800, 419] on span "Best Western Plus Fillmore Inn & Suites (Loc #06191)" at bounding box center [862, 422] width 164 height 9
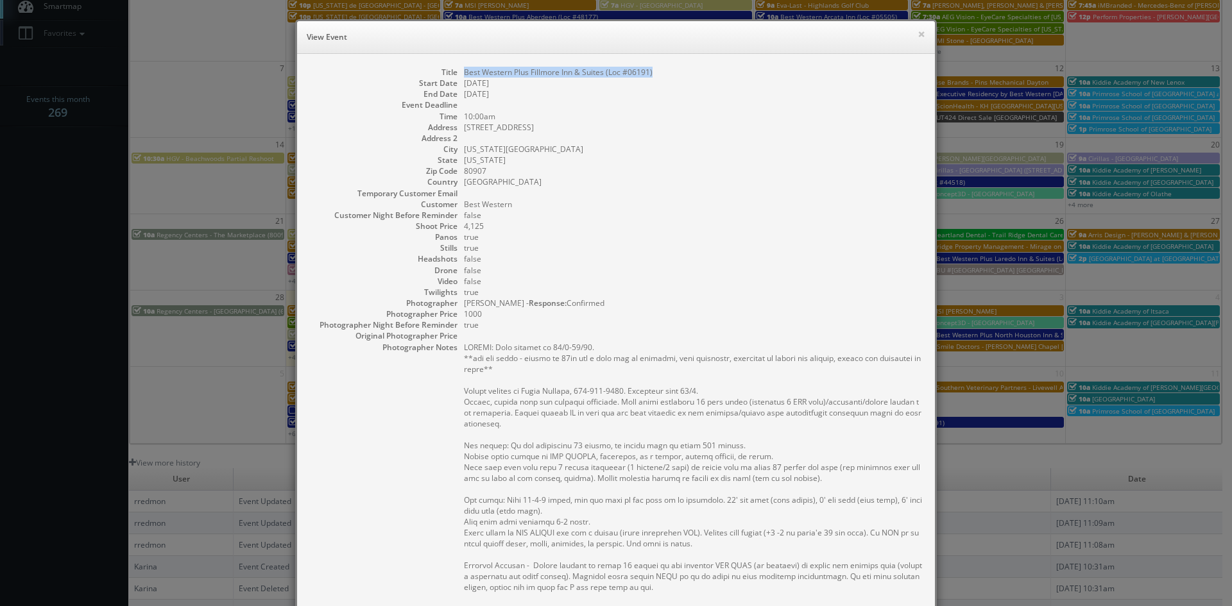
drag, startPoint x: 654, startPoint y: 73, endPoint x: 460, endPoint y: 74, distance: 193.8
click at [464, 74] on dd "Best Western Plus Fillmore Inn & Suites (Loc #06191)" at bounding box center [693, 72] width 458 height 11
click at [919, 34] on button "×" at bounding box center [922, 34] width 8 height 9
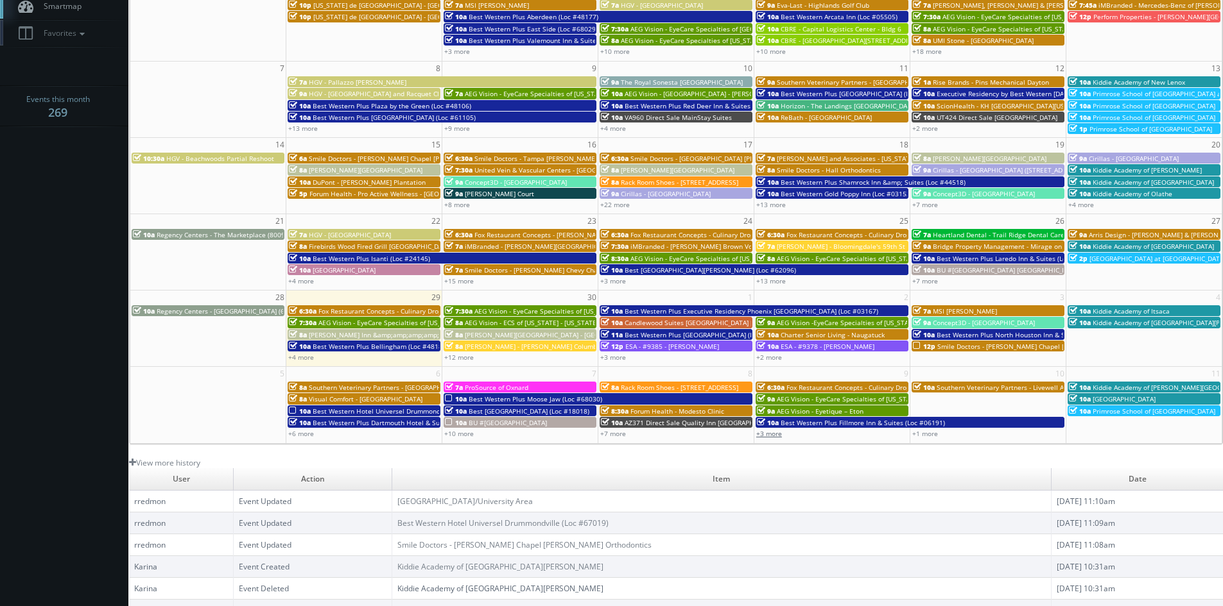
click at [777, 435] on link "+3 more" at bounding box center [769, 433] width 26 height 9
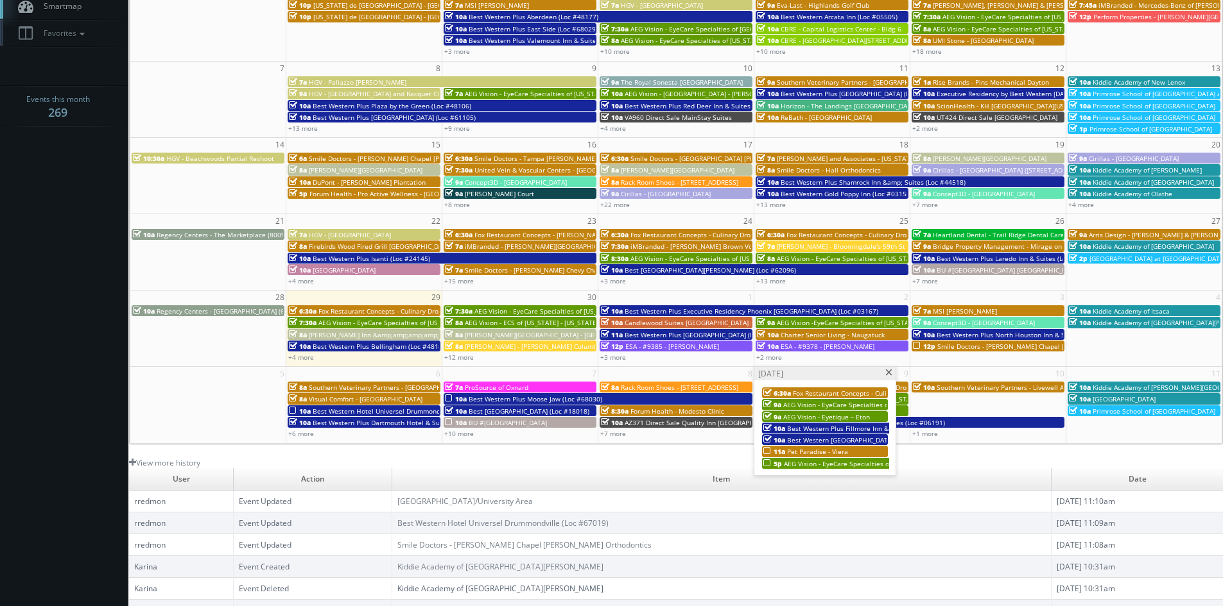
click at [833, 438] on span "Best Western San Diego Pacific Beach/Mission Bay (Loc #05785)" at bounding box center [894, 440] width 214 height 9
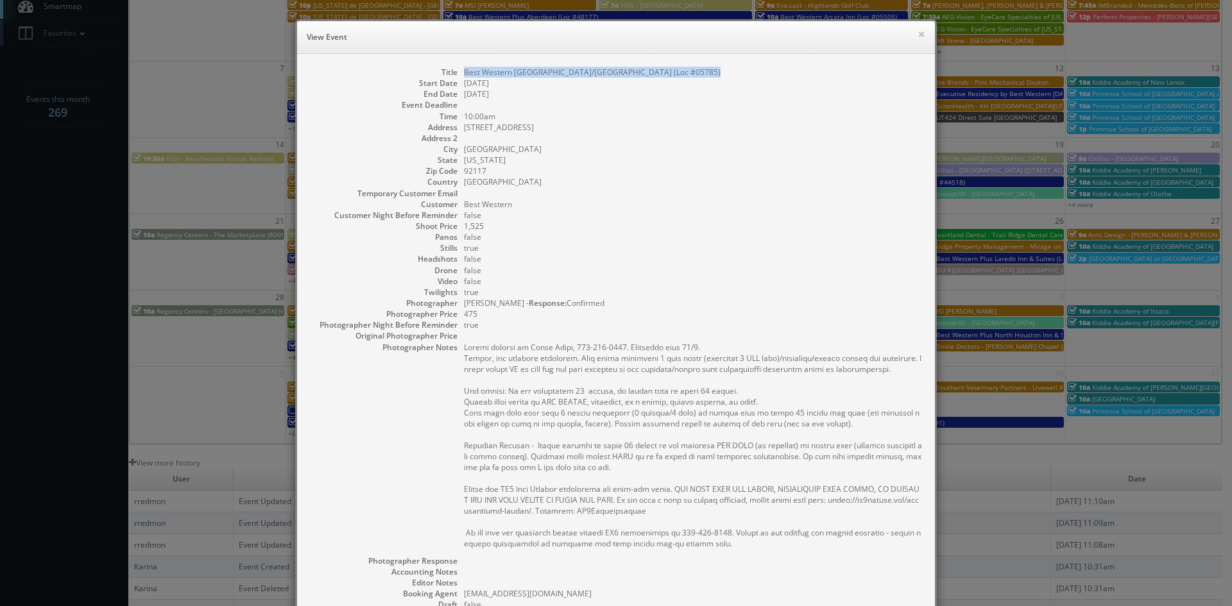
drag, startPoint x: 691, startPoint y: 72, endPoint x: 454, endPoint y: 76, distance: 236.2
click at [454, 76] on dl "Title Best Western San Diego Pacific Beach/Mission Bay (Loc #05785) Start Date …" at bounding box center [616, 399] width 612 height 665
click at [918, 33] on button "×" at bounding box center [922, 34] width 8 height 9
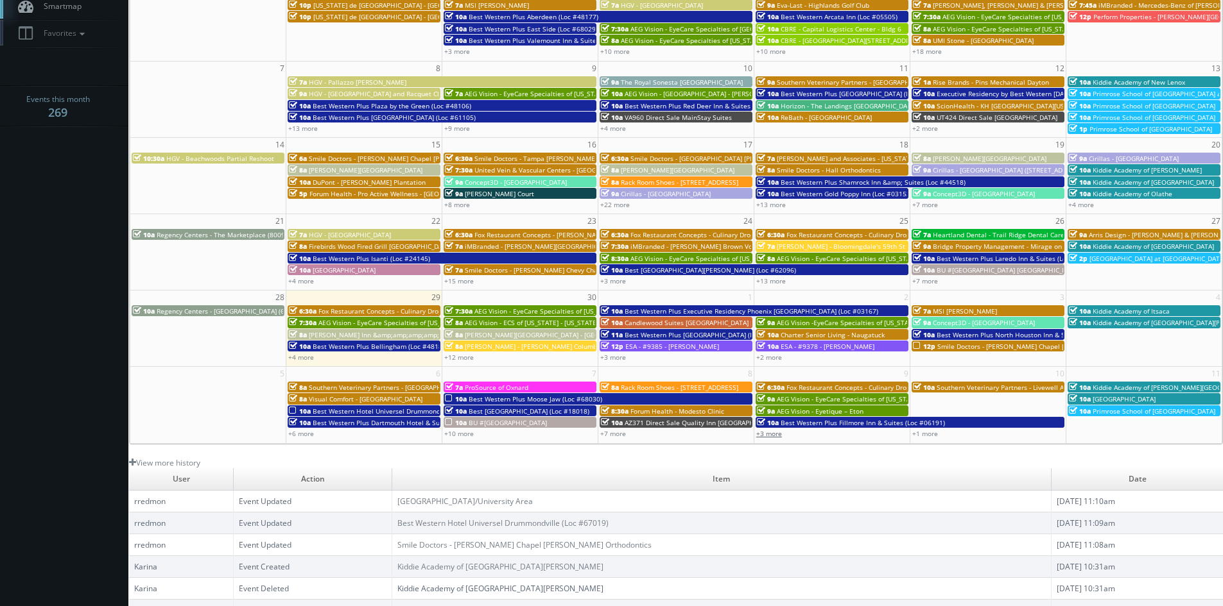
click at [774, 436] on link "+3 more" at bounding box center [769, 433] width 26 height 9
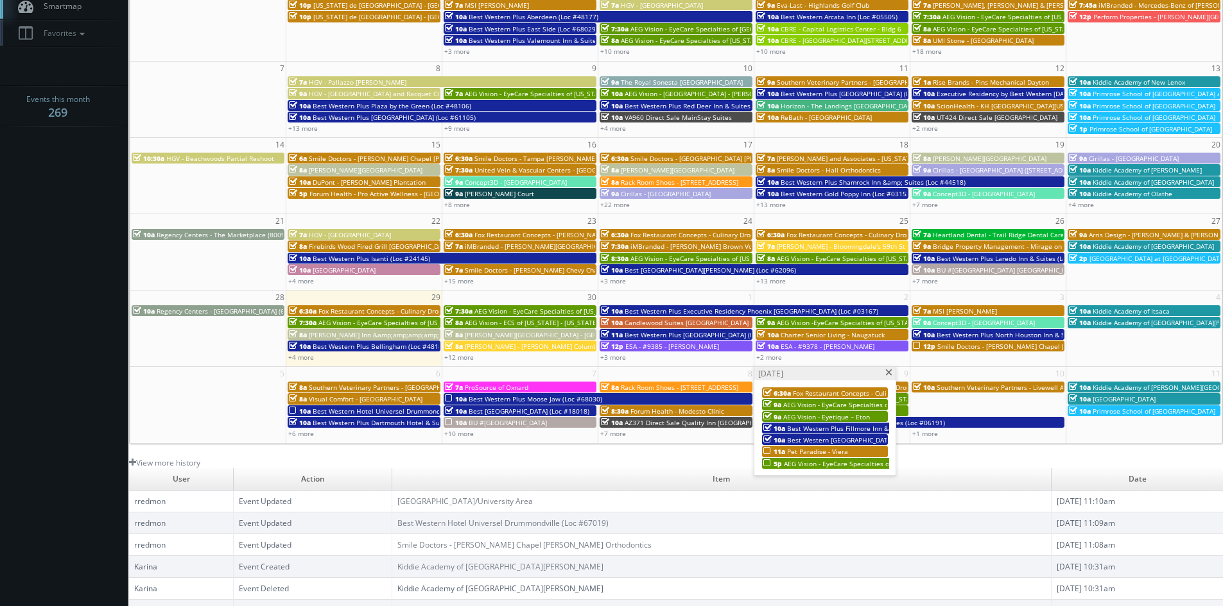
click at [804, 451] on span "Pet Paradise - Viera" at bounding box center [817, 451] width 61 height 9
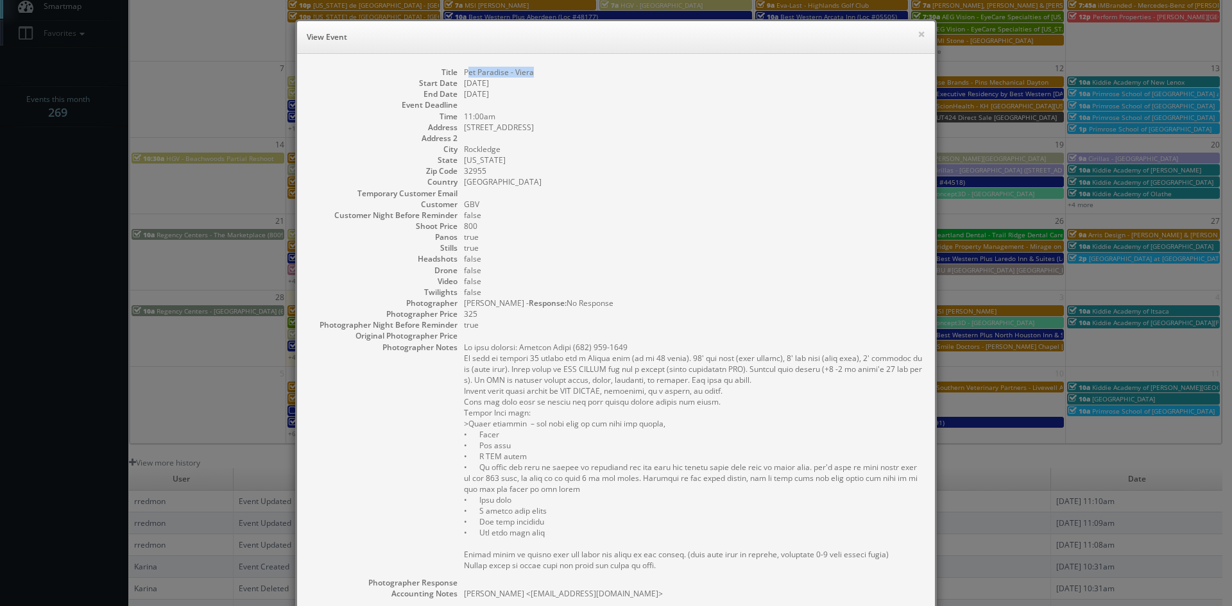
drag, startPoint x: 542, startPoint y: 69, endPoint x: 465, endPoint y: 75, distance: 76.6
click at [465, 75] on dd "Pet Paradise - Viera" at bounding box center [693, 72] width 458 height 11
click at [551, 80] on dd "10/09/2025" at bounding box center [693, 83] width 458 height 11
drag, startPoint x: 540, startPoint y: 73, endPoint x: 458, endPoint y: 72, distance: 82.8
click at [458, 72] on dl "Title Pet Paradise - Viera Start Date 10/09/2025 End Date 10/09/2025 Event Dead…" at bounding box center [616, 413] width 612 height 693
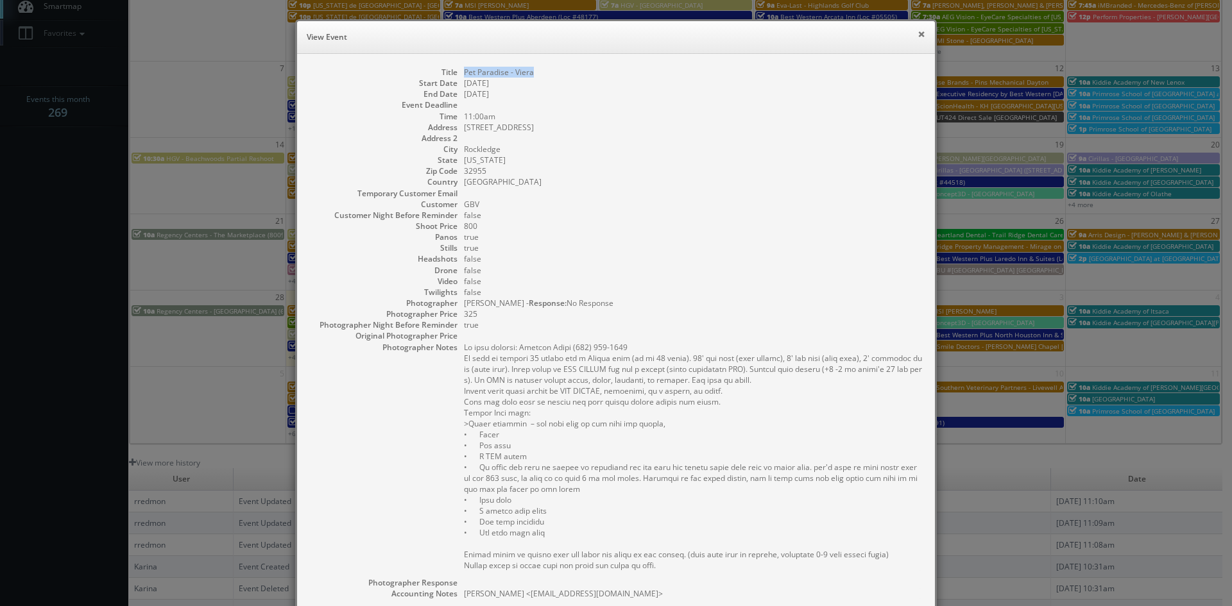
click at [918, 36] on button "×" at bounding box center [922, 34] width 8 height 9
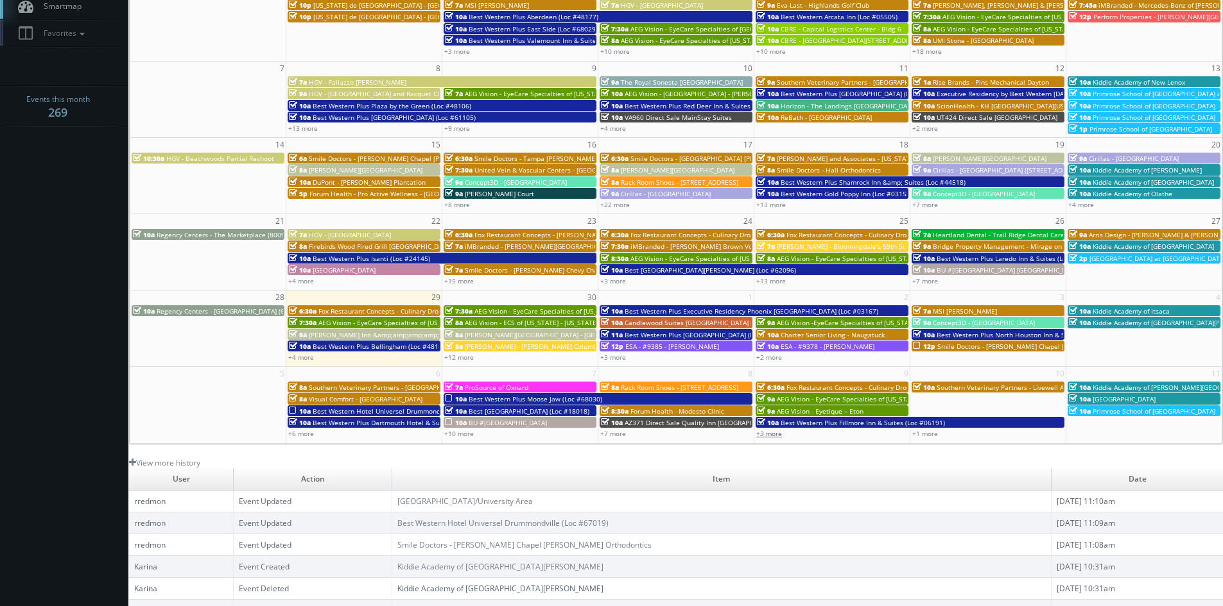
click at [777, 436] on link "+3 more" at bounding box center [769, 433] width 26 height 9
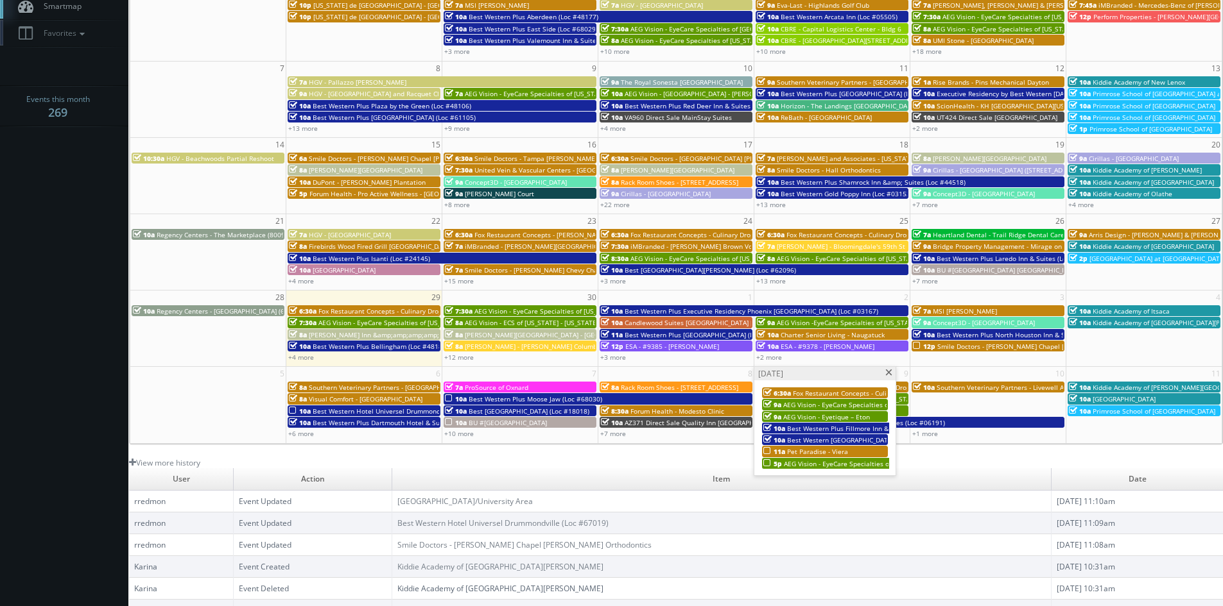
click at [828, 462] on span "AEG Vision - EyeCare Specialties of New England – Puzio Eyecare Associates (Den…" at bounding box center [957, 463] width 347 height 9
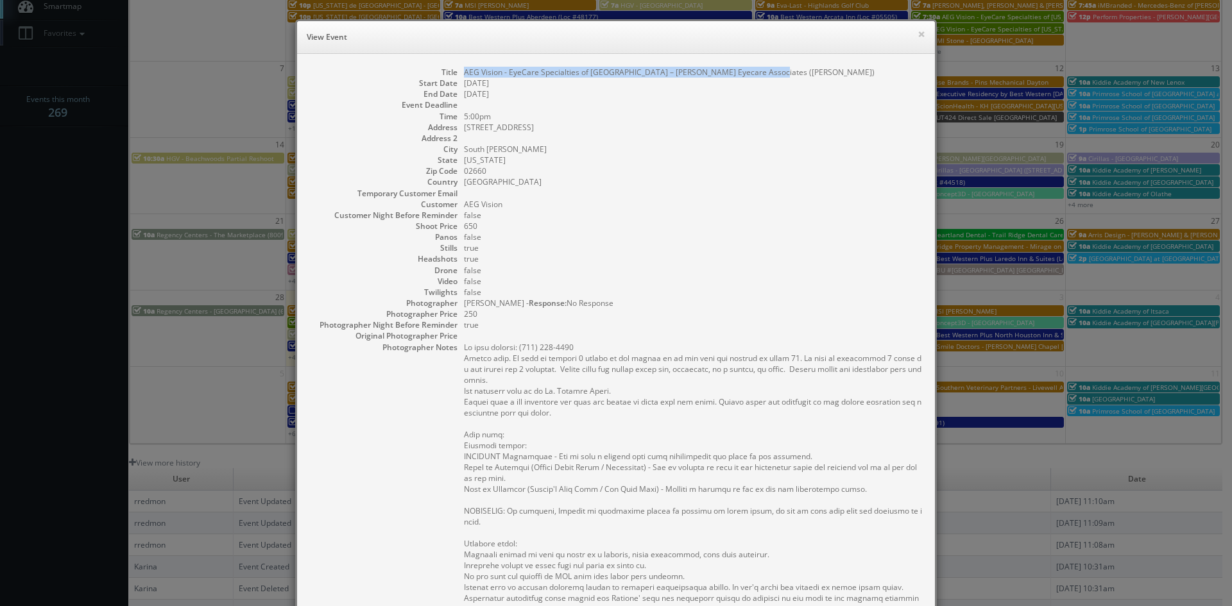
drag, startPoint x: 761, startPoint y: 73, endPoint x: 461, endPoint y: 76, distance: 300.4
click at [464, 76] on dd "AEG Vision - EyeCare Specialties of New England – Puzio Eyecare Associates (Den…" at bounding box center [693, 72] width 458 height 11
click at [918, 35] on button "×" at bounding box center [922, 34] width 8 height 9
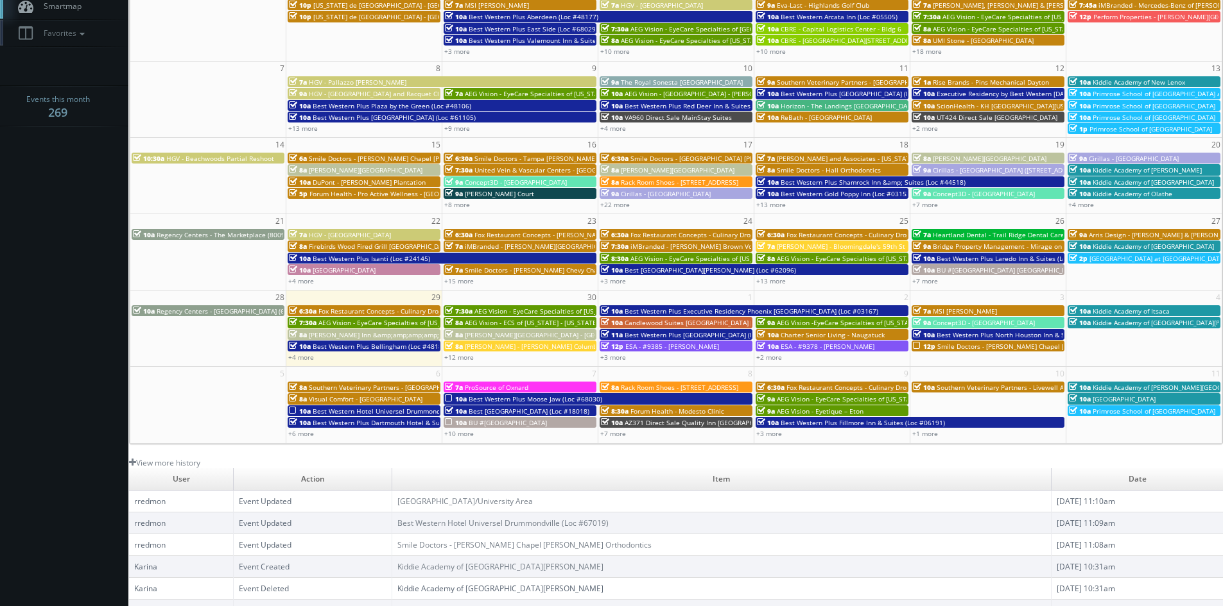
click at [963, 386] on span "Southern Veterinary Partners - Livewell Animal Urgent Care of Bothell" at bounding box center [1064, 387] width 256 height 9
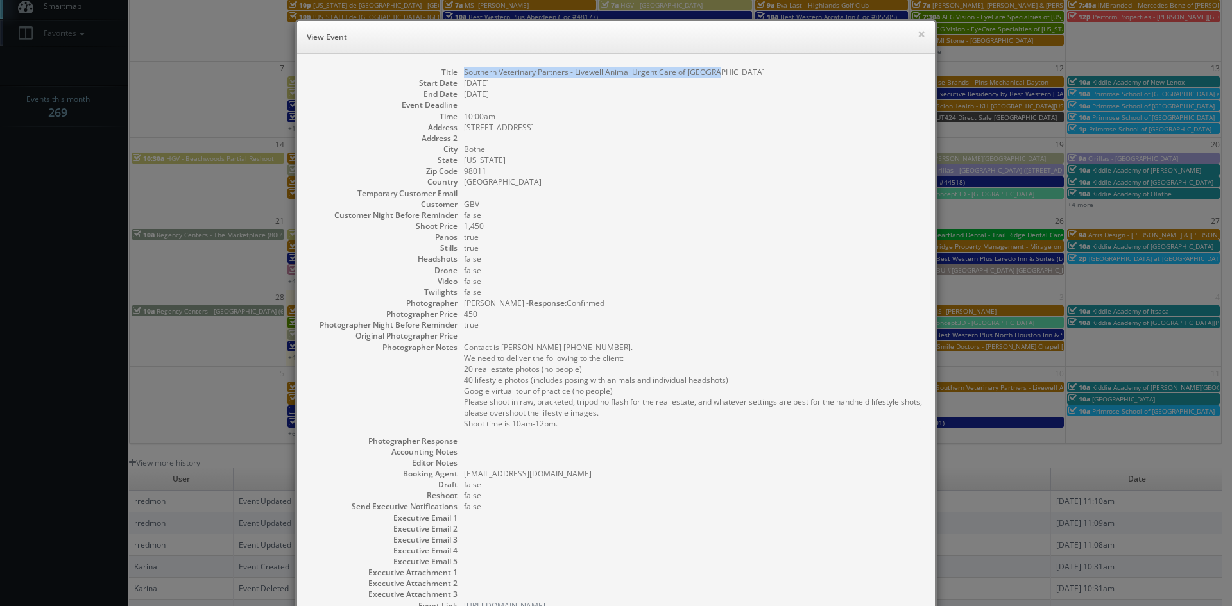
drag, startPoint x: 714, startPoint y: 74, endPoint x: 457, endPoint y: 75, distance: 256.7
click at [457, 75] on dl "Title Southern Veterinary Partners - Livewell Animal Urgent Care of Bothell Sta…" at bounding box center [616, 339] width 612 height 545
click at [918, 34] on button "×" at bounding box center [922, 34] width 8 height 9
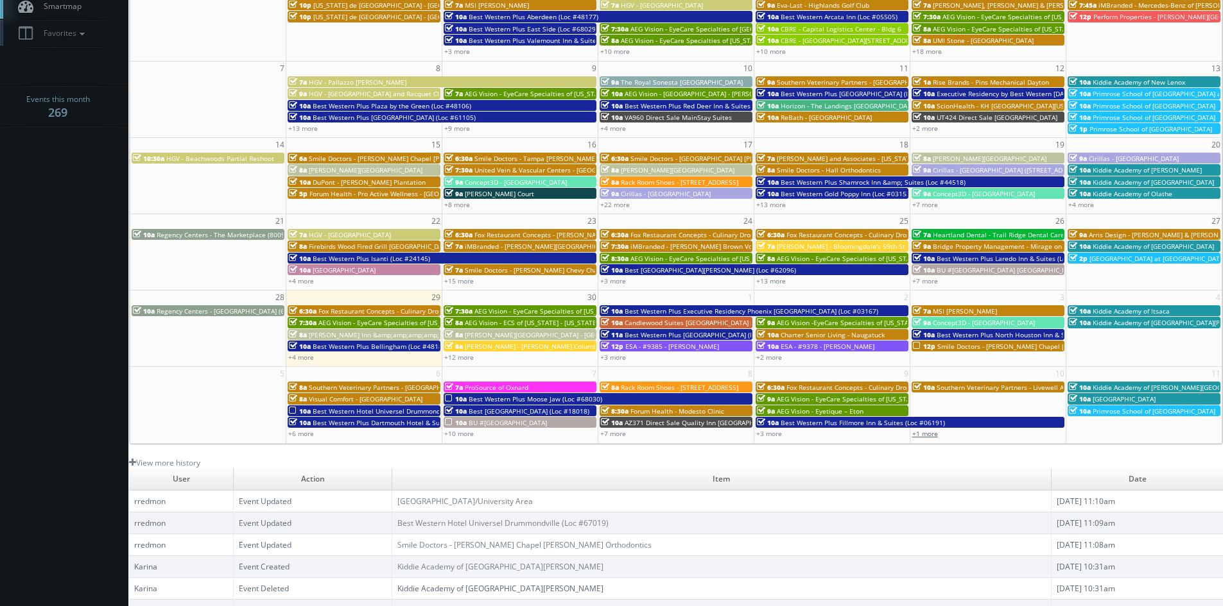
click at [925, 431] on link "+1 more" at bounding box center [925, 433] width 26 height 9
click at [978, 400] on span "AEG Vision - EyeCare Specialties of New England – Puzio Eyecare Associates (Den…" at bounding box center [1090, 402] width 347 height 9
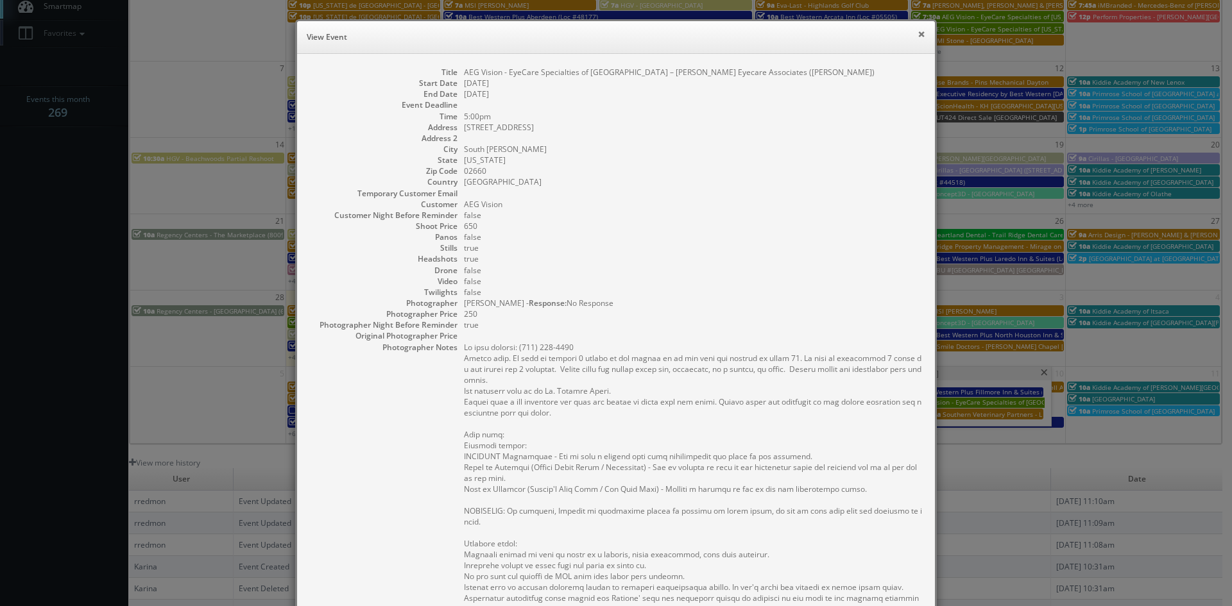
click at [918, 33] on button "×" at bounding box center [922, 34] width 8 height 9
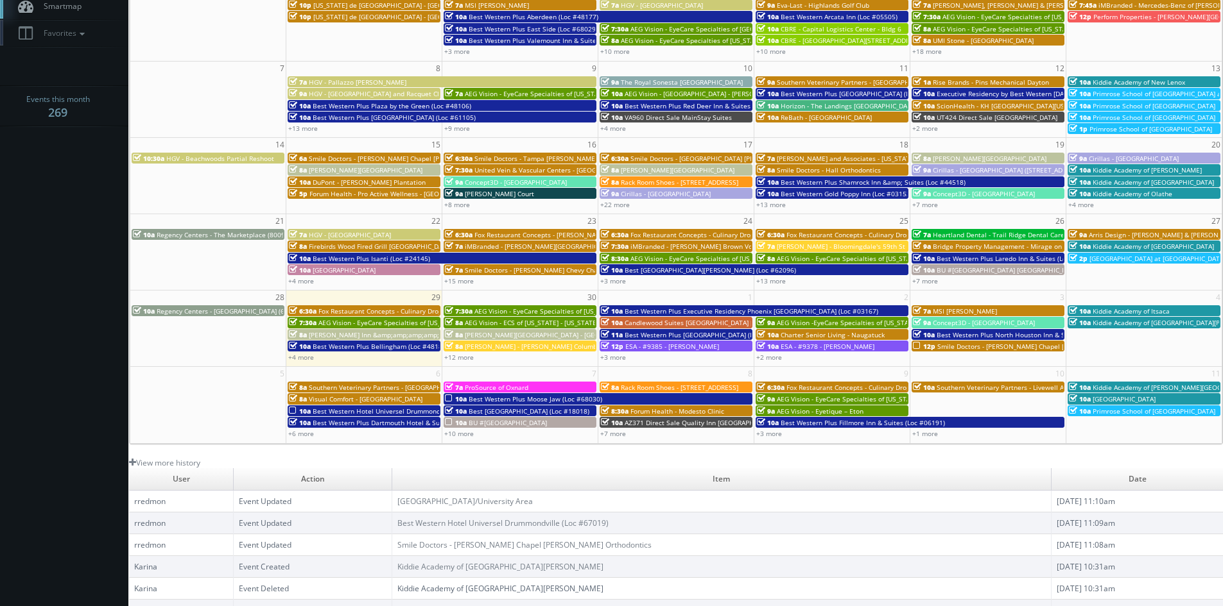
click at [1133, 385] on span "Kiddie Academy of Johns Creek" at bounding box center [1178, 387] width 172 height 9
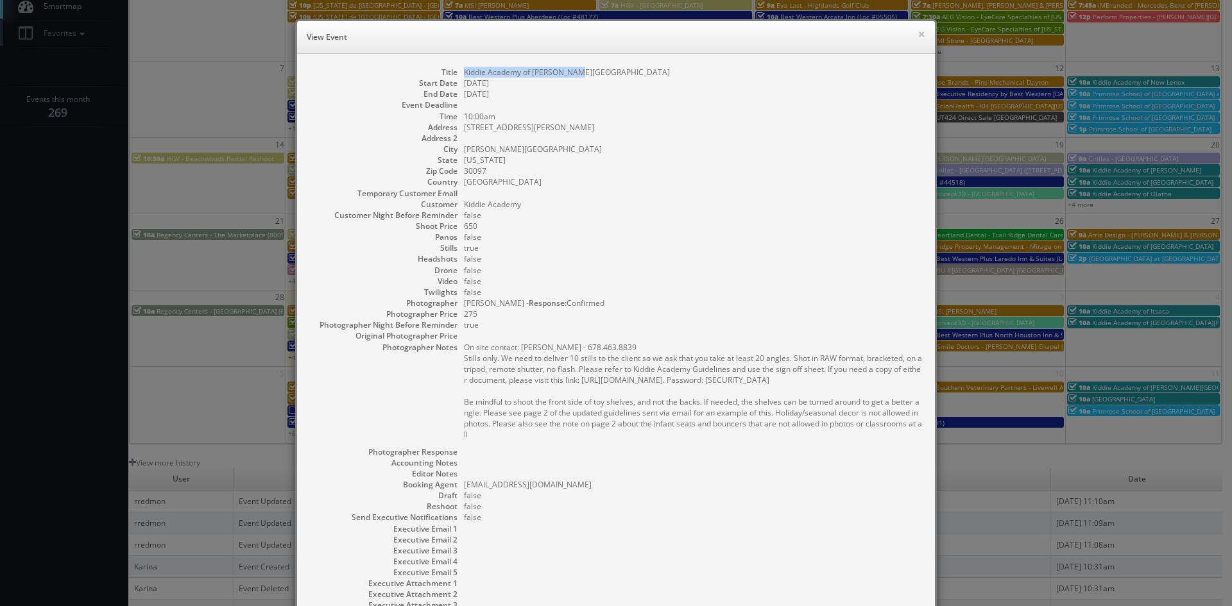
drag, startPoint x: 583, startPoint y: 72, endPoint x: 458, endPoint y: 76, distance: 124.6
click at [458, 76] on dl "Title Kiddie Academy of Johns Creek Start Date 10/11/2025 End Date 10/11/2025 E…" at bounding box center [616, 345] width 612 height 556
click at [918, 34] on button "×" at bounding box center [922, 34] width 8 height 9
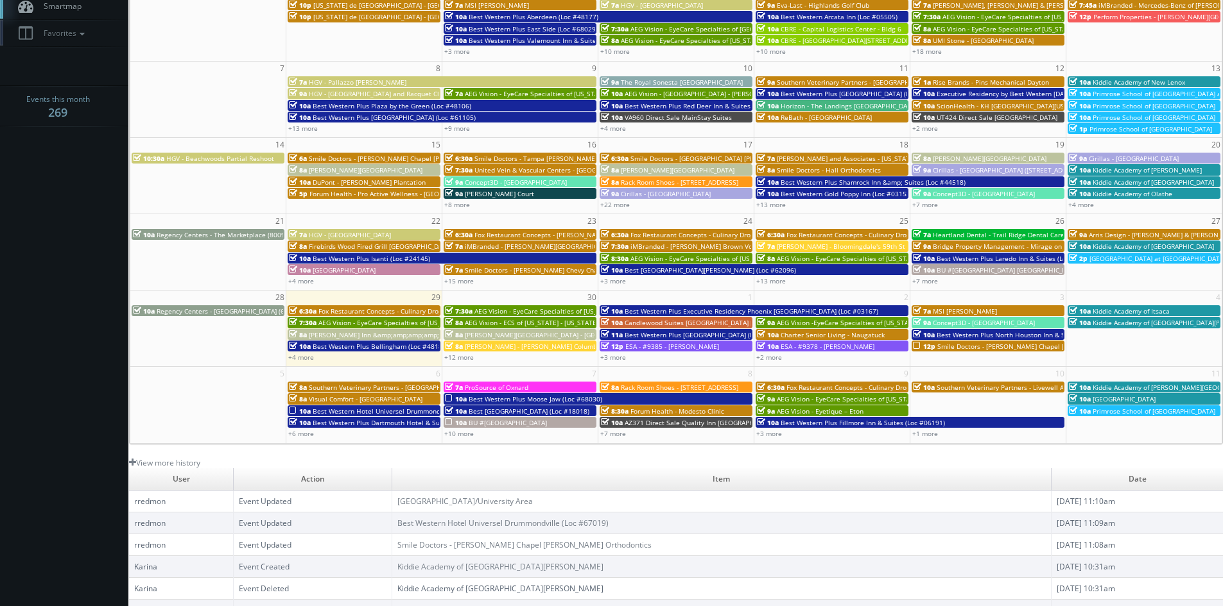
click at [1155, 396] on span "Kiddie Academy of Meadowville" at bounding box center [1123, 399] width 63 height 9
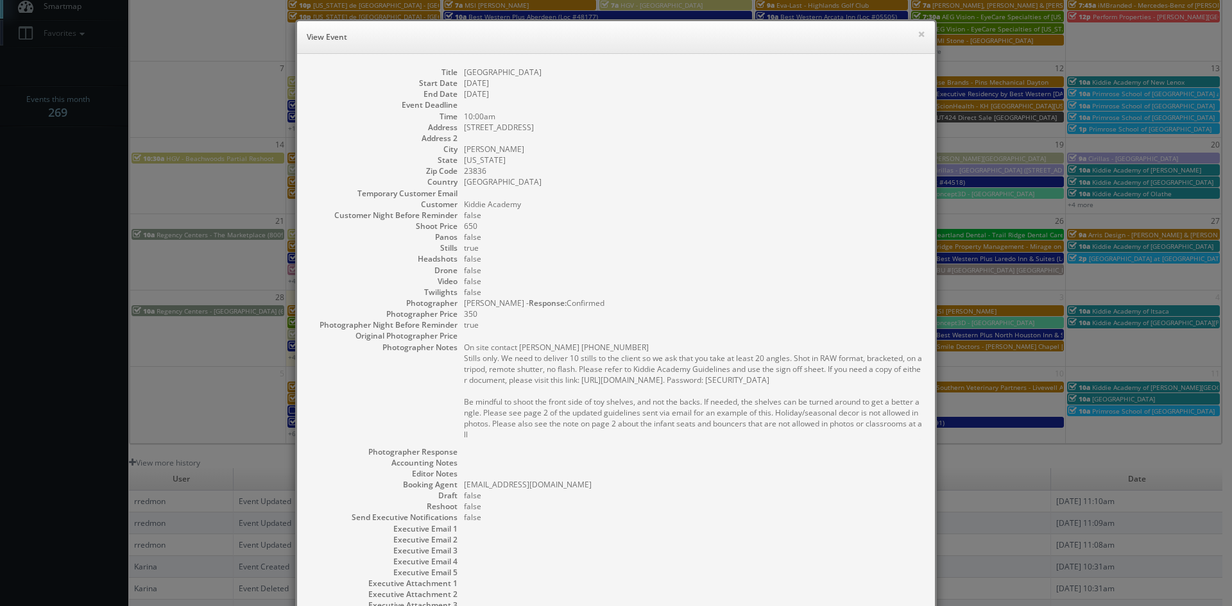
drag, startPoint x: 581, startPoint y: 73, endPoint x: 469, endPoint y: 73, distance: 112.3
click at [464, 76] on dd "Kiddie Academy of Meadowville" at bounding box center [693, 72] width 458 height 11
click at [918, 35] on button "×" at bounding box center [922, 34] width 8 height 9
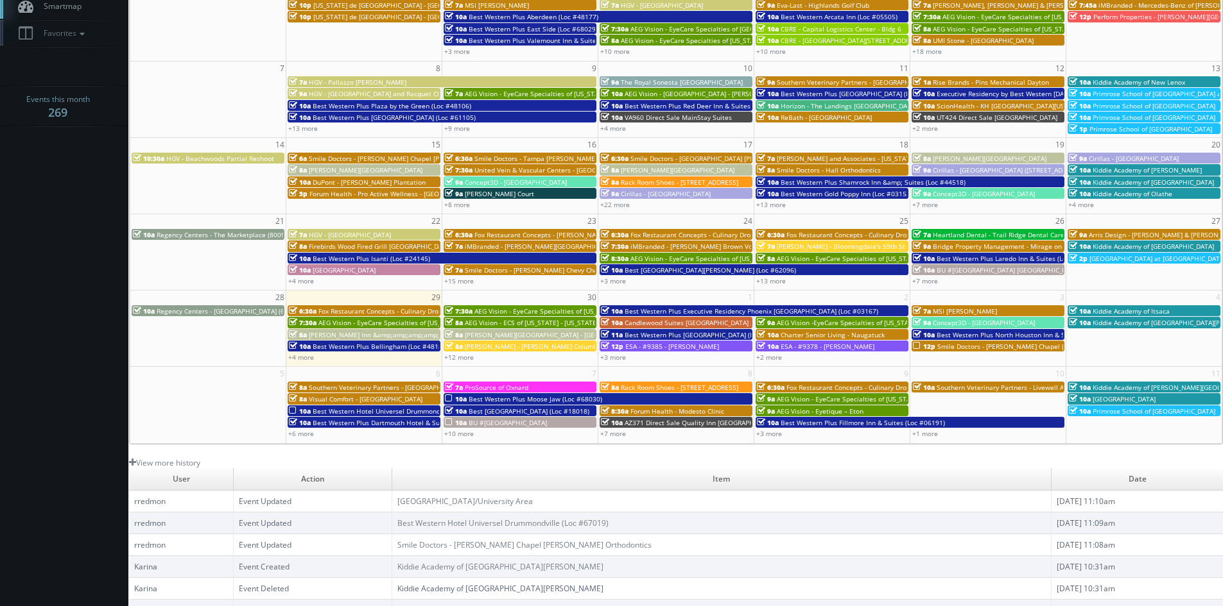
click at [1157, 409] on span "Primrose School of Littleton" at bounding box center [1153, 411] width 123 height 9
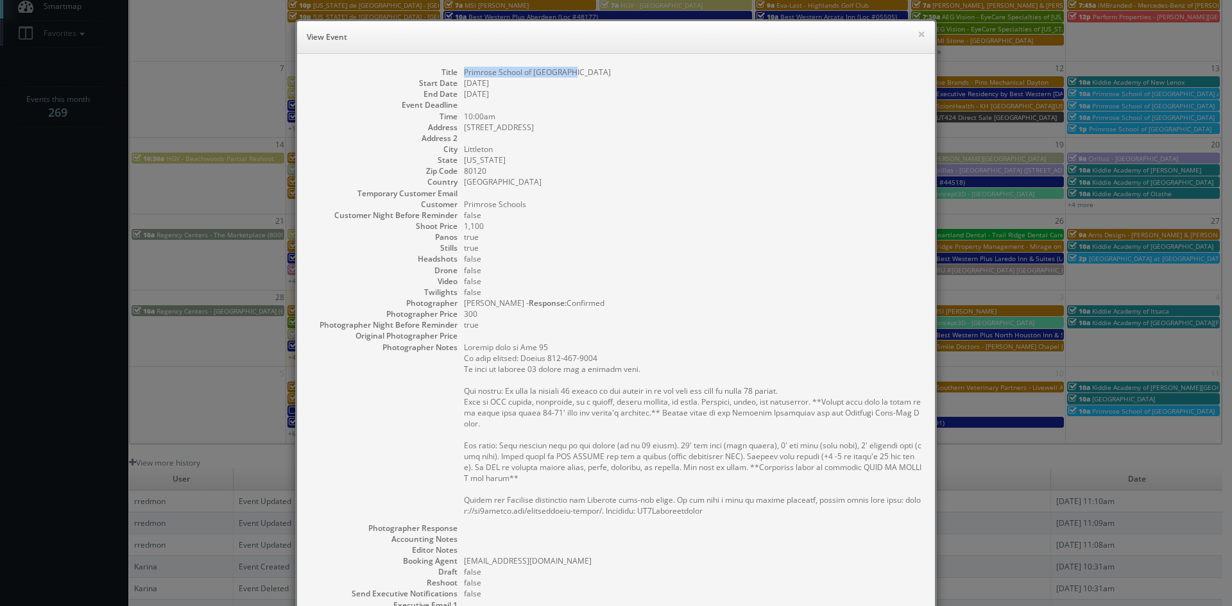
drag, startPoint x: 570, startPoint y: 74, endPoint x: 456, endPoint y: 75, distance: 114.2
click at [456, 75] on dl "Title Primrose School of Littleton Start Date 10/11/2025 End Date 10/11/2025 Ev…" at bounding box center [616, 383] width 612 height 632
click at [918, 35] on button "×" at bounding box center [922, 34] width 8 height 9
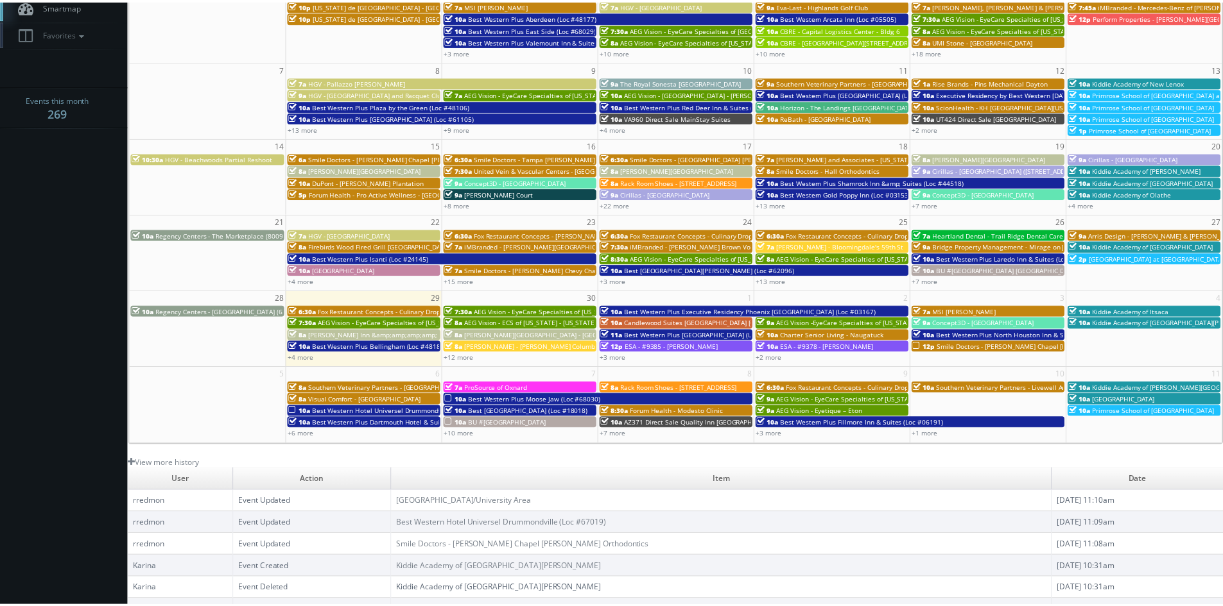
scroll to position [0, 0]
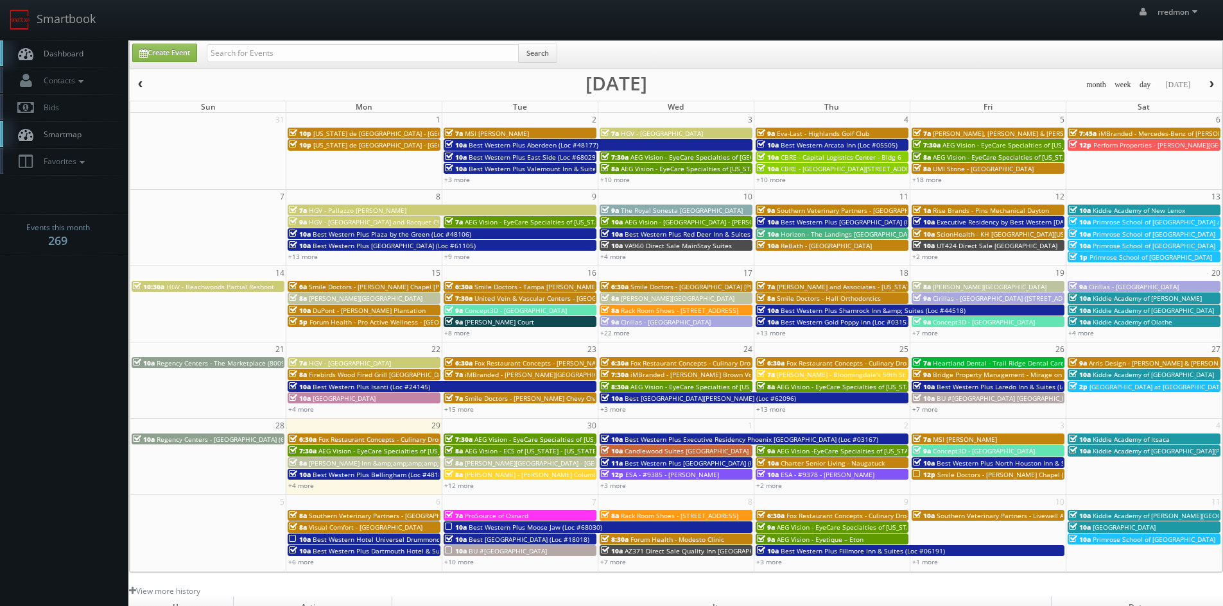
click at [1214, 83] on span "button" at bounding box center [1210, 85] width 9 height 8
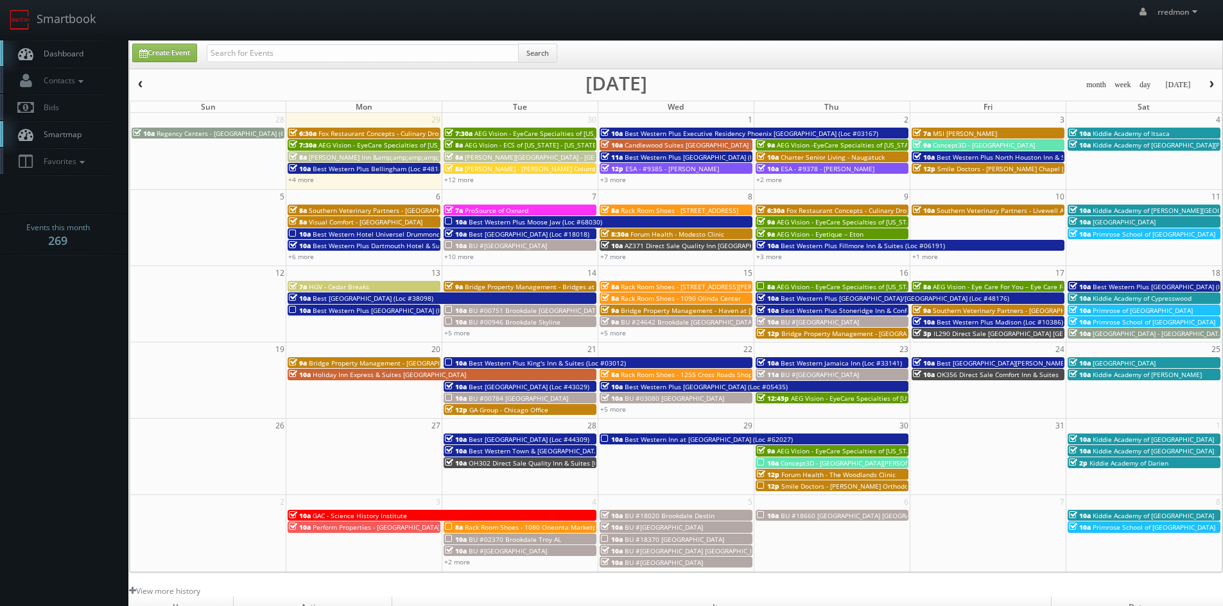
click at [143, 86] on span "button" at bounding box center [140, 85] width 9 height 8
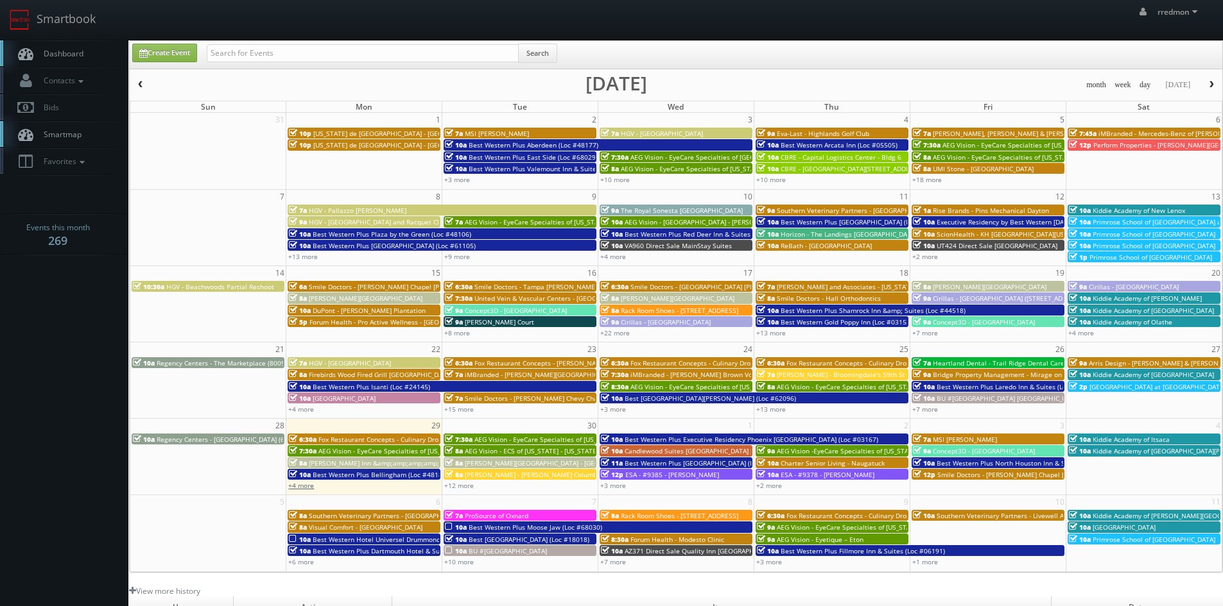
click at [302, 486] on link "+4 more" at bounding box center [301, 485] width 26 height 9
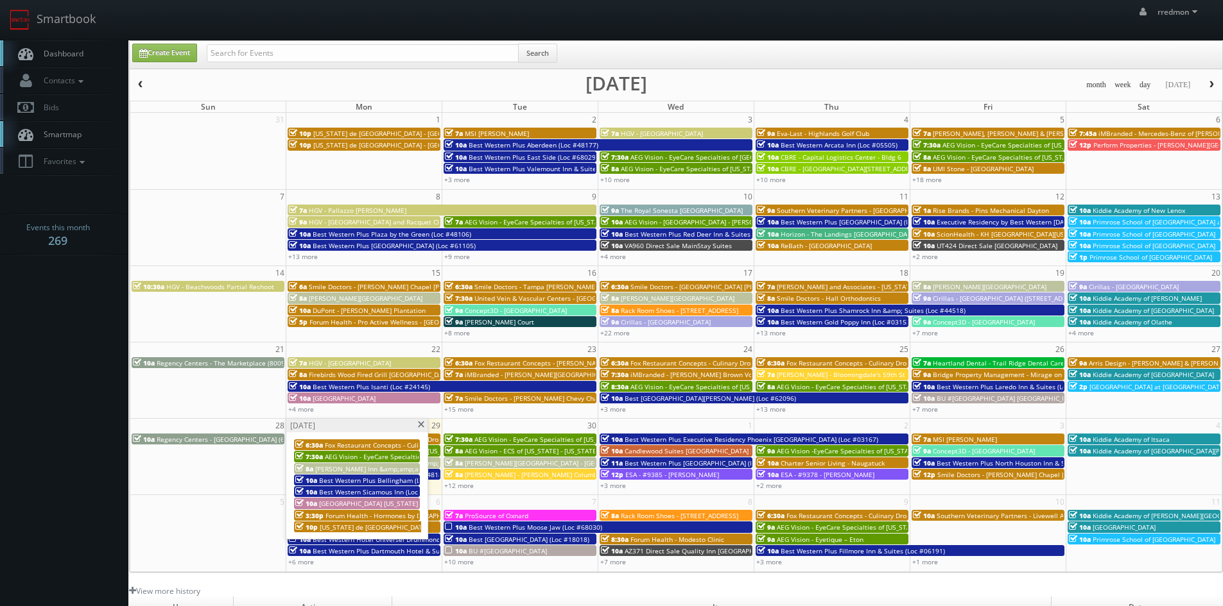
click at [421, 424] on span at bounding box center [420, 425] width 8 height 7
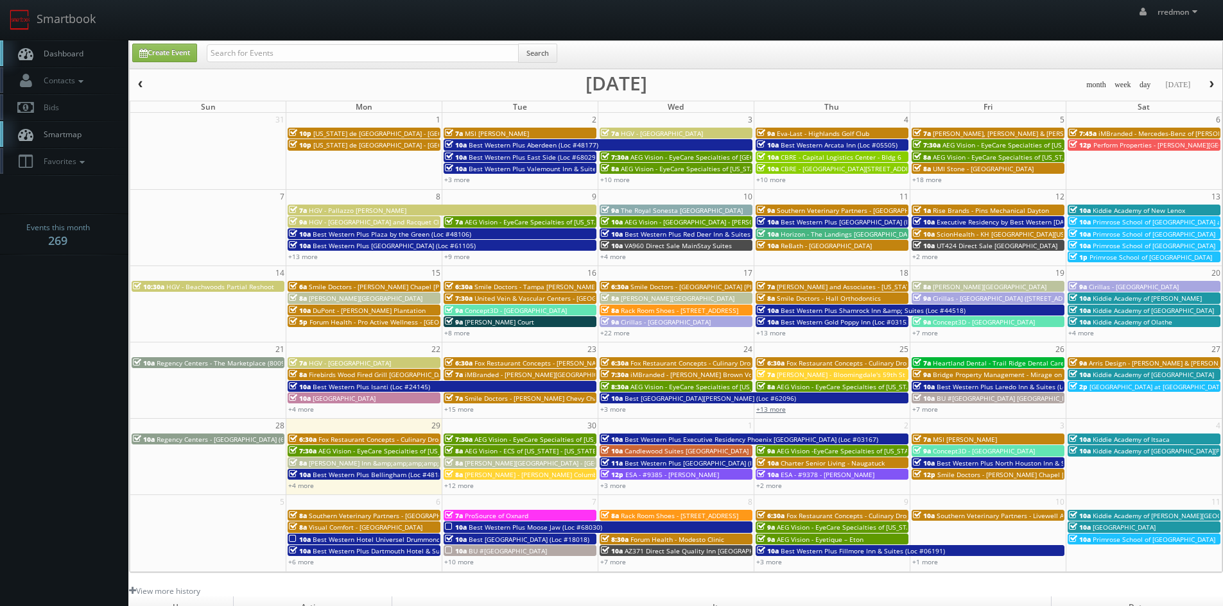
click at [781, 408] on link "+13 more" at bounding box center [771, 409] width 30 height 9
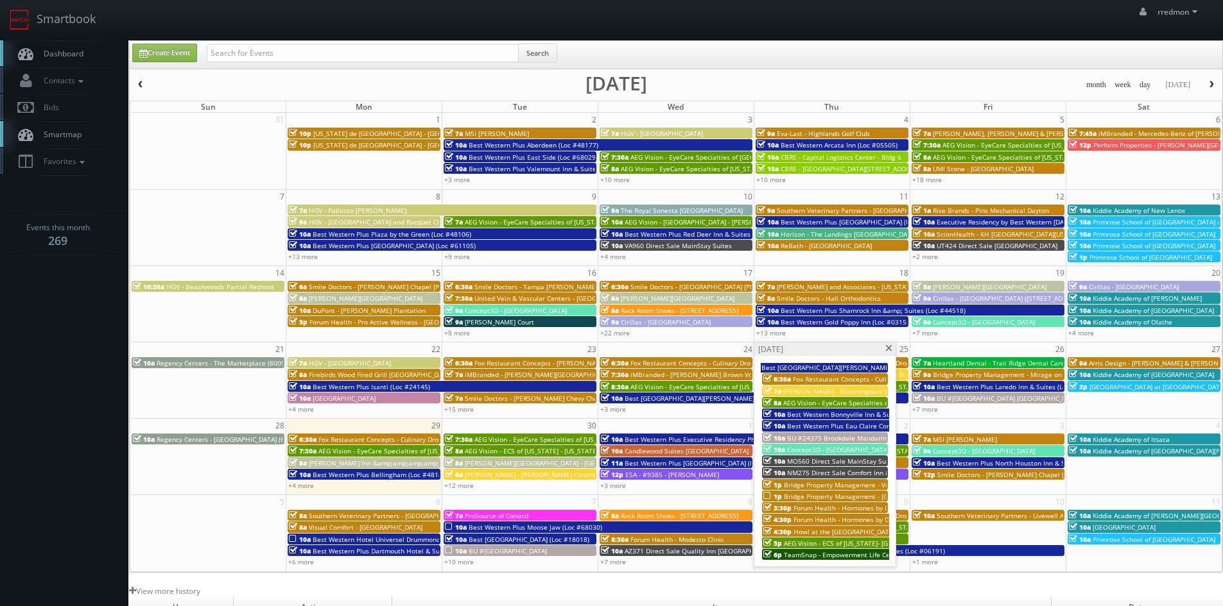
click at [889, 350] on span at bounding box center [888, 348] width 8 height 7
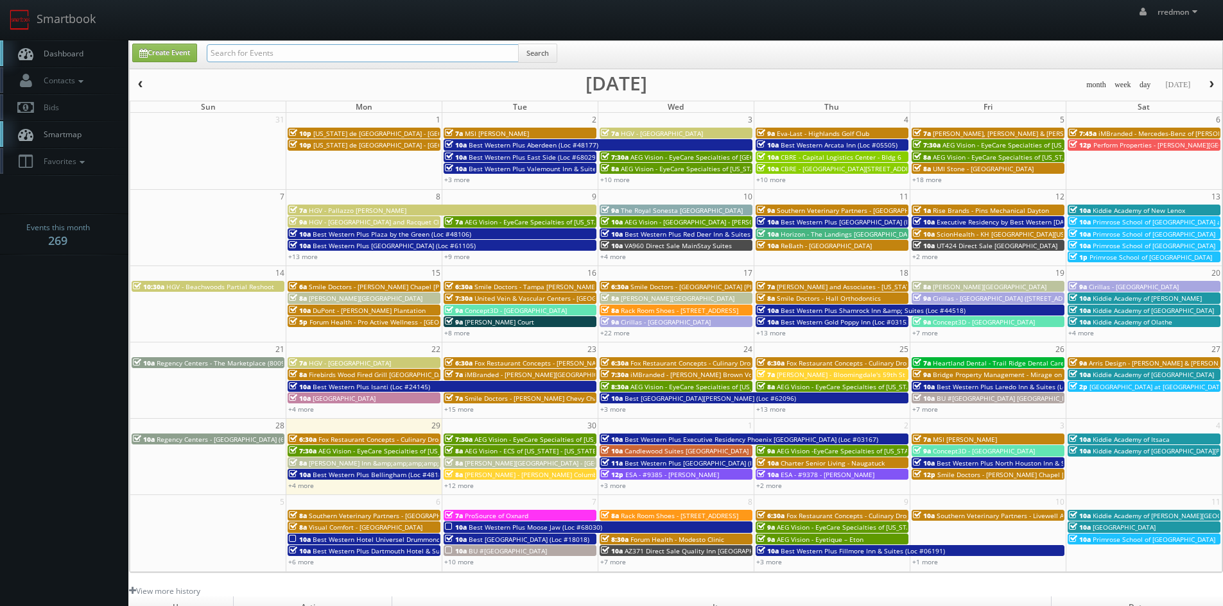
click at [423, 53] on input "text" at bounding box center [363, 53] width 312 height 18
type input "cartier"
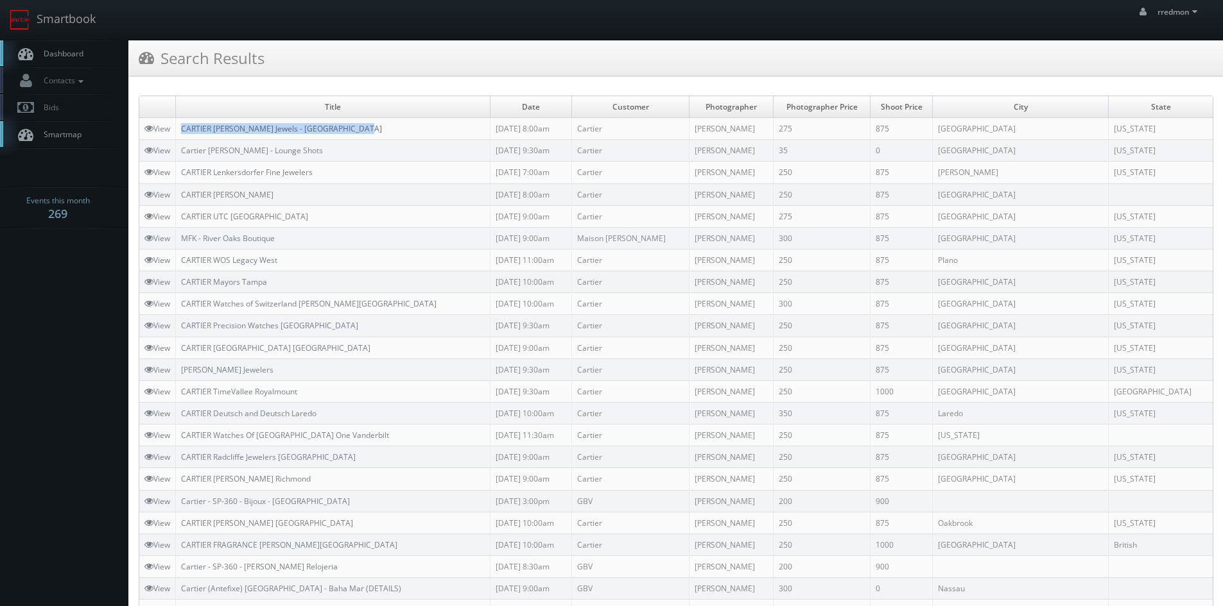
drag, startPoint x: 368, startPoint y: 131, endPoint x: 185, endPoint y: 126, distance: 183.0
click at [185, 126] on td "CARTIER Eiseman Jewels - NorthPark Center Mall" at bounding box center [333, 129] width 314 height 22
copy link "CARTIER Eiseman Jewels - NorthPark Center Mall"
click at [93, 57] on link "Dashboard" at bounding box center [64, 53] width 128 height 26
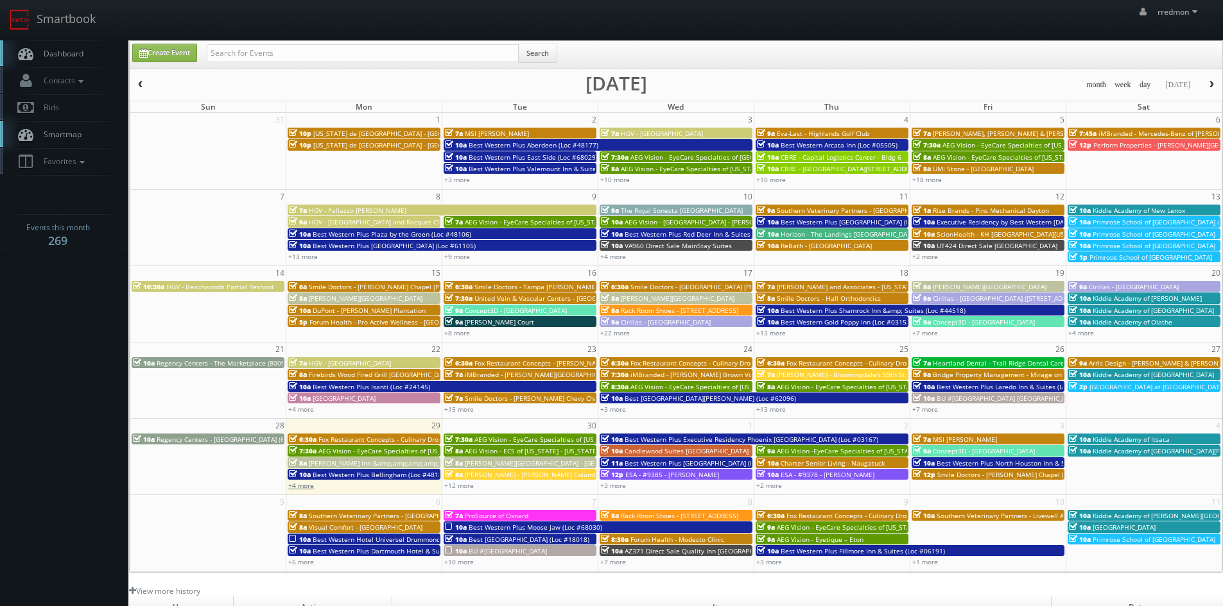
click at [309, 487] on link "+4 more" at bounding box center [301, 485] width 26 height 9
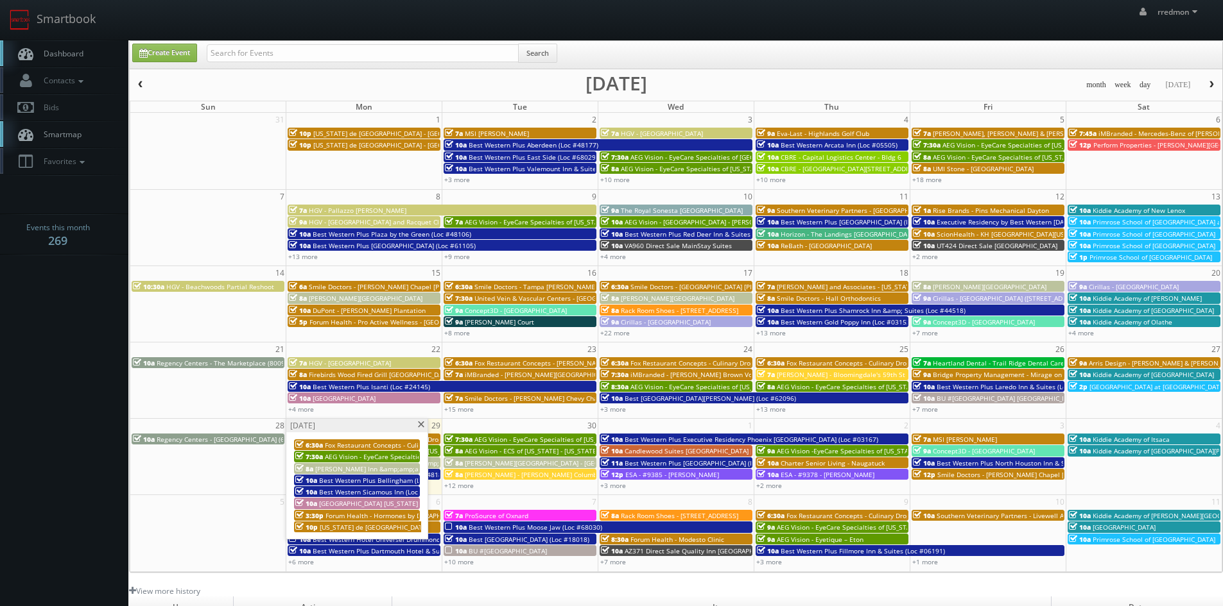
click at [421, 425] on span at bounding box center [420, 425] width 8 height 7
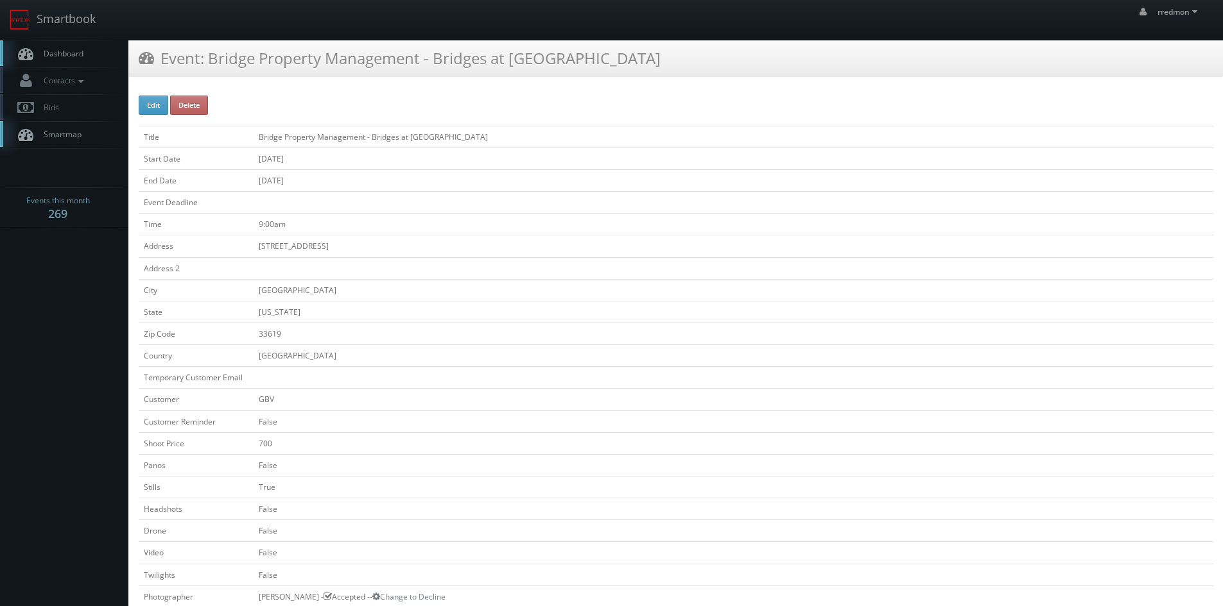
scroll to position [321, 0]
